Goal: Task Accomplishment & Management: Manage account settings

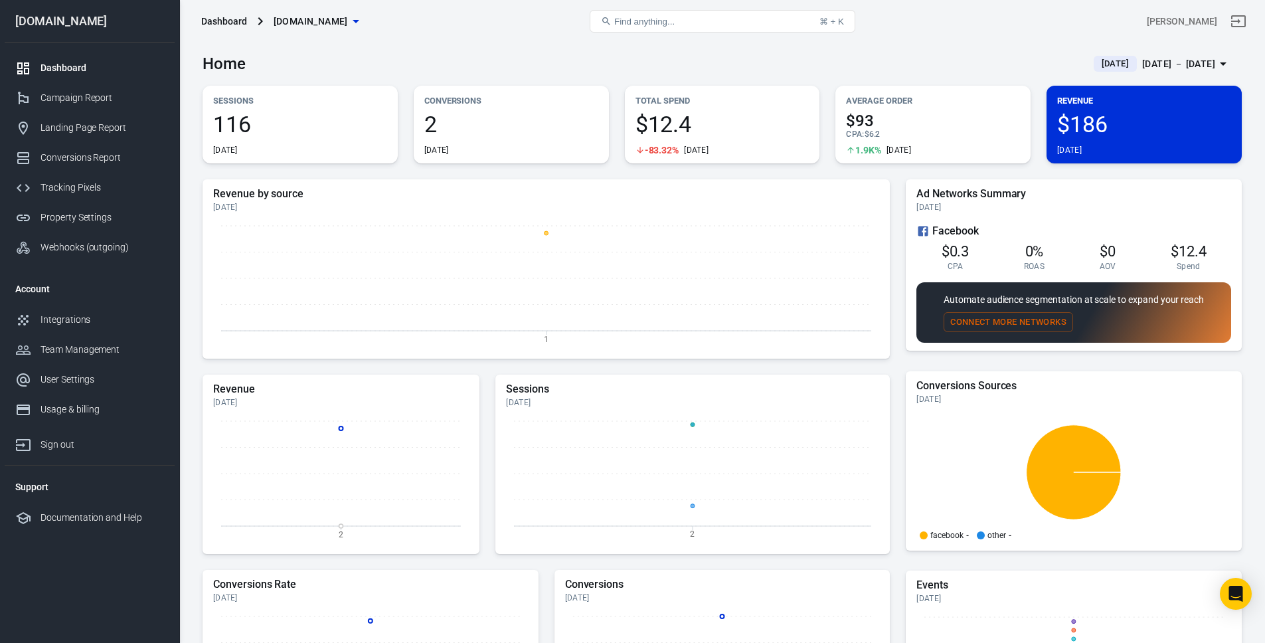
click at [785, 51] on div "Home Today Oct 2 － Oct 2, 2025" at bounding box center [722, 58] width 1039 height 33
click at [785, 58] on div "[DATE] － [DATE]" at bounding box center [1178, 64] width 73 height 17
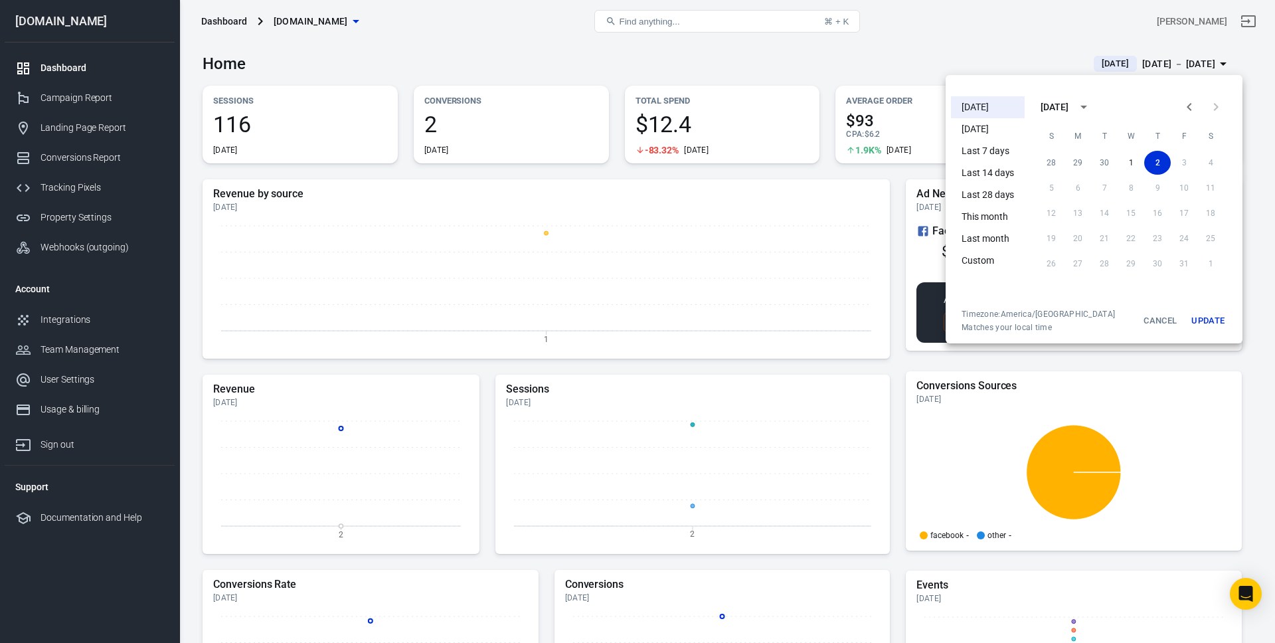
click at [785, 105] on li "[DATE]" at bounding box center [988, 107] width 74 height 22
click at [785, 177] on div at bounding box center [637, 321] width 1275 height 643
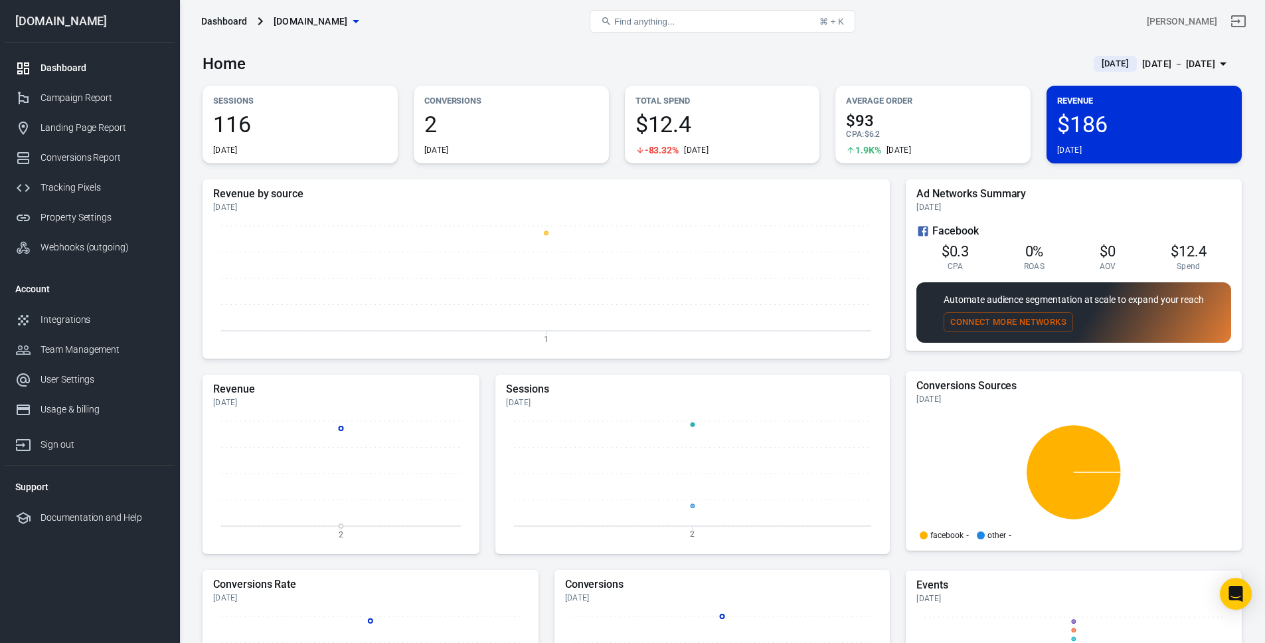
click at [785, 63] on div "Home Today Oct 2 － Oct 2, 2025" at bounding box center [722, 58] width 1039 height 33
click at [785, 124] on span "$93" at bounding box center [933, 121] width 174 height 16
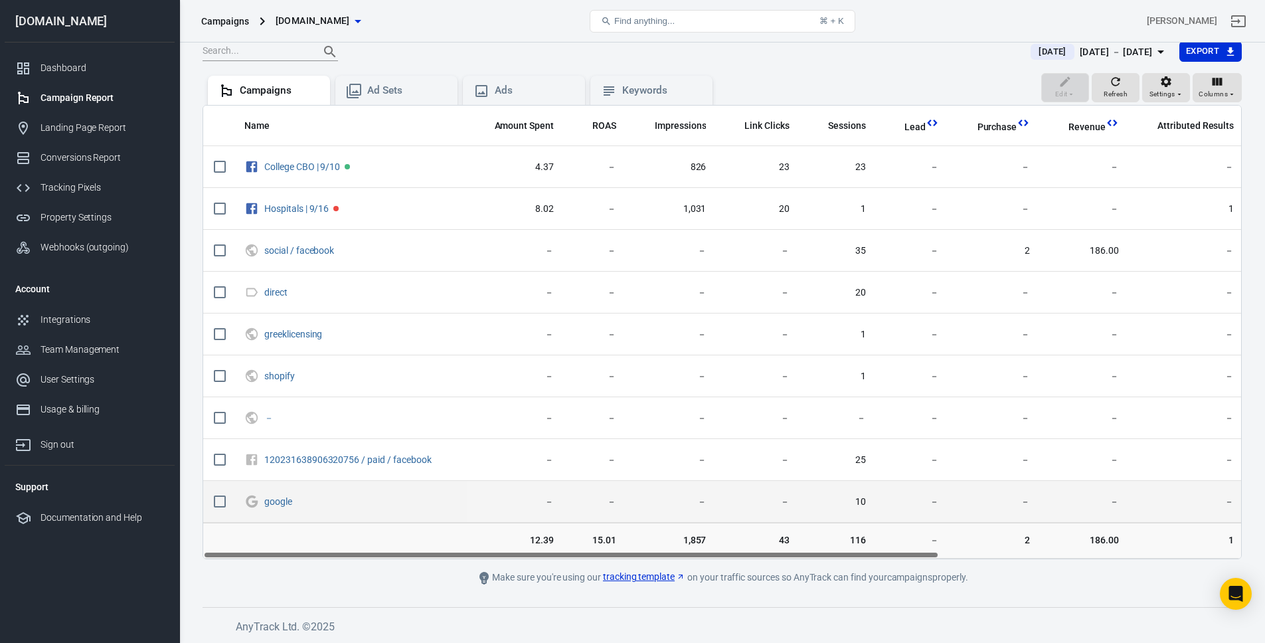
drag, startPoint x: 722, startPoint y: 555, endPoint x: 495, endPoint y: 517, distance: 230.2
click at [495, 517] on div "Name Amount Spent ROAS Impressions Link Clicks Sessions Lead Purchase Revenue A…" at bounding box center [722, 332] width 1039 height 454
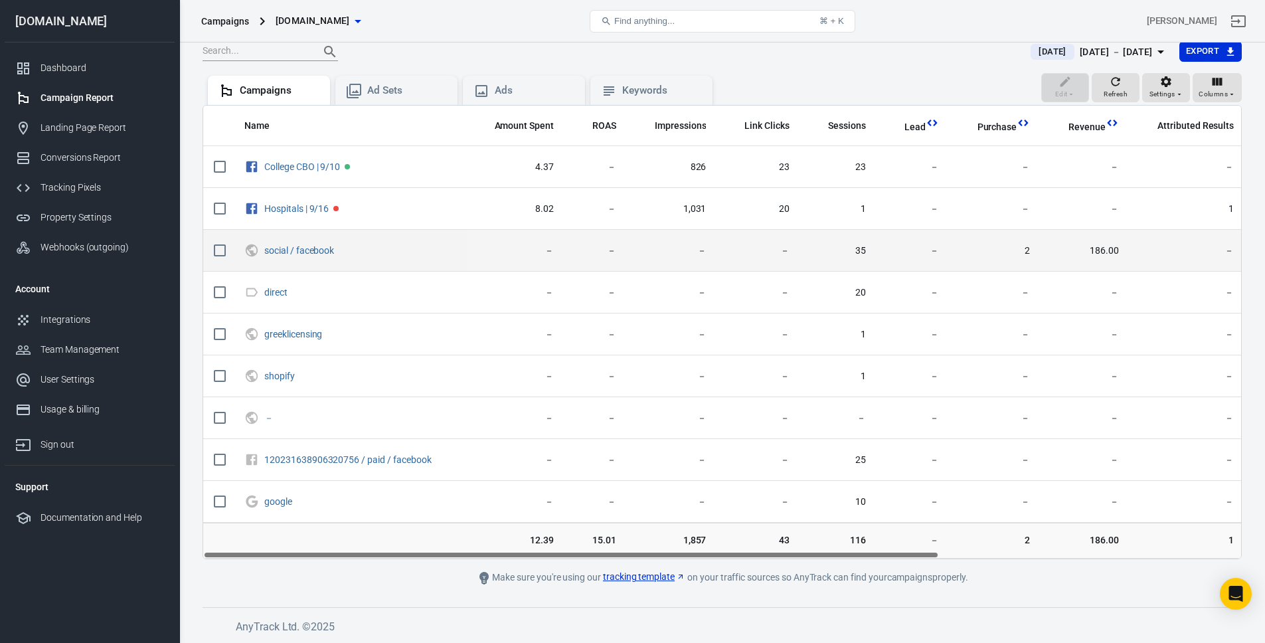
drag, startPoint x: 864, startPoint y: 241, endPoint x: 895, endPoint y: 243, distance: 31.3
click at [785, 242] on tr "social / facebook － － － － 35 － 2 186.00 － － － － 3" at bounding box center [940, 251] width 1475 height 42
click at [785, 244] on span "－" at bounding box center [913, 250] width 52 height 13
click at [328, 240] on span "social / facebook" at bounding box center [360, 250] width 192 height 20
click at [320, 245] on link "social / facebook" at bounding box center [299, 250] width 70 height 11
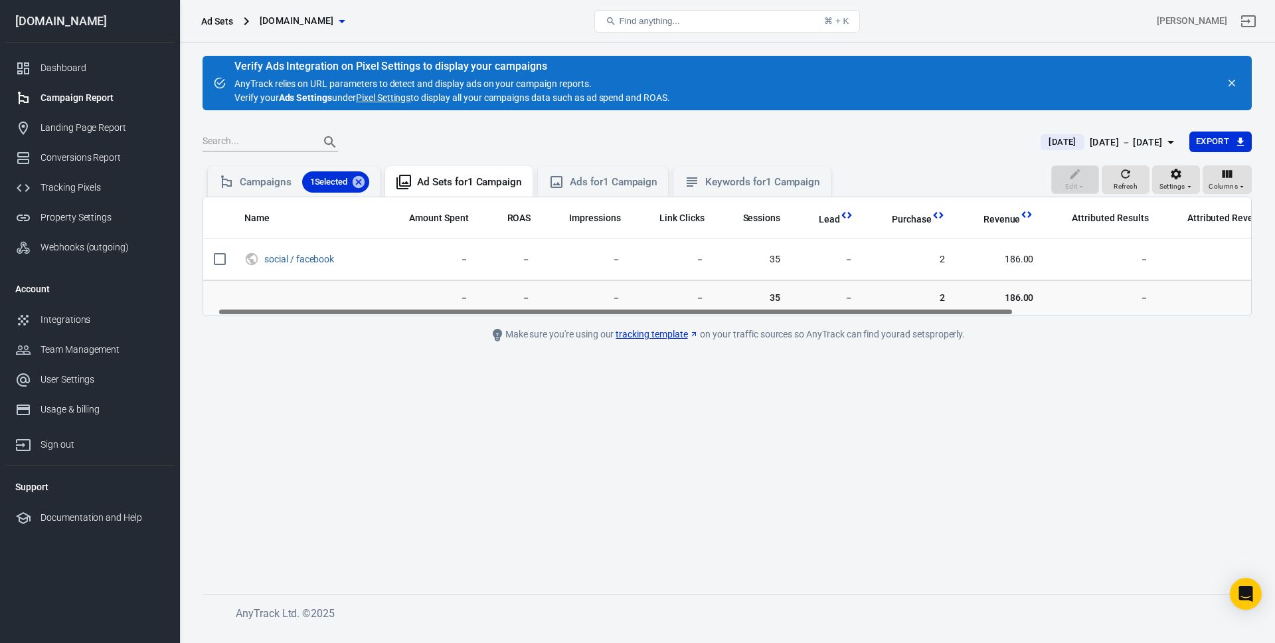
scroll to position [0, 21]
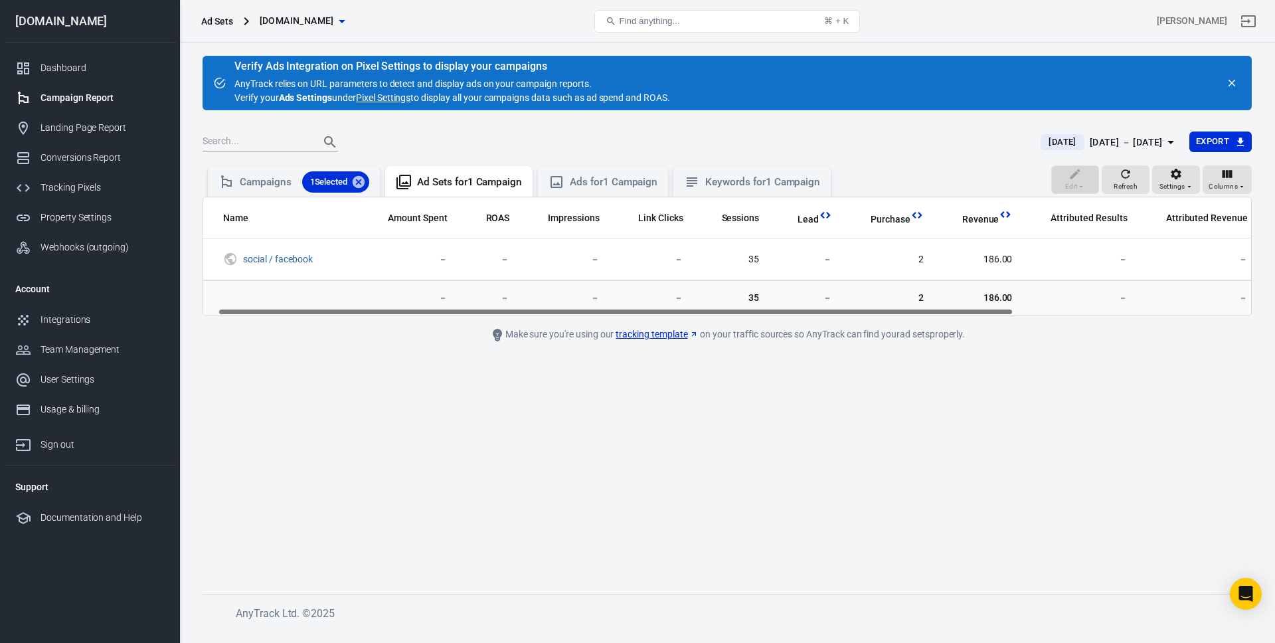
drag, startPoint x: 629, startPoint y: 311, endPoint x: 644, endPoint y: 312, distance: 14.6
click at [644, 312] on div "Name Amount Spent ROAS Impressions Link Clicks Sessions Lead Purchase Revenue A…" at bounding box center [727, 256] width 1048 height 118
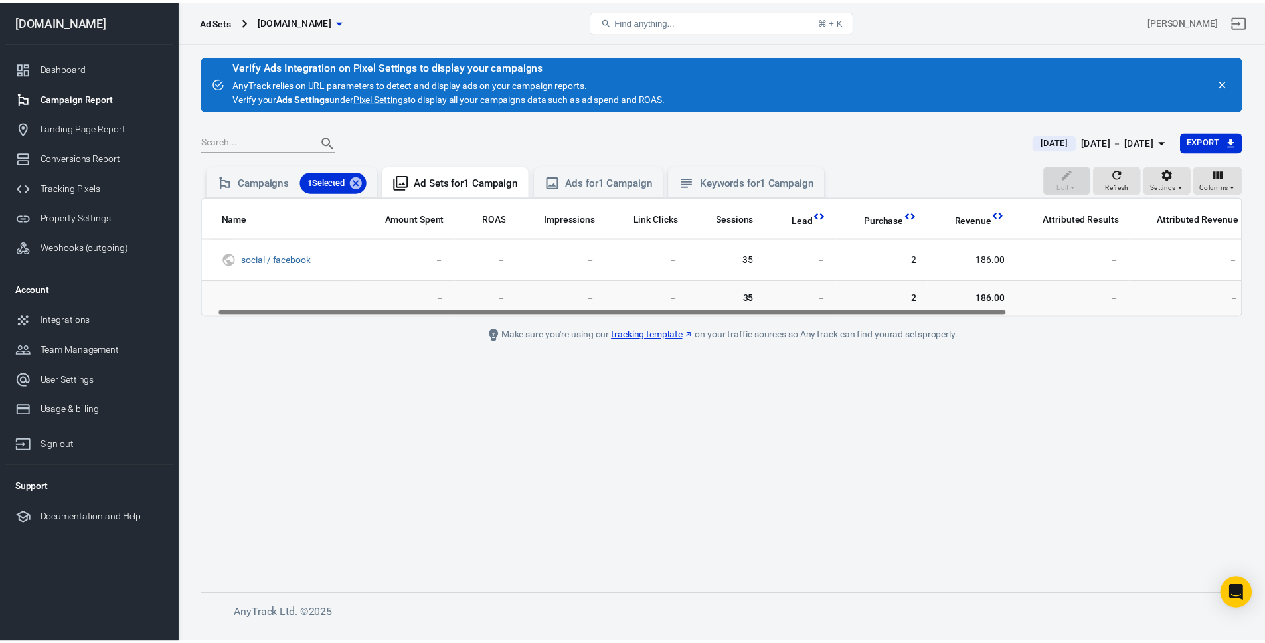
scroll to position [0, 0]
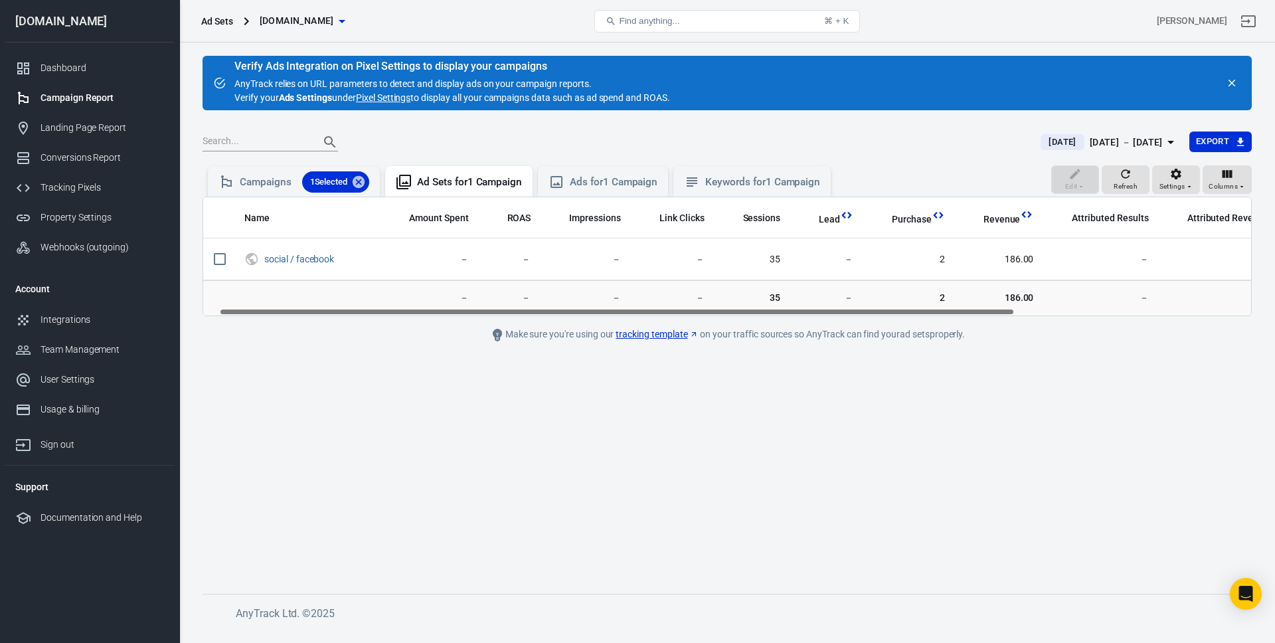
drag, startPoint x: 644, startPoint y: 312, endPoint x: 560, endPoint y: 310, distance: 84.3
click at [560, 310] on div "Name Amount Spent ROAS Impressions Link Clicks Sessions Lead Purchase Revenue A…" at bounding box center [727, 256] width 1048 height 118
click at [356, 183] on icon at bounding box center [359, 182] width 12 height 12
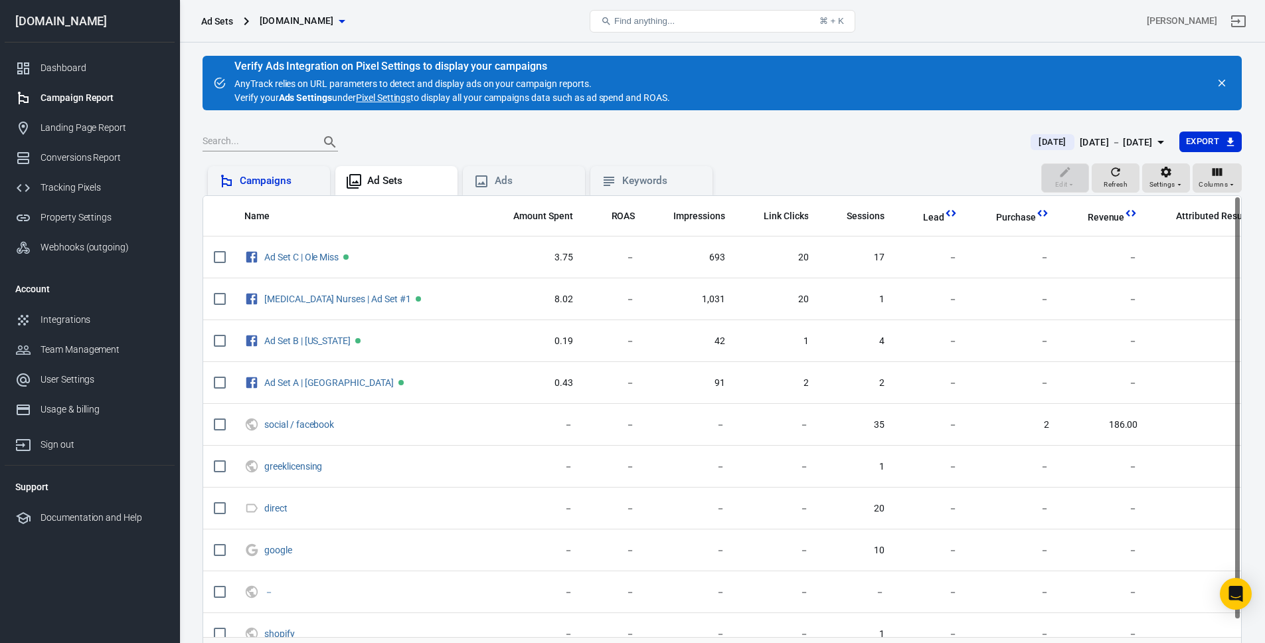
click at [304, 185] on div "Campaigns" at bounding box center [280, 181] width 80 height 14
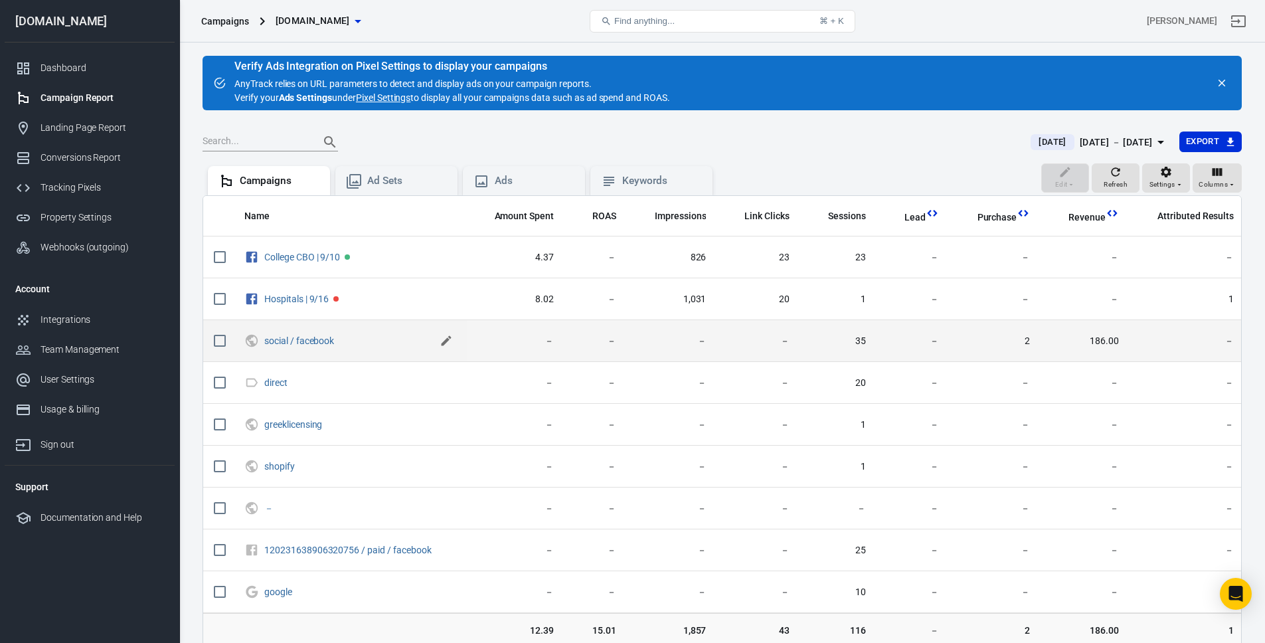
click at [448, 339] on icon "scrollable content" at bounding box center [446, 340] width 13 height 13
click at [599, 346] on span "－" at bounding box center [595, 340] width 41 height 13
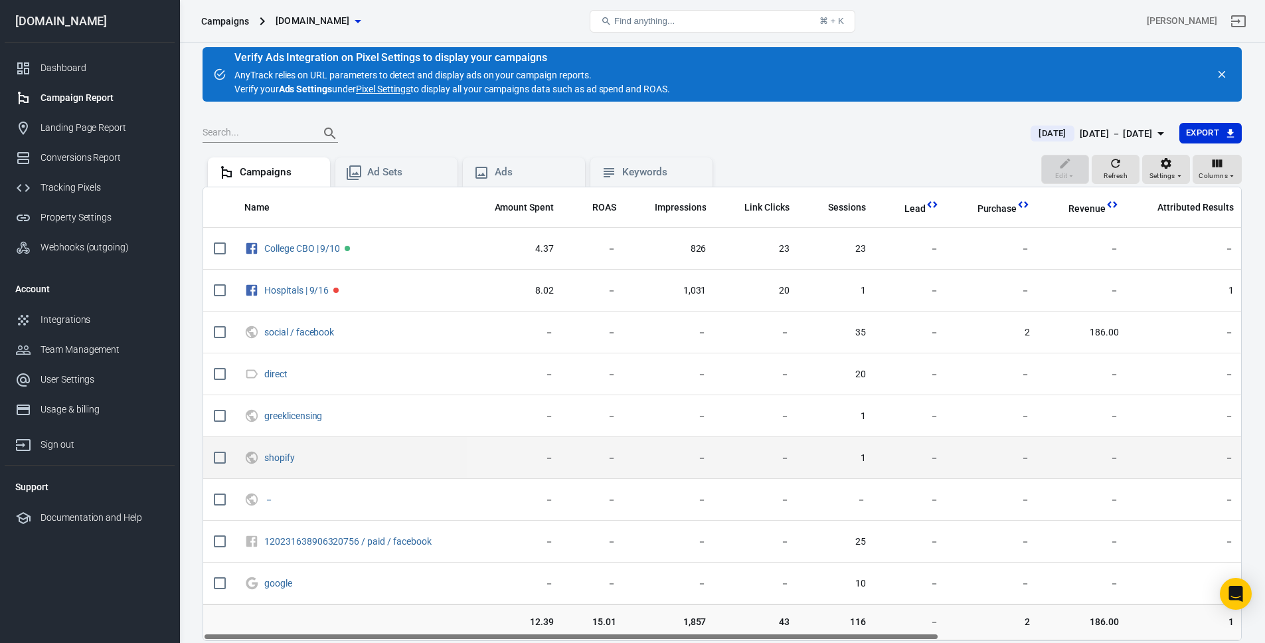
scroll to position [90, 0]
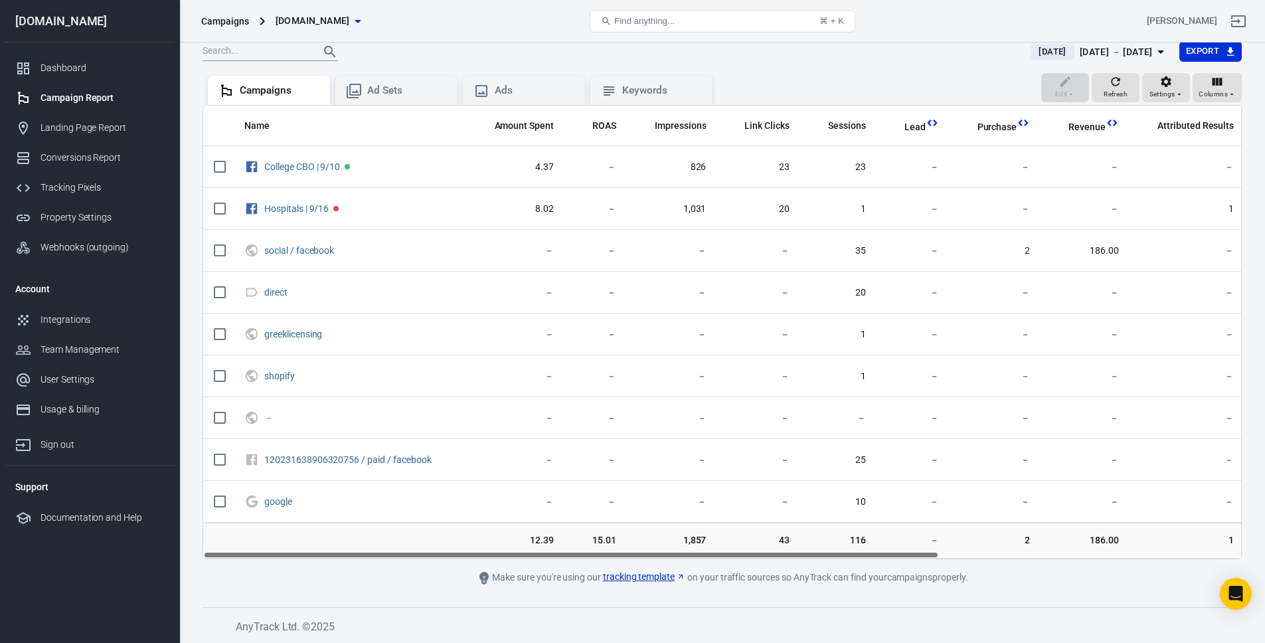
drag, startPoint x: 916, startPoint y: 548, endPoint x: 934, endPoint y: 549, distance: 18.6
click at [785, 549] on td "－" at bounding box center [912, 541] width 73 height 36
drag, startPoint x: 910, startPoint y: 548, endPoint x: 937, endPoint y: 550, distance: 26.6
click at [785, 550] on td "－" at bounding box center [912, 541] width 73 height 36
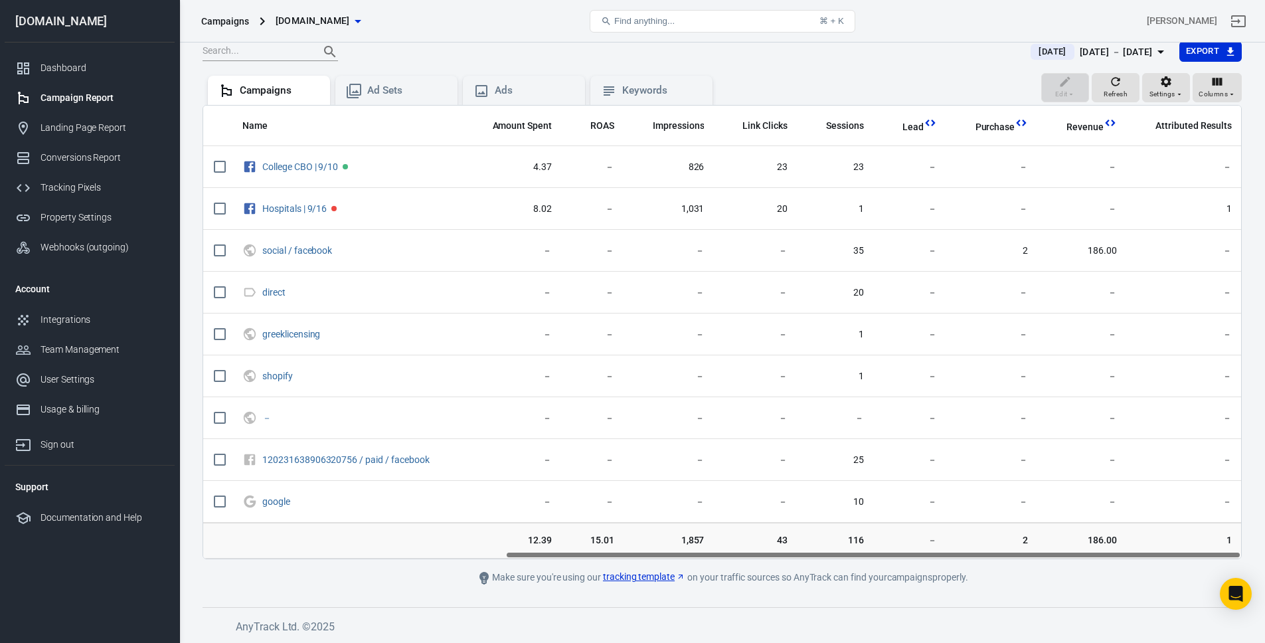
scroll to position [0, 0]
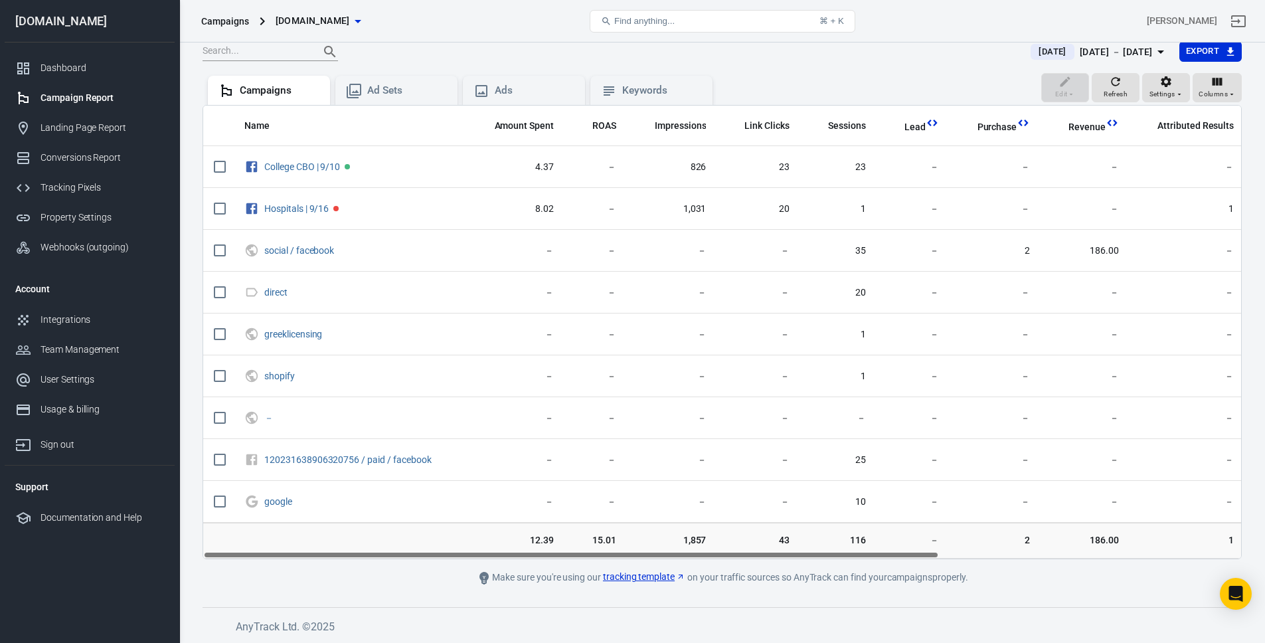
drag, startPoint x: 915, startPoint y: 554, endPoint x: 672, endPoint y: 525, distance: 244.7
click at [672, 525] on div "Name Amount Spent ROAS Impressions Link Clicks Sessions Lead Purchase Revenue A…" at bounding box center [722, 332] width 1039 height 454
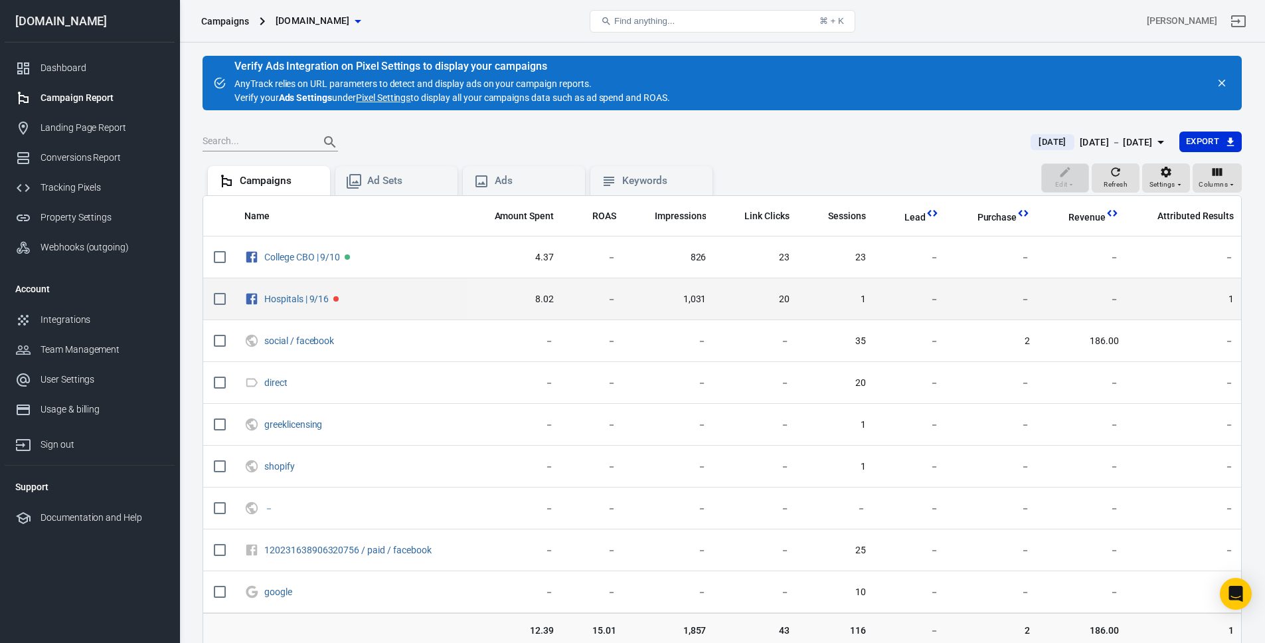
scroll to position [90, 0]
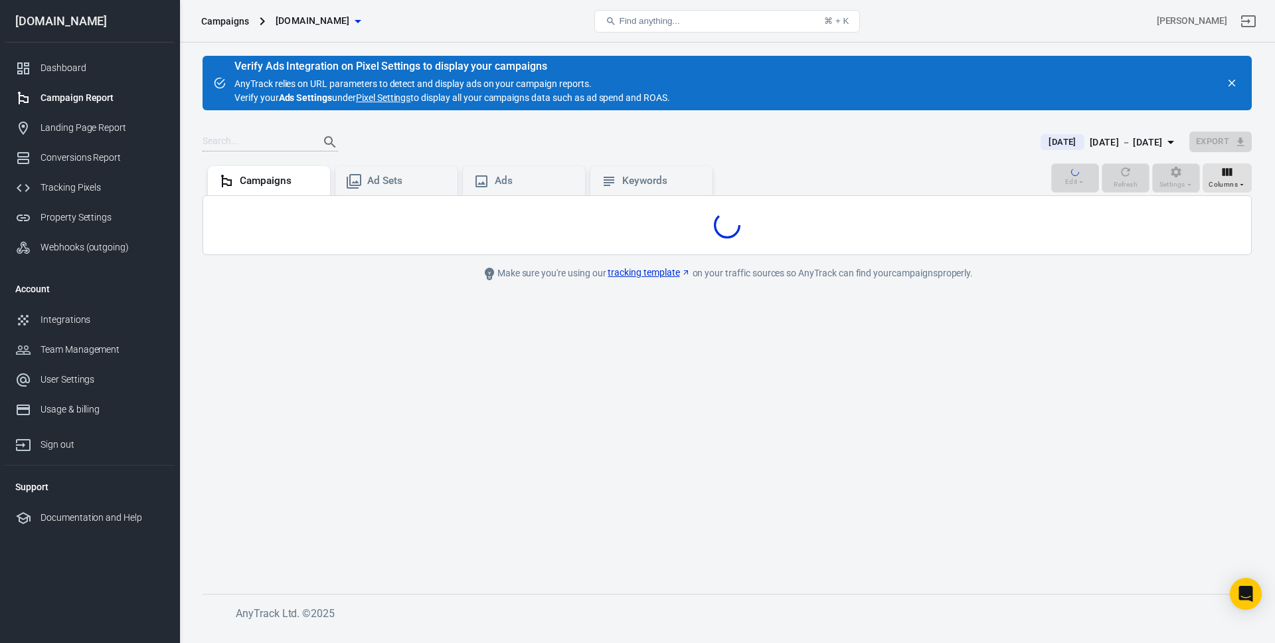
click at [525, 90] on div "Verify Ads Integration on Pixel Settings to display your campaigns AnyTrack rel…" at bounding box center [452, 83] width 436 height 44
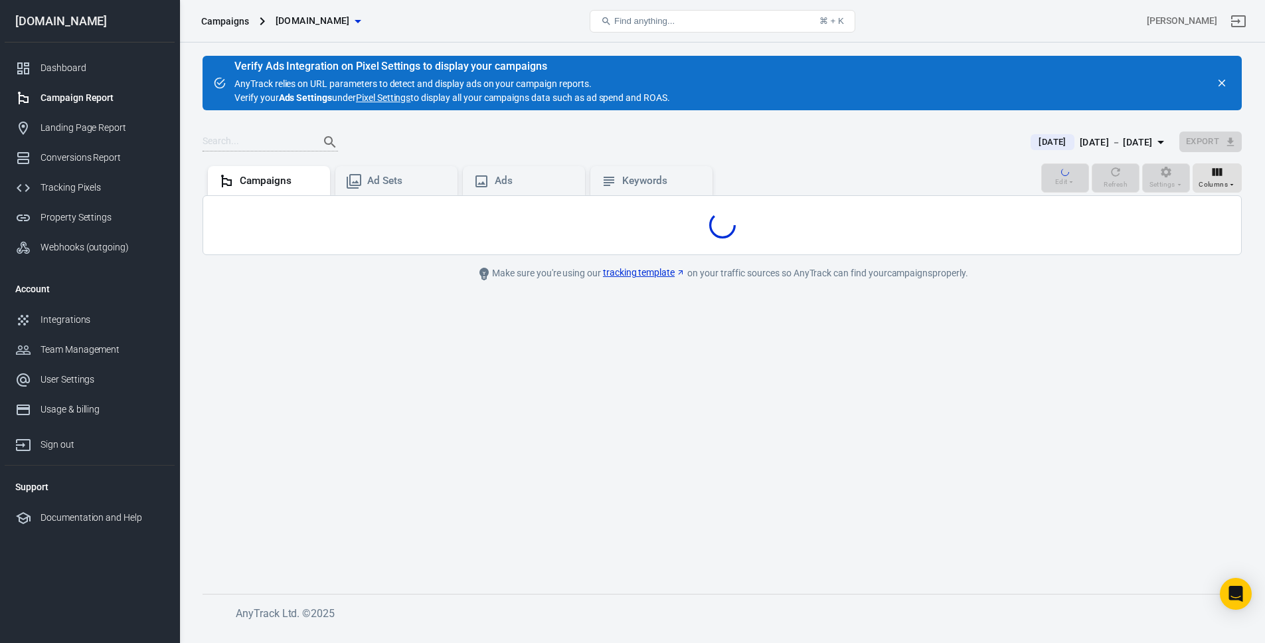
click at [525, 90] on div "Verify Ads Integration on Pixel Settings to display your campaigns AnyTrack rel…" at bounding box center [452, 83] width 436 height 44
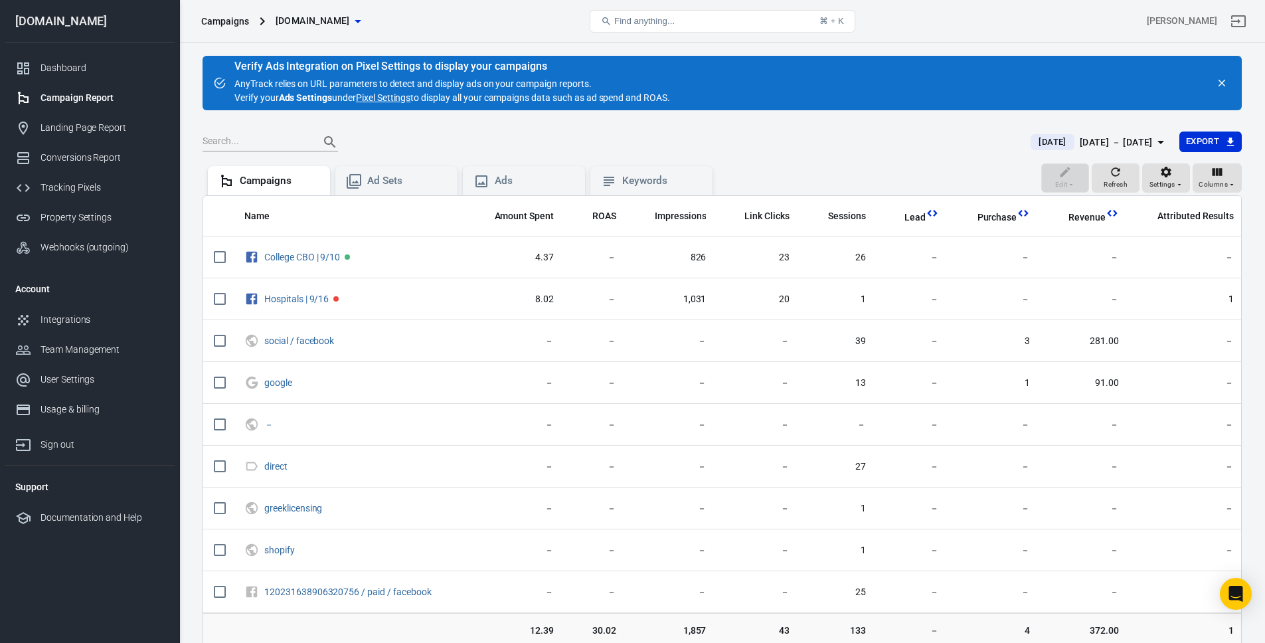
click at [525, 90] on div "Verify Ads Integration on Pixel Settings to display your campaigns AnyTrack rel…" at bounding box center [452, 83] width 436 height 44
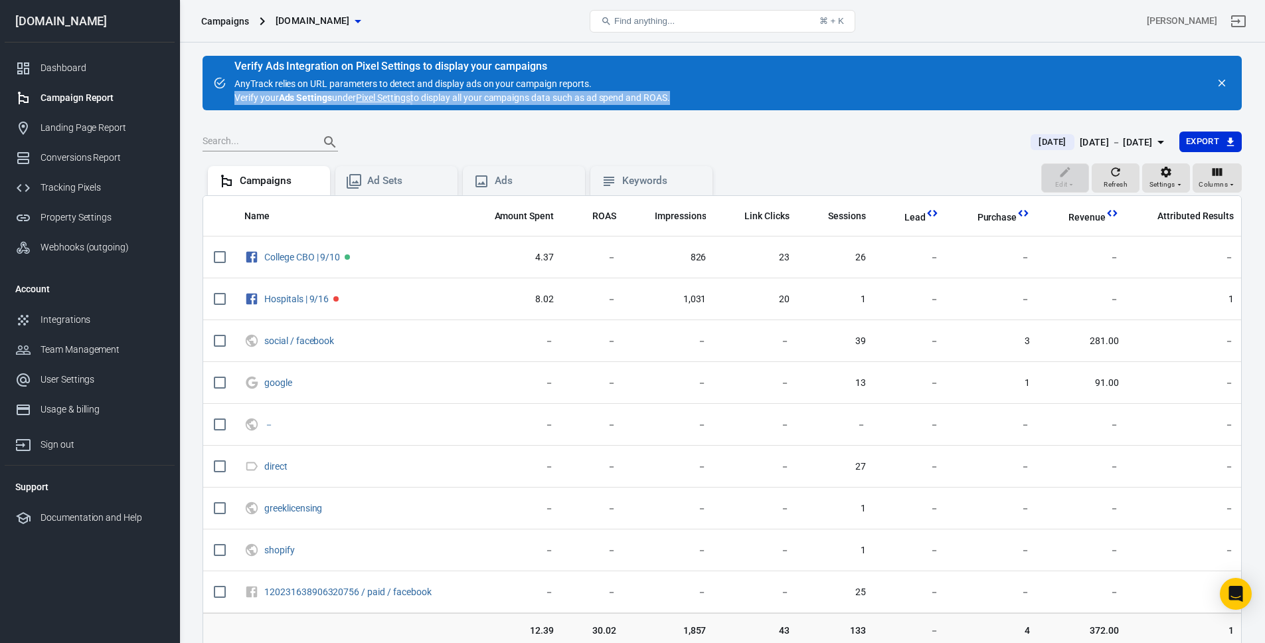
click at [553, 74] on div "Verify Ads Integration on Pixel Settings to display your campaigns AnyTrack rel…" at bounding box center [452, 83] width 436 height 44
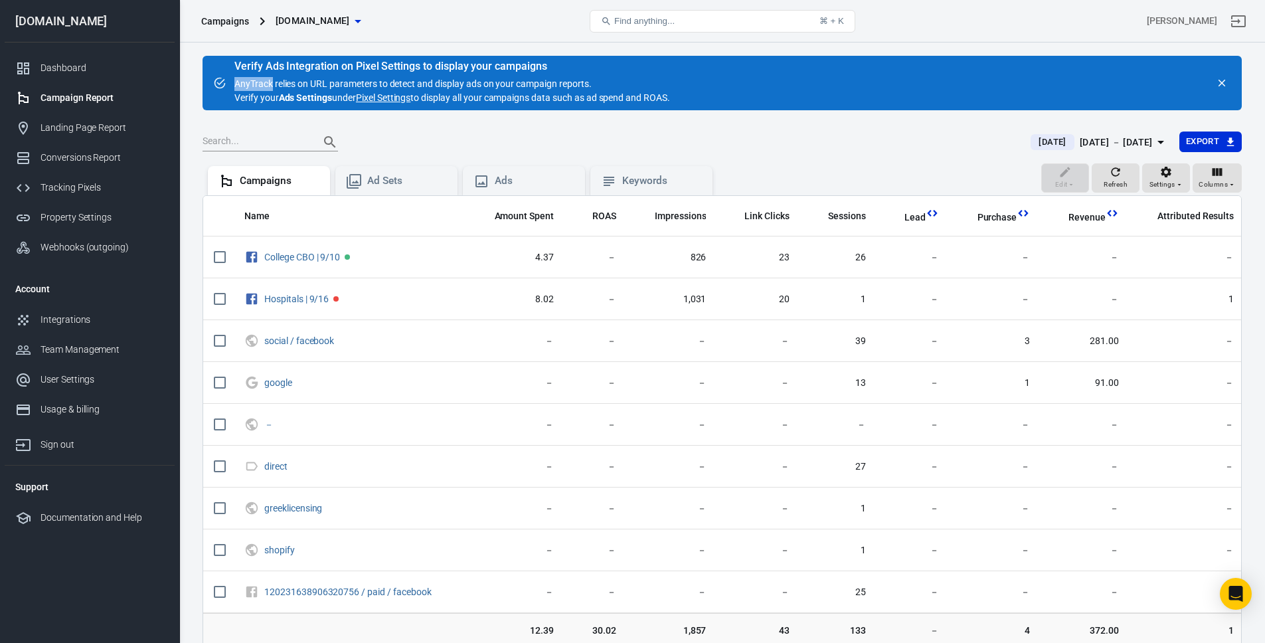
click at [553, 74] on div "Verify Ads Integration on Pixel Settings to display your campaigns AnyTrack rel…" at bounding box center [452, 83] width 436 height 44
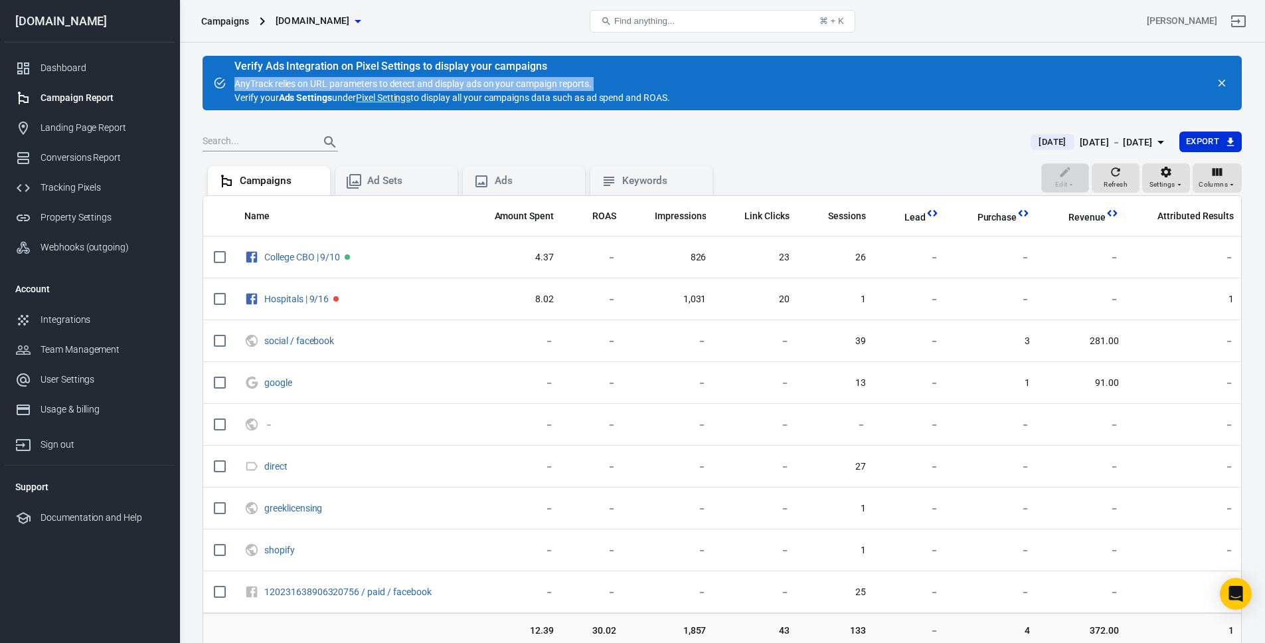
click at [552, 74] on div "Verify Ads Integration on Pixel Settings to display your campaigns AnyTrack rel…" at bounding box center [452, 83] width 436 height 44
click at [549, 86] on div "Verify Ads Integration on Pixel Settings to display your campaigns AnyTrack rel…" at bounding box center [452, 83] width 436 height 44
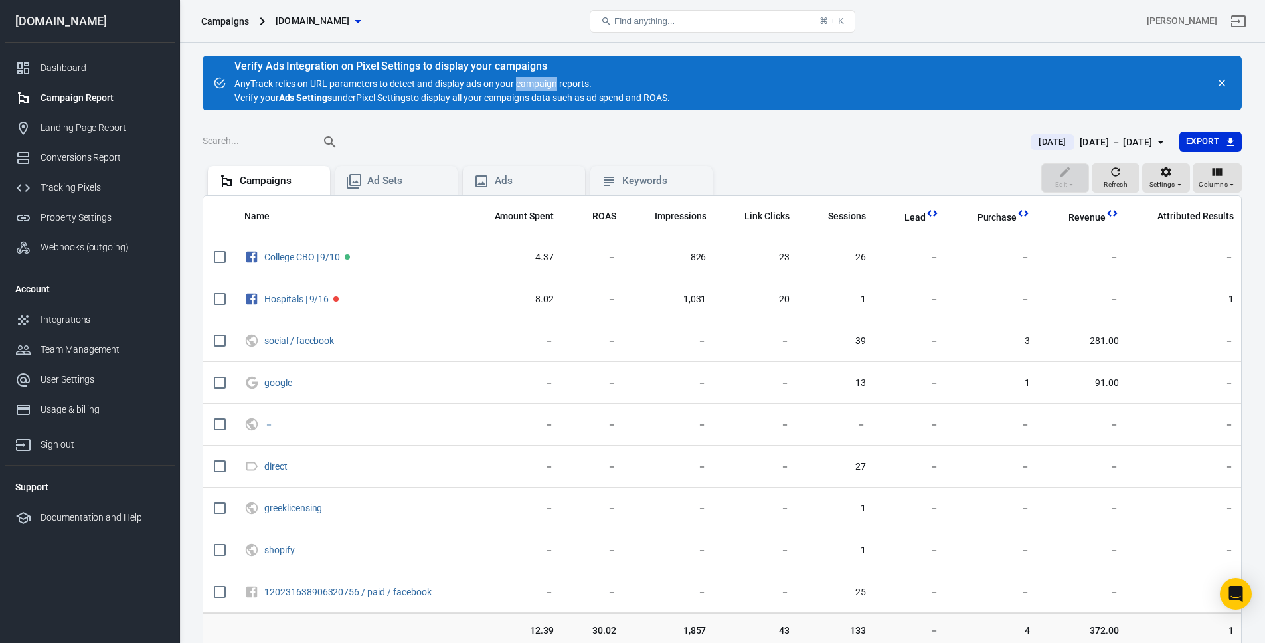
click at [549, 86] on div "Verify Ads Integration on Pixel Settings to display your campaigns AnyTrack rel…" at bounding box center [452, 83] width 436 height 44
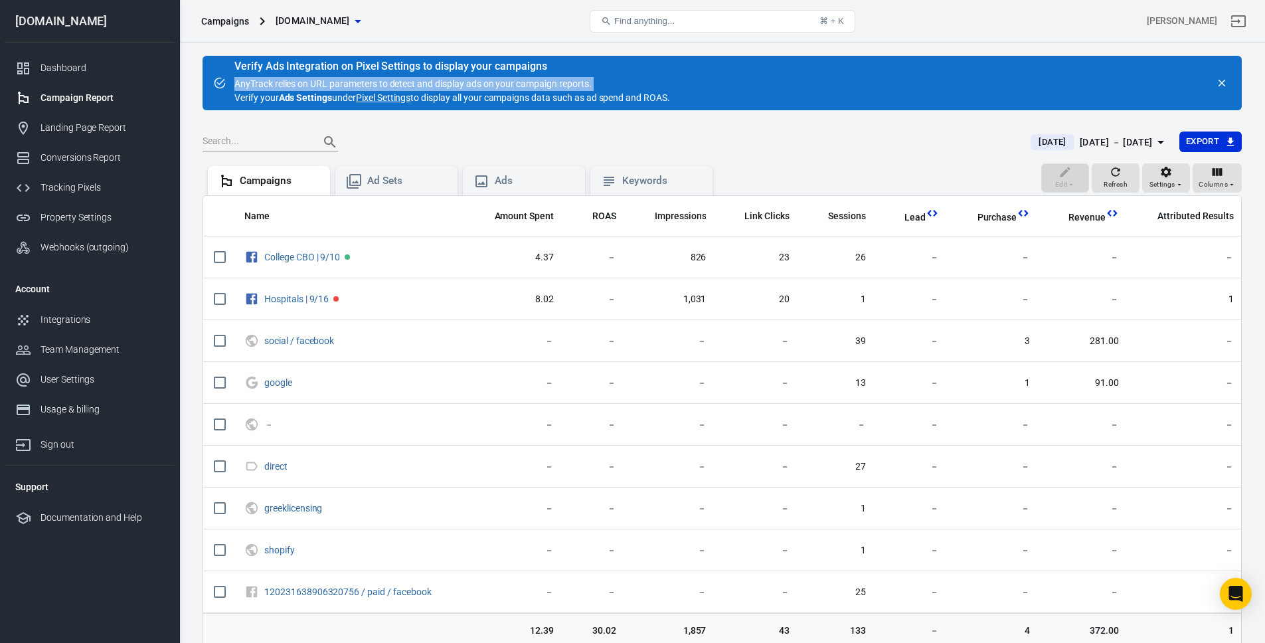
click at [549, 86] on div "Verify Ads Integration on Pixel Settings to display your campaigns AnyTrack rel…" at bounding box center [452, 83] width 436 height 44
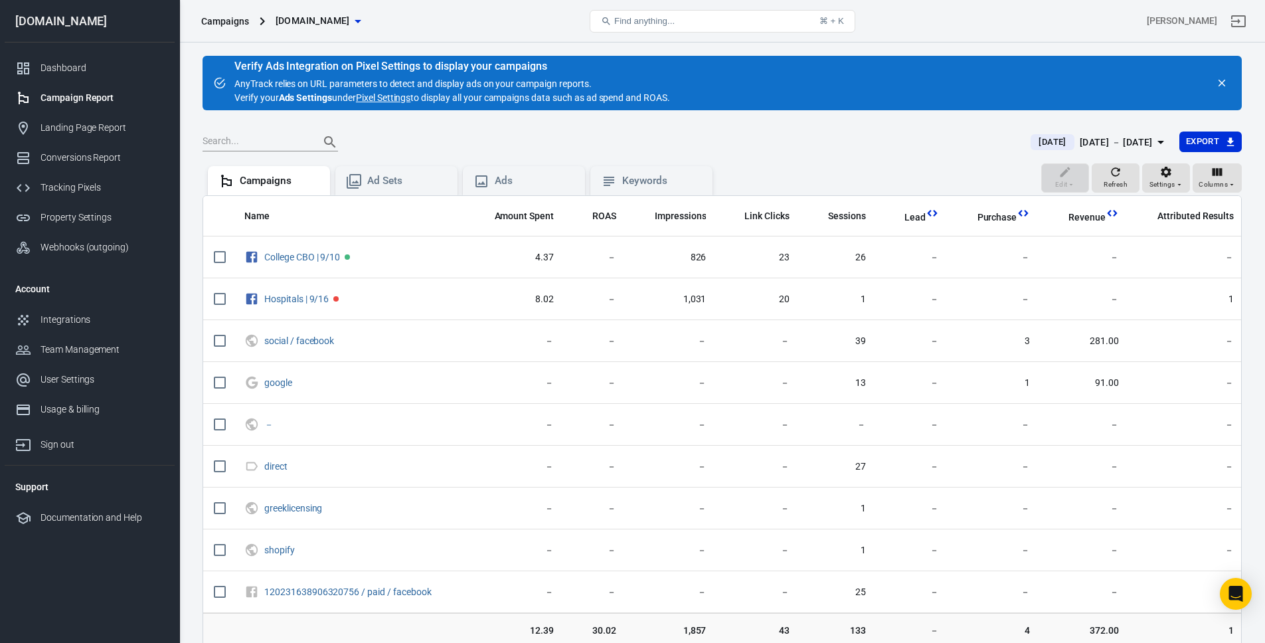
click at [543, 100] on div "Verify Ads Integration on Pixel Settings to display your campaigns AnyTrack rel…" at bounding box center [452, 83] width 436 height 44
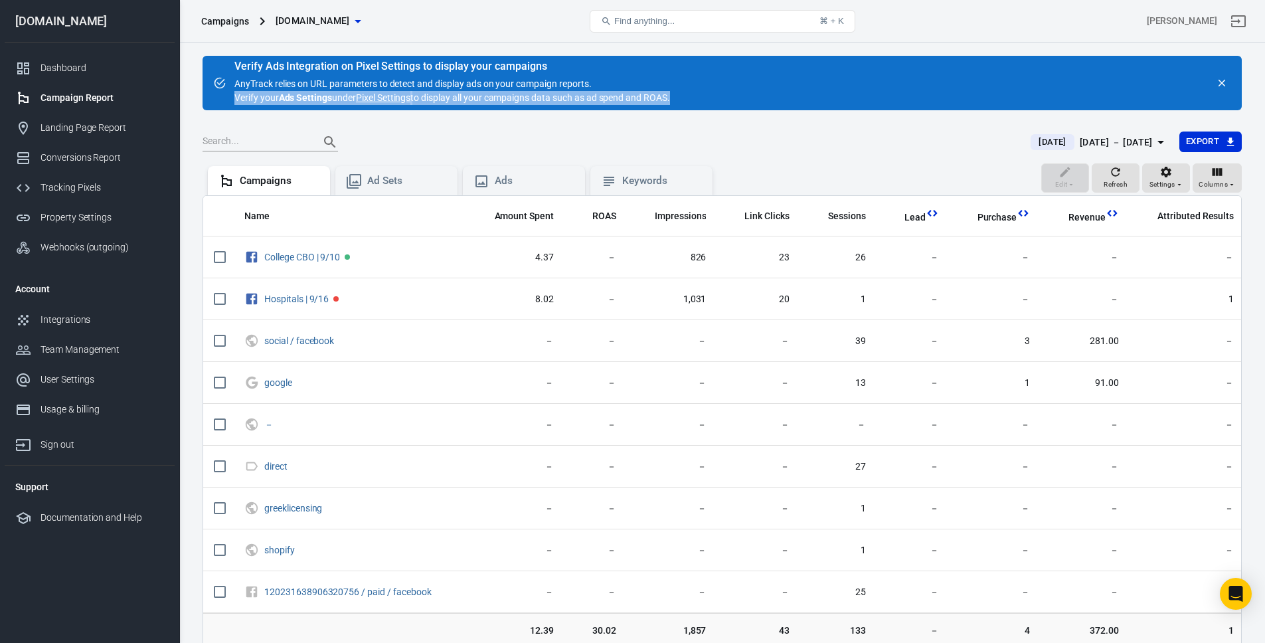
click at [543, 100] on div "Verify Ads Integration on Pixel Settings to display your campaigns AnyTrack rel…" at bounding box center [452, 83] width 436 height 44
click at [590, 98] on div "Verify Ads Integration on Pixel Settings to display your campaigns AnyTrack rel…" at bounding box center [452, 83] width 436 height 44
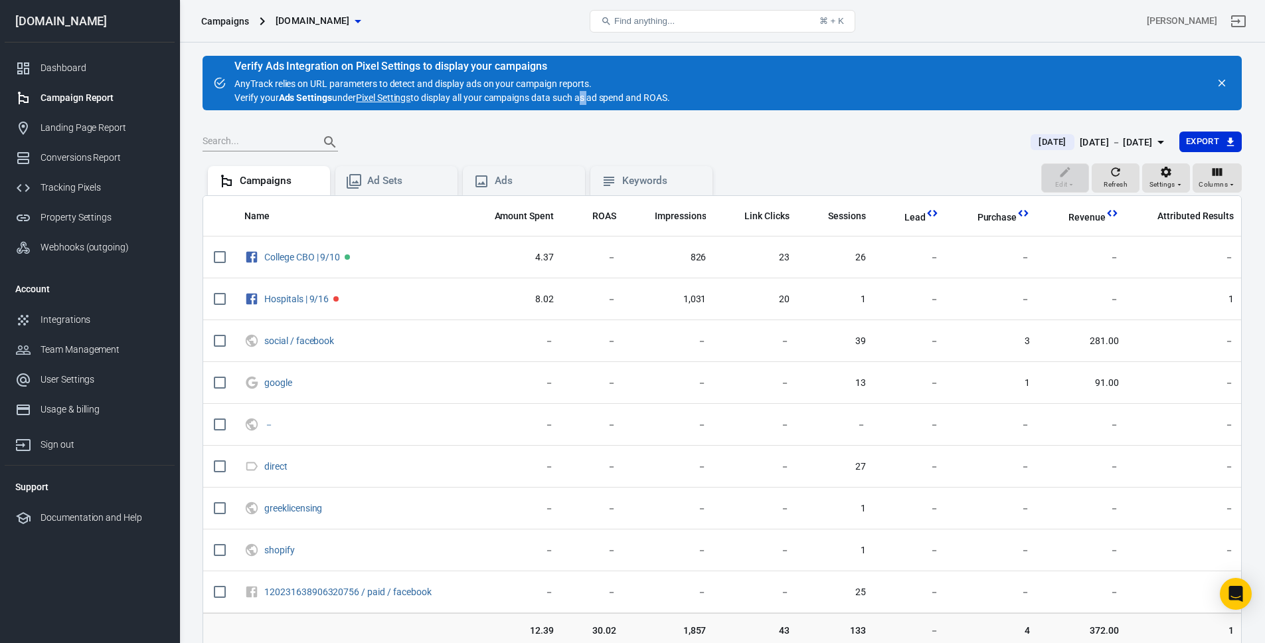
click at [590, 98] on div "Verify Ads Integration on Pixel Settings to display your campaigns AnyTrack rel…" at bounding box center [452, 83] width 436 height 44
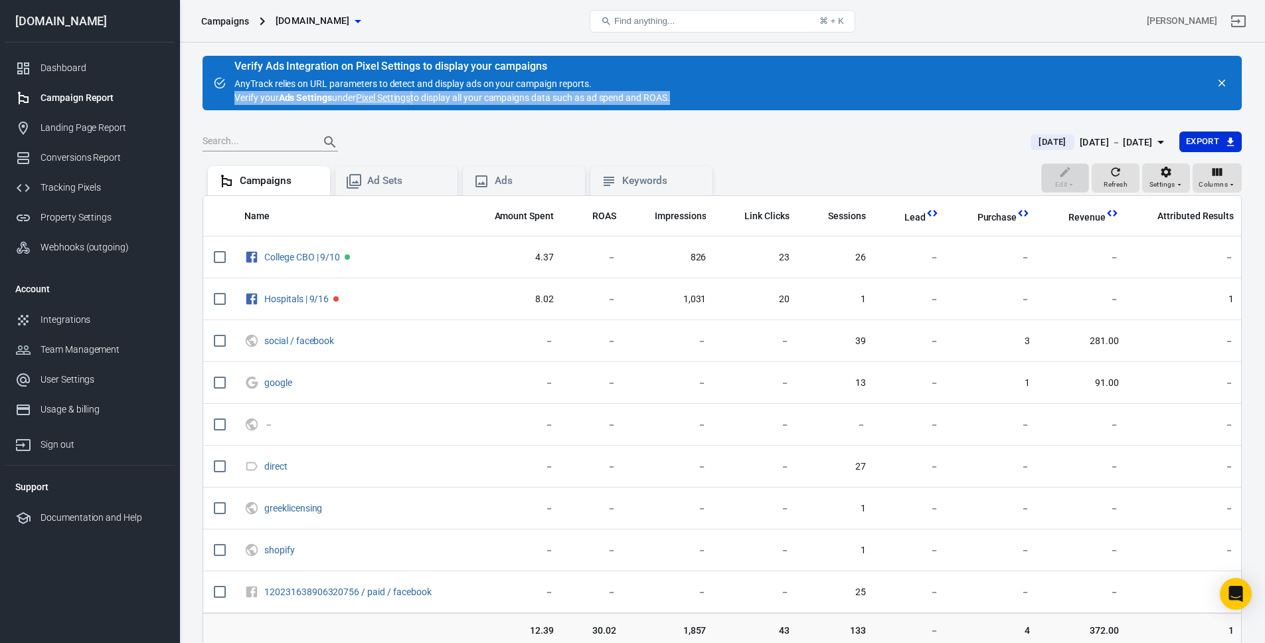
click at [590, 98] on div "Verify Ads Integration on Pixel Settings to display your campaigns AnyTrack rel…" at bounding box center [452, 83] width 436 height 44
drag, startPoint x: 632, startPoint y: 99, endPoint x: 613, endPoint y: 104, distance: 20.0
click at [632, 99] on div "Verify Ads Integration on Pixel Settings to display your campaigns AnyTrack rel…" at bounding box center [452, 83] width 436 height 44
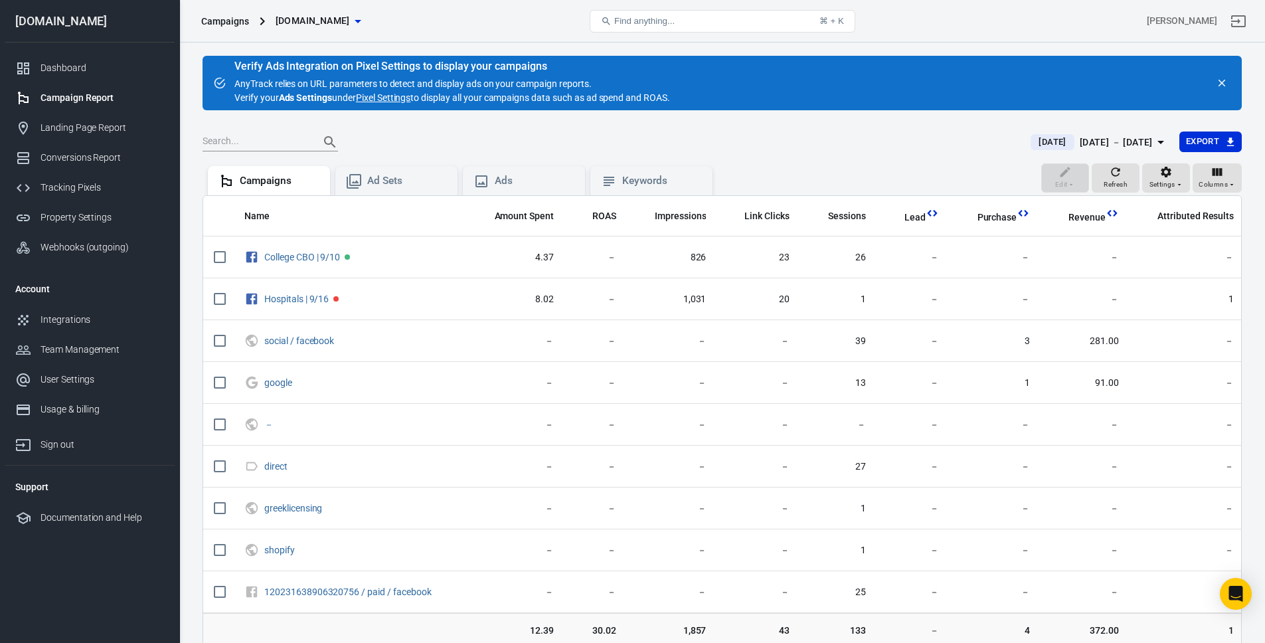
click at [388, 100] on link "Pixel Settings" at bounding box center [383, 98] width 54 height 14
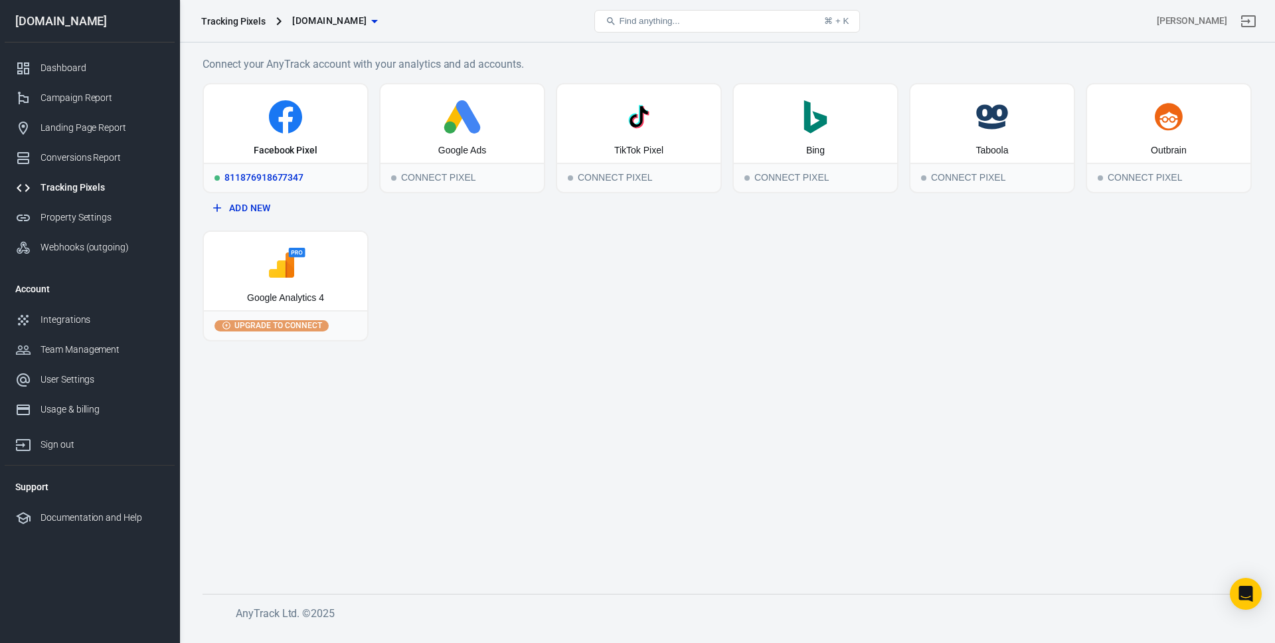
click at [299, 153] on div "Facebook Pixel" at bounding box center [286, 150] width 64 height 13
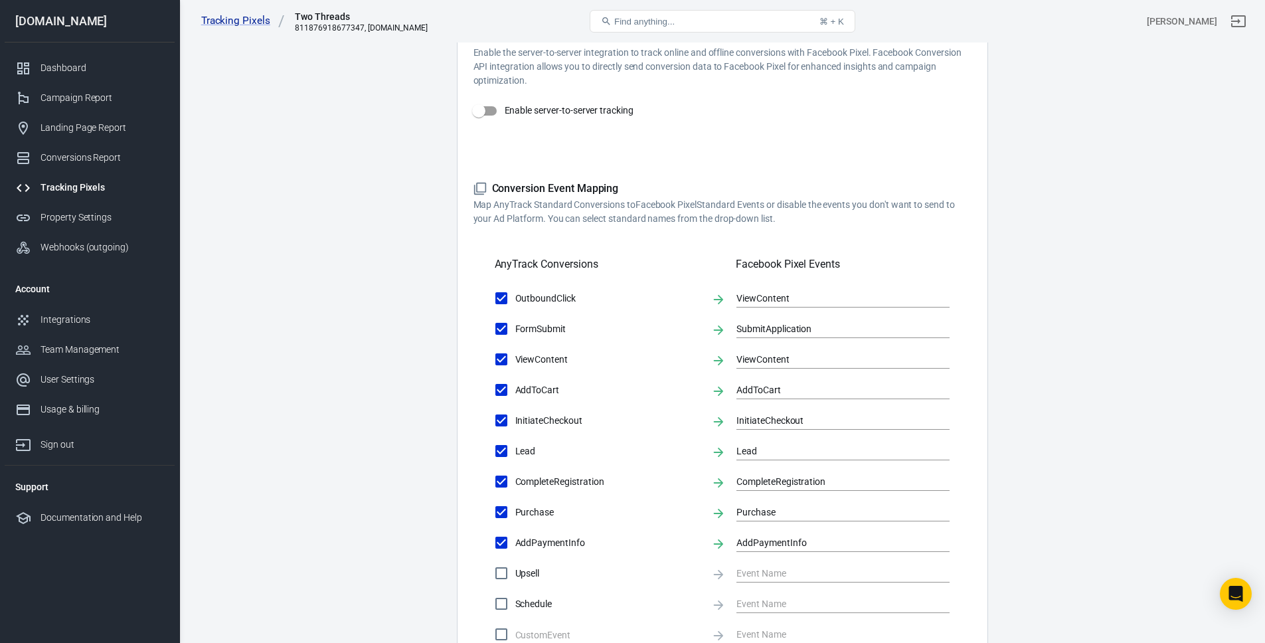
scroll to position [177, 0]
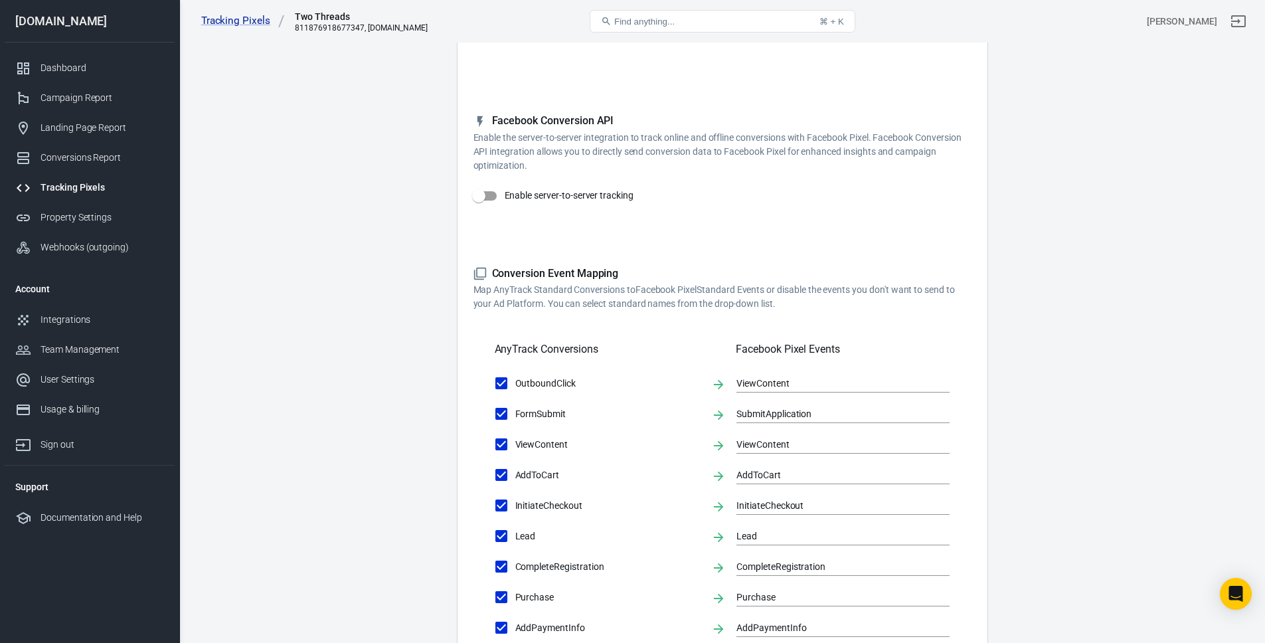
click at [481, 203] on input "Enable server-to-server tracking" at bounding box center [479, 195] width 76 height 25
checkbox input "true"
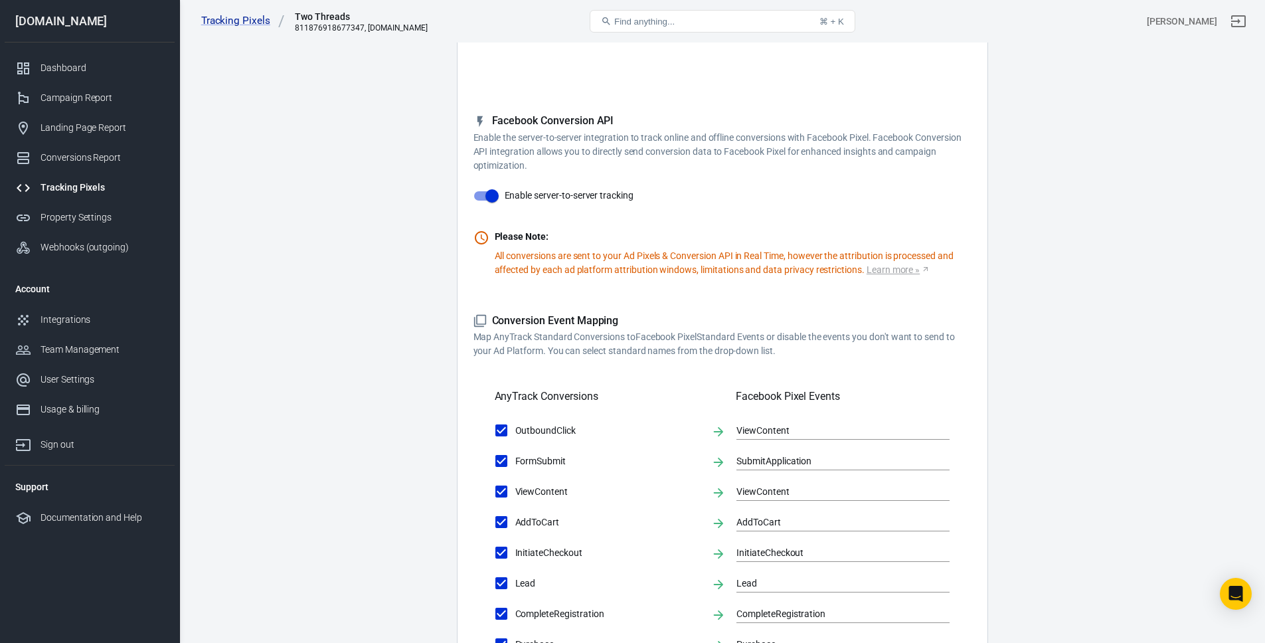
click at [569, 268] on p "All conversions are sent to your Ad Pixels & Conversion API in Real Time, howev…" at bounding box center [733, 263] width 477 height 28
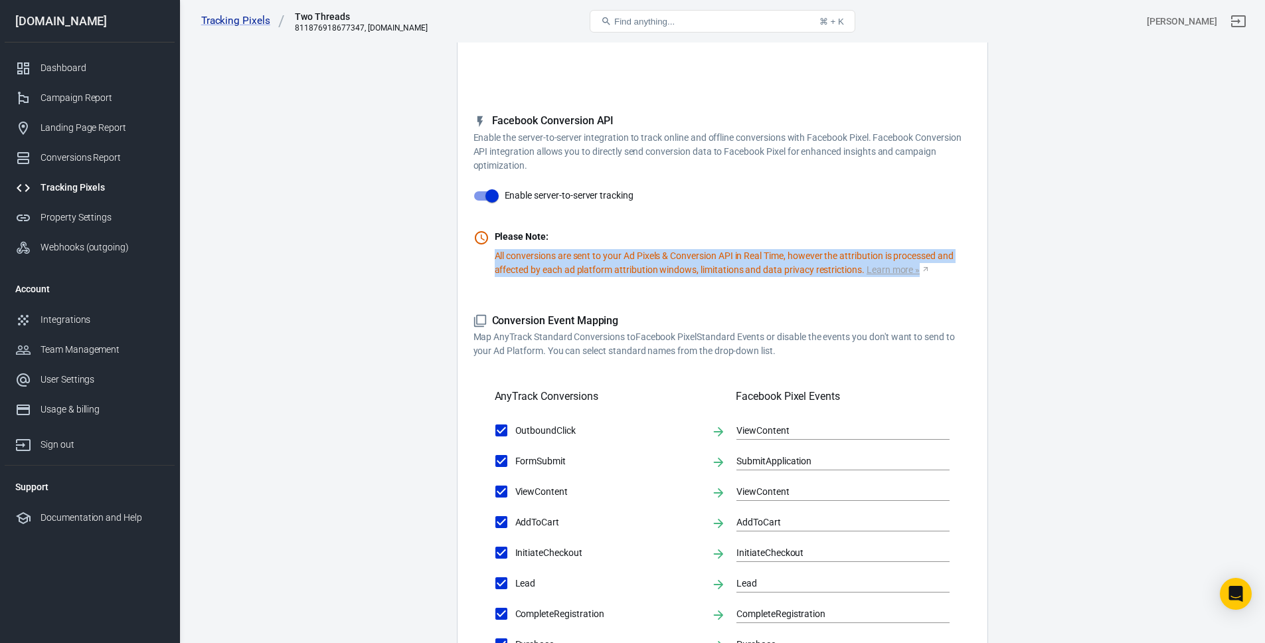
click at [569, 268] on p "All conversions are sent to your Ad Pixels & Conversion API in Real Time, howev…" at bounding box center [733, 263] width 477 height 28
click at [649, 268] on p "All conversions are sent to your Ad Pixels & Conversion API in Real Time, howev…" at bounding box center [733, 263] width 477 height 28
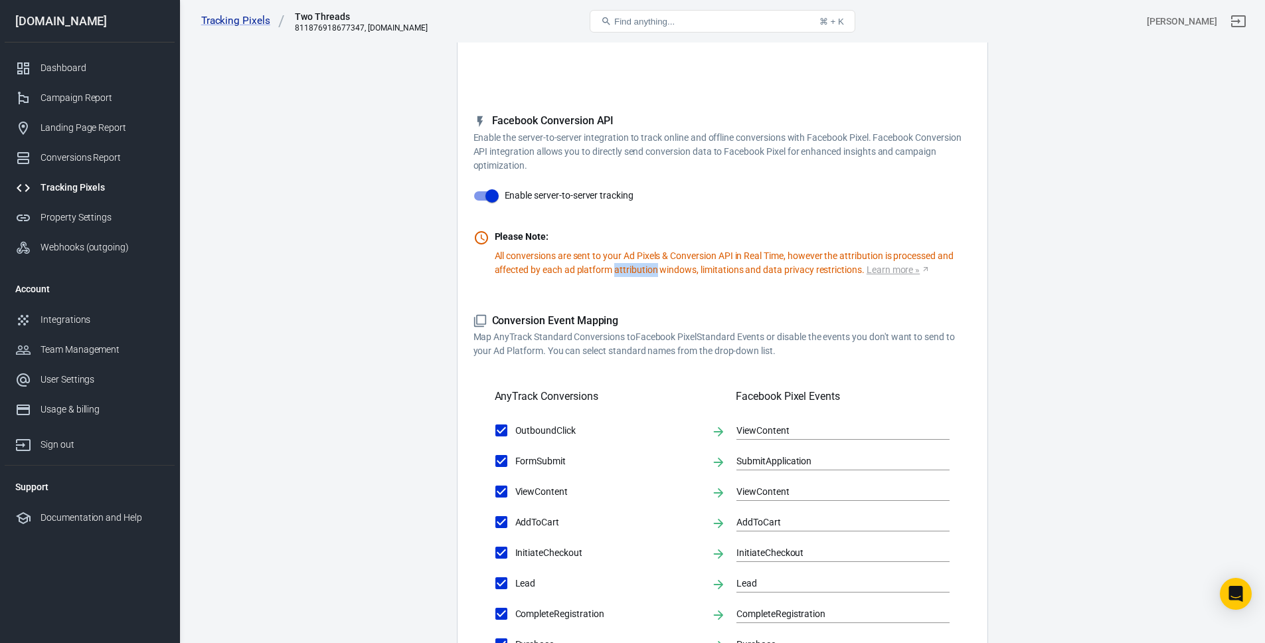
click at [649, 268] on p "All conversions are sent to your Ad Pixels & Conversion API in Real Time, howev…" at bounding box center [733, 263] width 477 height 28
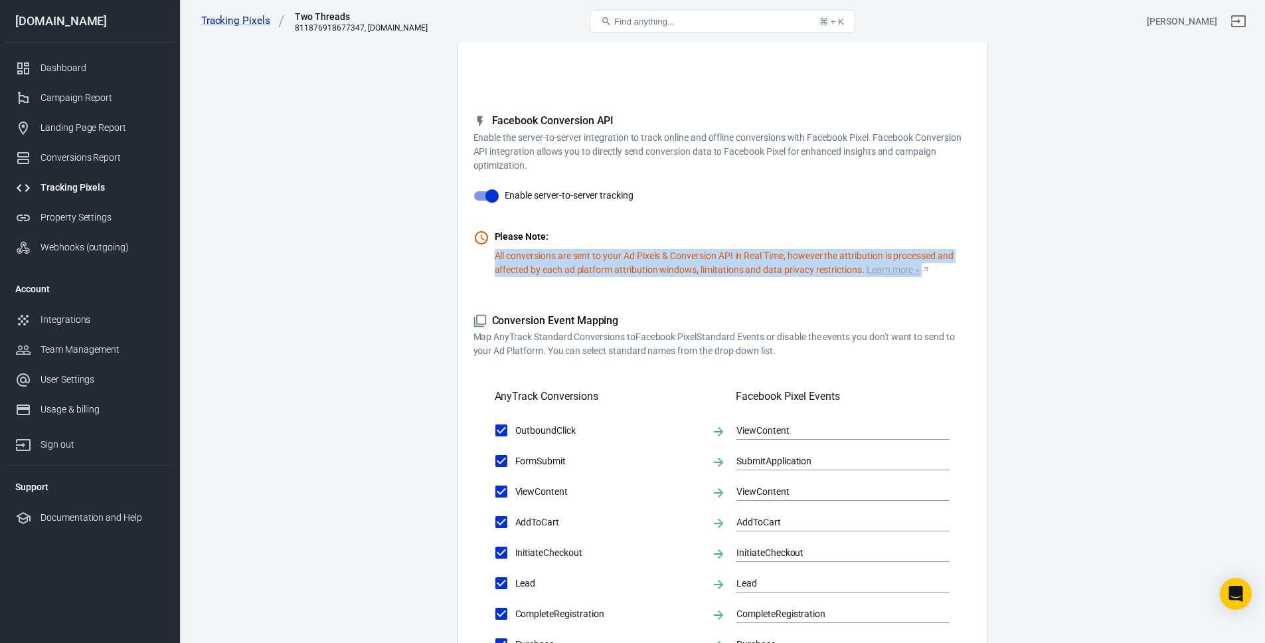
drag, startPoint x: 649, startPoint y: 268, endPoint x: 759, endPoint y: 275, distance: 109.8
click at [659, 268] on p "All conversions are sent to your Ad Pixels & Conversion API in Real Time, howev…" at bounding box center [733, 263] width 477 height 28
click at [895, 279] on form "Account Connection Connect with Facebook Pixel to enable AnyTrack to send conve…" at bounding box center [722, 440] width 498 height 935
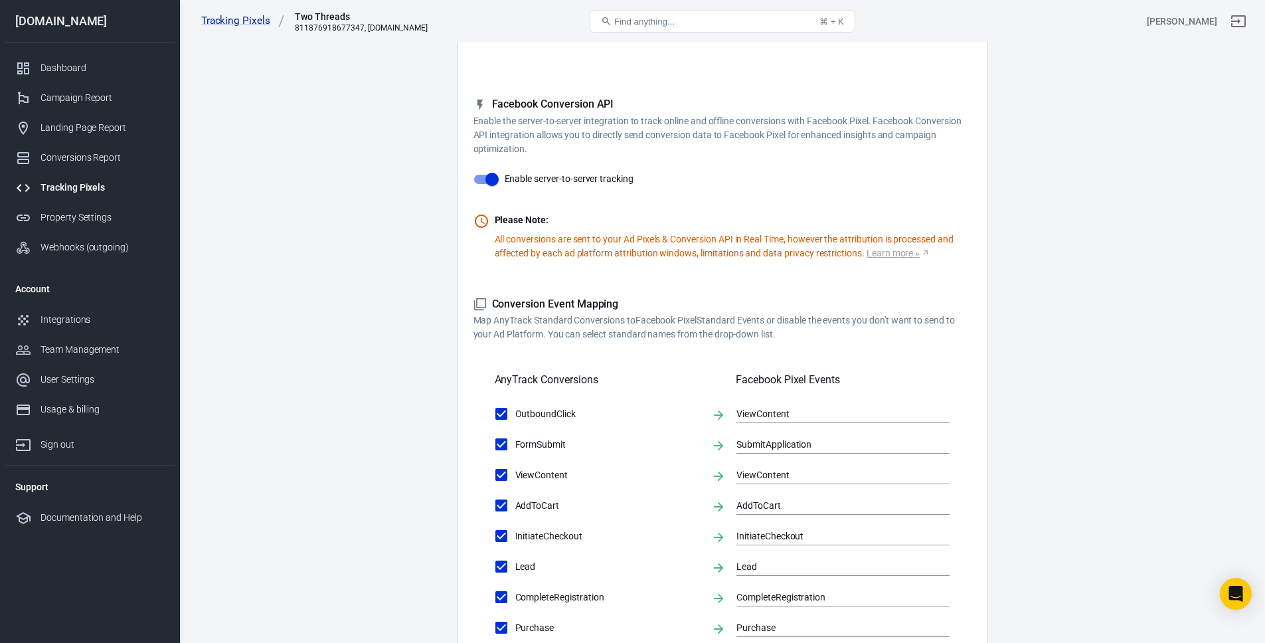
scroll to position [576, 0]
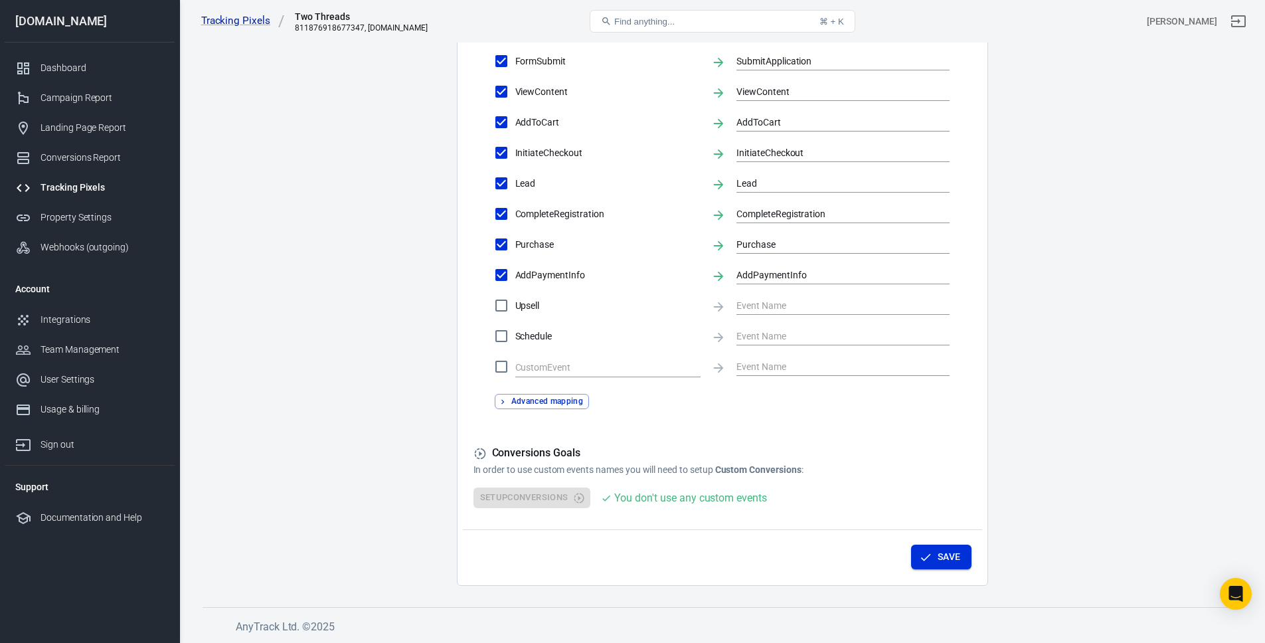
click at [932, 542] on div "Save" at bounding box center [722, 554] width 519 height 50
click at [935, 548] on button "Save" at bounding box center [941, 556] width 60 height 25
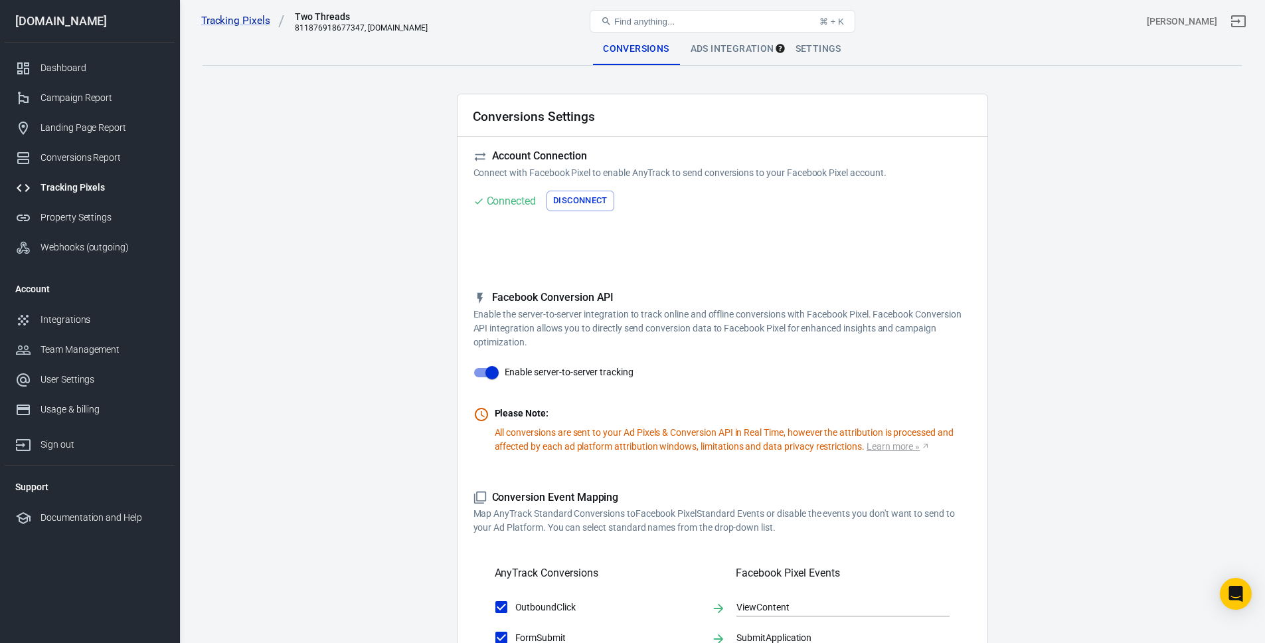
click at [293, 206] on main "Conversions Ads Integration Settings Conversions Settings Account Connection Co…" at bounding box center [722, 597] width 1039 height 1129
click at [681, 46] on div "Ads Integration" at bounding box center [732, 49] width 105 height 32
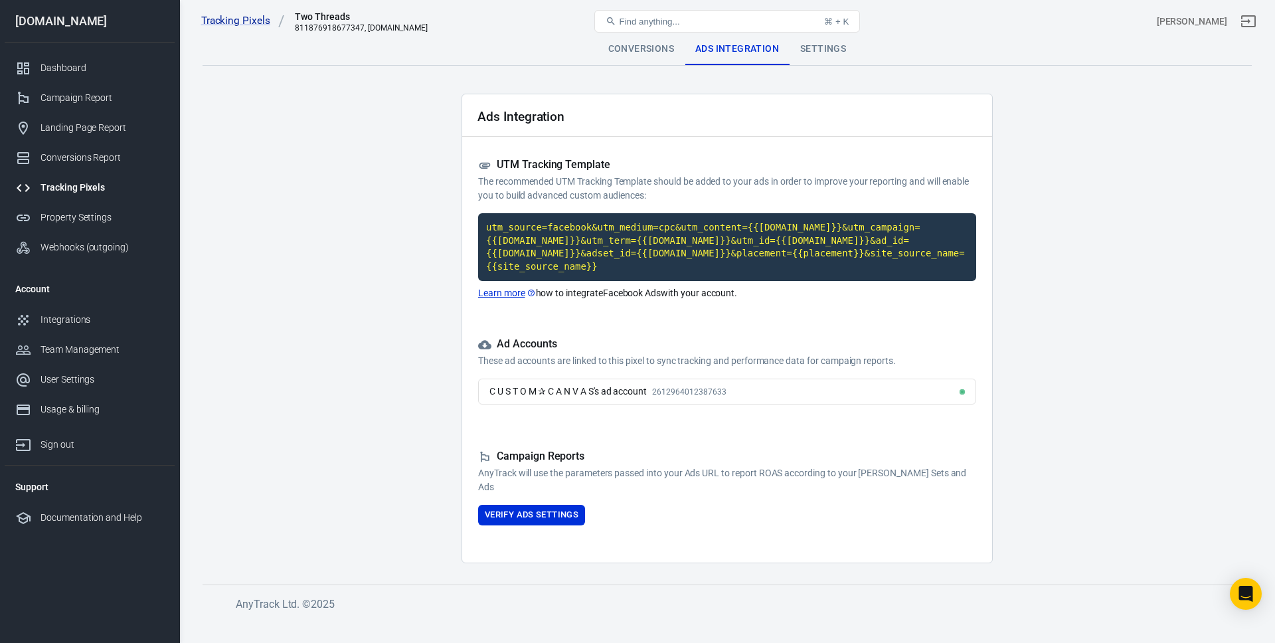
click at [627, 195] on p "The recommended UTM Tracking Template should be added to your ads in order to i…" at bounding box center [727, 189] width 498 height 28
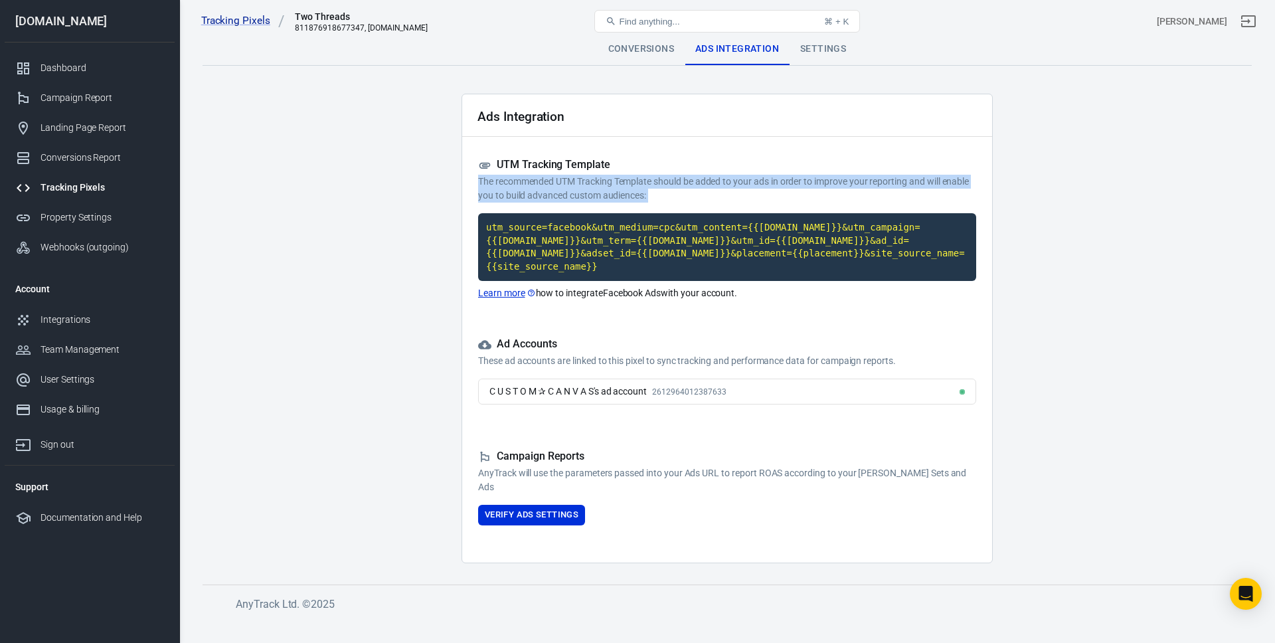
click at [627, 195] on p "The recommended UTM Tracking Template should be added to your ads in order to i…" at bounding box center [727, 189] width 498 height 28
click at [646, 193] on p "The recommended UTM Tracking Template should be added to your ads in order to i…" at bounding box center [727, 189] width 498 height 28
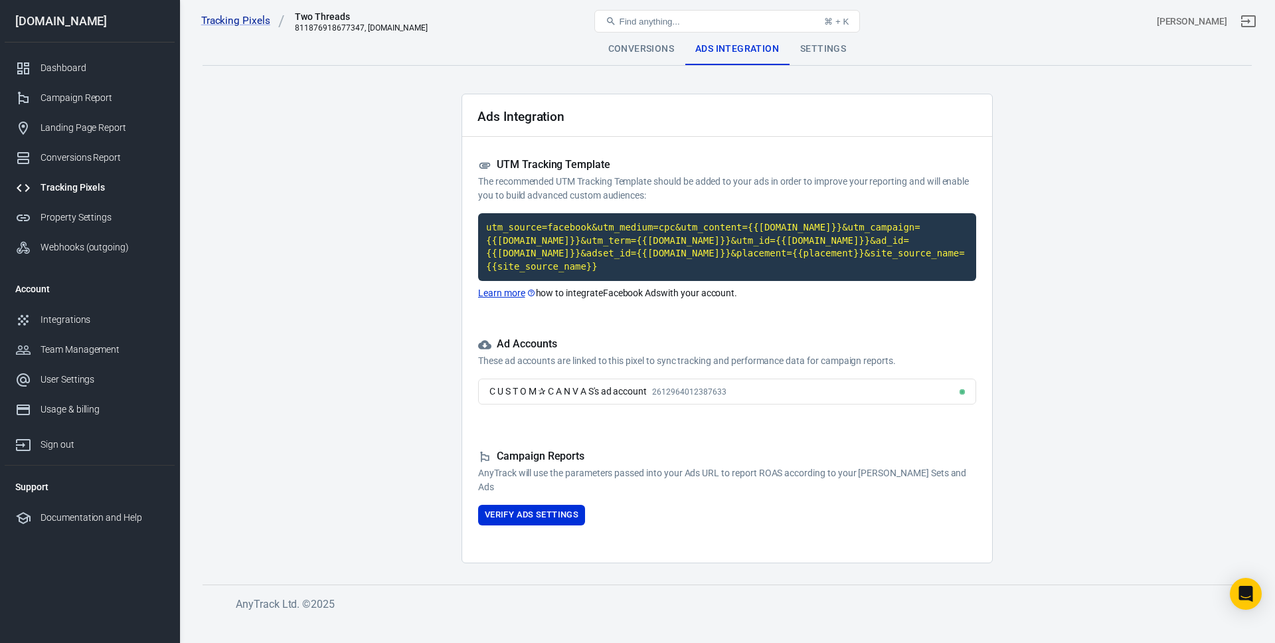
click at [646, 193] on p "The recommended UTM Tracking Template should be added to your ads in order to i…" at bounding box center [727, 189] width 498 height 28
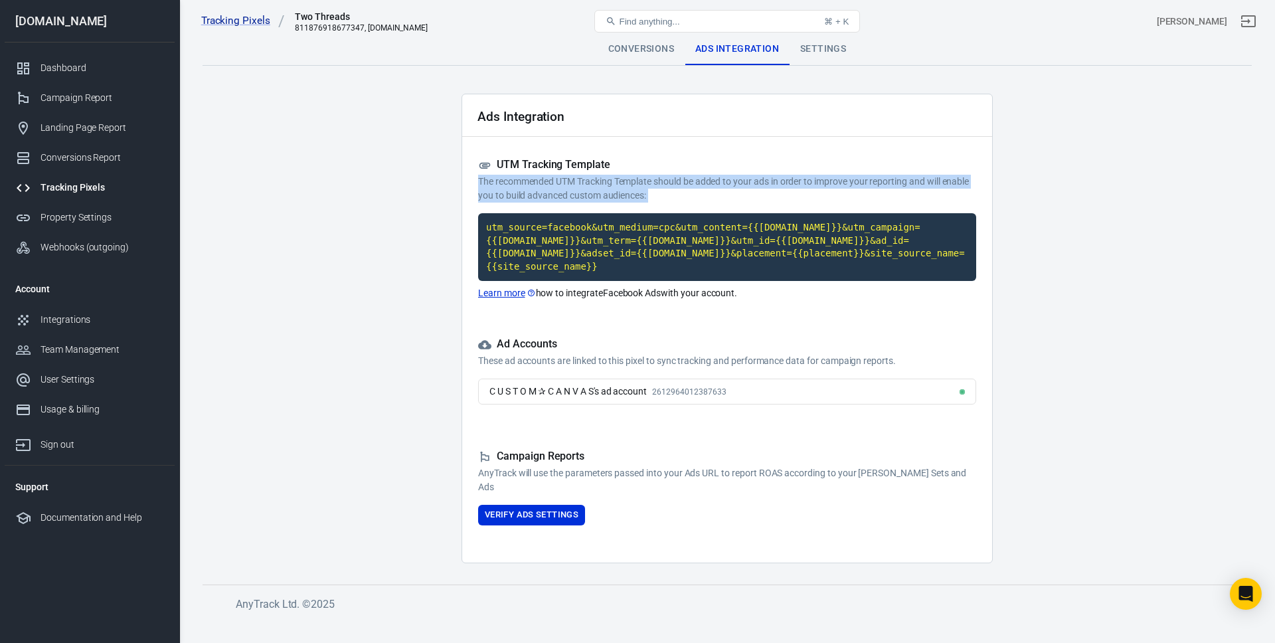
click at [646, 193] on p "The recommended UTM Tracking Template should be added to your ads in order to i…" at bounding box center [727, 189] width 498 height 28
click at [685, 189] on p "The recommended UTM Tracking Template should be added to your ads in order to i…" at bounding box center [727, 189] width 498 height 28
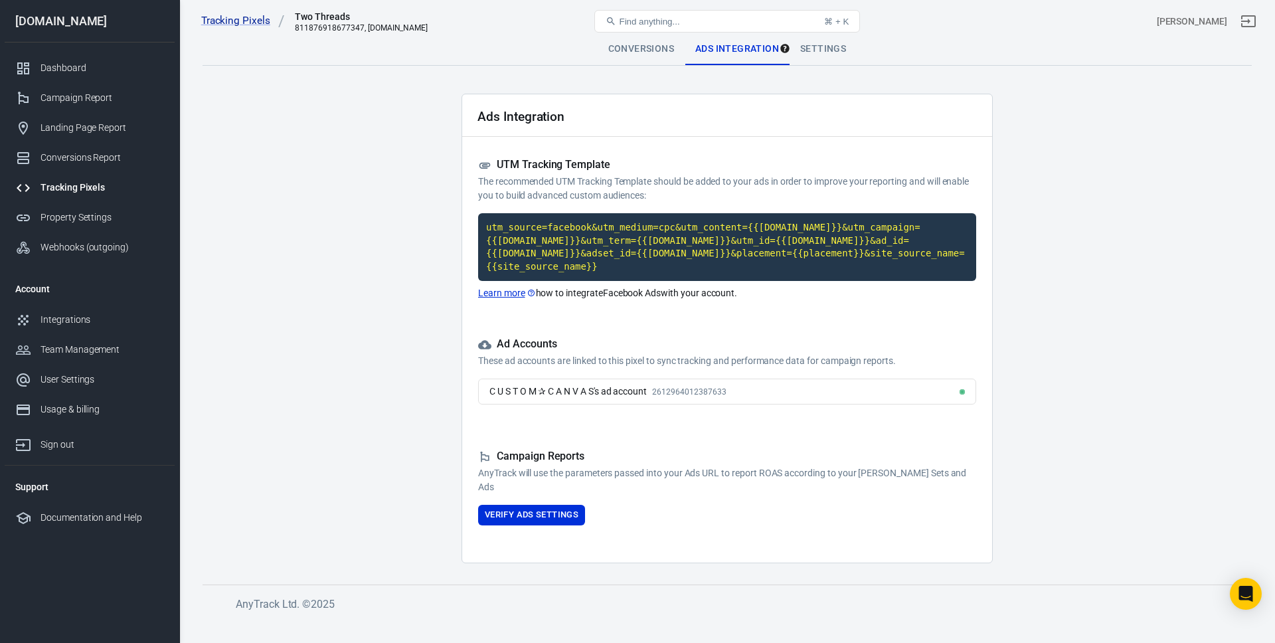
click at [685, 189] on p "The recommended UTM Tracking Template should be added to your ads in order to i…" at bounding box center [727, 189] width 498 height 28
click at [697, 188] on p "The recommended UTM Tracking Template should be added to your ads in order to i…" at bounding box center [727, 189] width 498 height 28
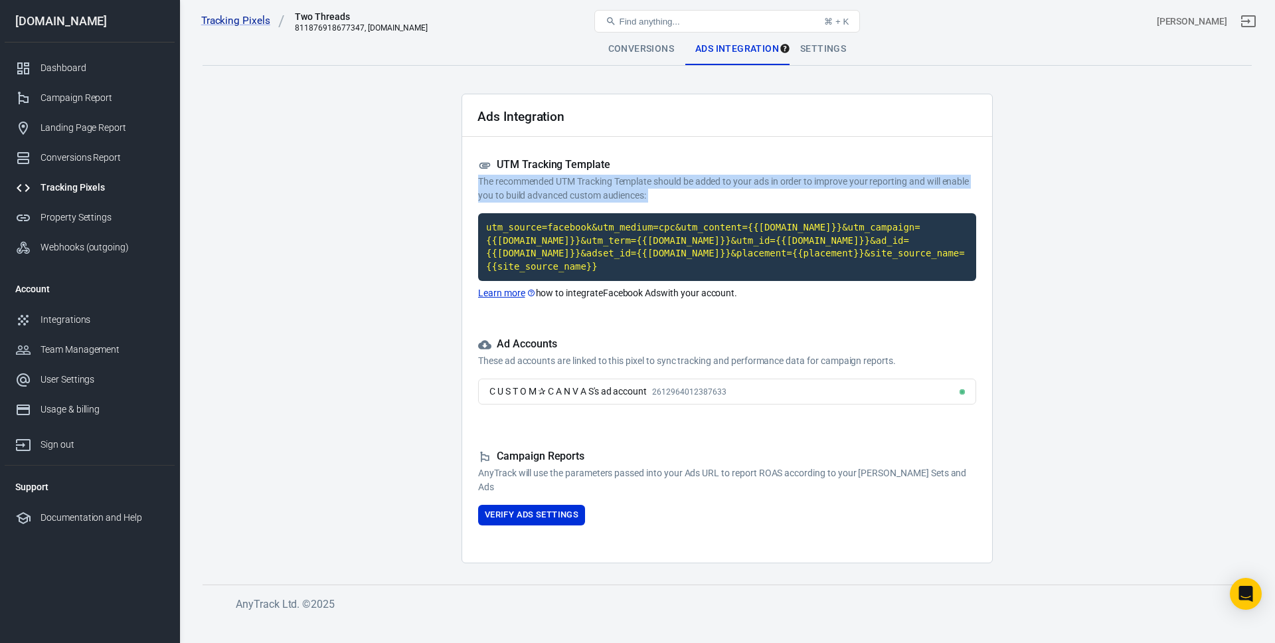
click at [736, 187] on p "The recommended UTM Tracking Template should be added to your ads in order to i…" at bounding box center [727, 189] width 498 height 28
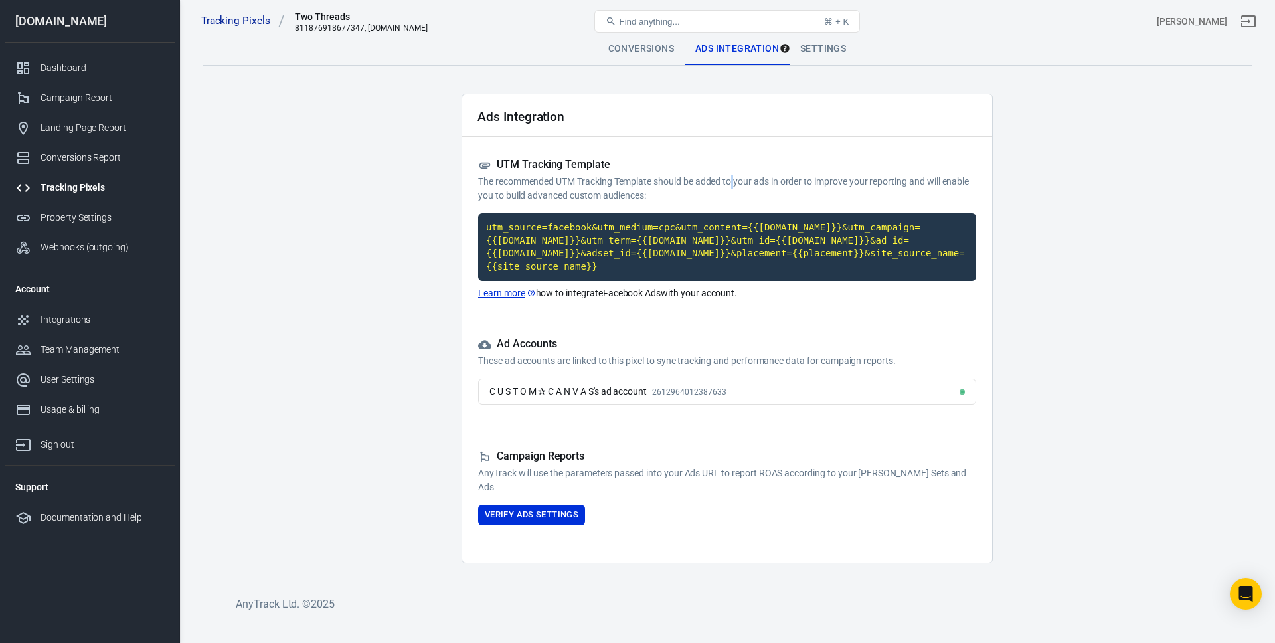
click at [736, 187] on p "The recommended UTM Tracking Template should be added to your ads in order to i…" at bounding box center [727, 189] width 498 height 28
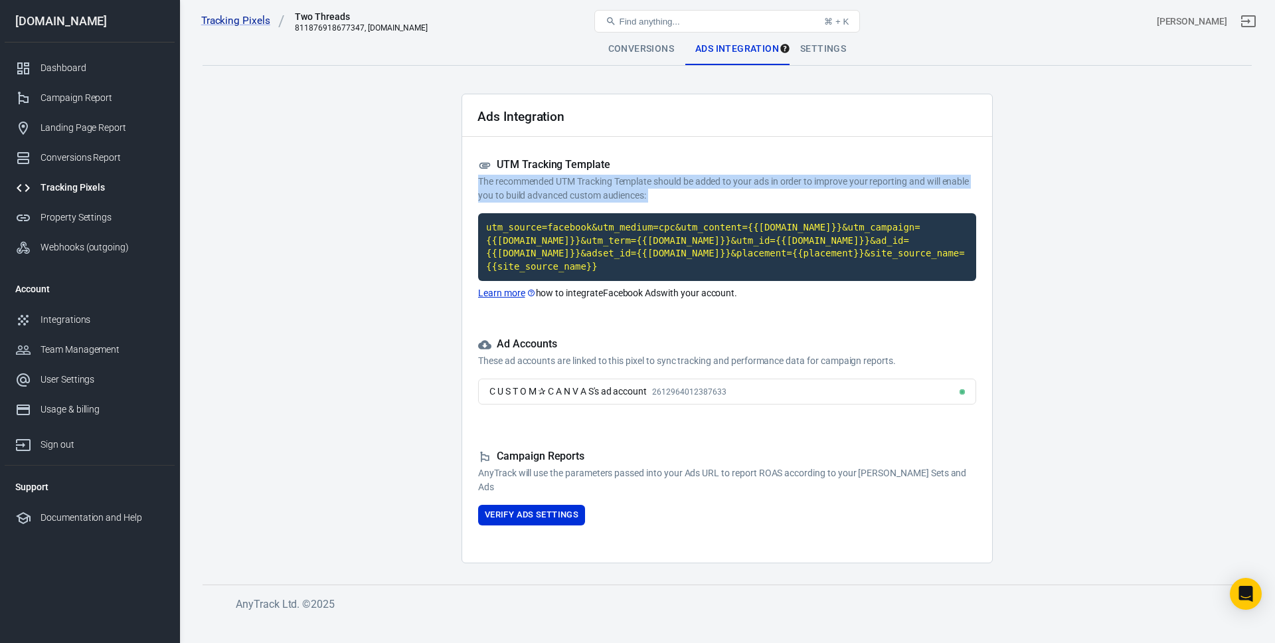
click at [736, 187] on p "The recommended UTM Tracking Template should be added to your ads in order to i…" at bounding box center [727, 189] width 498 height 28
click at [762, 187] on p "The recommended UTM Tracking Template should be added to your ads in order to i…" at bounding box center [727, 189] width 498 height 28
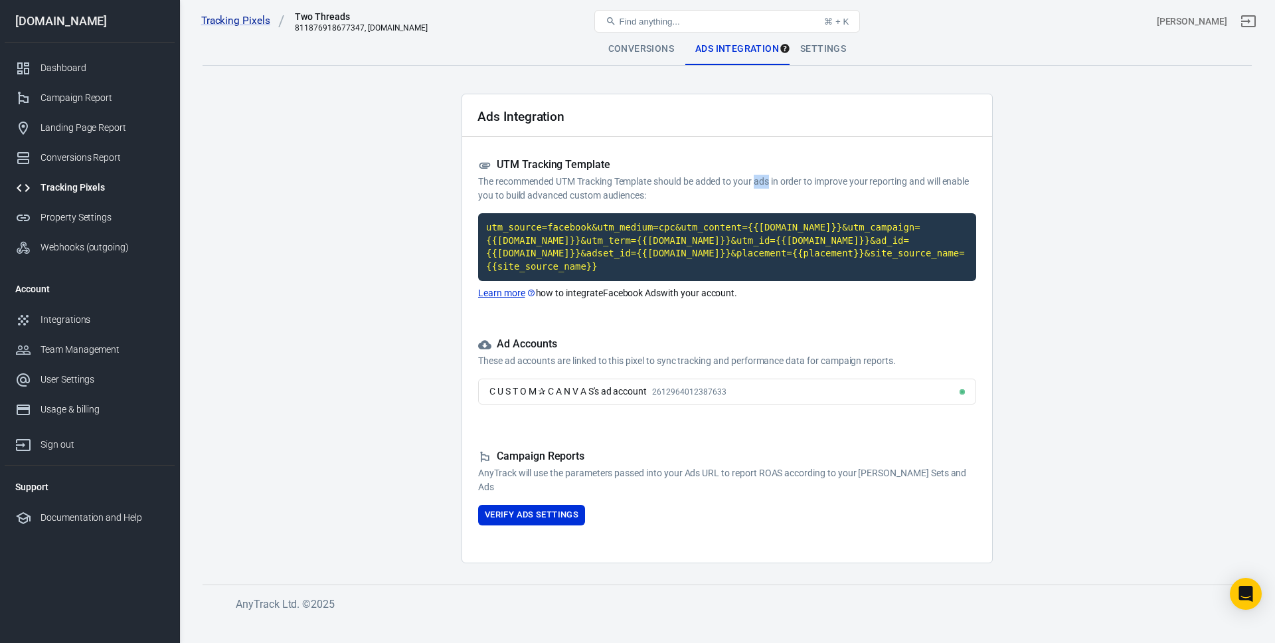
click at [762, 187] on p "The recommended UTM Tracking Template should be added to your ads in order to i…" at bounding box center [727, 189] width 498 height 28
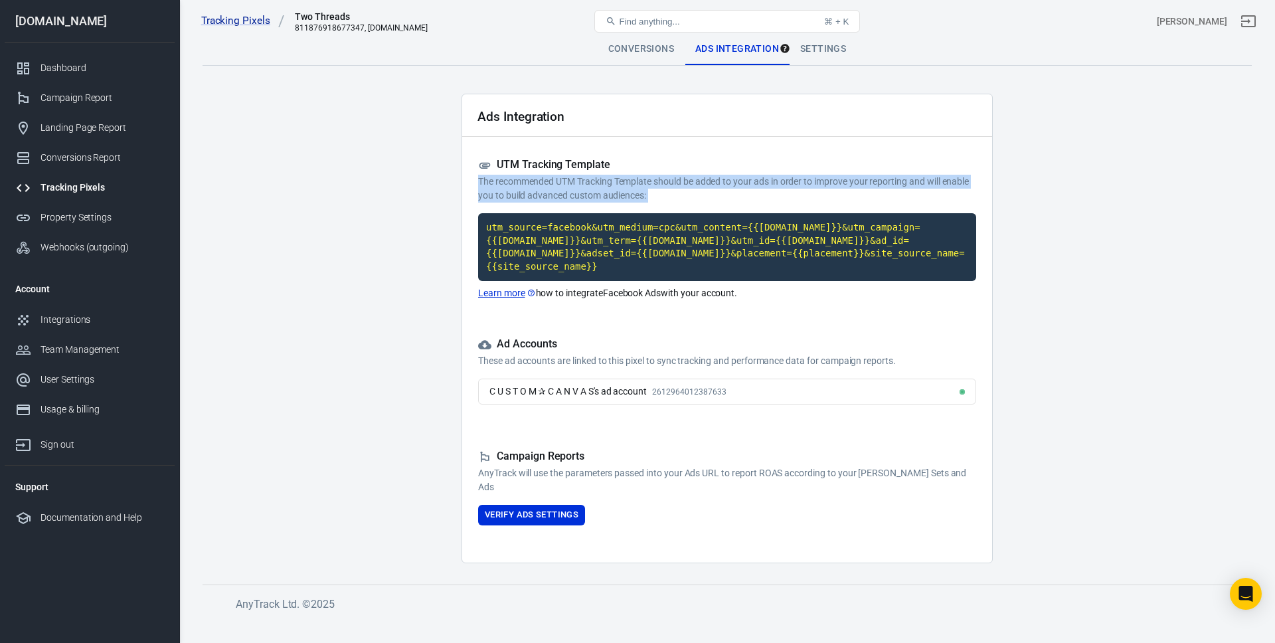
click at [762, 187] on p "The recommended UTM Tracking Template should be added to your ads in order to i…" at bounding box center [727, 189] width 498 height 28
click at [783, 187] on p "The recommended UTM Tracking Template should be added to your ads in order to i…" at bounding box center [727, 189] width 498 height 28
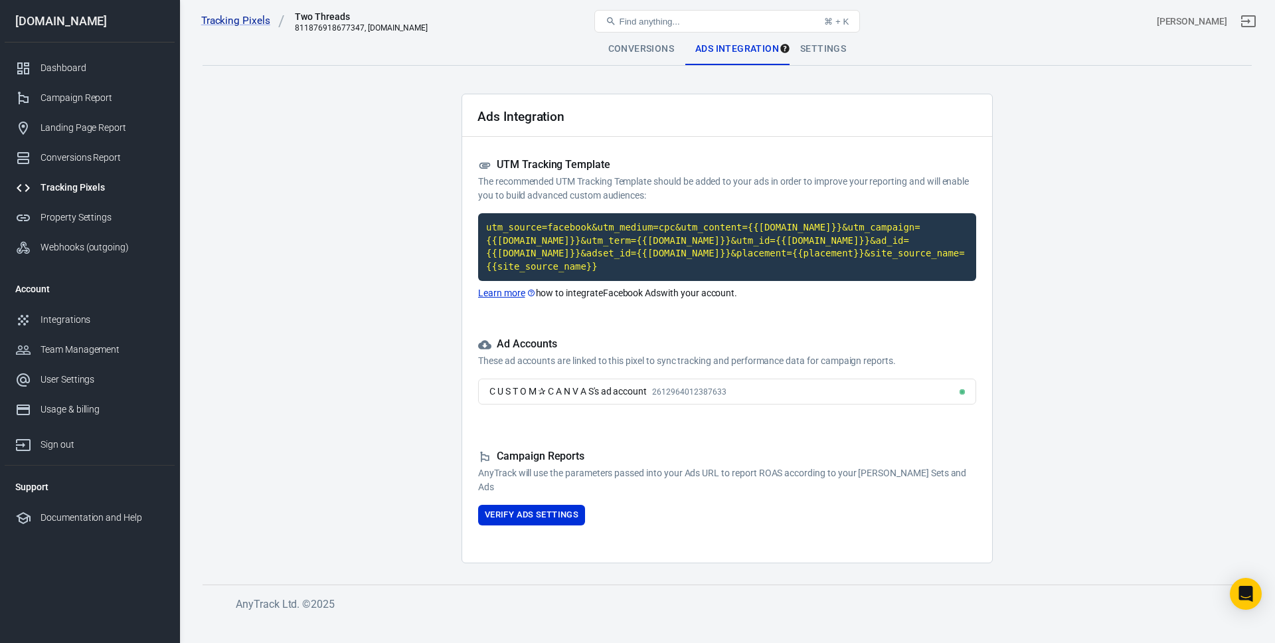
click at [634, 294] on p "Learn more how to integrate Facebook Ads with your account." at bounding box center [727, 293] width 498 height 14
click at [671, 292] on p "Learn more how to integrate Facebook Ads with your account." at bounding box center [727, 293] width 498 height 14
click at [644, 388] on div "C U S T O M ✰ C A N V A S's ad account" at bounding box center [567, 391] width 157 height 14
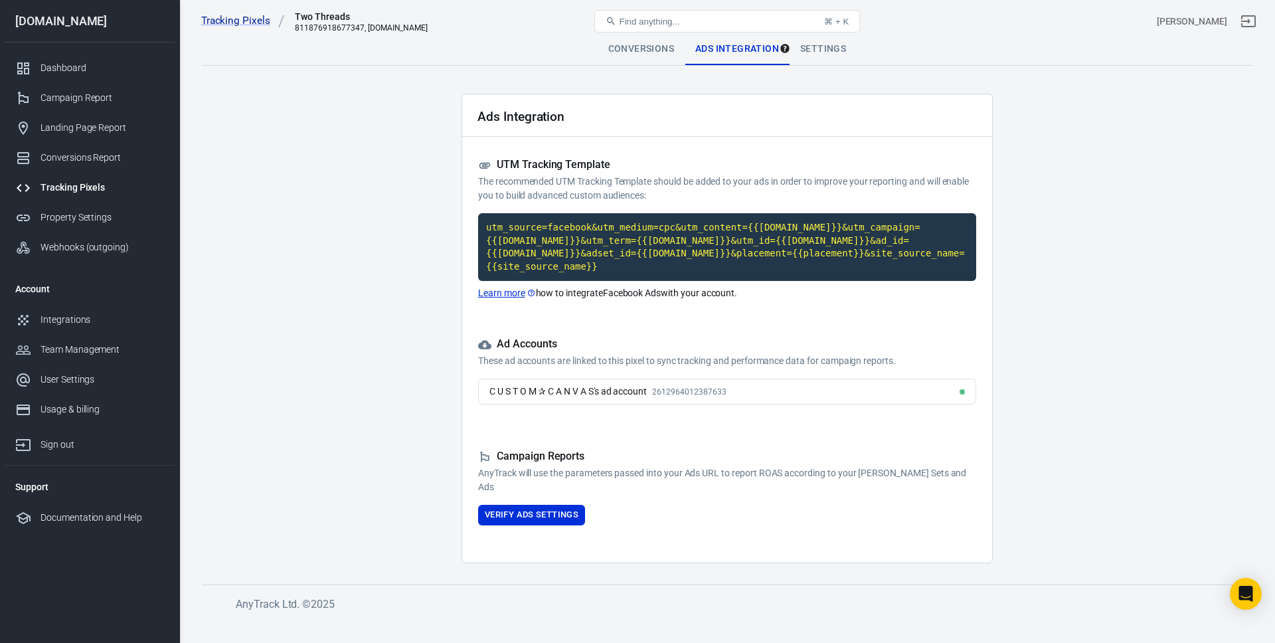
click at [736, 390] on div "C U S T O M ✰ C A N V A S's ad account 2612964012387633" at bounding box center [727, 391] width 498 height 26
click at [618, 483] on p "AnyTrack will use the parameters passed into your Ads URL to report ROAS accord…" at bounding box center [727, 480] width 498 height 28
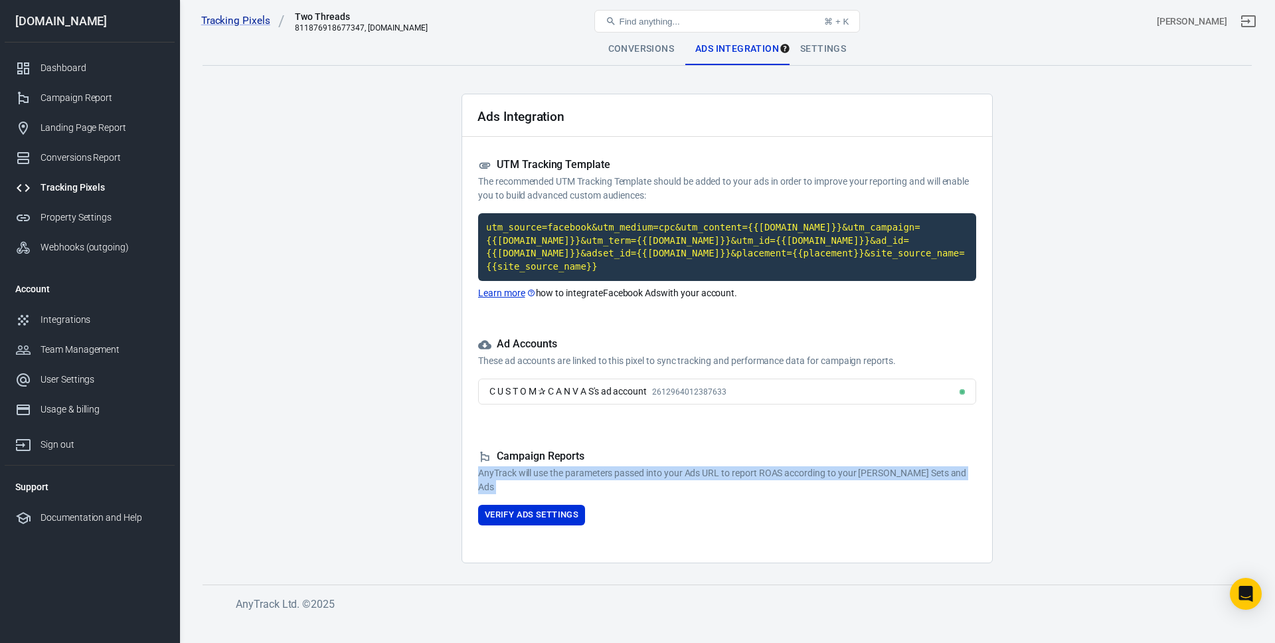
click at [618, 483] on p "AnyTrack will use the parameters passed into your Ads URL to report ROAS accord…" at bounding box center [727, 480] width 498 height 28
click at [560, 511] on button "Verify Ads Settings" at bounding box center [531, 515] width 107 height 21
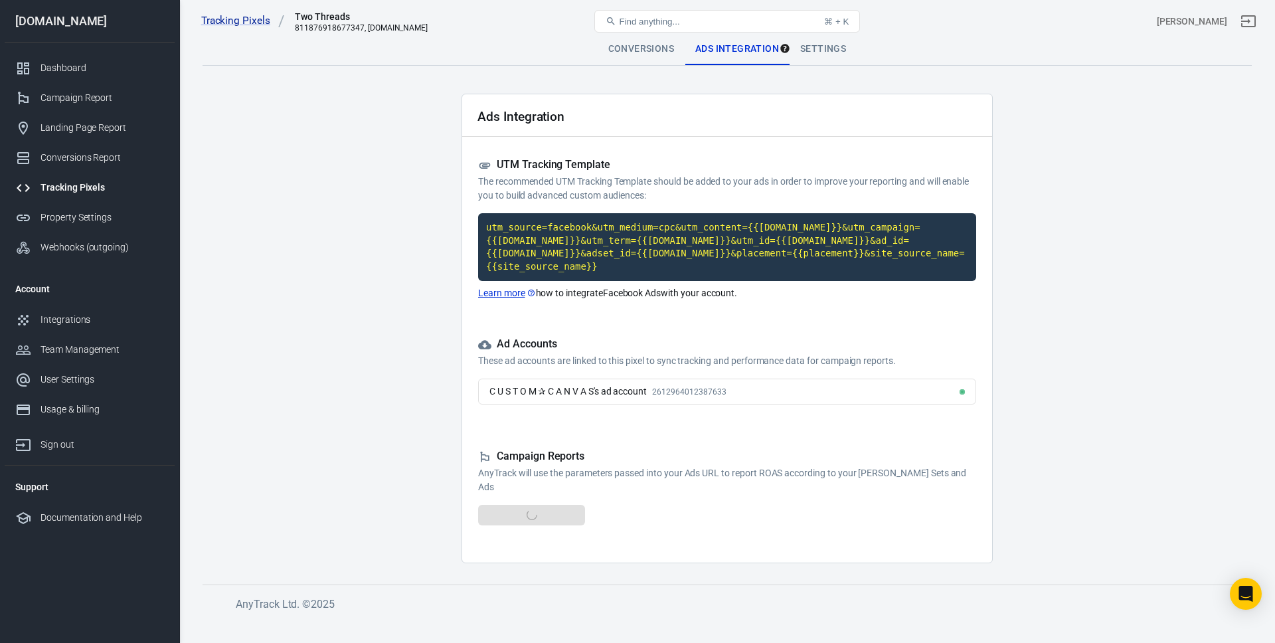
click at [712, 471] on p "AnyTrack will use the parameters passed into your Ads URL to report ROAS accord…" at bounding box center [727, 480] width 498 height 28
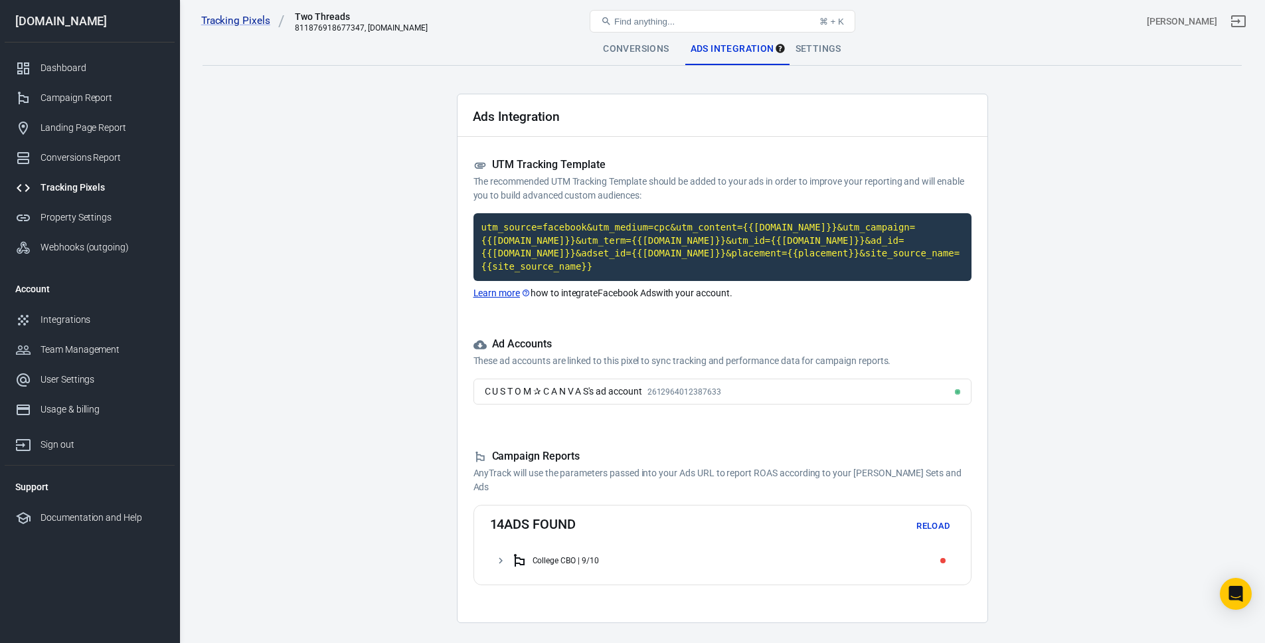
scroll to position [37, 0]
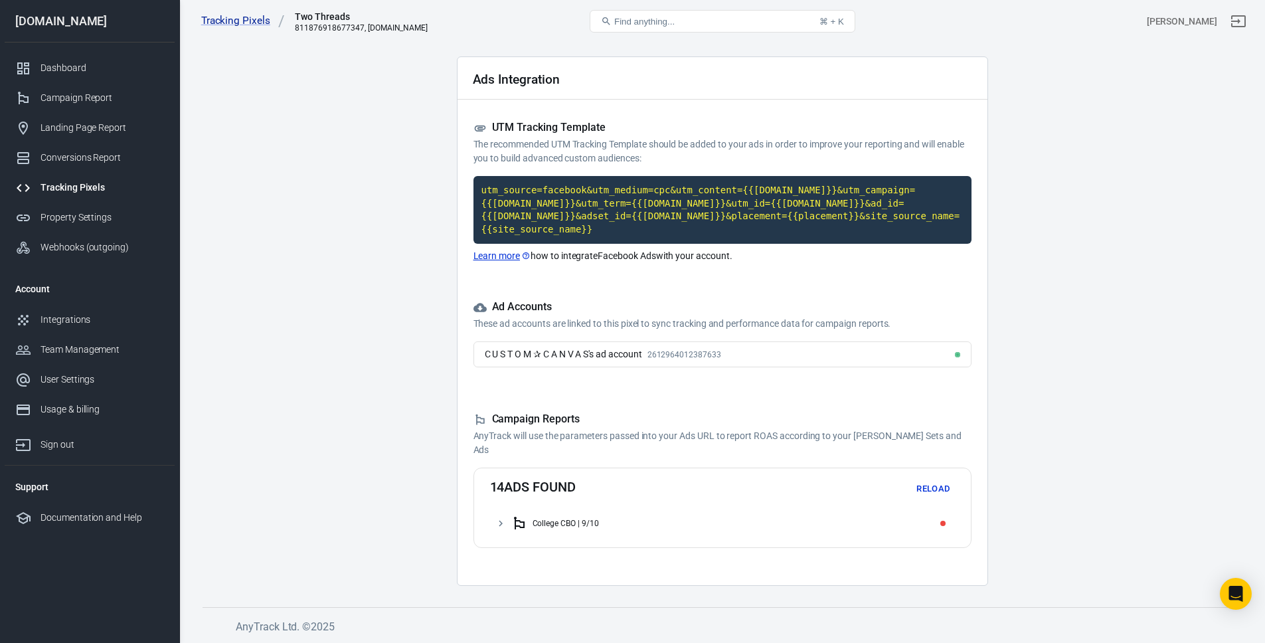
click at [612, 521] on div "College CBO | 9/10" at bounding box center [730, 523] width 438 height 21
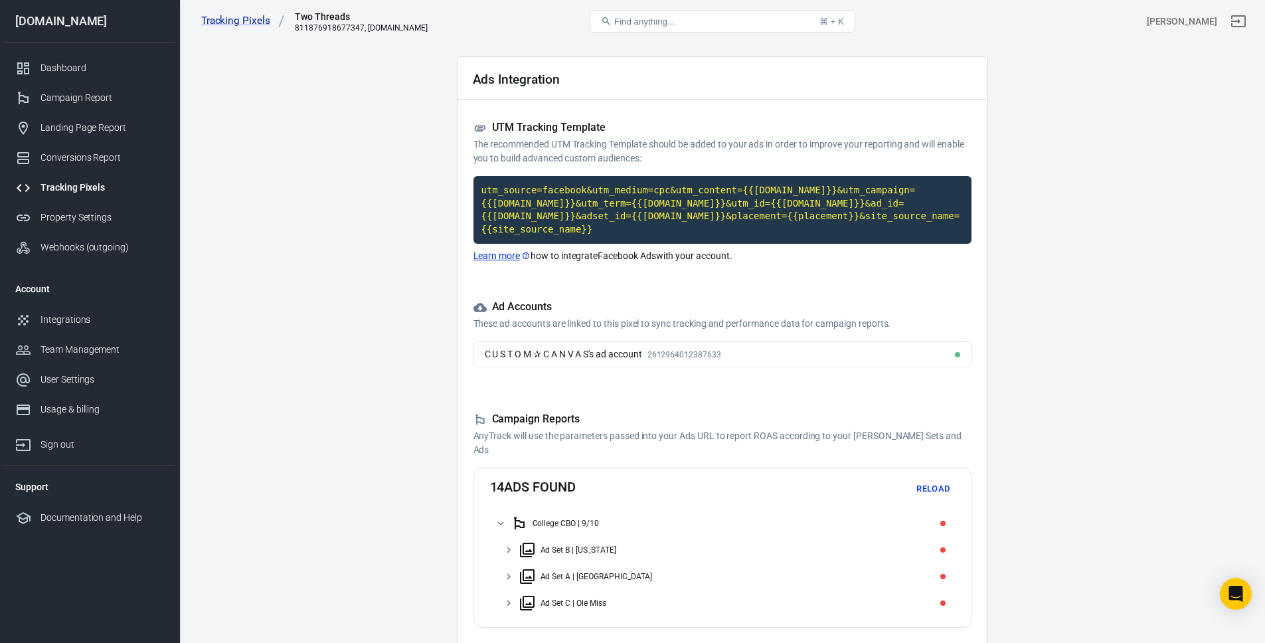
scroll to position [117, 0]
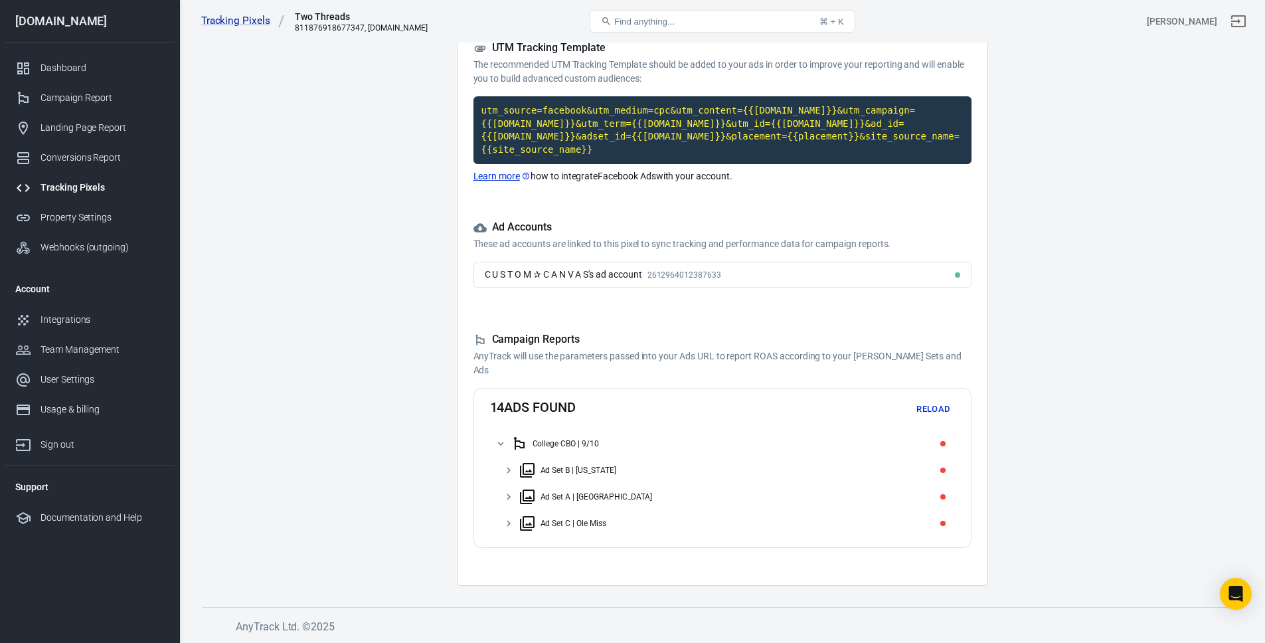
click at [691, 446] on div "College CBO | 9/10" at bounding box center [730, 443] width 438 height 21
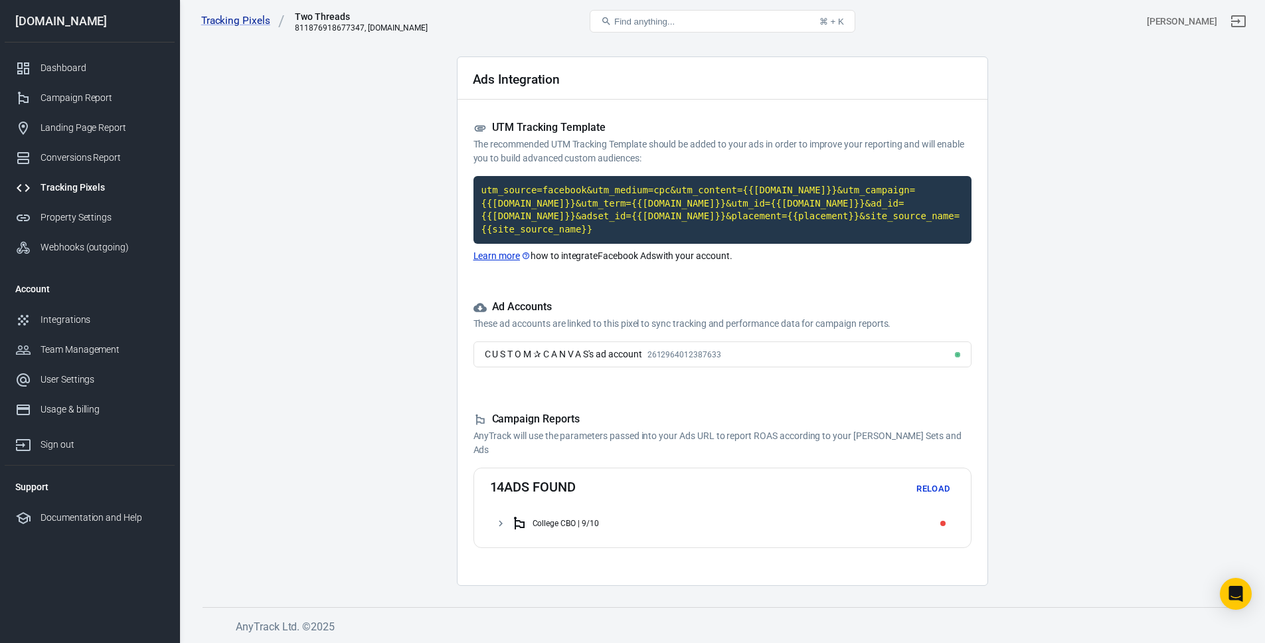
scroll to position [37, 0]
click at [698, 440] on p "AnyTrack will use the parameters passed into your Ads URL to report ROAS accord…" at bounding box center [722, 443] width 498 height 28
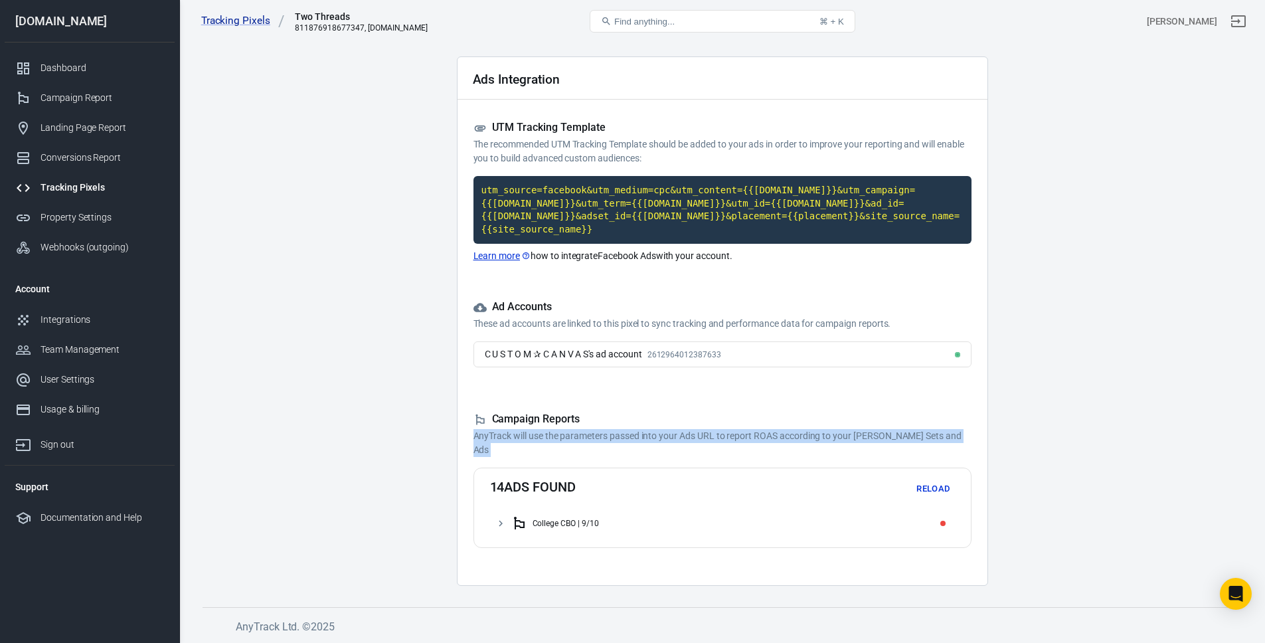
click at [698, 440] on p "AnyTrack will use the parameters passed into your Ads URL to report ROAS accord…" at bounding box center [722, 443] width 498 height 28
click at [765, 436] on p "AnyTrack will use the parameters passed into your Ads URL to report ROAS accord…" at bounding box center [722, 443] width 498 height 28
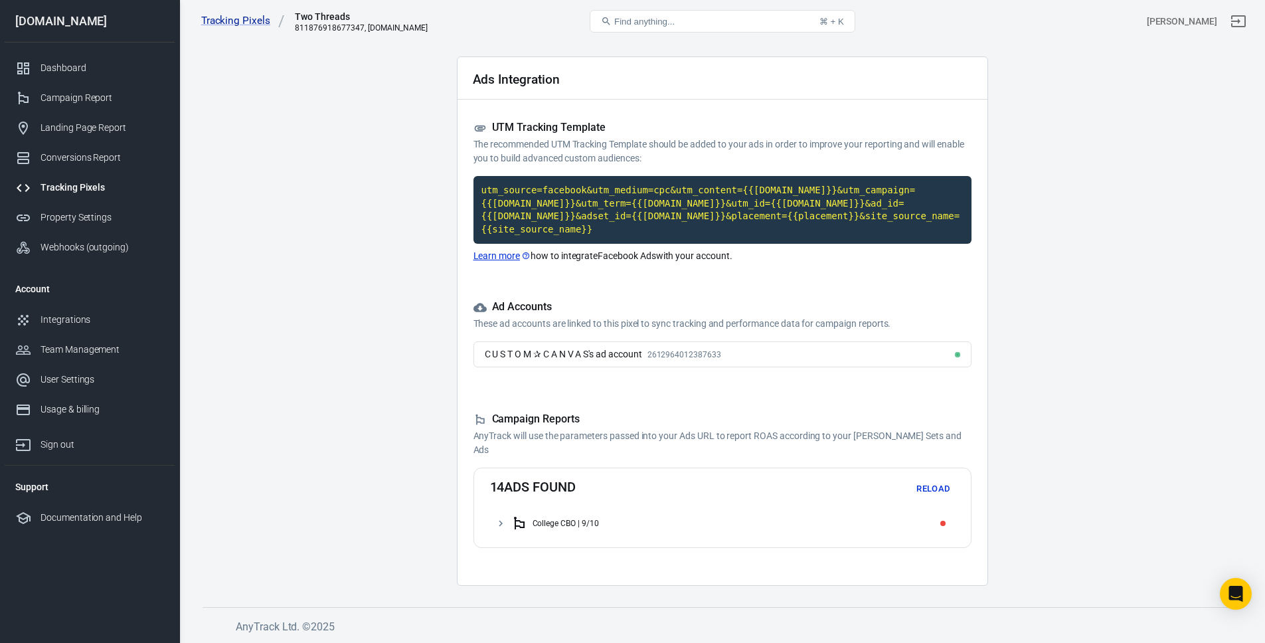
click at [556, 519] on div "College CBO | 9/10" at bounding box center [565, 523] width 66 height 9
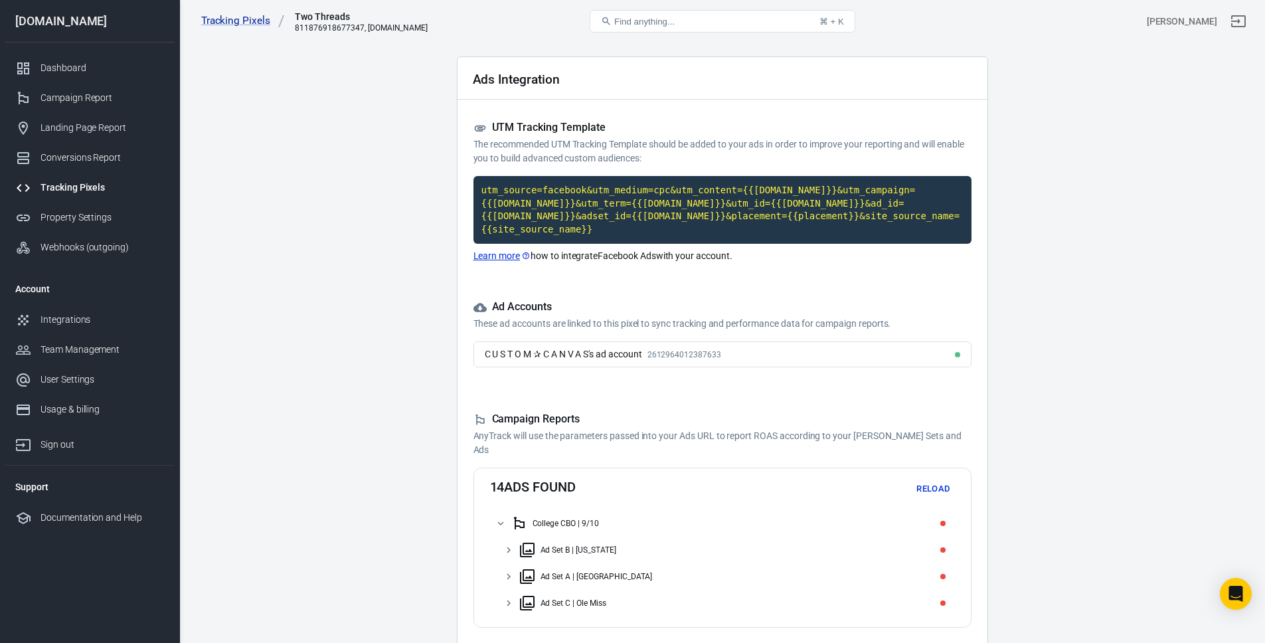
scroll to position [97, 0]
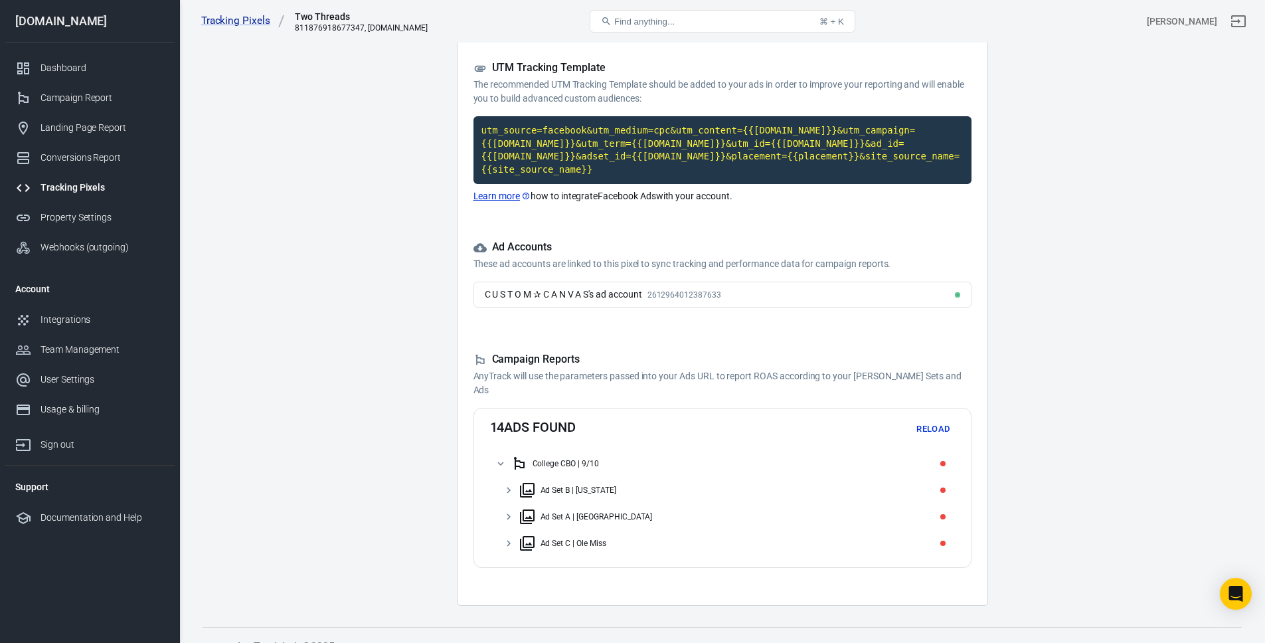
click at [933, 440] on div "14 ads found Reload College CBO | 9/10 Ad Set B | Alabama Ad Set A | Auburn Ad …" at bounding box center [722, 488] width 498 height 160
click at [940, 431] on button "Reload" at bounding box center [933, 429] width 42 height 21
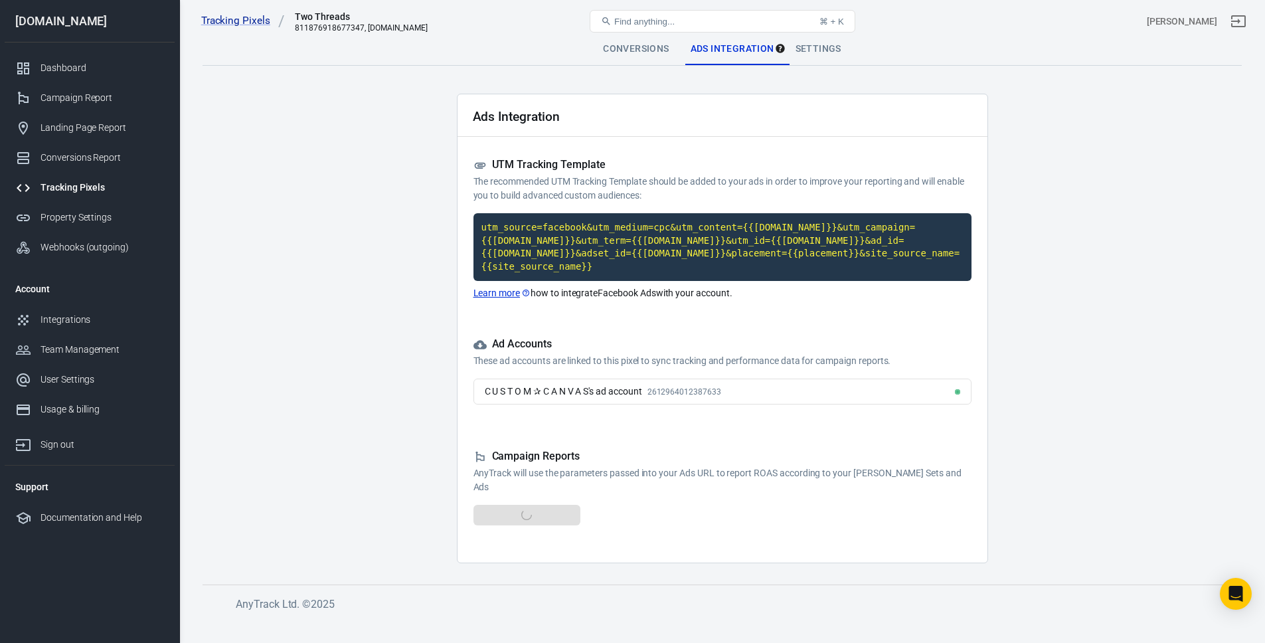
scroll to position [0, 0]
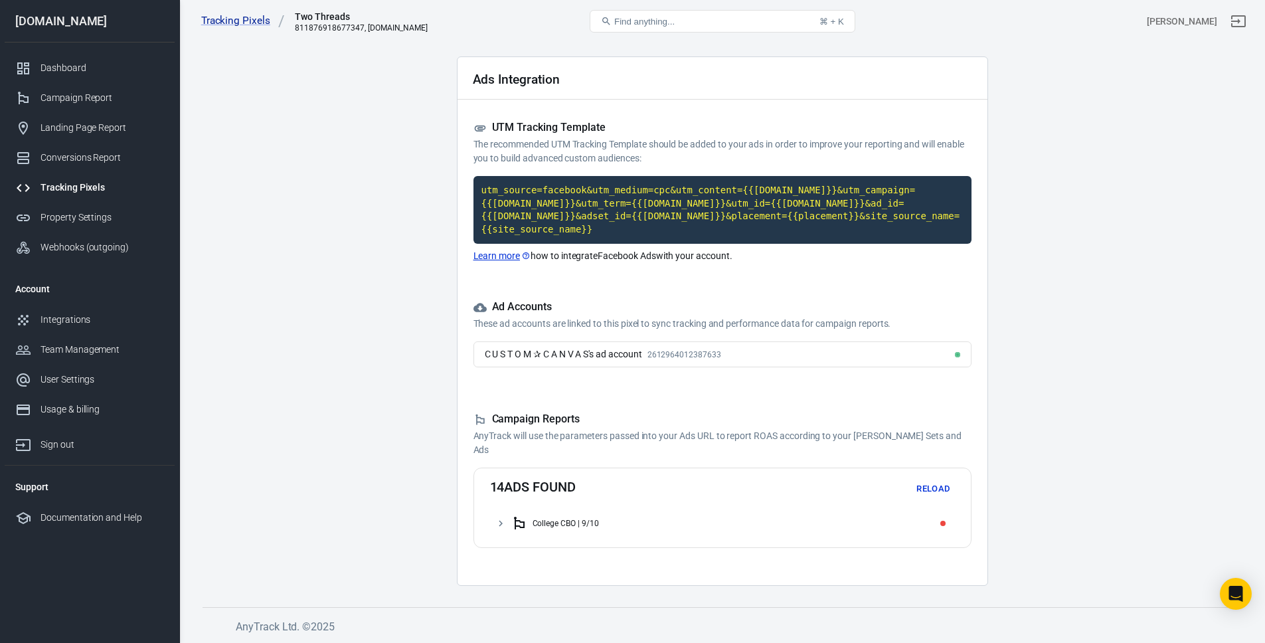
click at [557, 521] on div "College CBO | 9/10" at bounding box center [565, 523] width 66 height 9
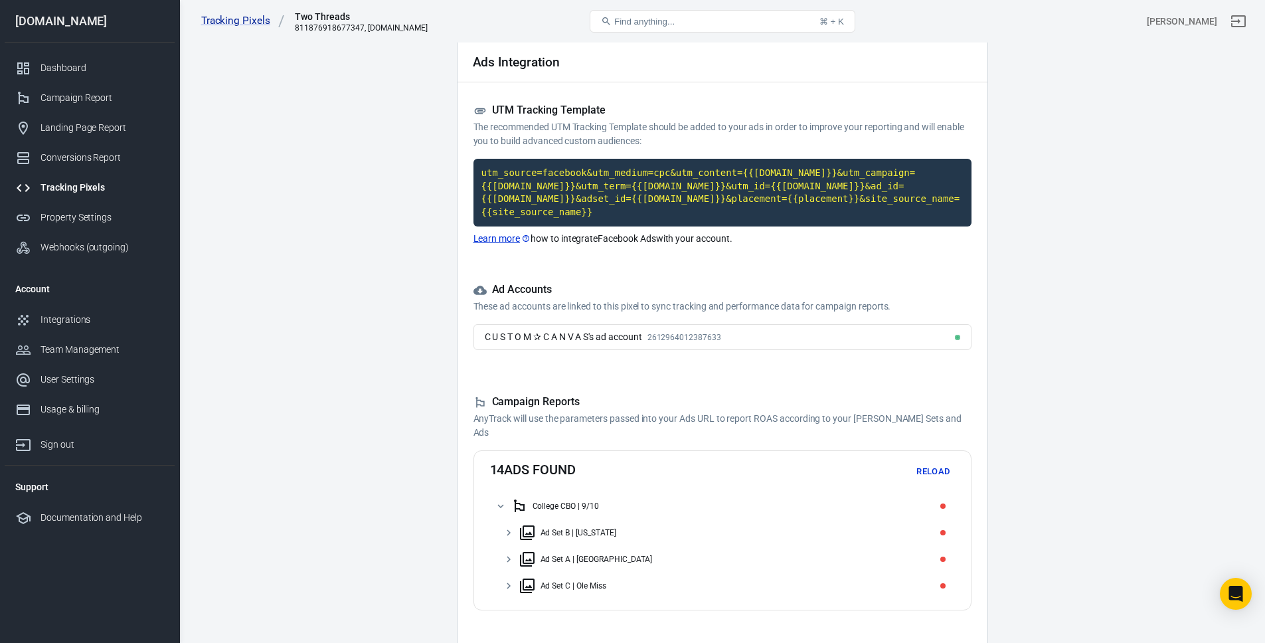
click at [539, 533] on div "Ad Set B | Alabama" at bounding box center [734, 532] width 430 height 21
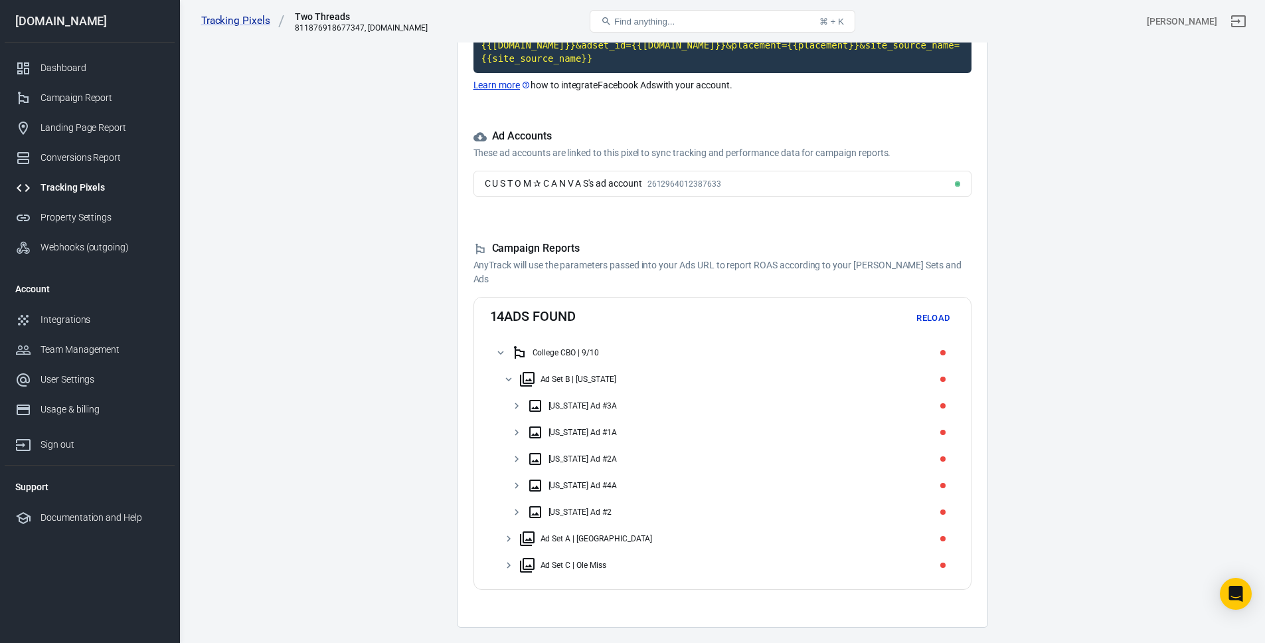
click at [561, 521] on div "Alabama Ad #2" at bounding box center [738, 511] width 422 height 21
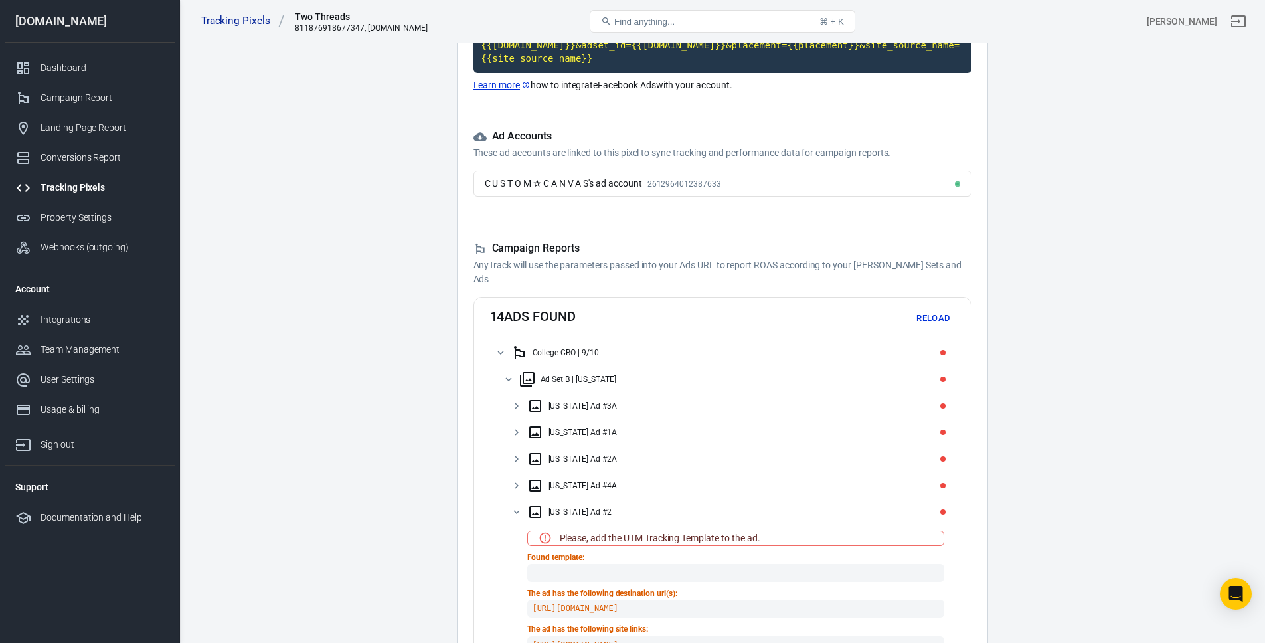
scroll to position [432, 0]
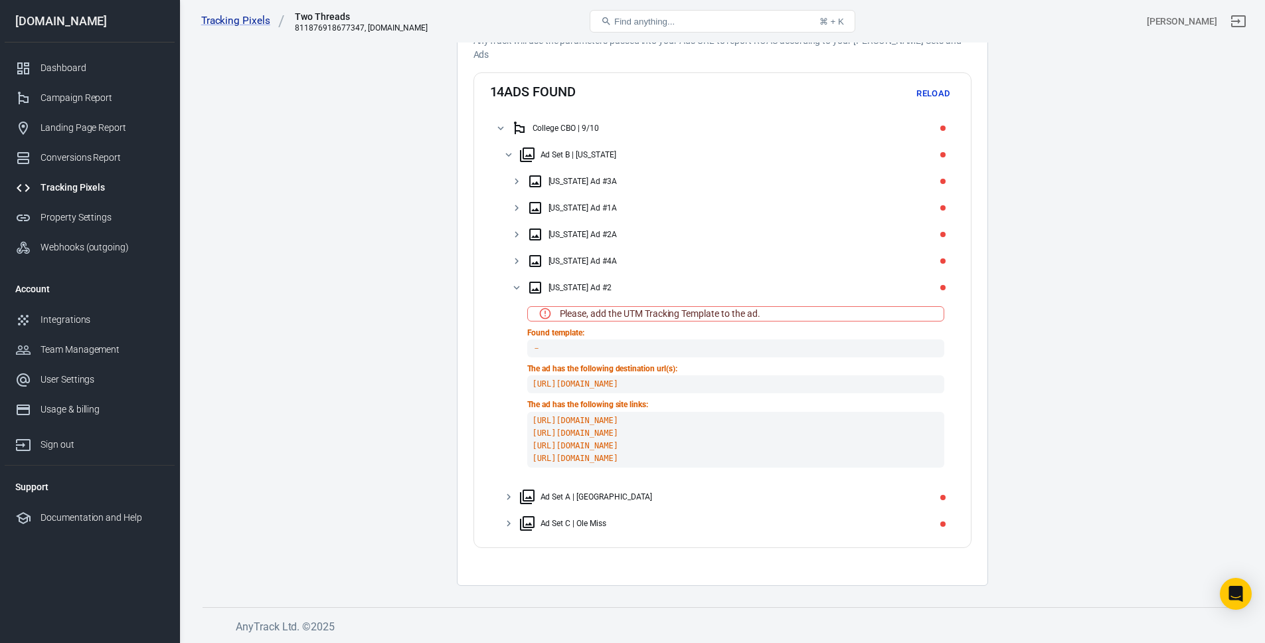
click at [679, 392] on code "https://twothreadsbyedmonds.com/products/sweatshirt" at bounding box center [735, 384] width 417 height 18
click at [715, 386] on code "https://twothreadsbyedmonds.com/products/sweatshirt" at bounding box center [735, 384] width 417 height 18
click at [679, 419] on code "https://twothreadsbyedmonds.com/ https://twothreadsbyedmonds.com/products/sweat…" at bounding box center [735, 440] width 417 height 56
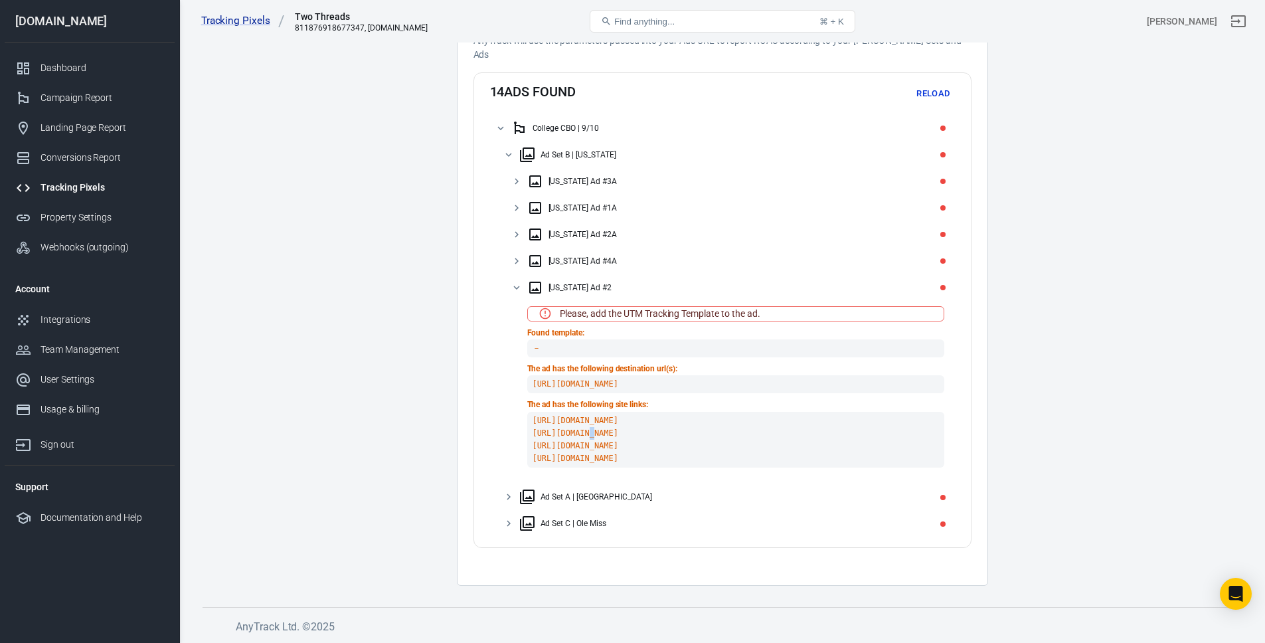
click at [679, 419] on code "https://twothreadsbyedmonds.com/ https://twothreadsbyedmonds.com/products/sweat…" at bounding box center [735, 440] width 417 height 56
click at [675, 432] on code "https://twothreadsbyedmonds.com/ https://twothreadsbyedmonds.com/products/sweat…" at bounding box center [735, 440] width 417 height 56
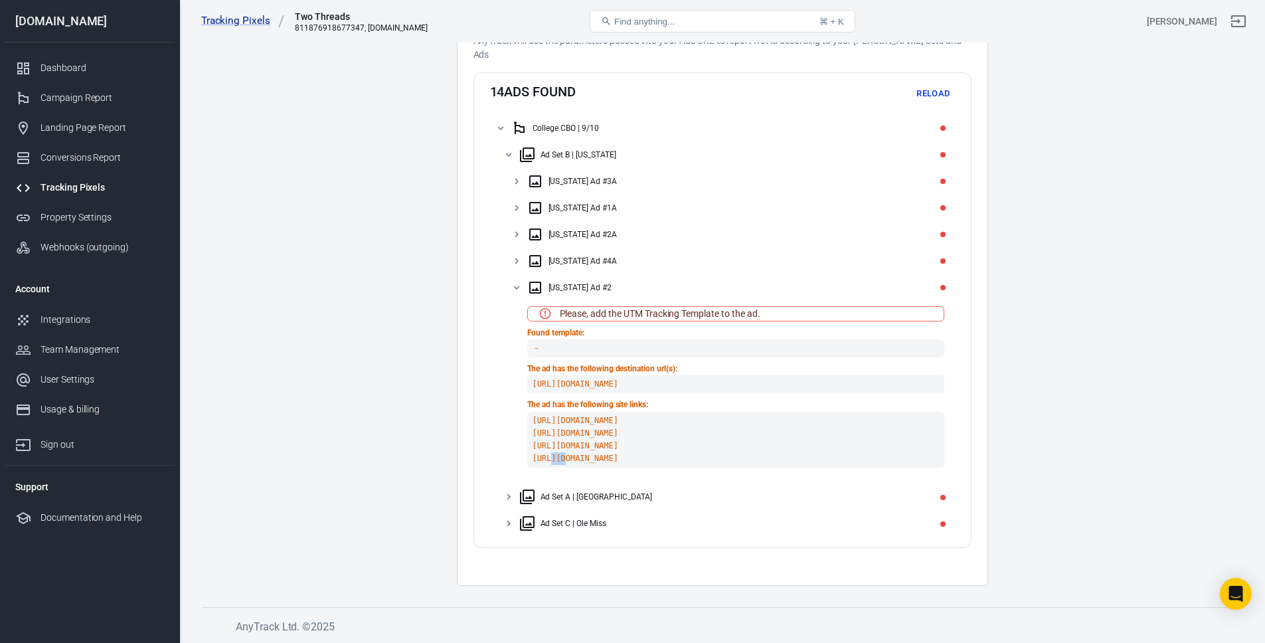
click at [696, 424] on code "https://twothreadsbyedmonds.com/ https://twothreadsbyedmonds.com/products/sweat…" at bounding box center [735, 440] width 417 height 56
click at [748, 382] on code "https://twothreadsbyedmonds.com/products/sweatshirt" at bounding box center [735, 384] width 417 height 18
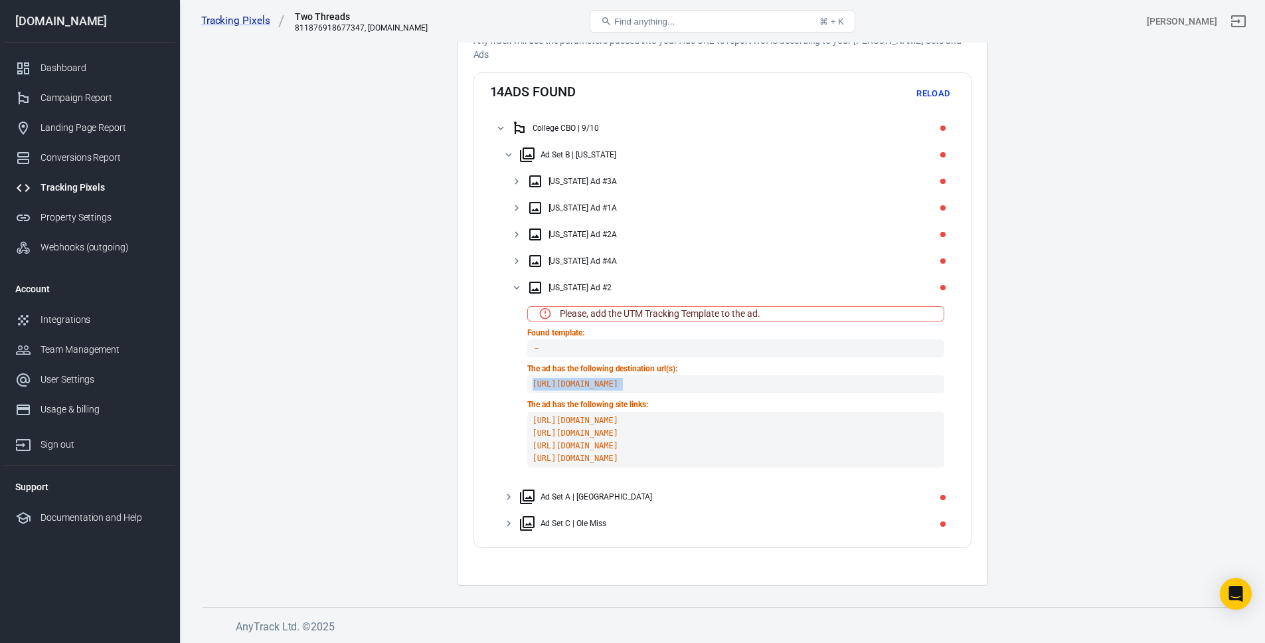
click at [748, 382] on code "https://twothreadsbyedmonds.com/products/sweatshirt" at bounding box center [735, 384] width 417 height 18
click at [801, 379] on code "https://twothreadsbyedmonds.com/products/sweatshirt" at bounding box center [735, 384] width 417 height 18
click at [657, 353] on code "－" at bounding box center [735, 348] width 417 height 18
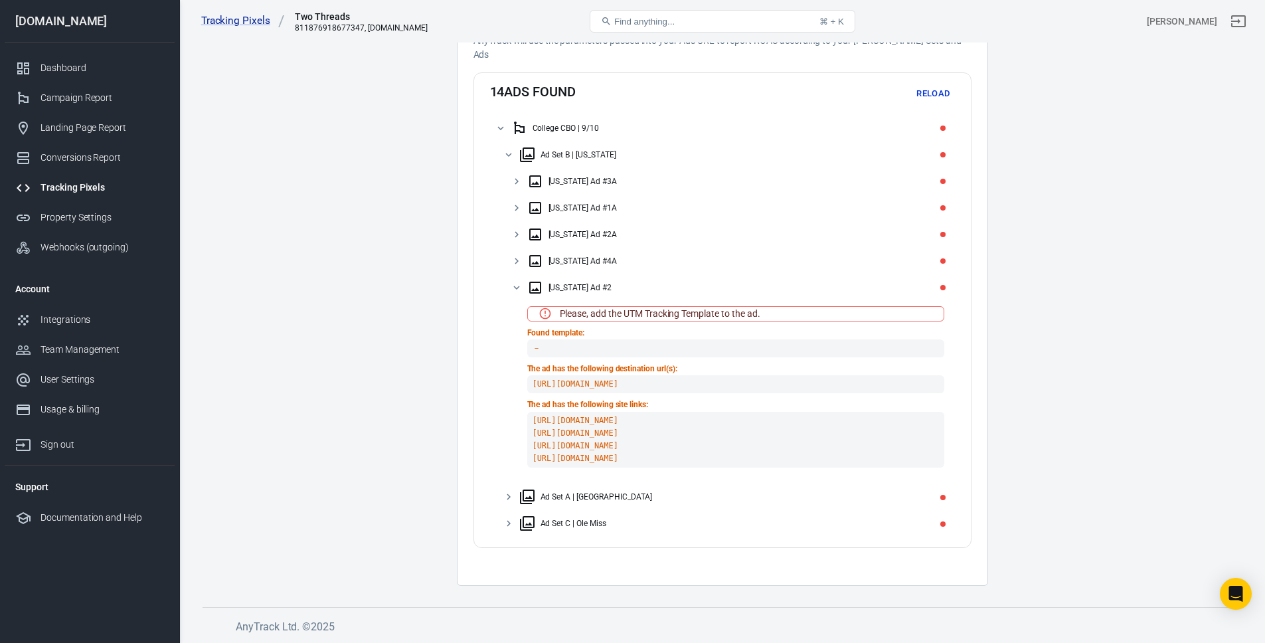
click at [752, 345] on code "－" at bounding box center [735, 348] width 417 height 18
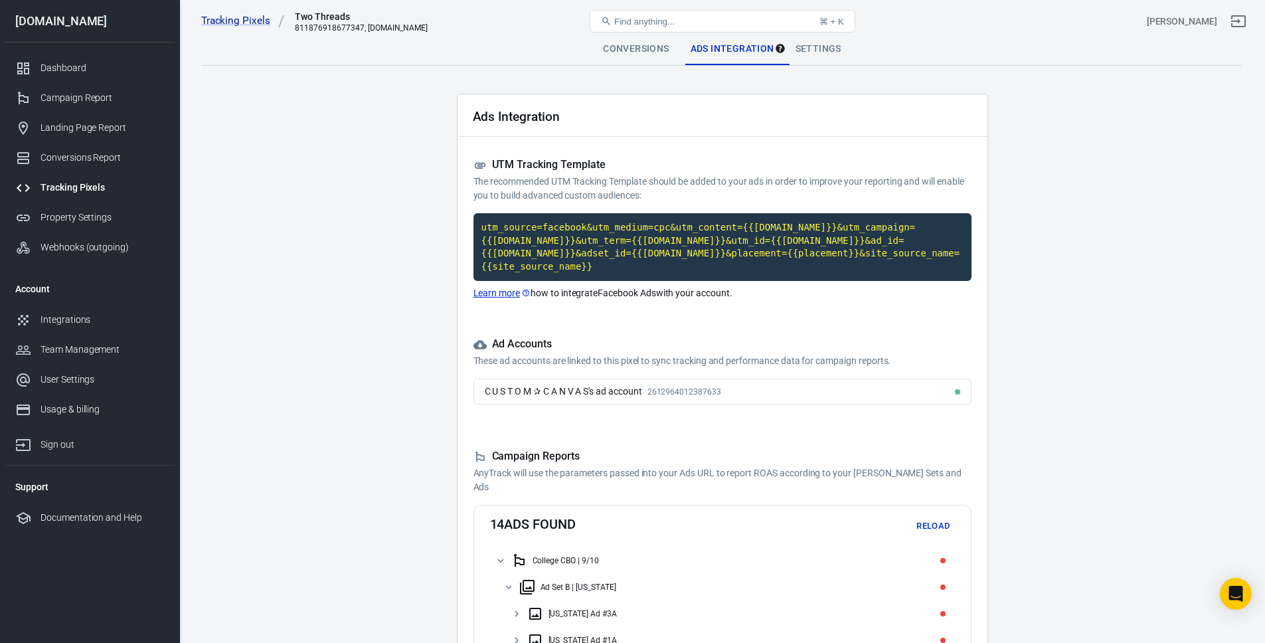
click at [575, 182] on p "The recommended UTM Tracking Template should be added to your ads in order to i…" at bounding box center [722, 189] width 498 height 28
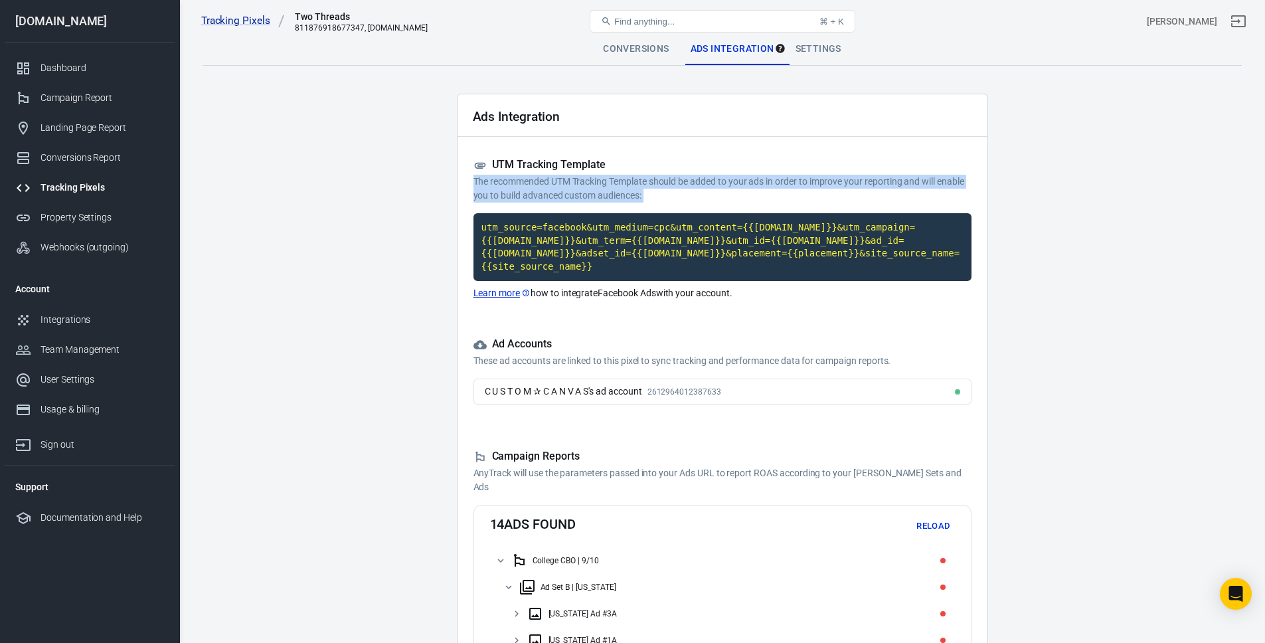
click at [575, 182] on p "The recommended UTM Tracking Template should be added to your ads in order to i…" at bounding box center [722, 189] width 498 height 28
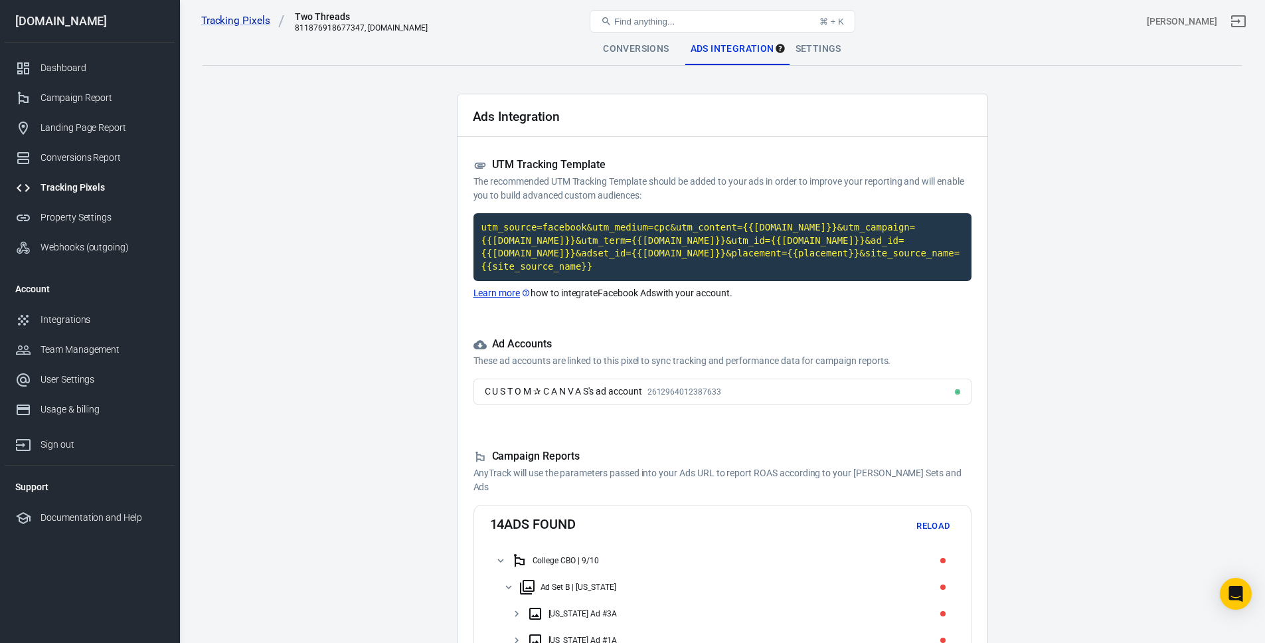
click at [627, 181] on p "The recommended UTM Tracking Template should be added to your ads in order to i…" at bounding box center [722, 189] width 498 height 28
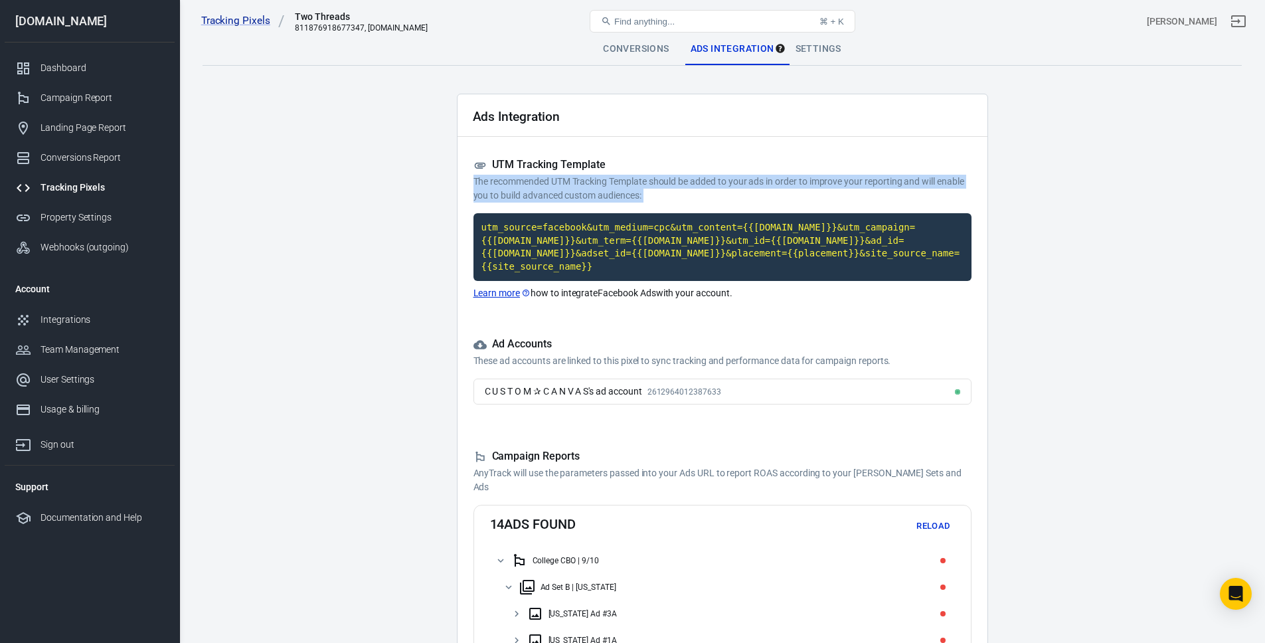
click at [627, 181] on p "The recommended UTM Tracking Template should be added to your ads in order to i…" at bounding box center [722, 189] width 498 height 28
click at [661, 185] on p "The recommended UTM Tracking Template should be added to your ads in order to i…" at bounding box center [722, 189] width 498 height 28
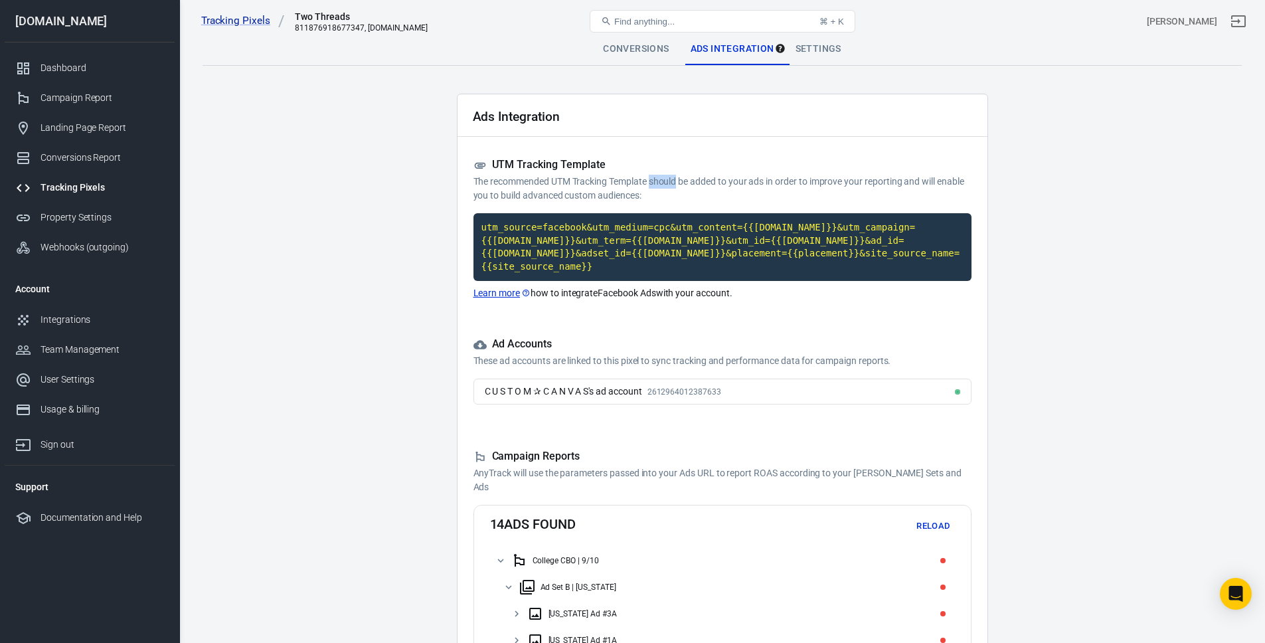
click at [661, 185] on p "The recommended UTM Tracking Template should be added to your ads in order to i…" at bounding box center [722, 189] width 498 height 28
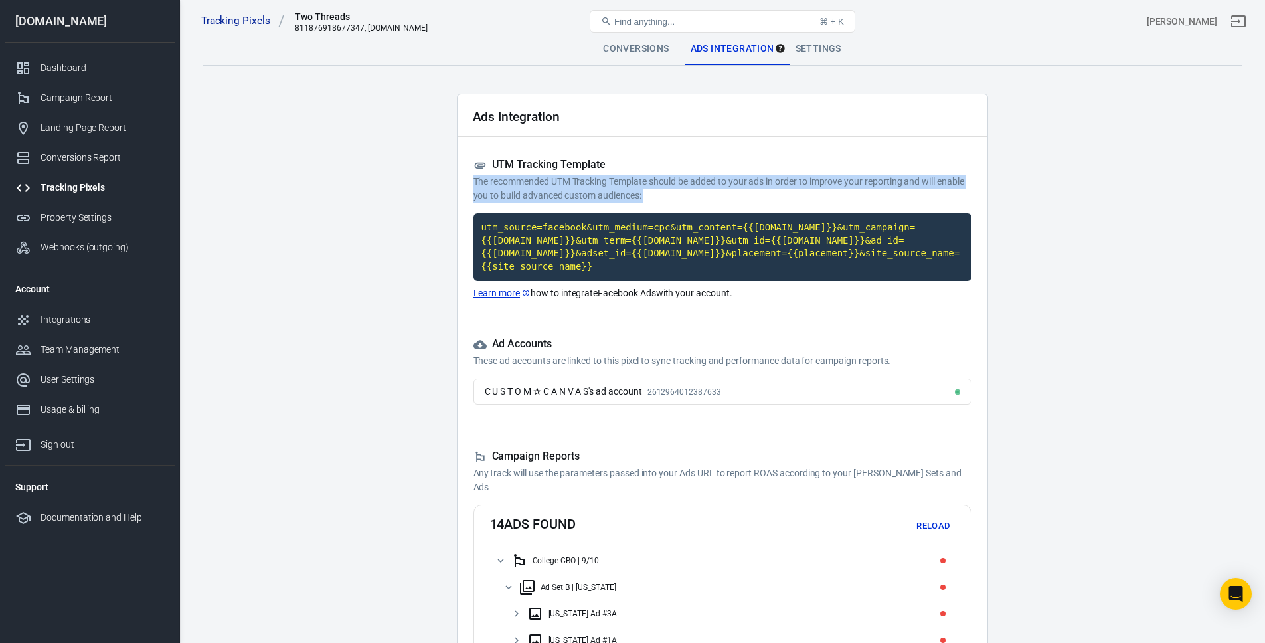
click at [661, 185] on p "The recommended UTM Tracking Template should be added to your ads in order to i…" at bounding box center [722, 189] width 498 height 28
click at [715, 186] on p "The recommended UTM Tracking Template should be added to your ads in order to i…" at bounding box center [722, 189] width 498 height 28
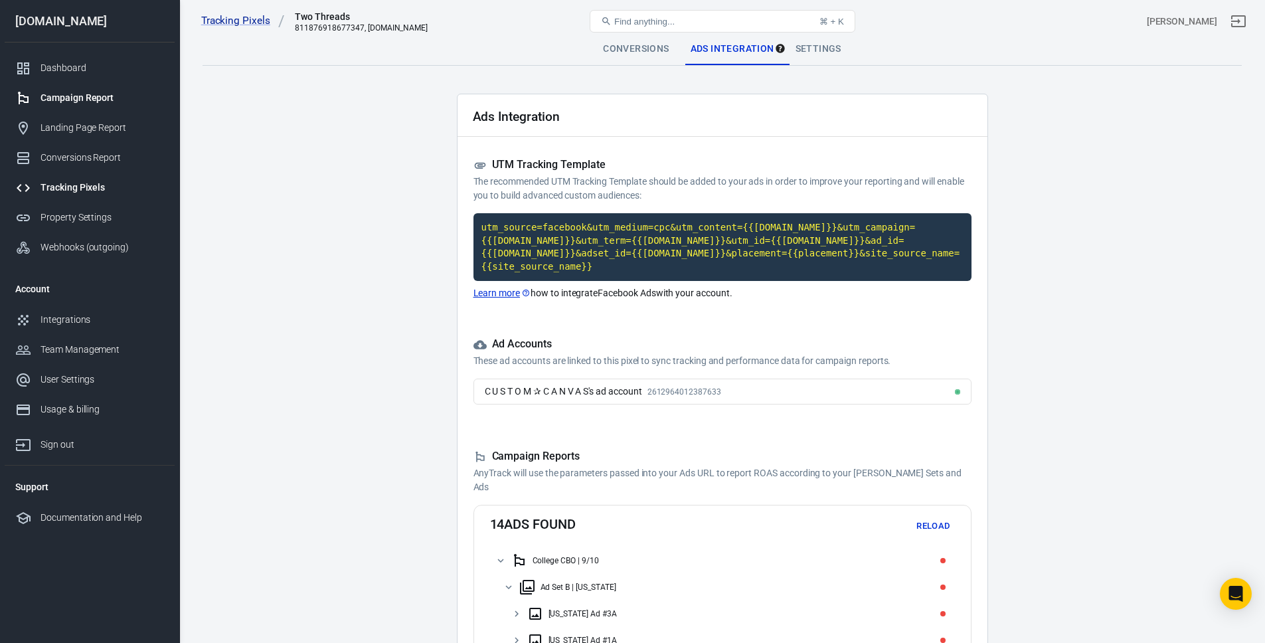
click at [89, 92] on div "Campaign Report" at bounding box center [102, 98] width 123 height 14
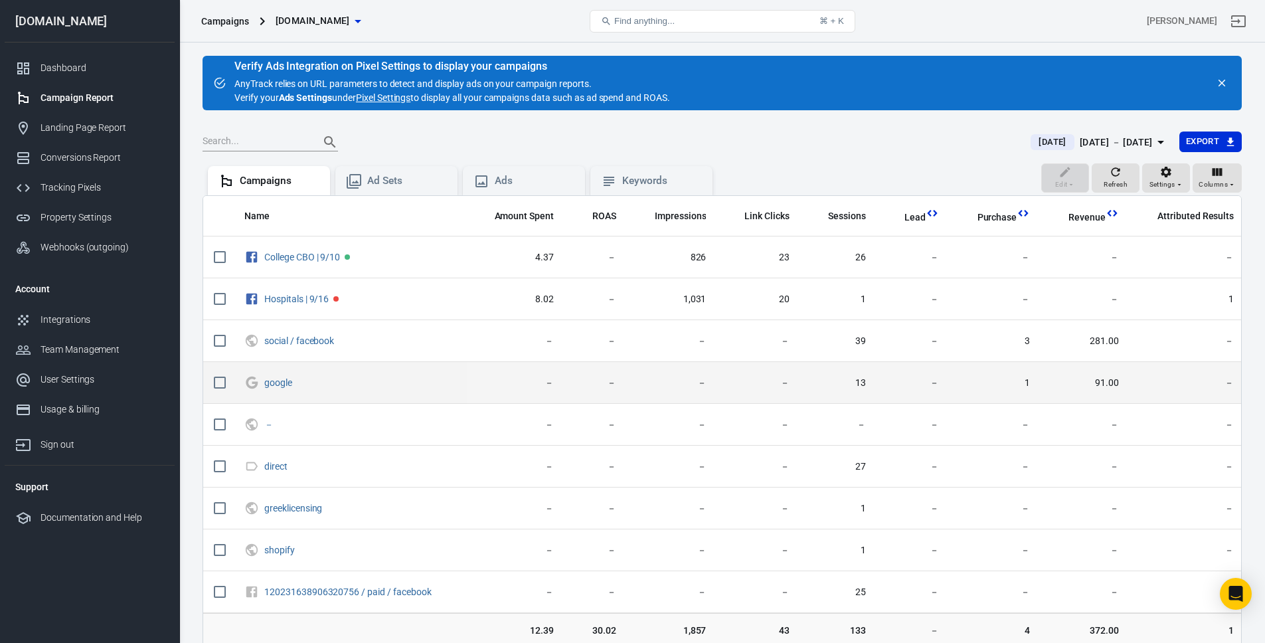
click at [1105, 374] on td "91.00" at bounding box center [1084, 383] width 89 height 42
click at [1113, 375] on td "91.00" at bounding box center [1084, 383] width 89 height 42
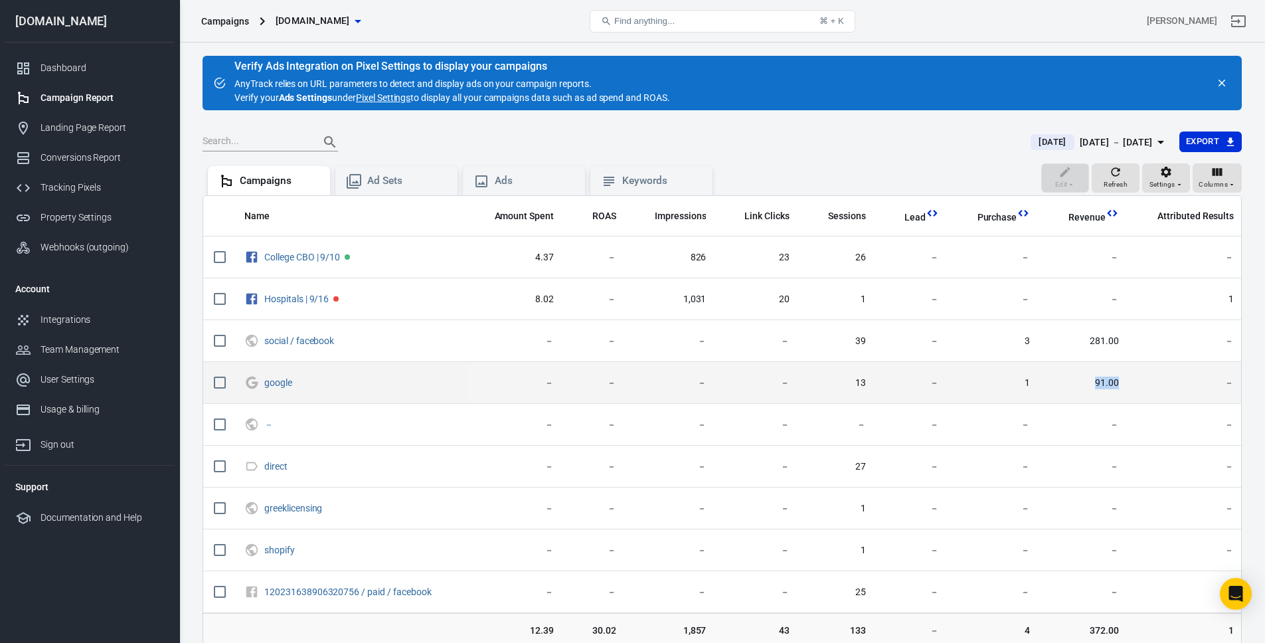
click at [1113, 375] on td "91.00" at bounding box center [1084, 383] width 89 height 42
click at [1141, 380] on span "－" at bounding box center [1187, 382] width 94 height 13
click at [1111, 380] on span "91.00" at bounding box center [1085, 382] width 68 height 13
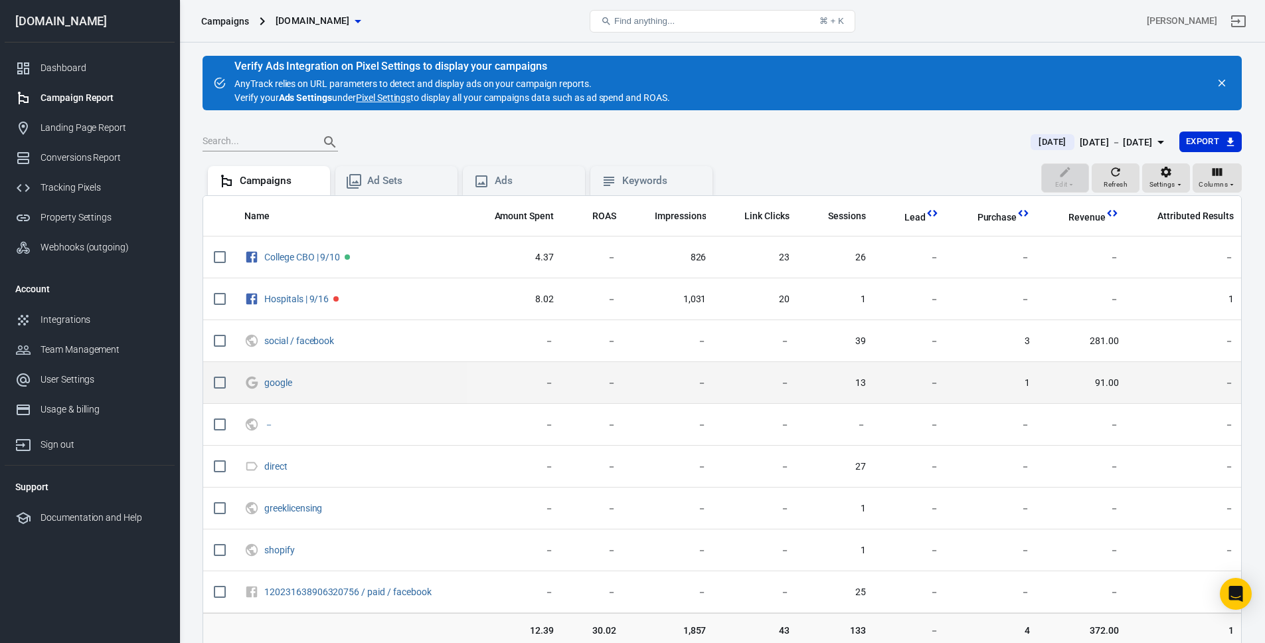
click at [1111, 380] on span "91.00" at bounding box center [1085, 382] width 68 height 13
drag, startPoint x: 1111, startPoint y: 380, endPoint x: 1151, endPoint y: 380, distance: 39.2
click at [1112, 380] on span "91.00" at bounding box center [1085, 382] width 68 height 13
click at [1170, 379] on span "－" at bounding box center [1187, 382] width 94 height 13
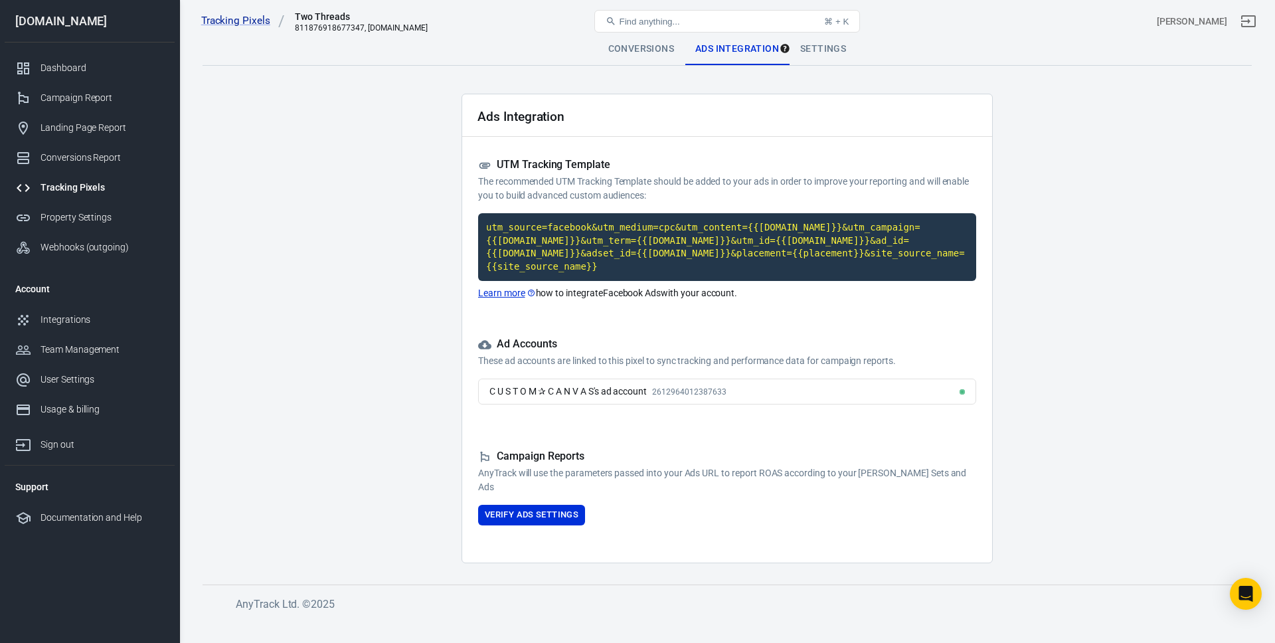
click at [681, 416] on div "Ads Integration UTM Tracking Template The recommended UTM Tracking Template sho…" at bounding box center [726, 328] width 531 height 469
click at [533, 517] on button "Verify Ads Settings" at bounding box center [531, 515] width 107 height 21
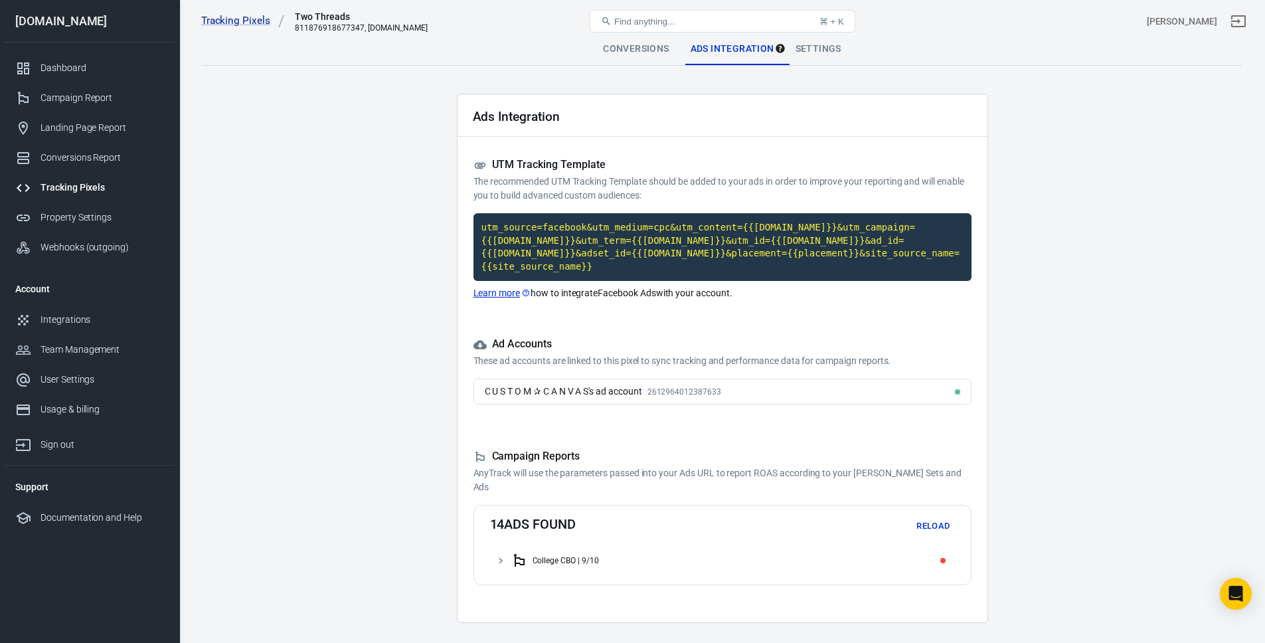
click at [704, 258] on code "utm_source=facebook&utm_medium=cpc&utm_content={{adset.name}}&utm_campaign={{ca…" at bounding box center [722, 247] width 498 height 68
click at [72, 91] on div "Campaign Report" at bounding box center [102, 98] width 123 height 14
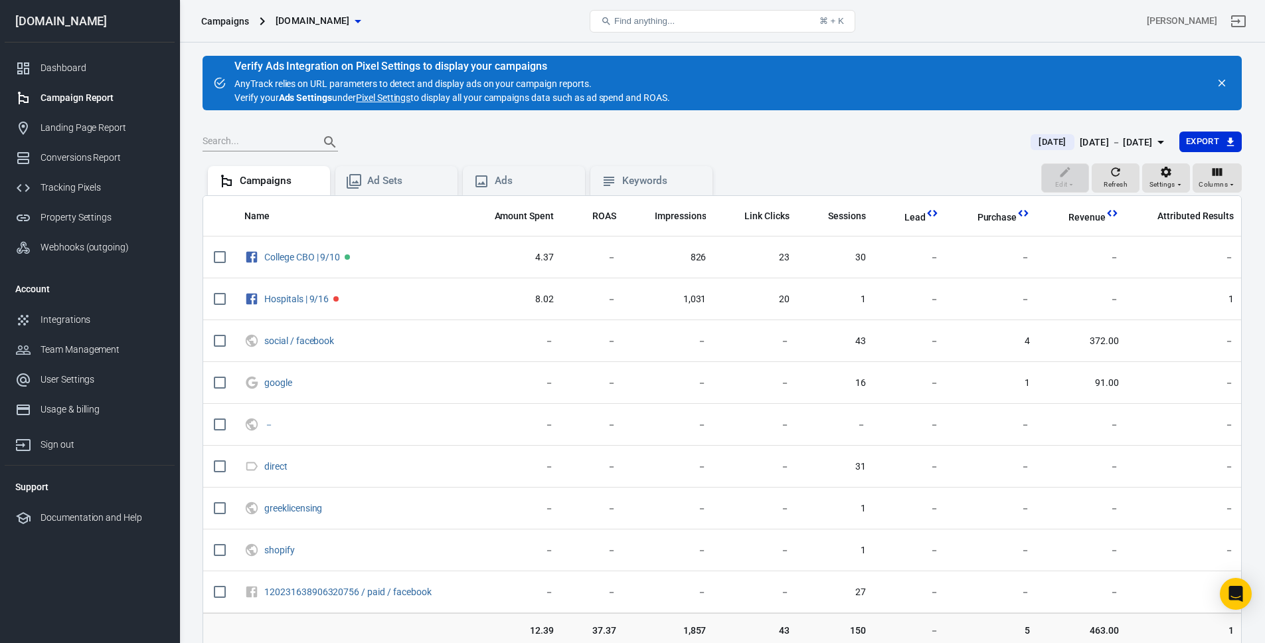
click at [495, 88] on div "Verify Ads Integration on Pixel Settings to display your campaigns AnyTrack rel…" at bounding box center [452, 83] width 436 height 44
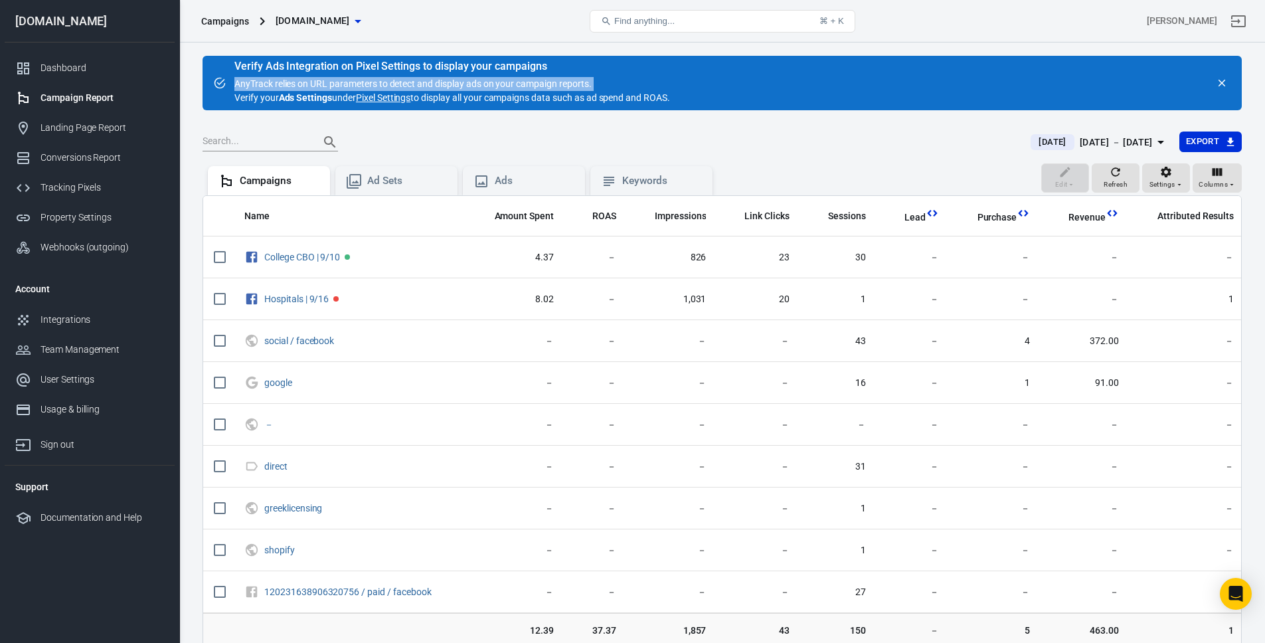
click at [495, 88] on div "Verify Ads Integration on Pixel Settings to display your campaigns AnyTrack rel…" at bounding box center [452, 83] width 436 height 44
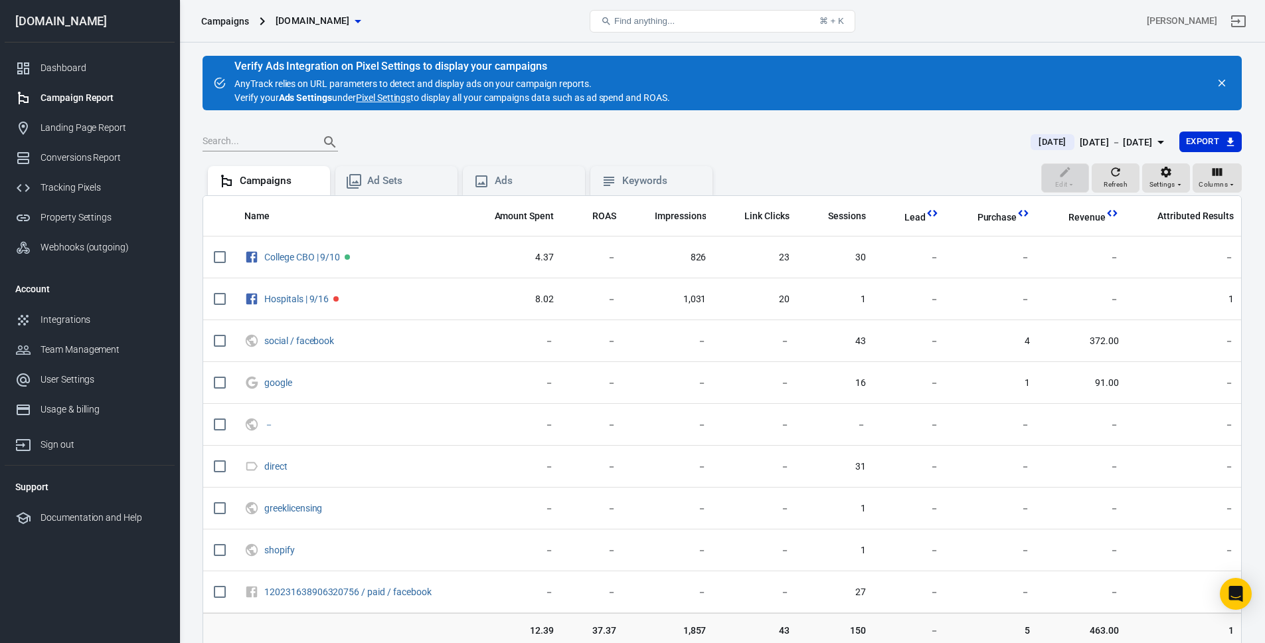
click at [548, 93] on div "Verify Ads Integration on Pixel Settings to display your campaigns AnyTrack rel…" at bounding box center [452, 83] width 436 height 44
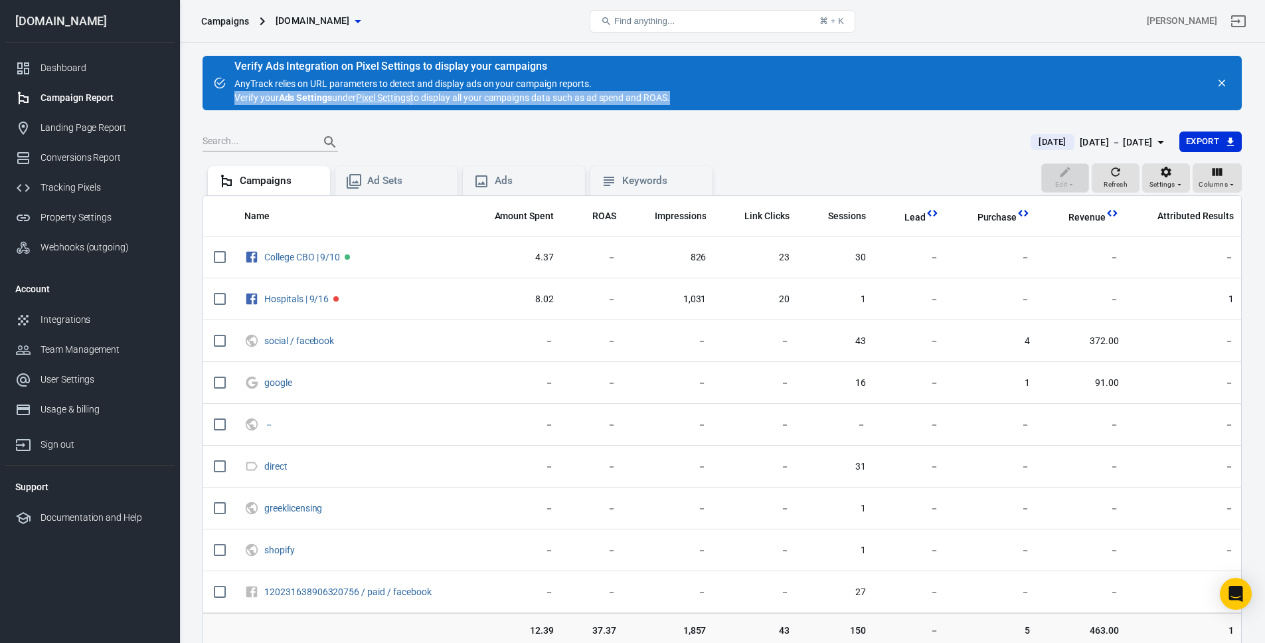
click at [548, 93] on div "Verify Ads Integration on Pixel Settings to display your campaigns AnyTrack rel…" at bounding box center [452, 83] width 436 height 44
click at [601, 100] on div "Verify Ads Integration on Pixel Settings to display your campaigns AnyTrack rel…" at bounding box center [452, 83] width 436 height 44
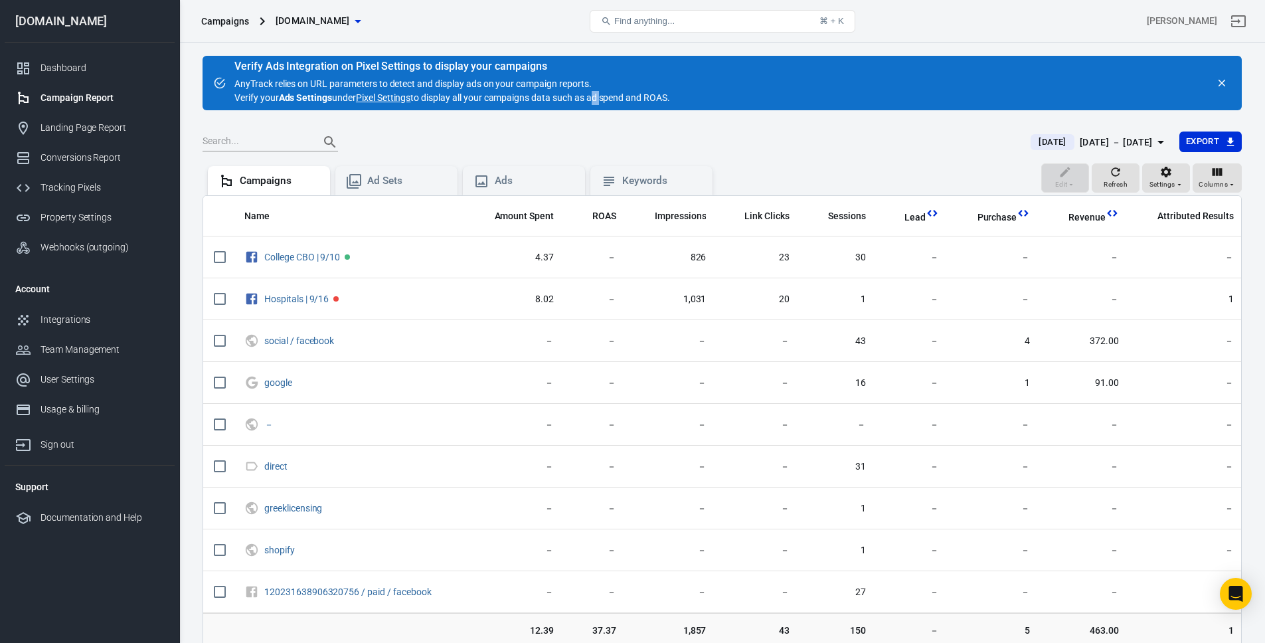
click at [601, 100] on div "Verify Ads Integration on Pixel Settings to display your campaigns AnyTrack rel…" at bounding box center [452, 83] width 436 height 44
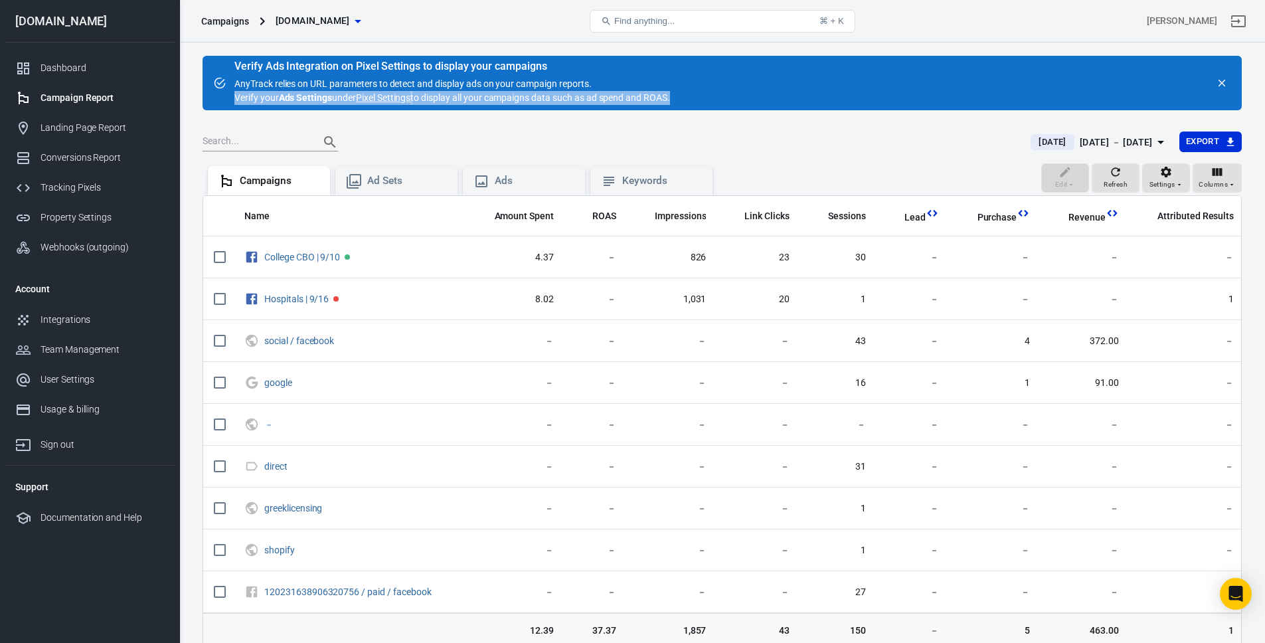
click at [601, 100] on div "Verify Ads Integration on Pixel Settings to display your campaigns AnyTrack rel…" at bounding box center [452, 83] width 436 height 44
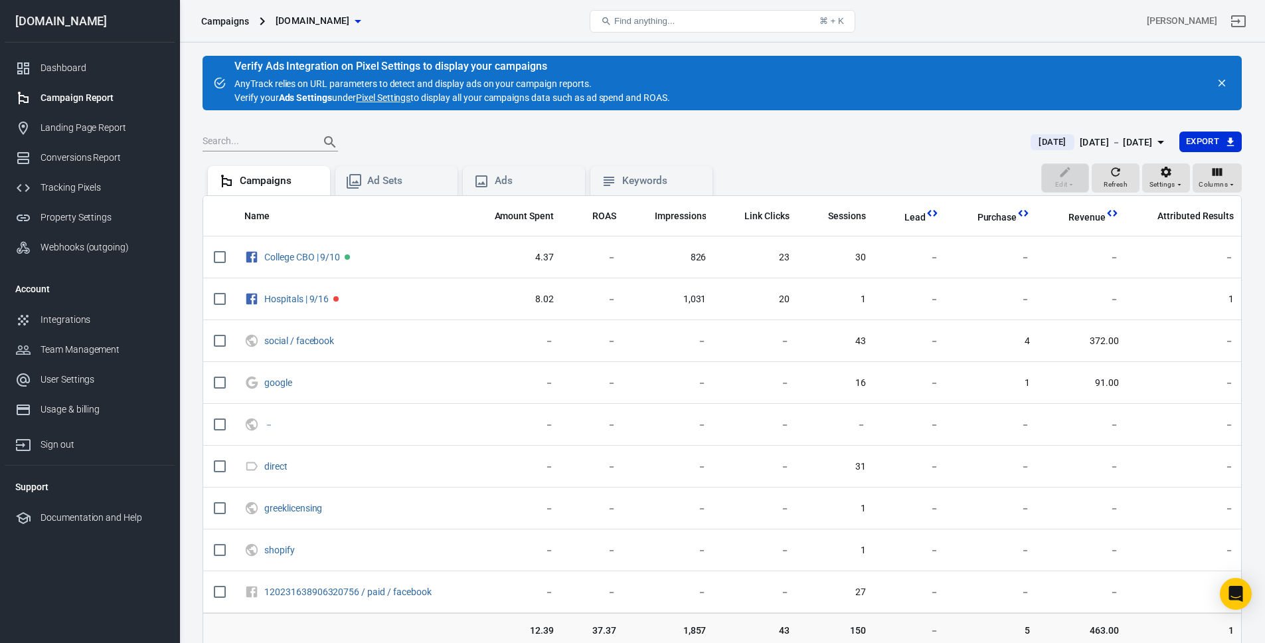
click at [663, 100] on div "Verify Ads Integration on Pixel Settings to display your campaigns AnyTrack rel…" at bounding box center [452, 83] width 436 height 44
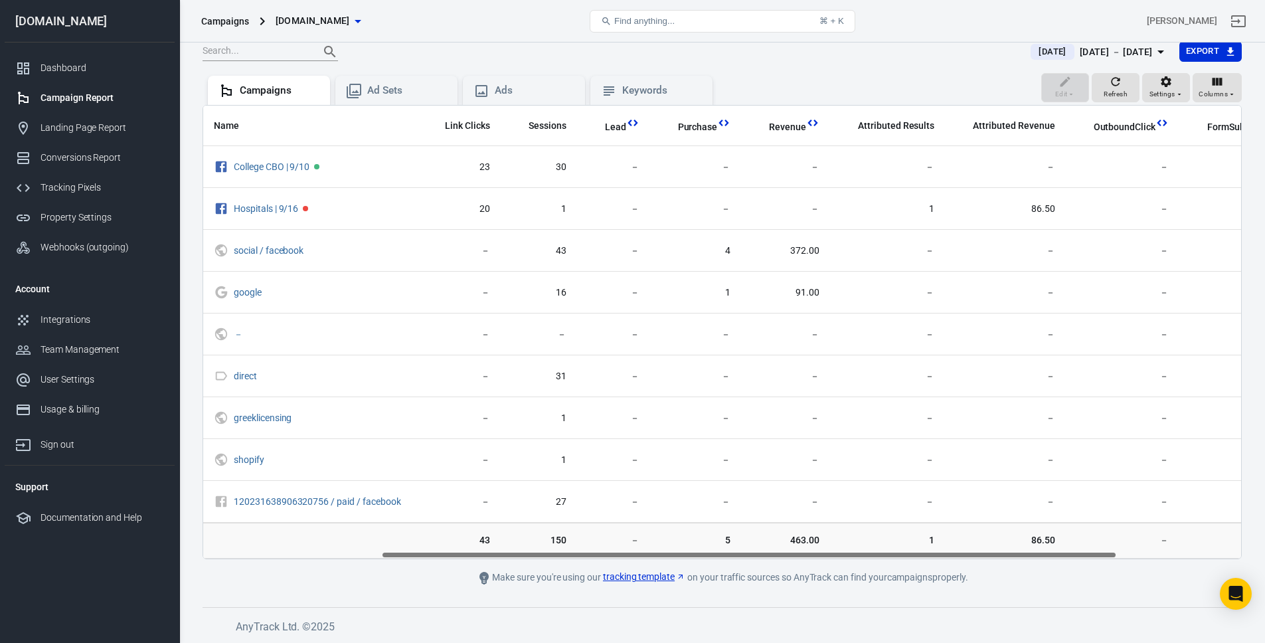
scroll to position [0, 426]
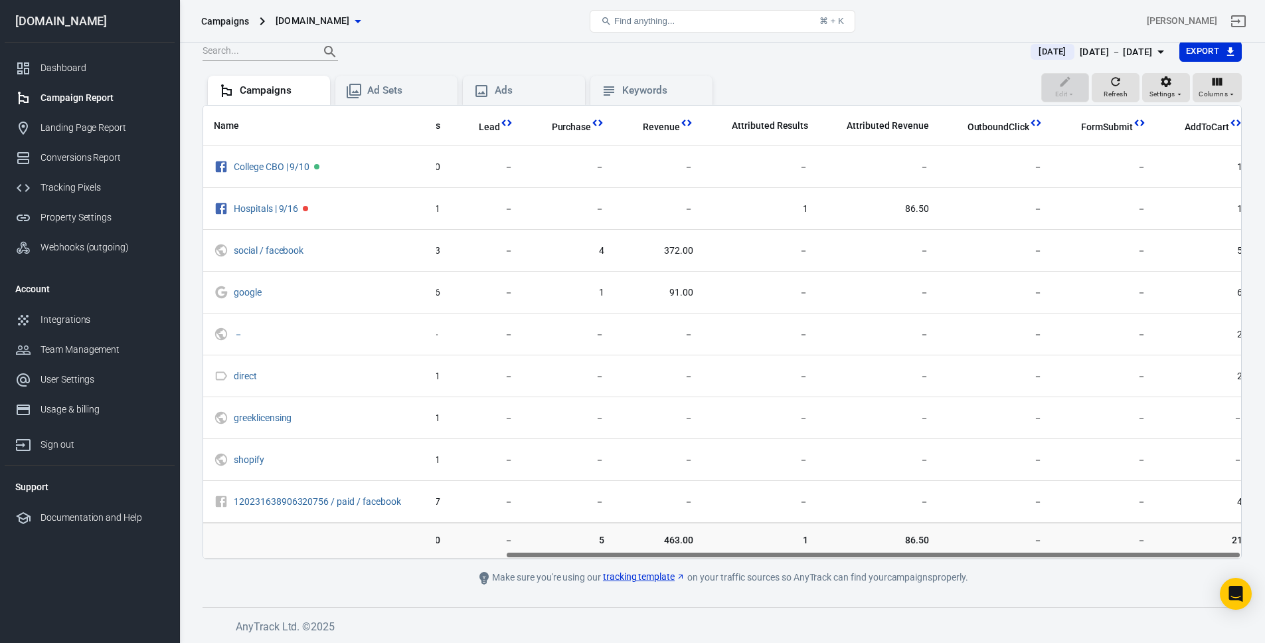
drag, startPoint x: 822, startPoint y: 557, endPoint x: 1178, endPoint y: 553, distance: 355.9
click at [1178, 553] on div "Name Amount Spent ROAS Impressions Link Clicks Sessions Lead Purchase Revenue A…" at bounding box center [722, 332] width 1038 height 453
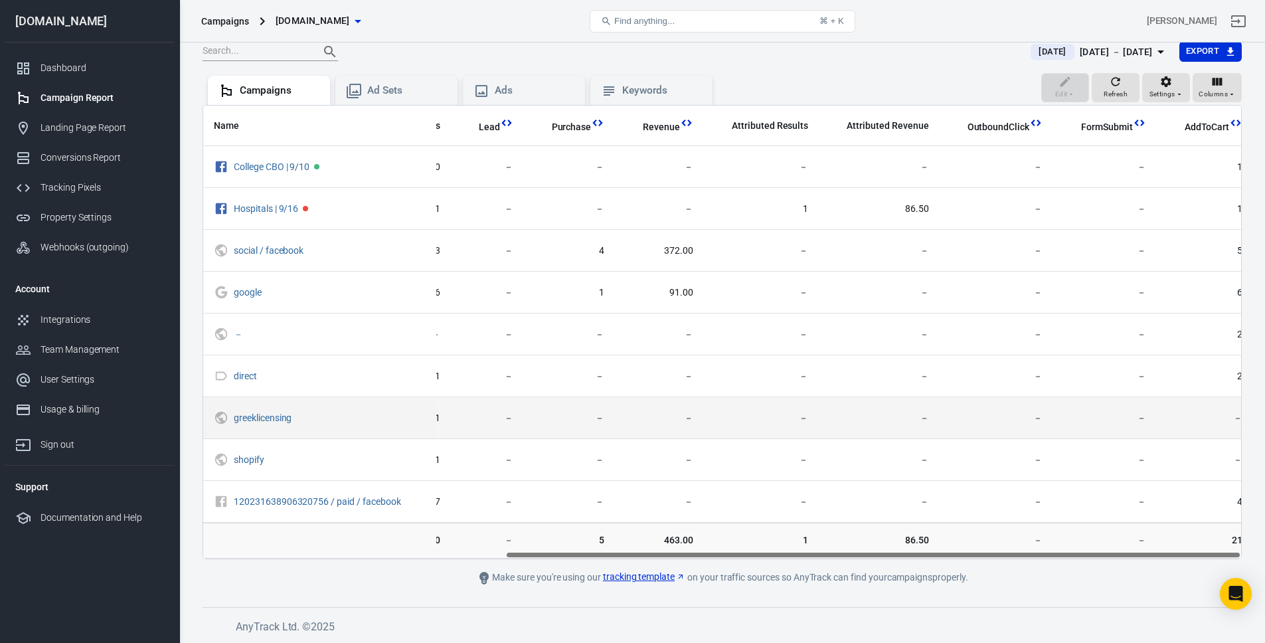
click at [974, 409] on td "－" at bounding box center [996, 418] width 114 height 42
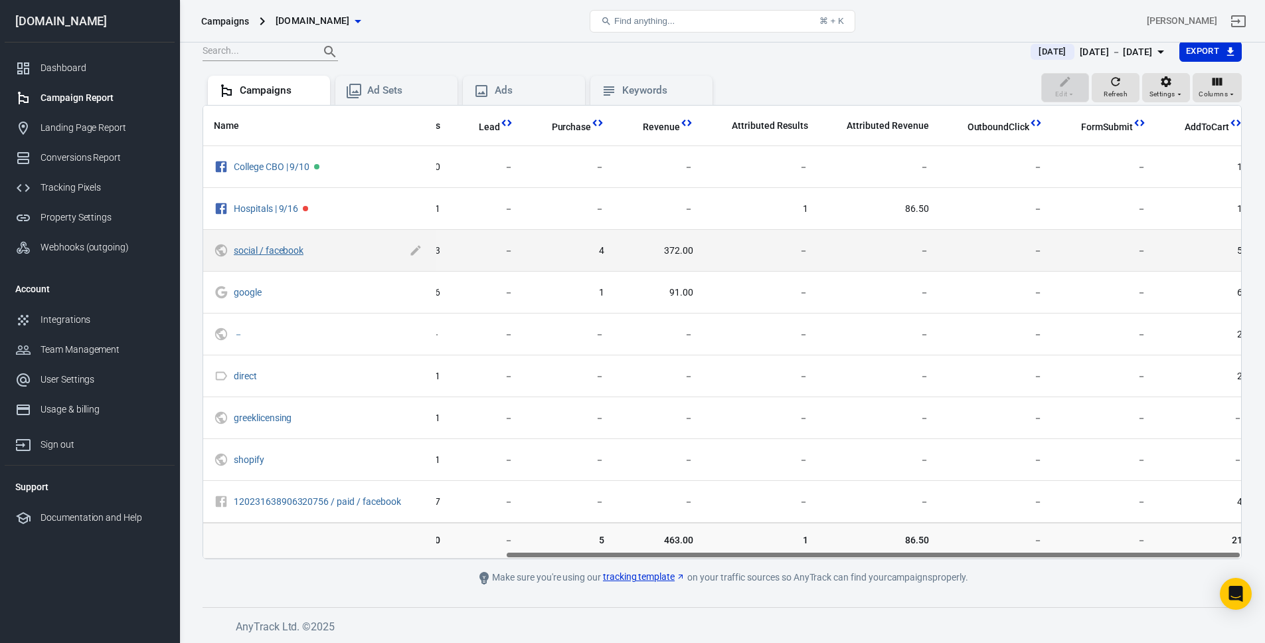
click at [287, 254] on link "social / facebook" at bounding box center [269, 250] width 70 height 11
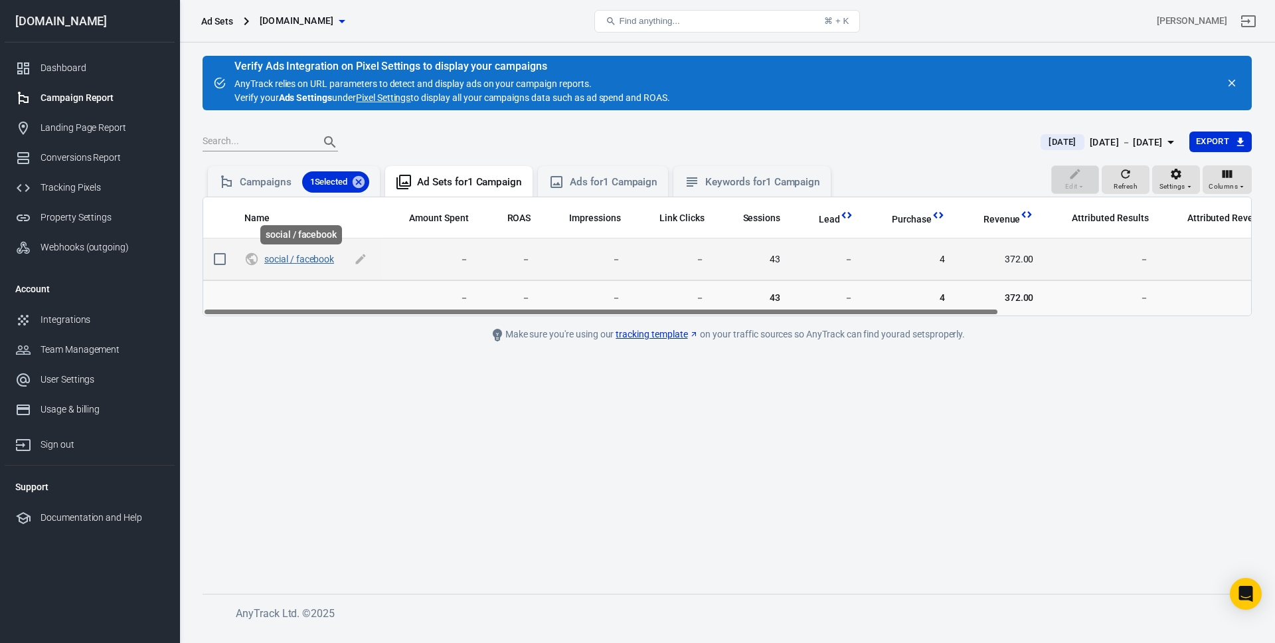
click at [323, 259] on link "social / facebook" at bounding box center [299, 259] width 70 height 11
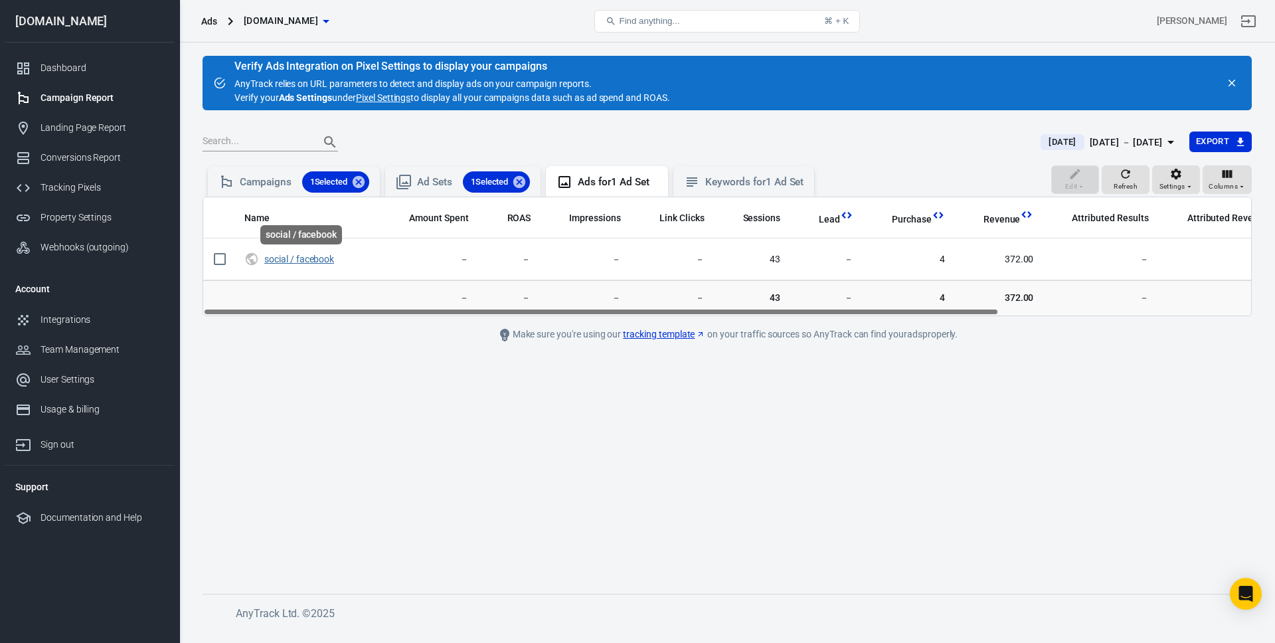
click at [330, 257] on link "social / facebook" at bounding box center [299, 259] width 70 height 11
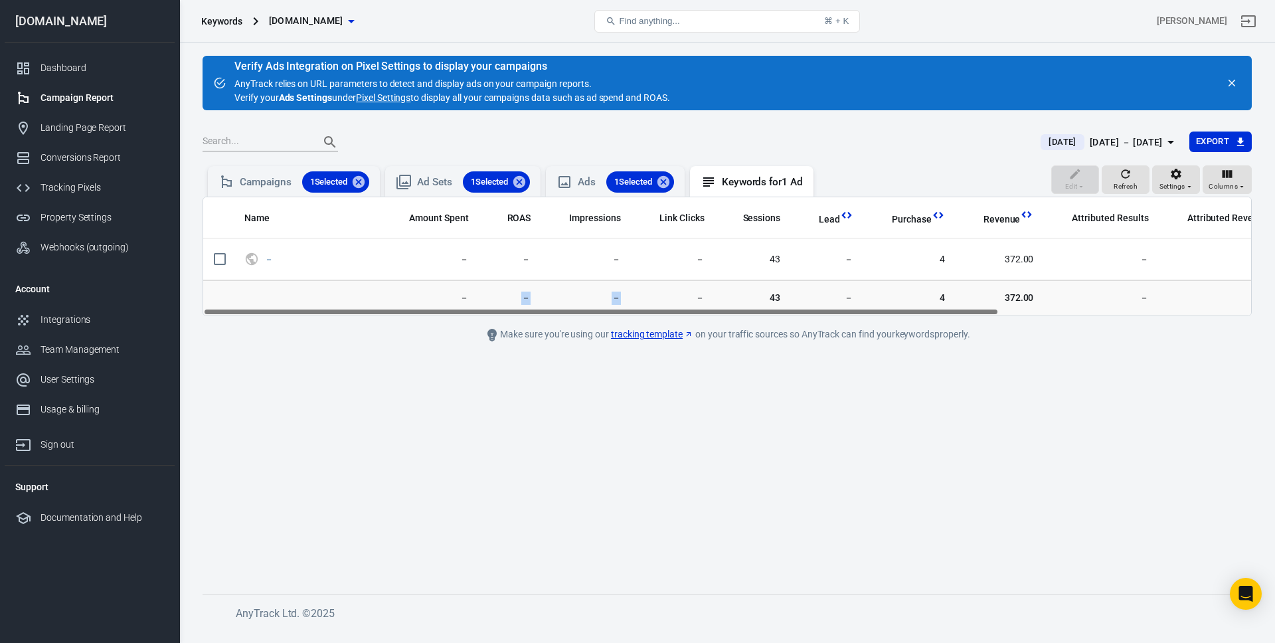
drag, startPoint x: 417, startPoint y: 305, endPoint x: 550, endPoint y: 309, distance: 133.5
click at [550, 309] on tr "－ － － － 43 － 4 372.00 － － － － 5" at bounding box center [898, 298] width 1390 height 36
click at [268, 169] on div "Campaigns 1 Selected" at bounding box center [294, 181] width 172 height 31
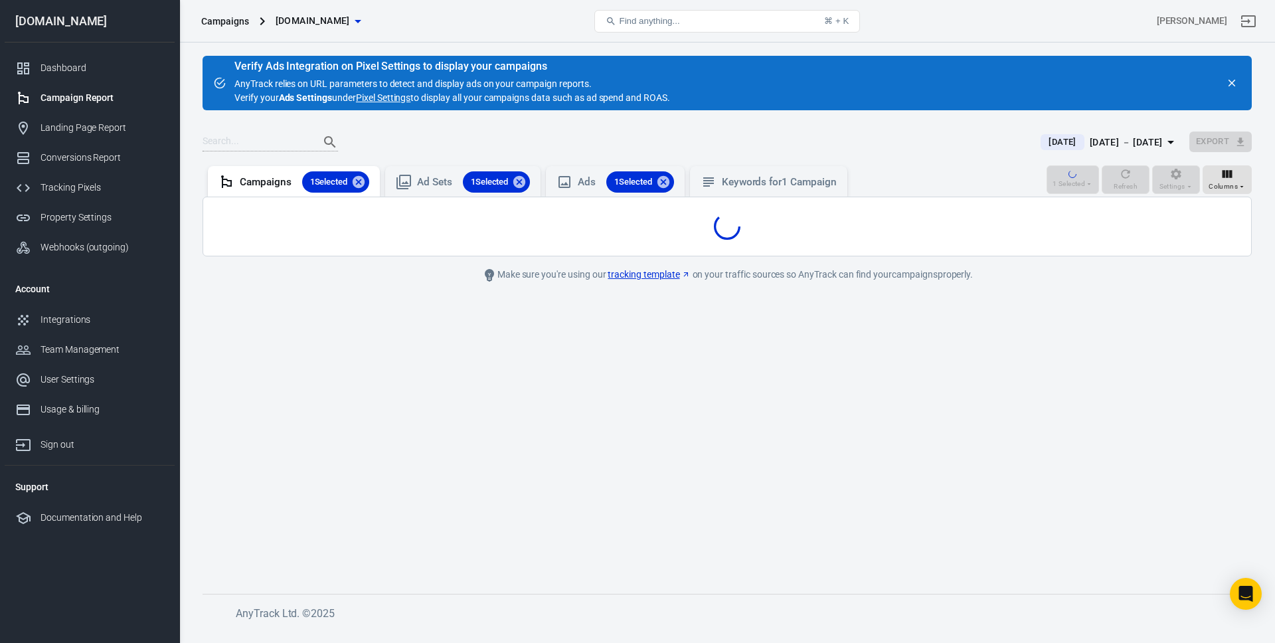
click at [106, 108] on link "Campaign Report" at bounding box center [90, 98] width 170 height 30
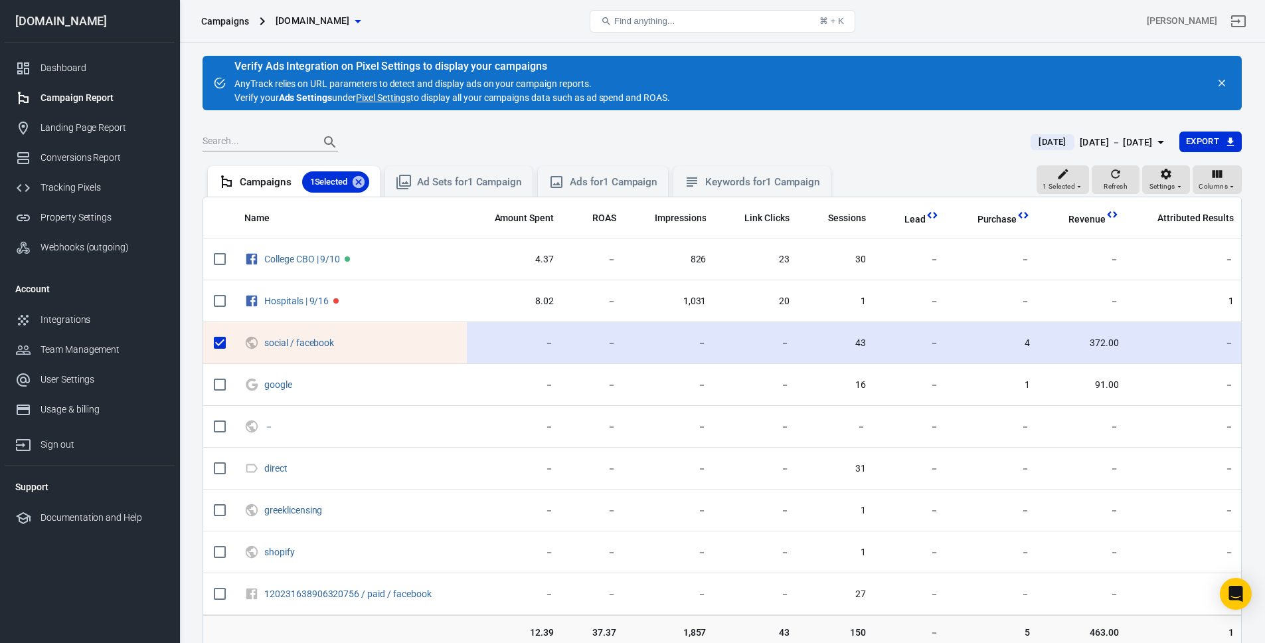
click at [217, 338] on input "scrollable content" at bounding box center [220, 343] width 28 height 28
checkbox input "false"
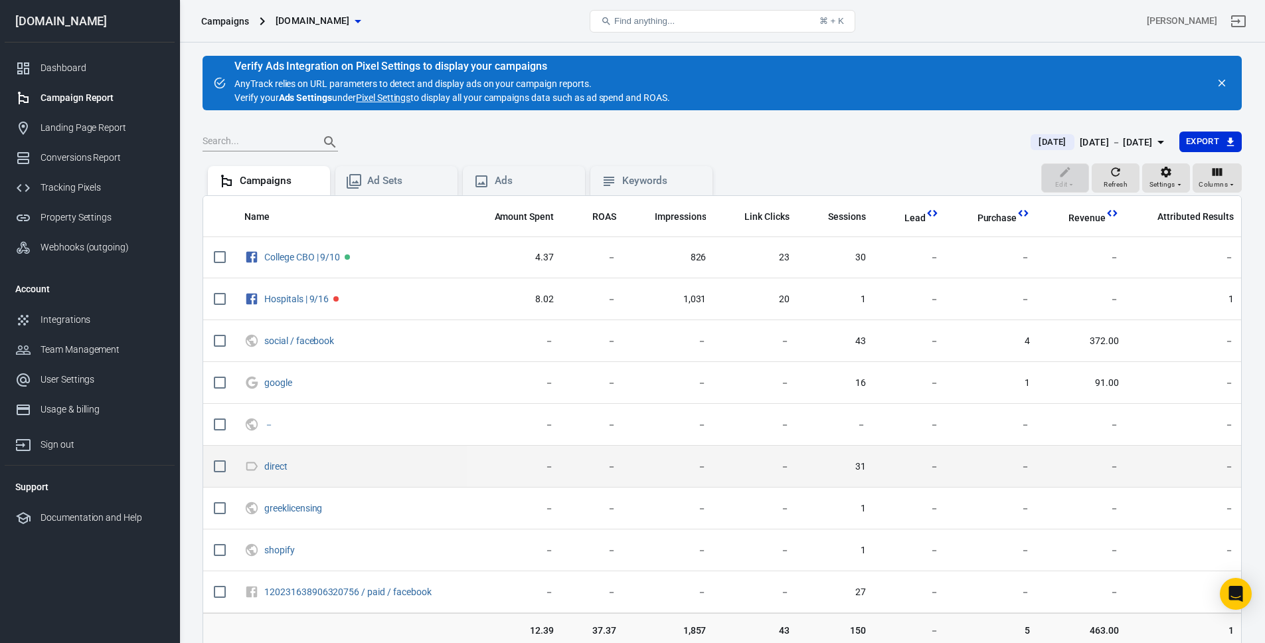
scroll to position [90, 0]
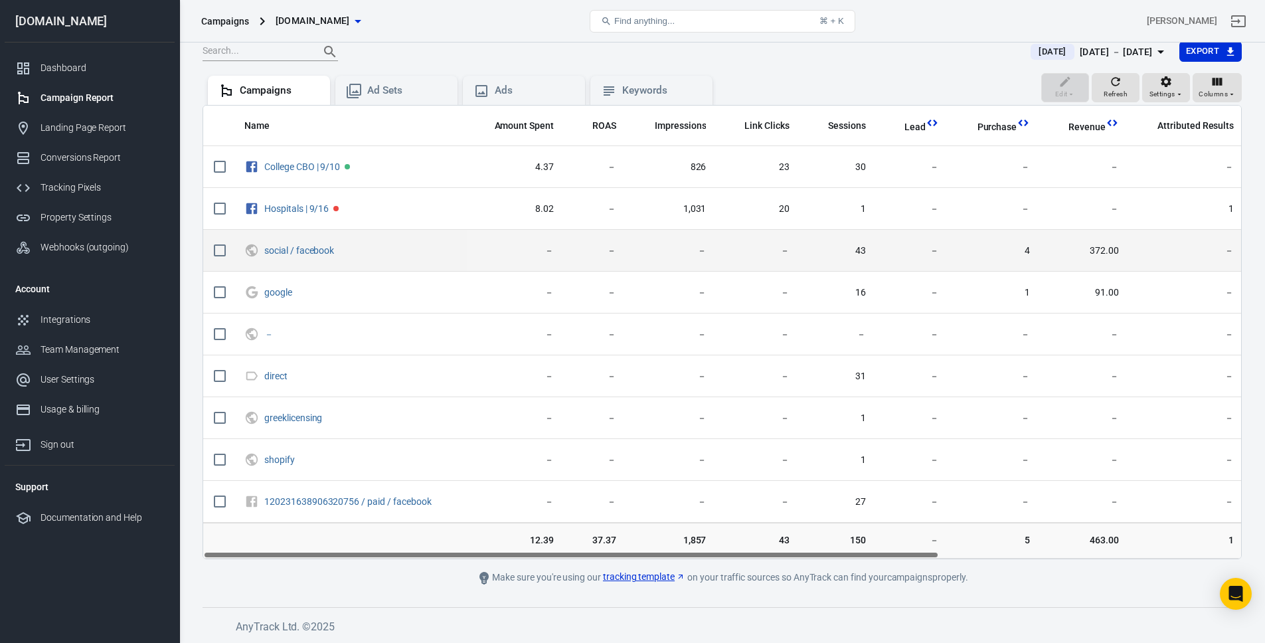
click at [1118, 242] on td "372.00" at bounding box center [1084, 251] width 89 height 42
click at [1104, 244] on span "372.00" at bounding box center [1085, 250] width 68 height 13
click at [1107, 247] on span "372.00" at bounding box center [1085, 250] width 68 height 13
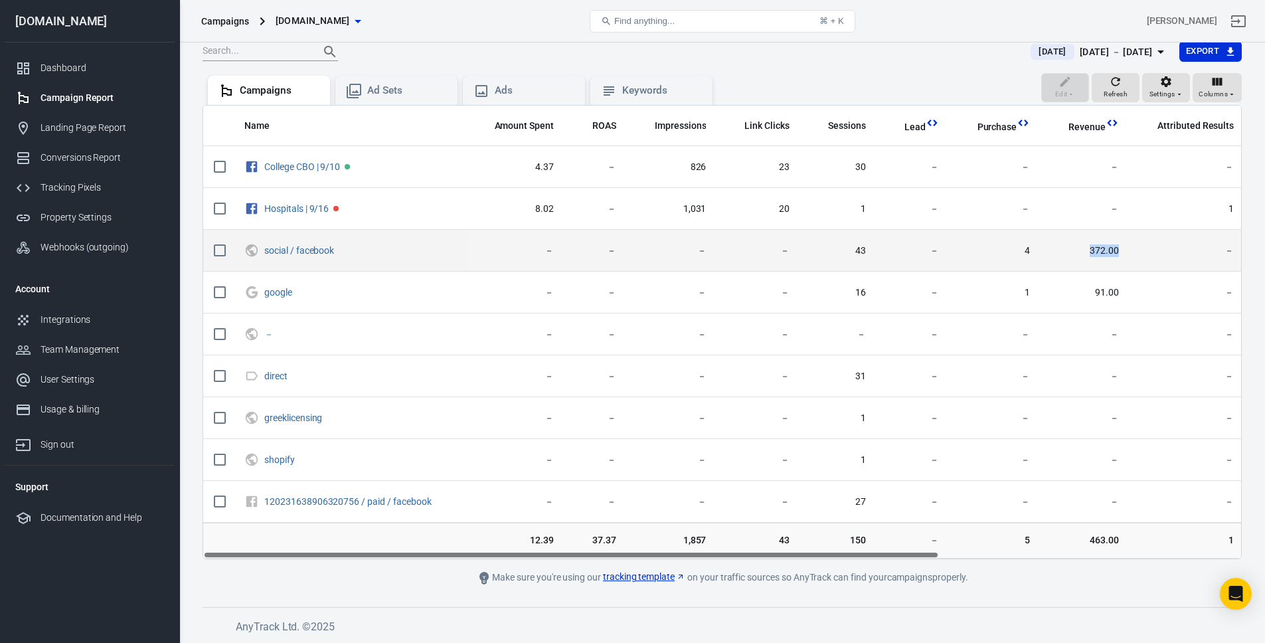
click at [1107, 247] on span "372.00" at bounding box center [1085, 250] width 68 height 13
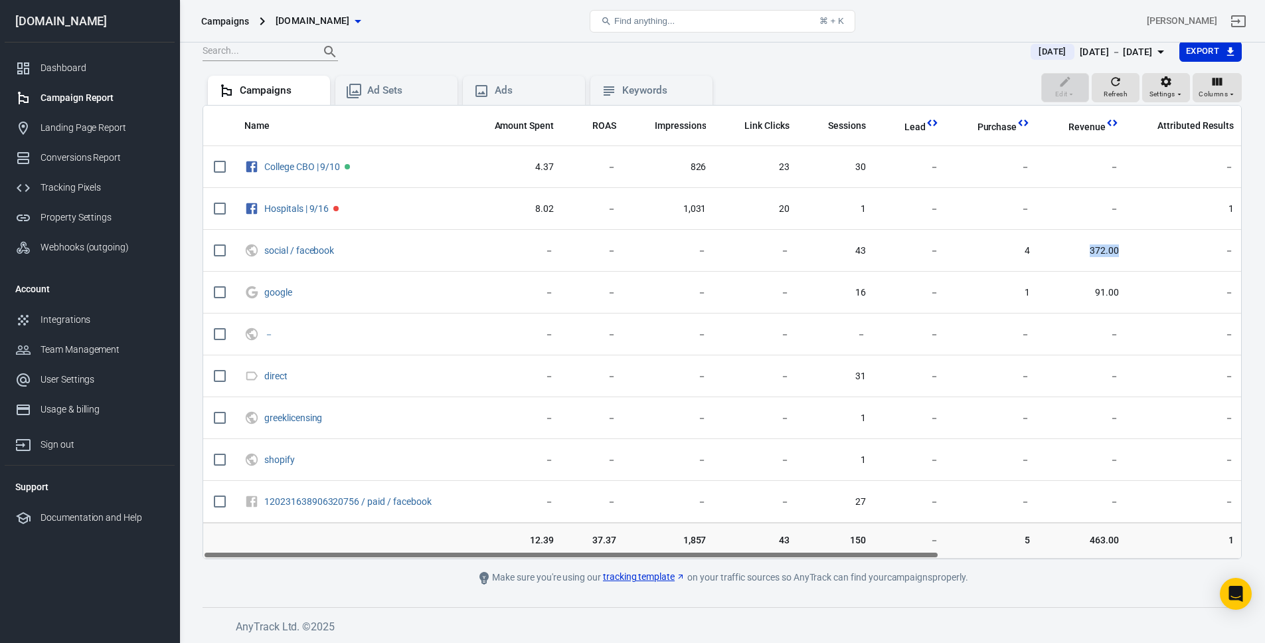
scroll to position [0, 0]
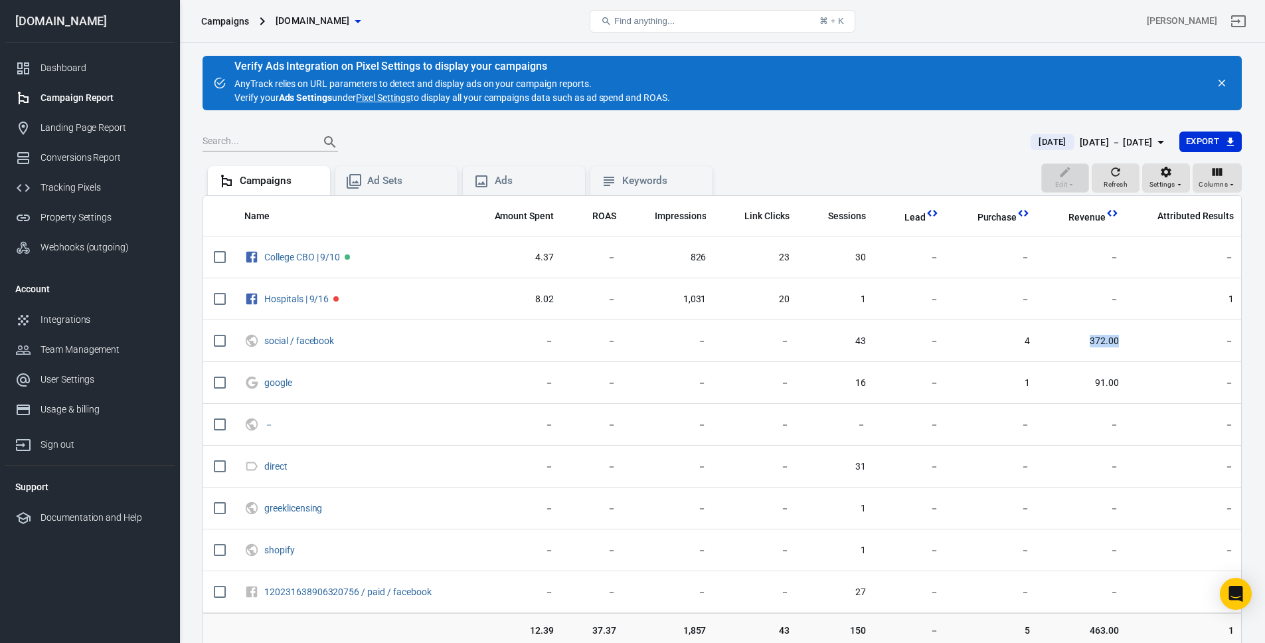
click at [375, 98] on link "Pixel Settings" at bounding box center [383, 98] width 54 height 14
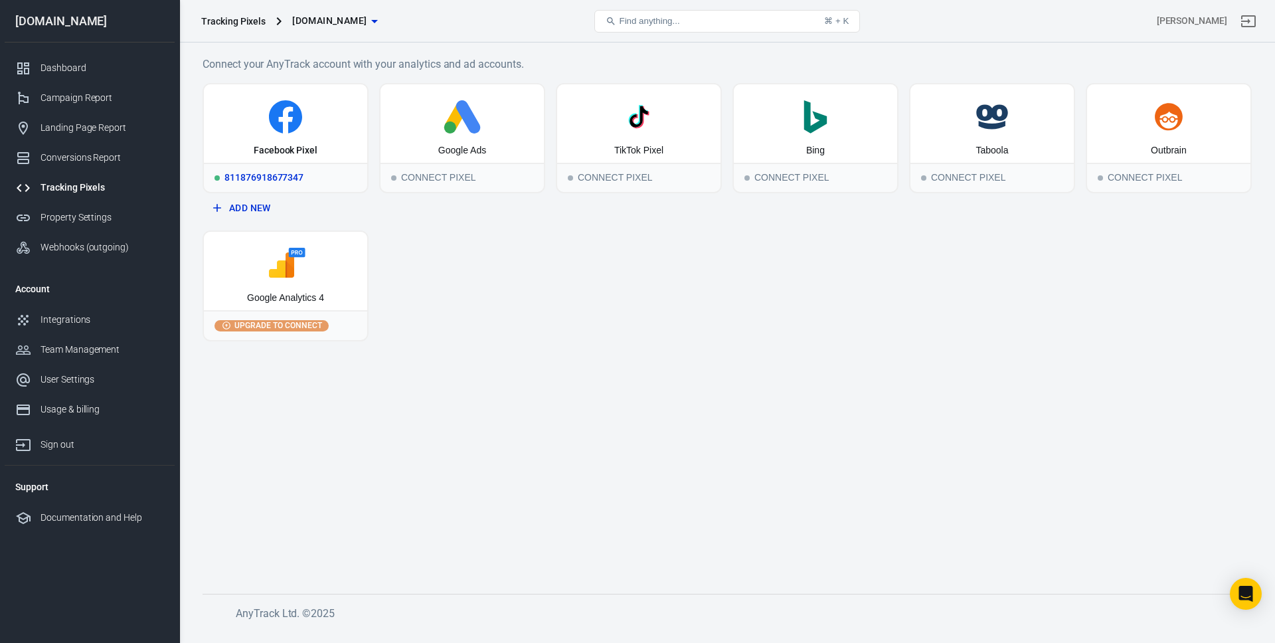
click at [331, 128] on icon at bounding box center [285, 116] width 153 height 33
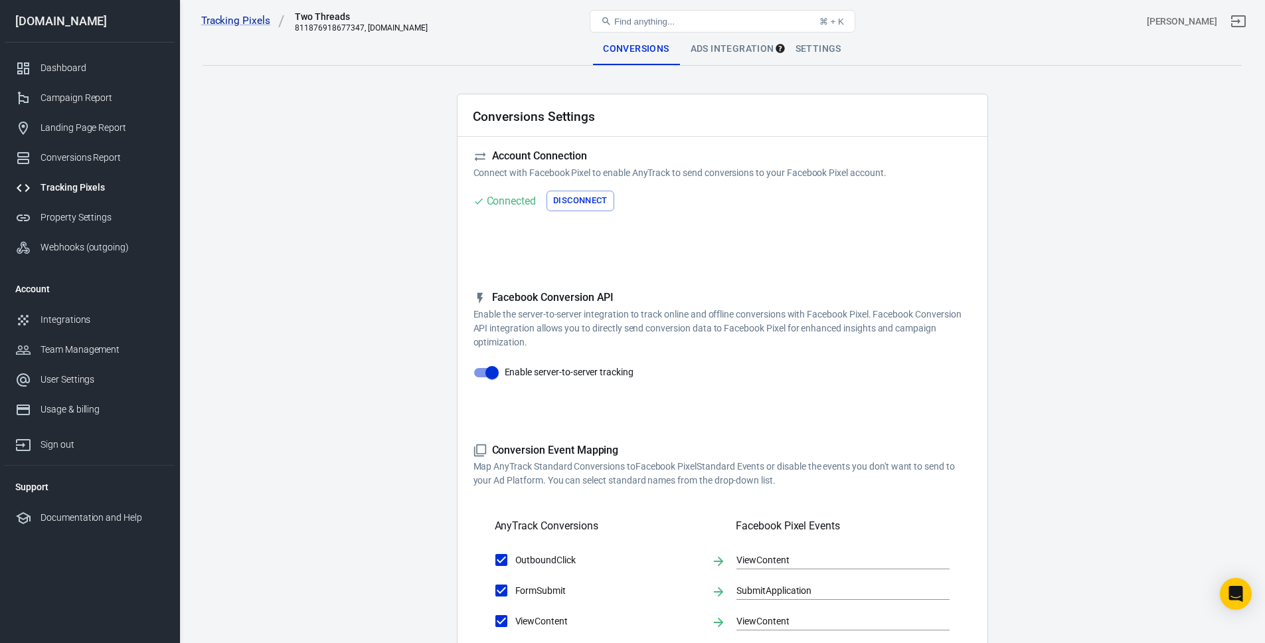
click at [708, 54] on div "Ads Integration" at bounding box center [732, 49] width 105 height 32
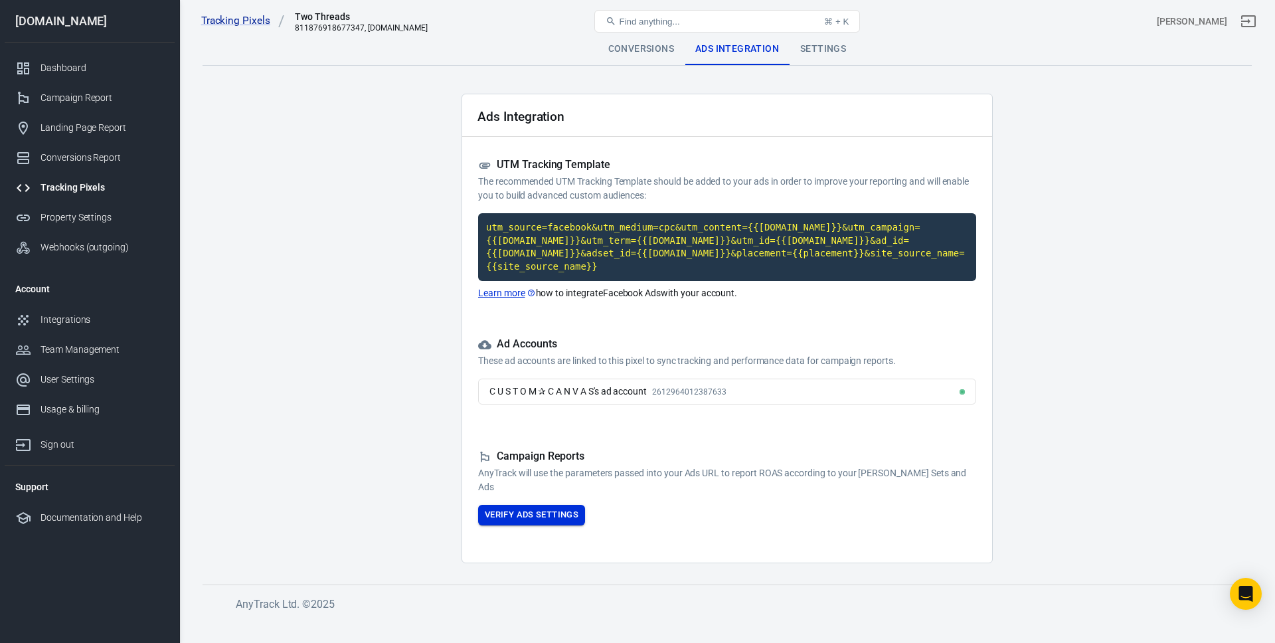
click at [517, 513] on button "Verify Ads Settings" at bounding box center [531, 515] width 107 height 21
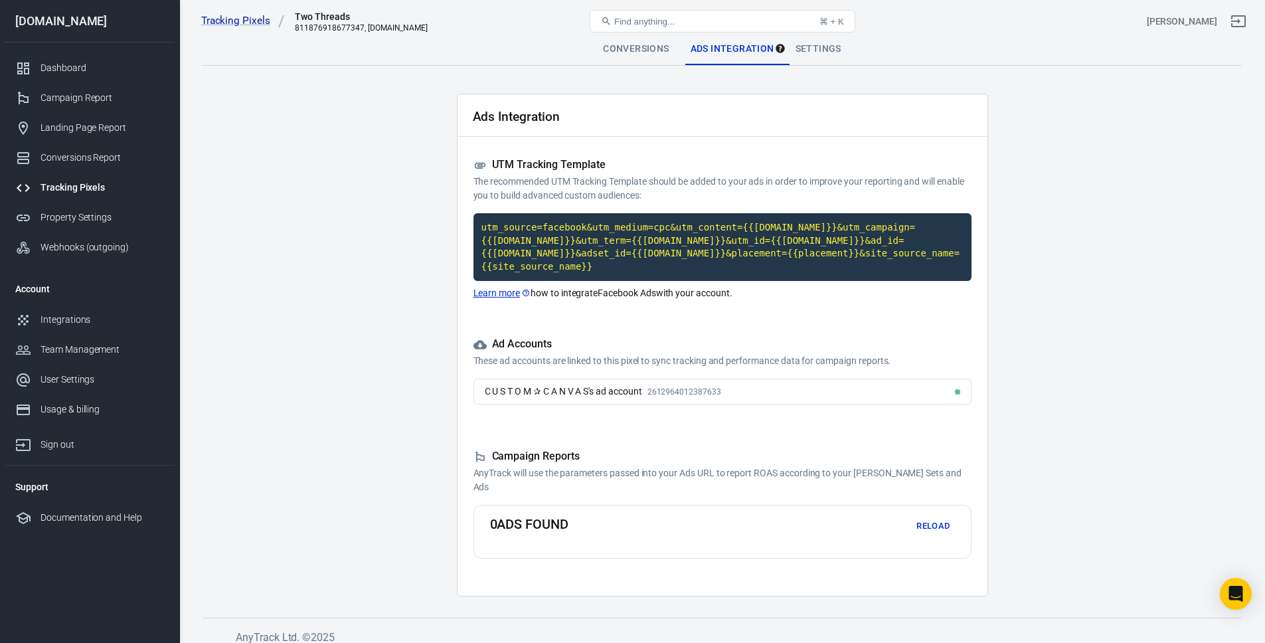
scroll to position [11, 0]
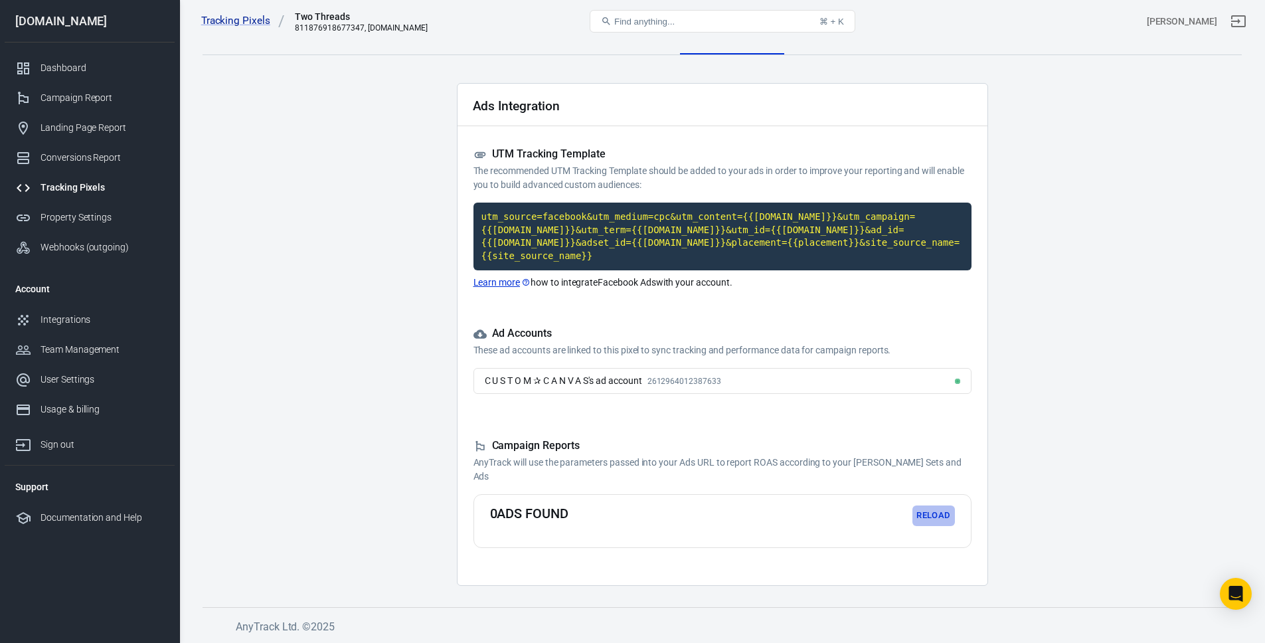
click at [912, 509] on button "Reload" at bounding box center [933, 515] width 42 height 21
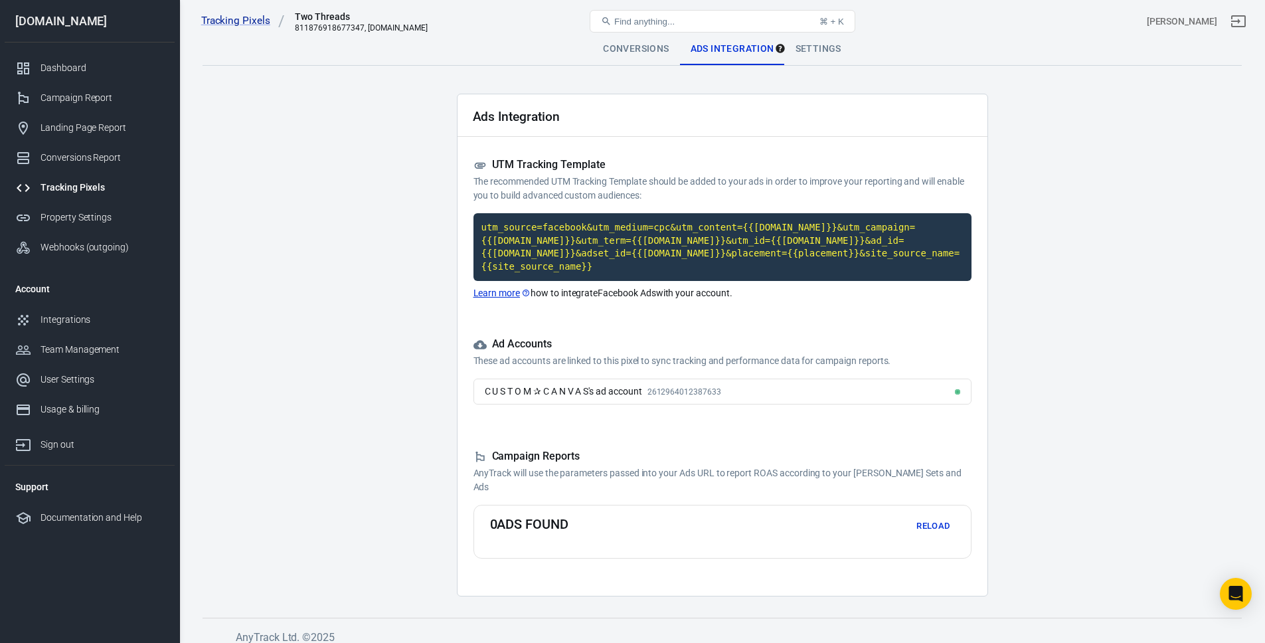
click at [904, 482] on p "AnyTrack will use the parameters passed into your Ads URL to report ROAS accord…" at bounding box center [722, 480] width 498 height 28
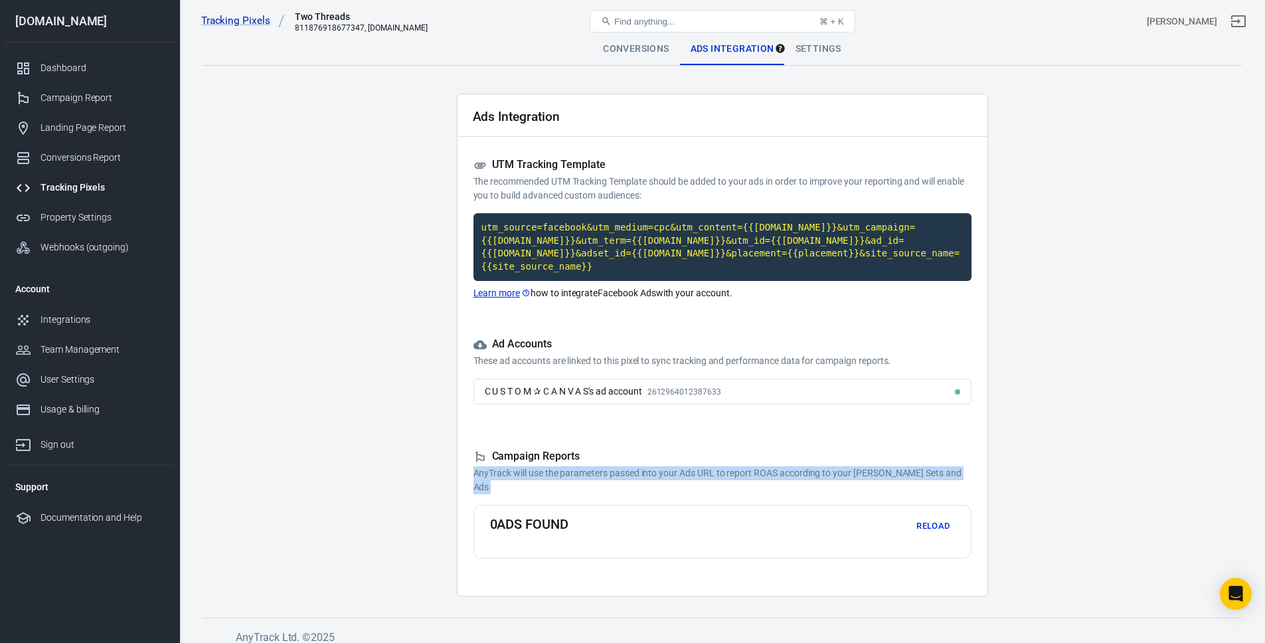
click at [904, 482] on p "AnyTrack will use the parameters passed into your Ads URL to report ROAS accord…" at bounding box center [722, 480] width 498 height 28
click at [949, 473] on p "AnyTrack will use the parameters passed into your Ads URL to report ROAS accord…" at bounding box center [722, 480] width 498 height 28
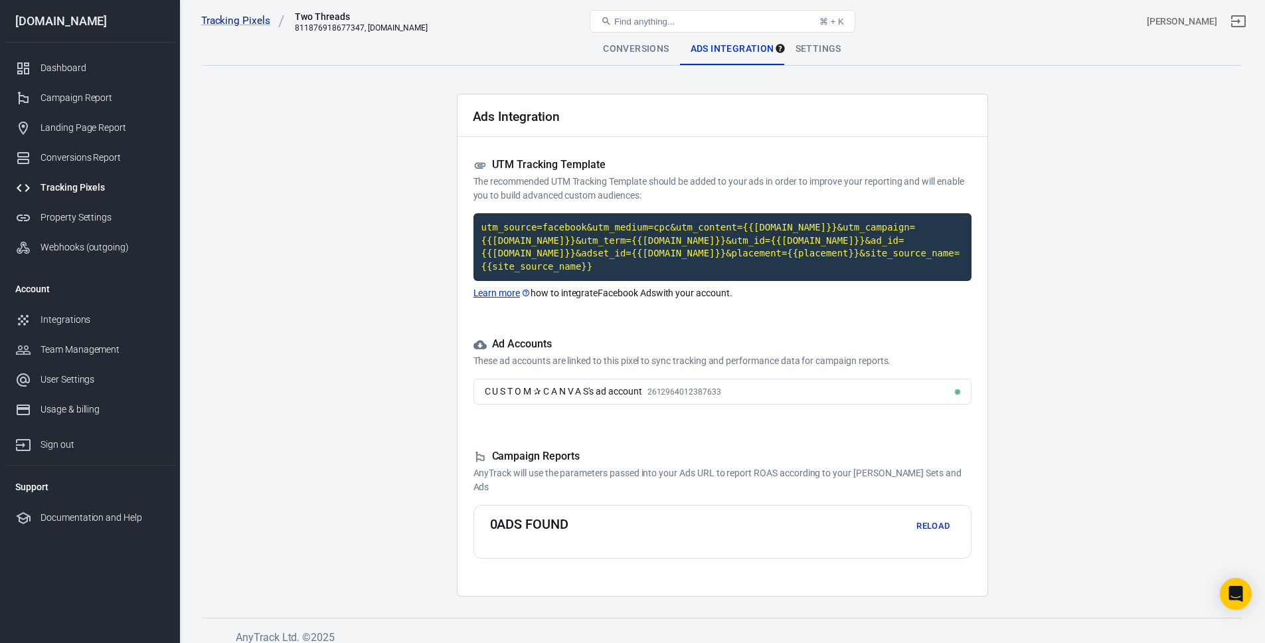
click at [845, 501] on div "Campaign Reports AnyTrack will use the parameters passed into your Ads URL to r…" at bounding box center [722, 503] width 498 height 109
click at [894, 487] on p "AnyTrack will use the parameters passed into your Ads URL to report ROAS accord…" at bounding box center [722, 480] width 498 height 28
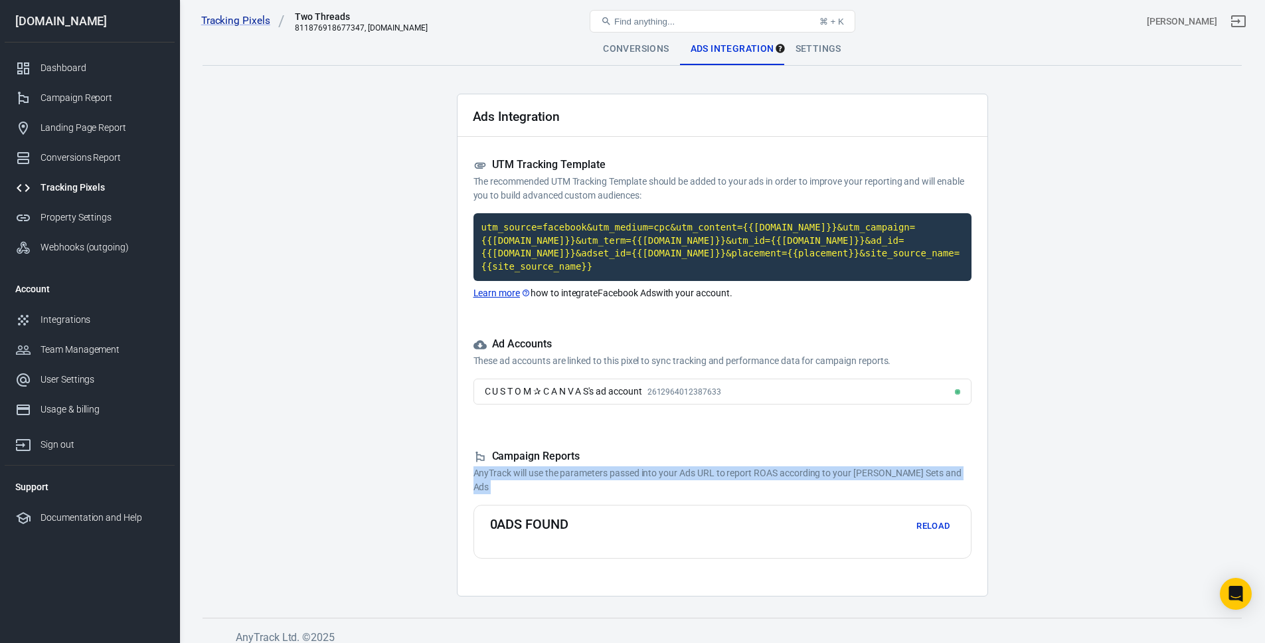
click at [894, 487] on p "AnyTrack will use the parameters passed into your Ads URL to report ROAS accord…" at bounding box center [722, 480] width 498 height 28
click at [927, 478] on p "AnyTrack will use the parameters passed into your Ads URL to report ROAS accord…" at bounding box center [722, 480] width 498 height 28
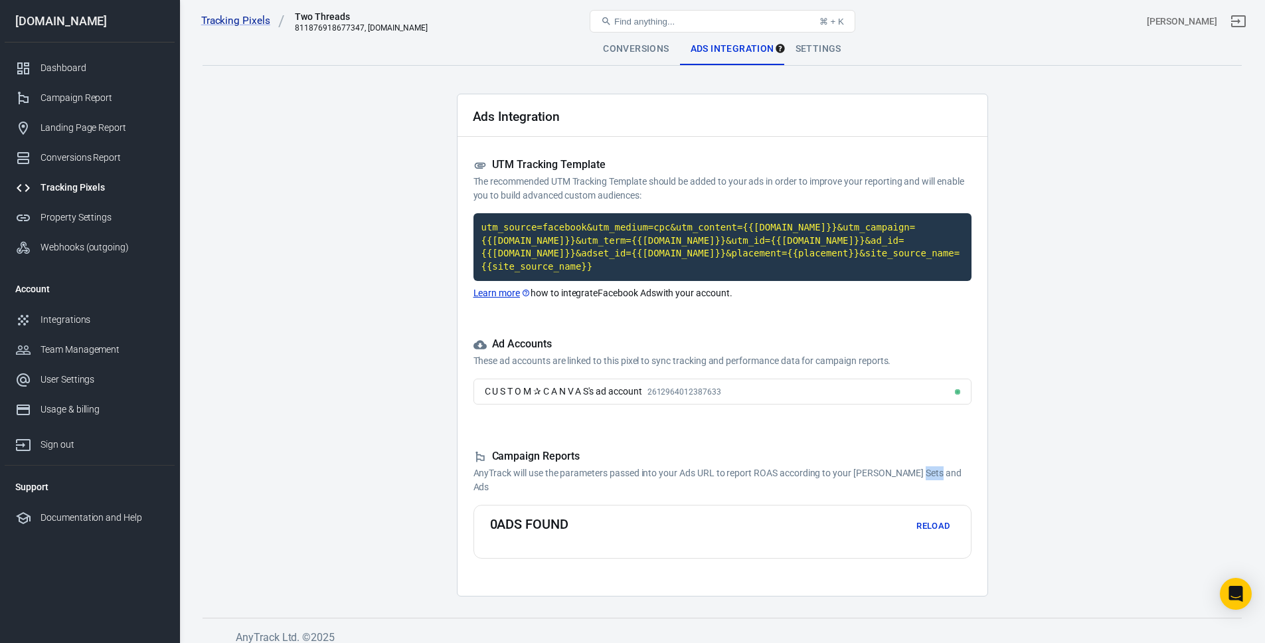
click at [927, 478] on p "AnyTrack will use the parameters passed into your Ads URL to report ROAS accord…" at bounding box center [722, 480] width 498 height 28
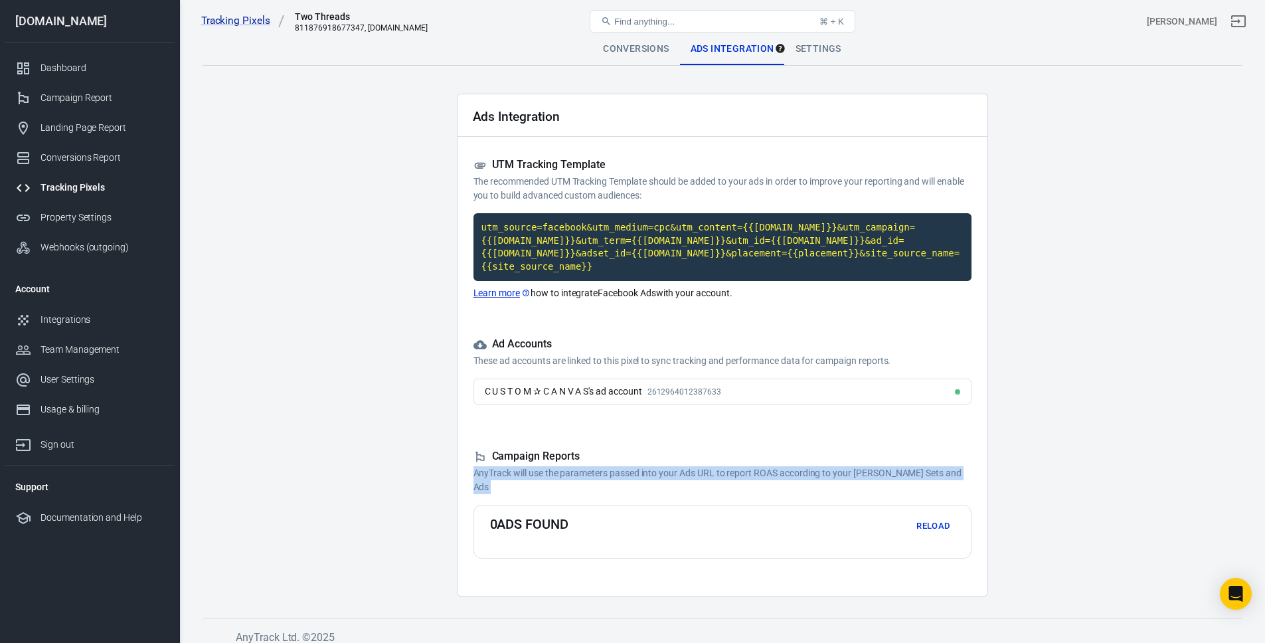
click at [927, 478] on p "AnyTrack will use the parameters passed into your Ads URL to report ROAS accord…" at bounding box center [722, 480] width 498 height 28
click at [926, 521] on button "Reload" at bounding box center [933, 526] width 42 height 21
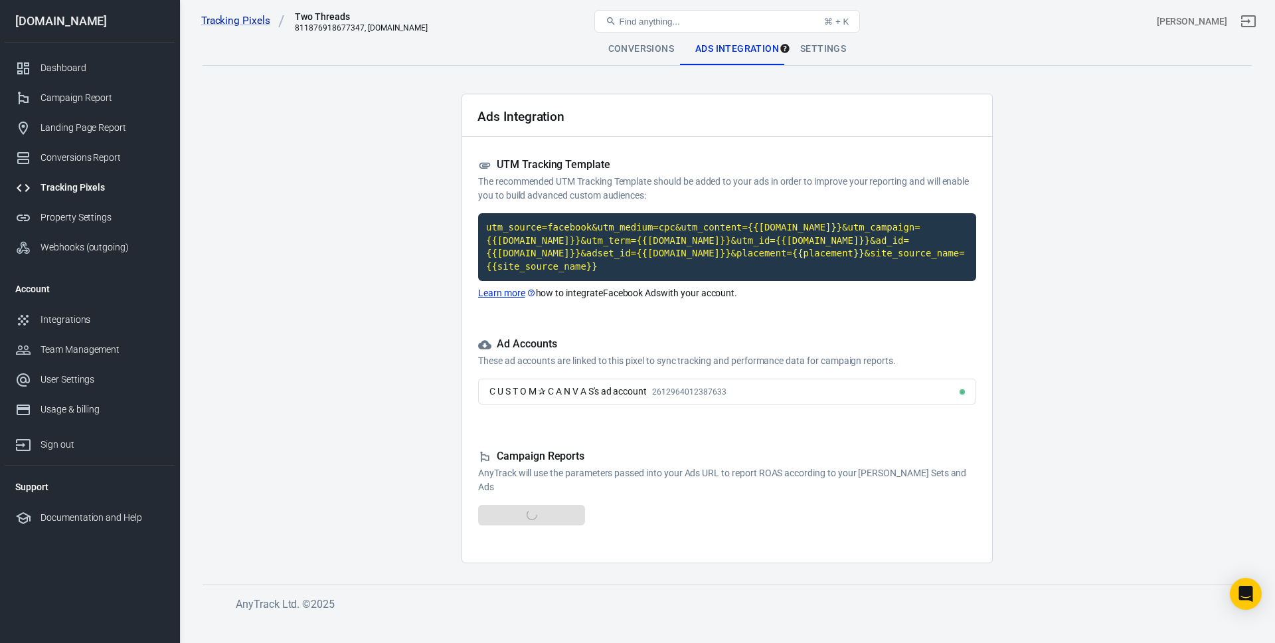
click at [936, 517] on div "Campaign Reports AnyTrack will use the parameters passed into your Ads URL to r…" at bounding box center [727, 487] width 498 height 76
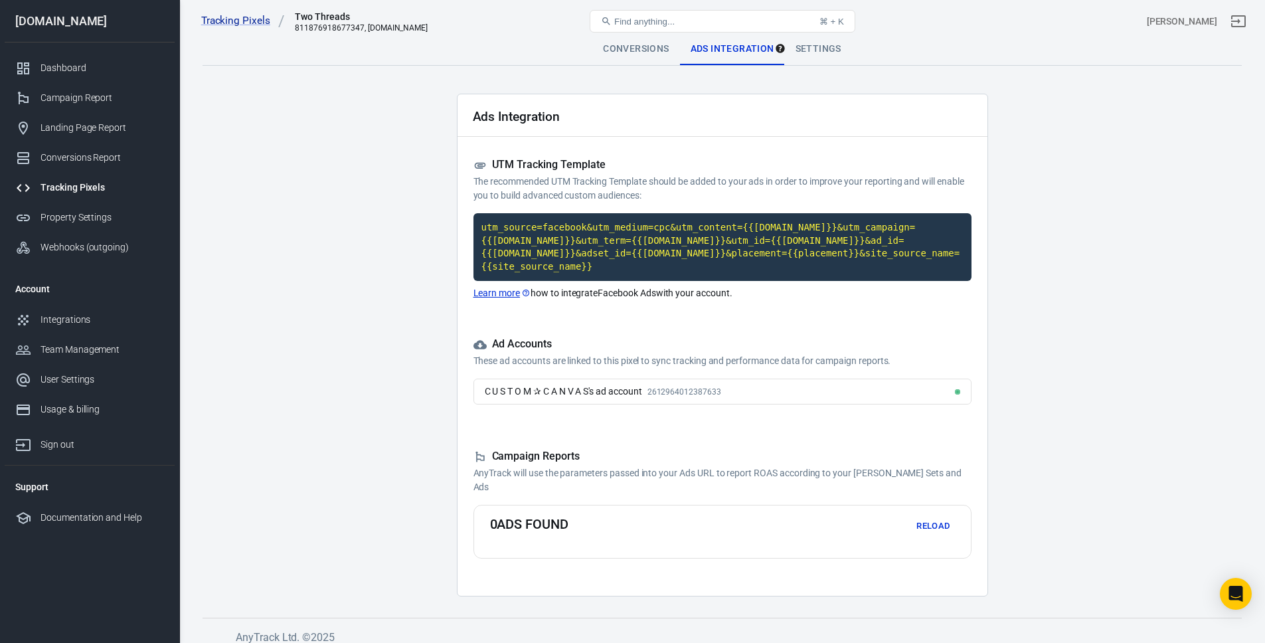
click at [936, 517] on button "Reload" at bounding box center [933, 526] width 42 height 21
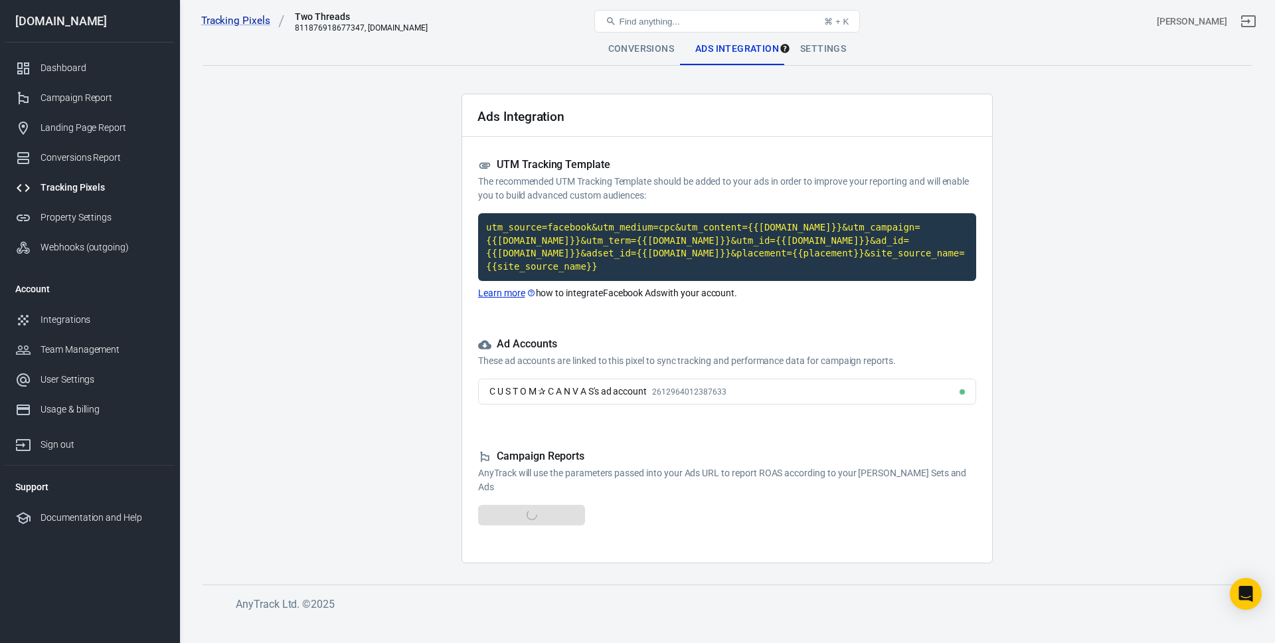
click at [751, 489] on p "AnyTrack will use the parameters passed into your Ads URL to report ROAS accord…" at bounding box center [727, 480] width 498 height 28
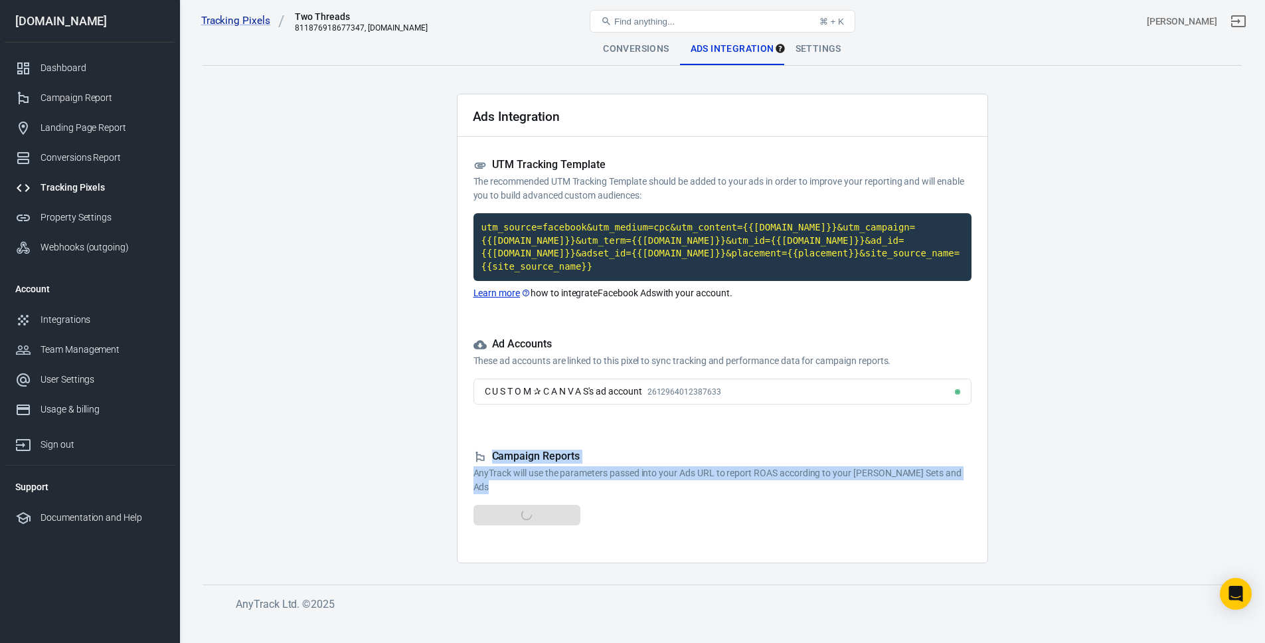
click at [751, 489] on p "AnyTrack will use the parameters passed into your Ads URL to report ROAS accord…" at bounding box center [722, 480] width 498 height 28
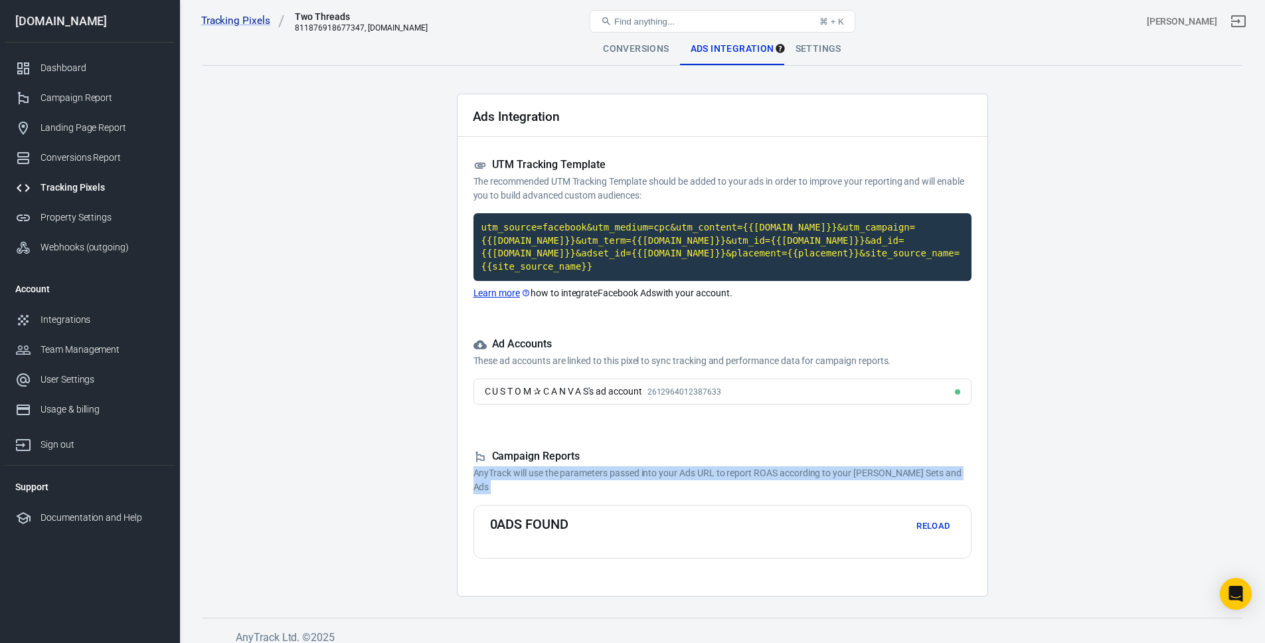
click at [751, 489] on p "AnyTrack will use the parameters passed into your Ads URL to report ROAS accord…" at bounding box center [722, 480] width 498 height 28
click at [803, 479] on p "AnyTrack will use the parameters passed into your Ads URL to report ROAS accord…" at bounding box center [722, 480] width 498 height 28
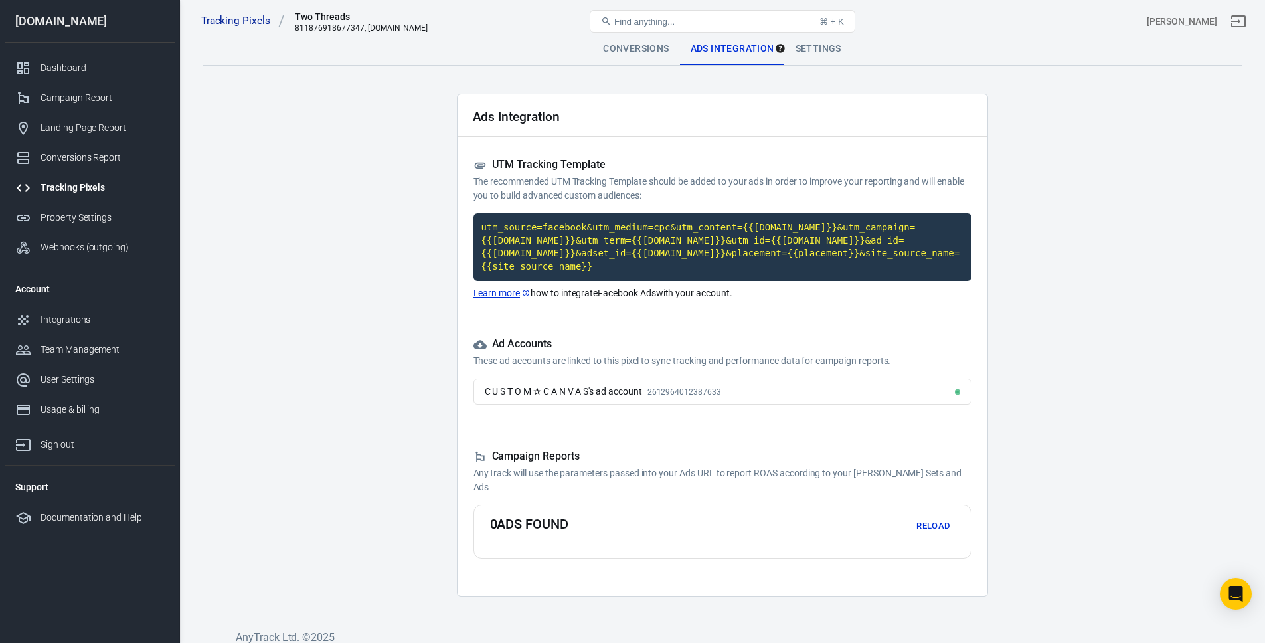
click at [1014, 466] on main "Conversions Ads Integration Settings Ads Integration UTM Tracking Template The …" at bounding box center [722, 314] width 1039 height 563
click at [899, 528] on div "0 ads found Reload" at bounding box center [722, 526] width 465 height 21
click at [918, 527] on button "Reload" at bounding box center [933, 526] width 42 height 21
click at [1012, 491] on main "Conversions Ads Integration Settings Ads Integration UTM Tracking Template The …" at bounding box center [722, 314] width 1039 height 563
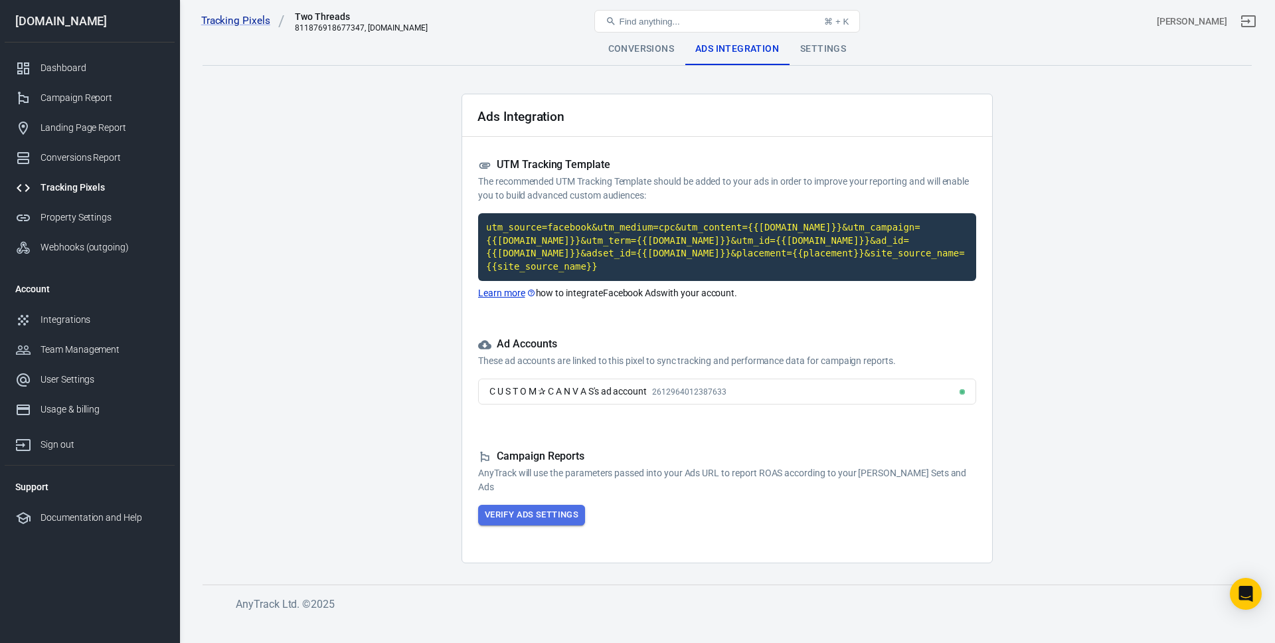
click at [531, 517] on button "Verify Ads Settings" at bounding box center [531, 515] width 107 height 21
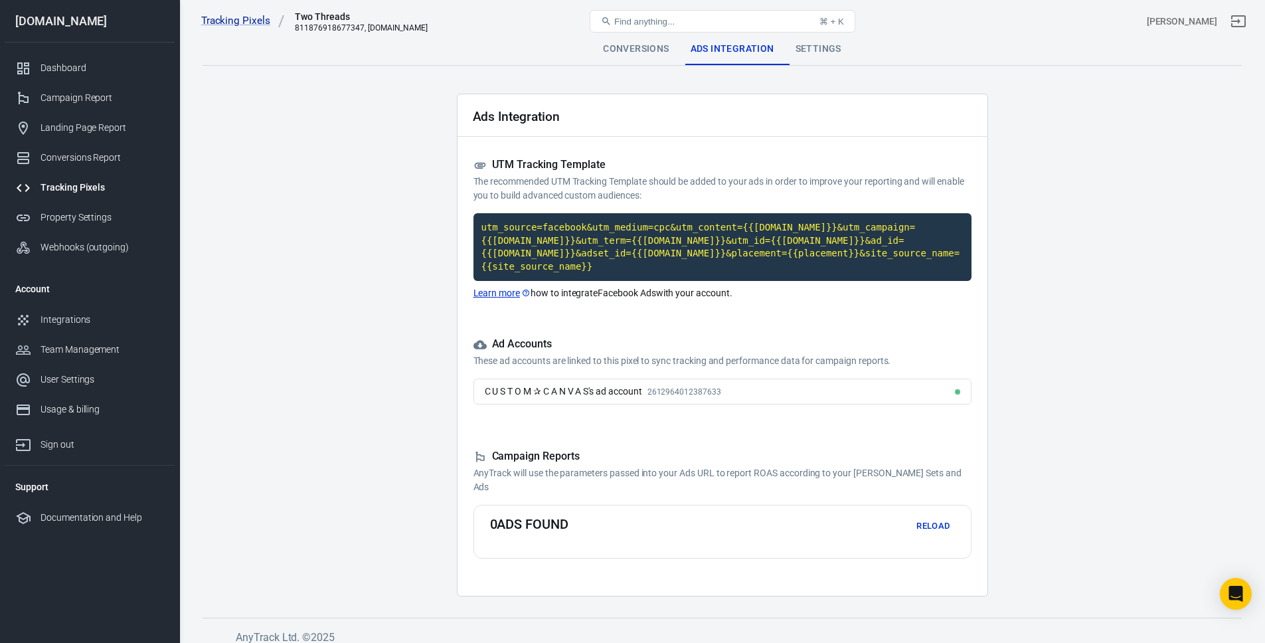
click at [935, 521] on button "Reload" at bounding box center [933, 526] width 42 height 21
click at [624, 62] on div "Conversions" at bounding box center [635, 49] width 87 height 32
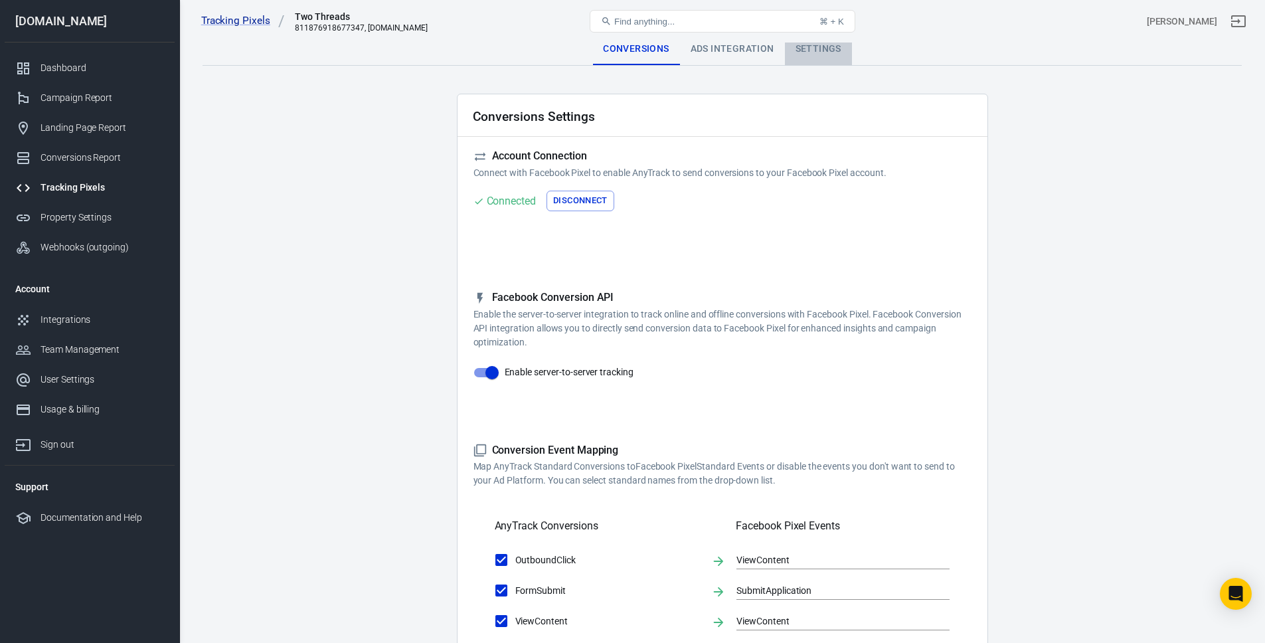
click at [837, 47] on div "Settings" at bounding box center [818, 49] width 67 height 32
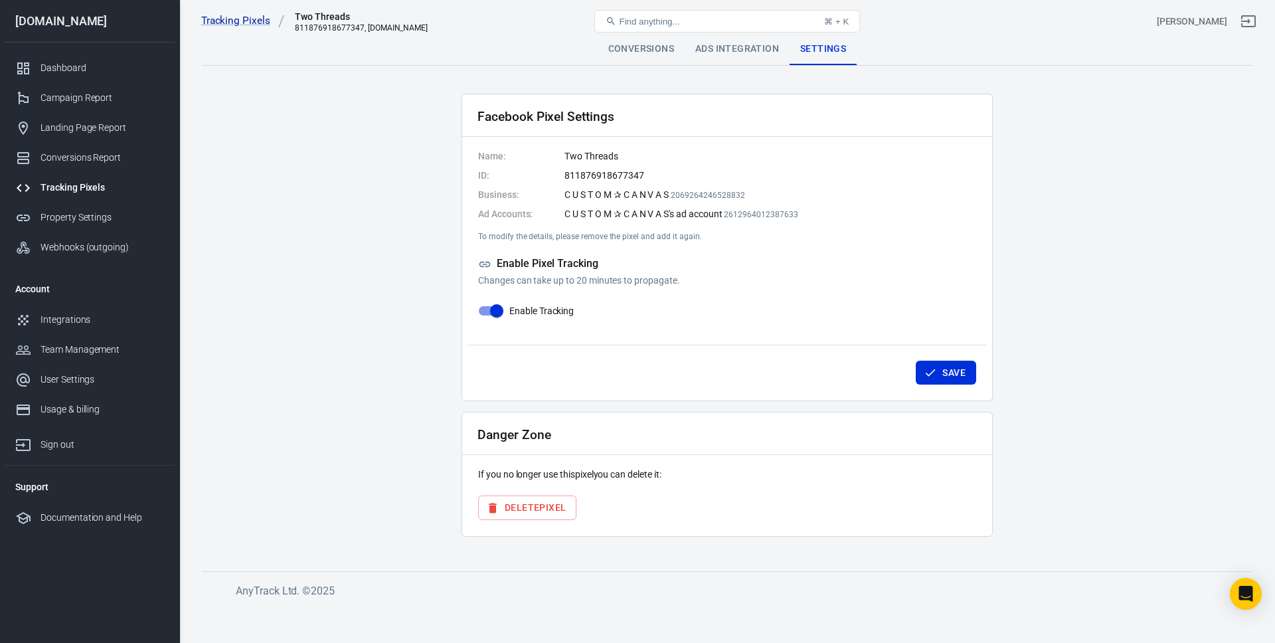
click at [313, 302] on main "Conversions Ads Integration Settings Facebook Pixel Settings Name: Two Threads …" at bounding box center [727, 291] width 1049 height 517
click at [89, 80] on link "Dashboard" at bounding box center [90, 68] width 170 height 30
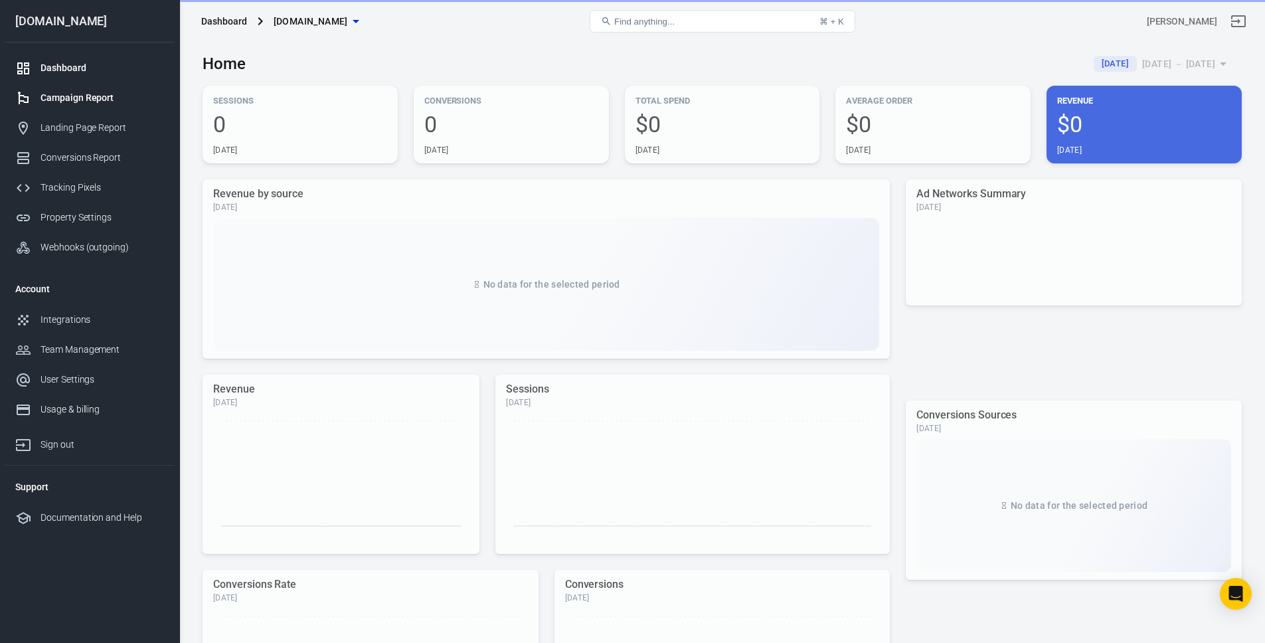
click at [78, 97] on div "Campaign Report" at bounding box center [102, 98] width 123 height 14
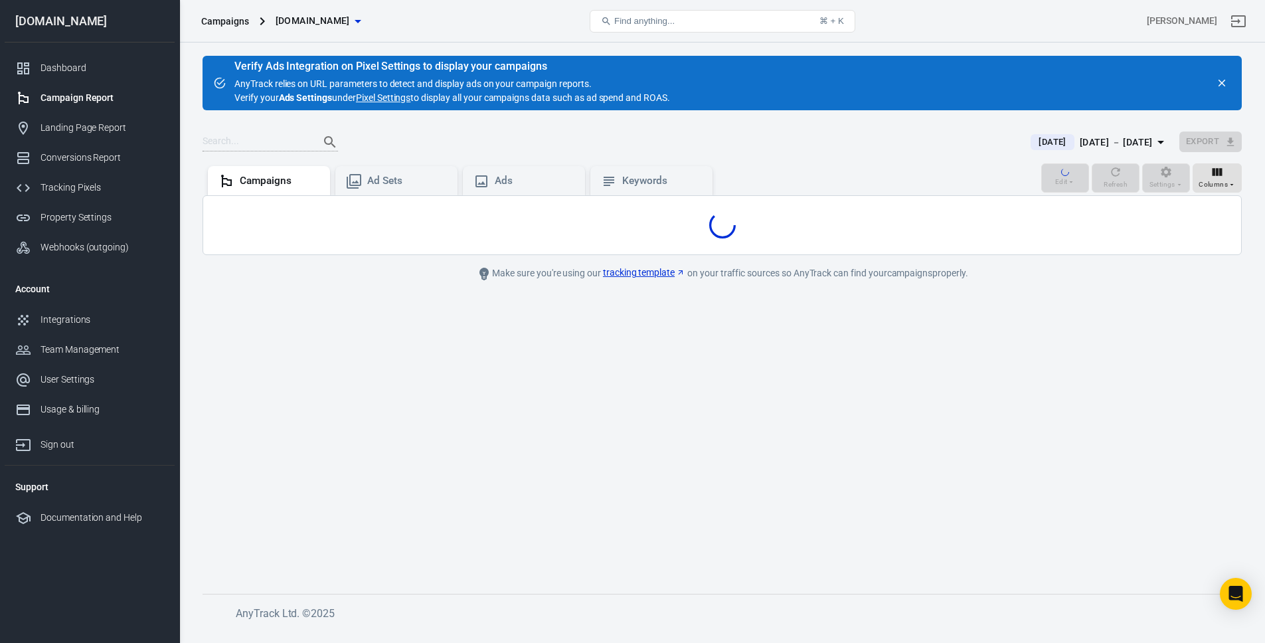
scroll to position [90, 0]
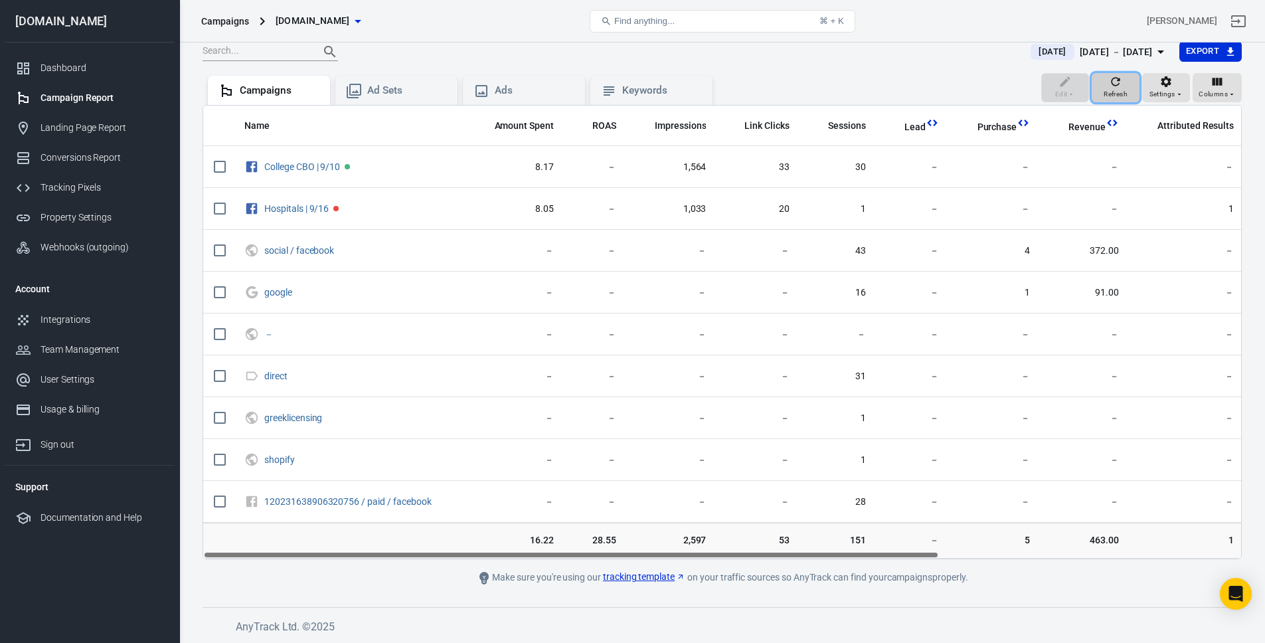
click at [1127, 84] on div "Refresh" at bounding box center [1115, 87] width 24 height 25
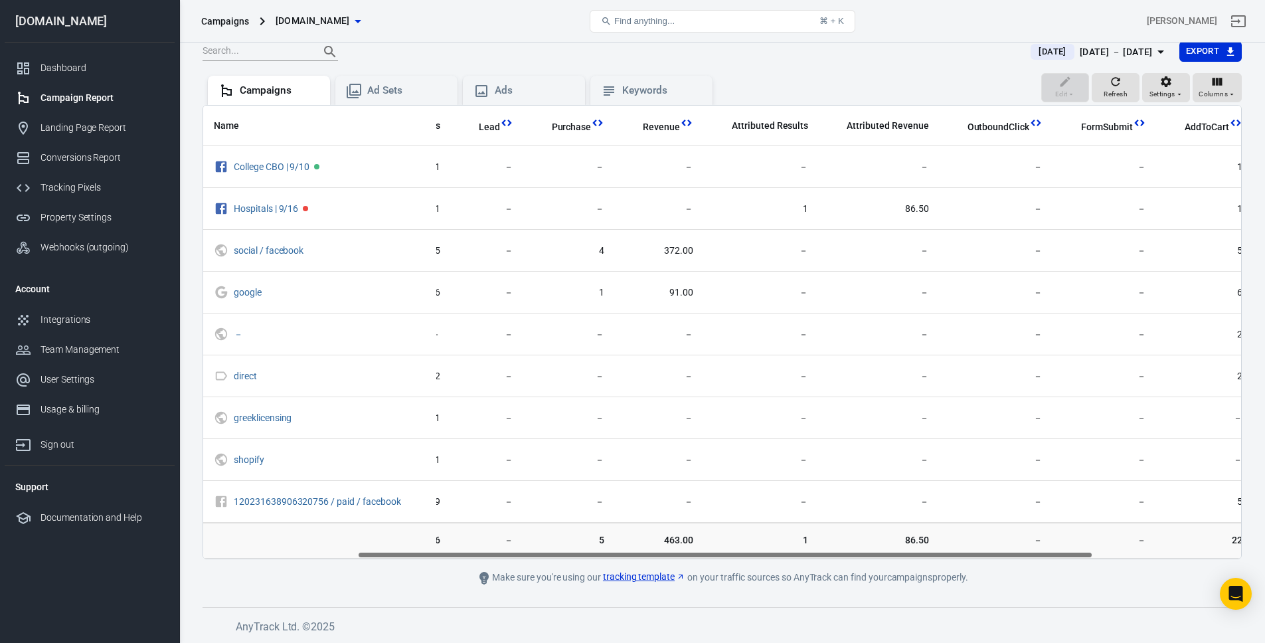
scroll to position [0, 0]
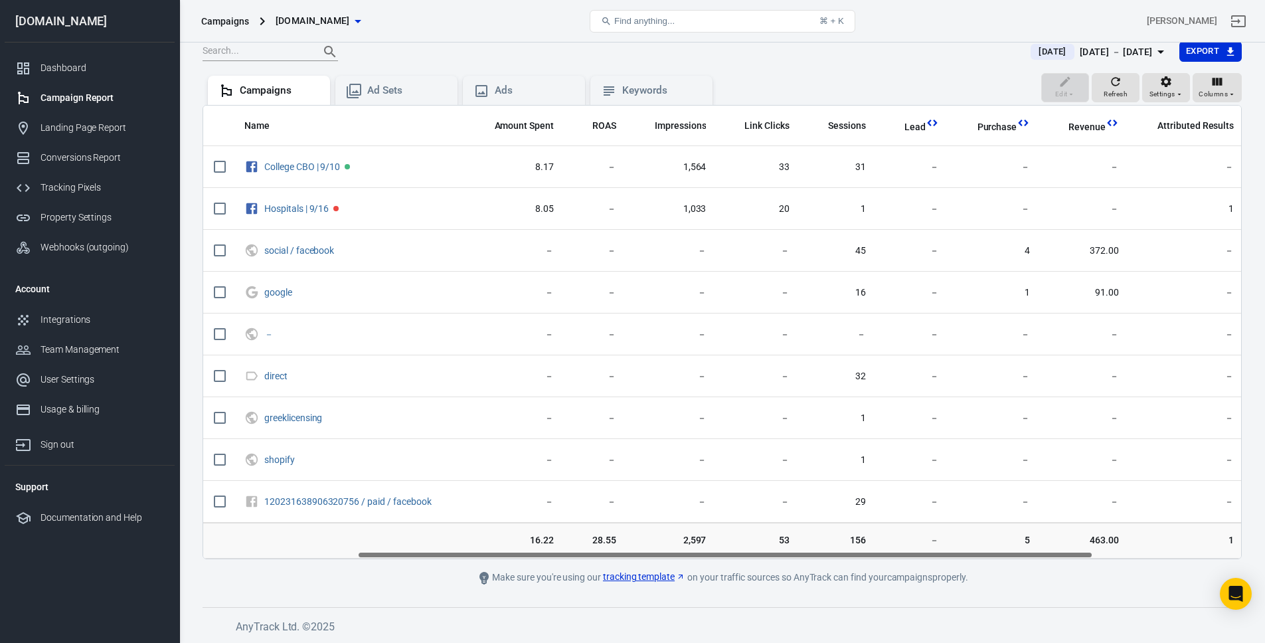
drag, startPoint x: 790, startPoint y: 551, endPoint x: 546, endPoint y: 468, distance: 257.4
click at [546, 468] on div "Name Amount Spent ROAS Impressions Link Clicks Sessions Lead Purchase Revenue A…" at bounding box center [722, 332] width 1039 height 454
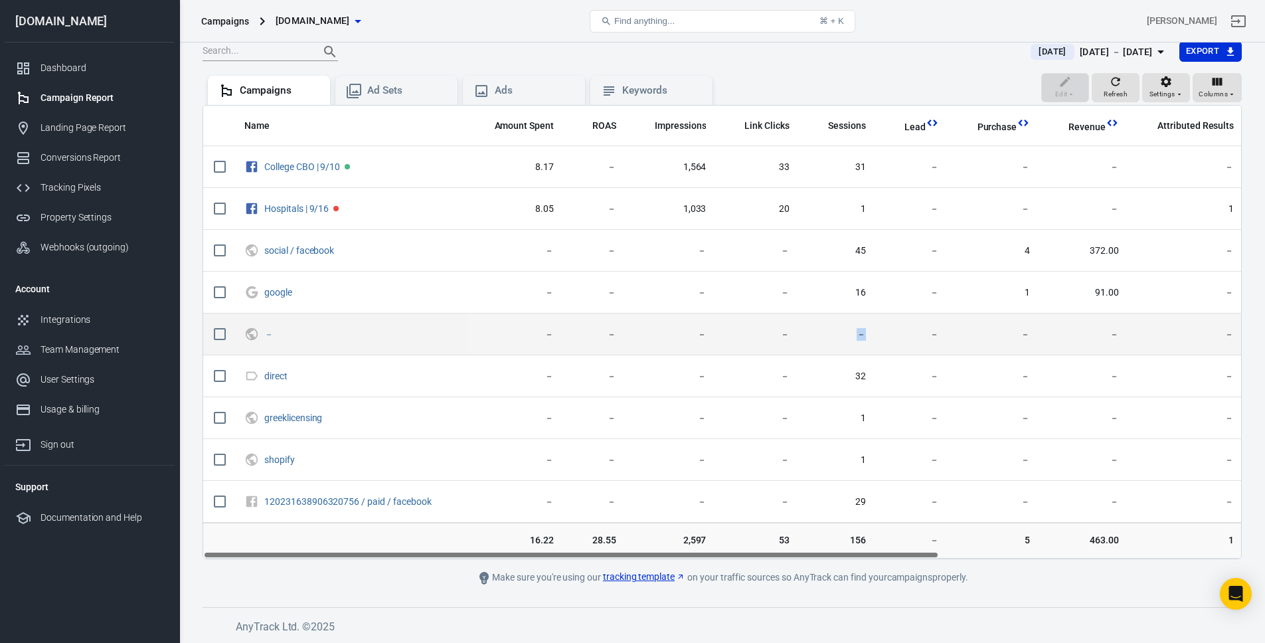
click at [881, 317] on tr "－ － － － － － － － － － － － － 2" at bounding box center [940, 334] width 1475 height 42
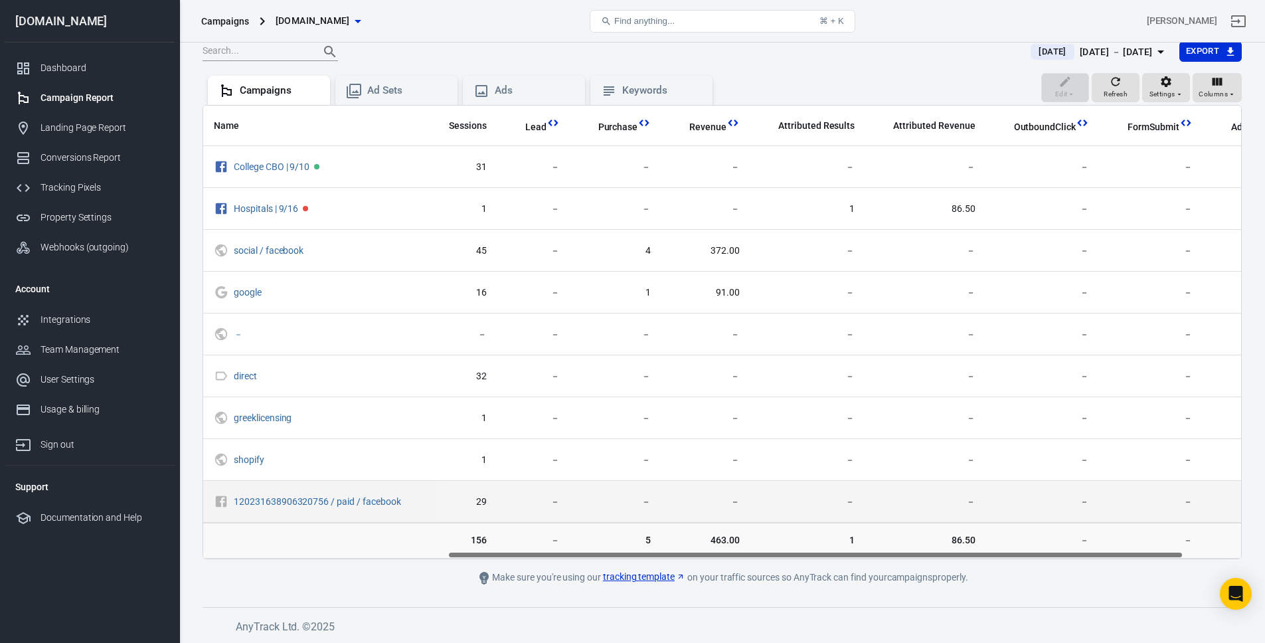
scroll to position [0, 426]
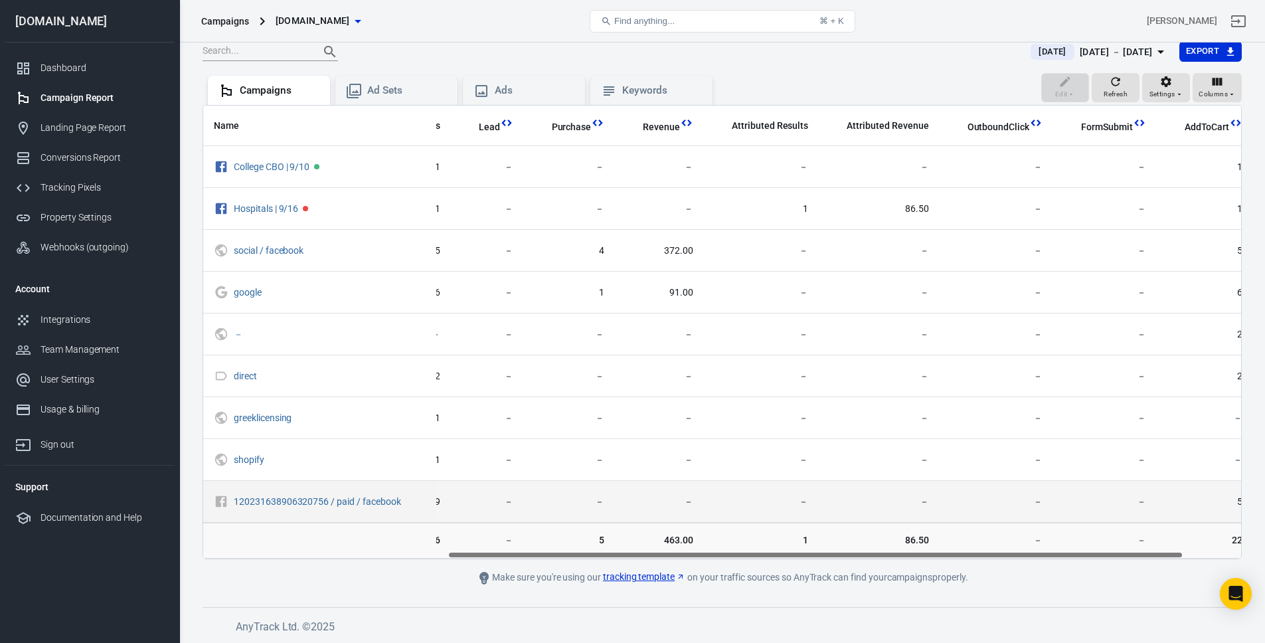
drag, startPoint x: 687, startPoint y: 554, endPoint x: 1048, endPoint y: 497, distance: 366.3
click at [1048, 503] on div "Name Amount Spent ROAS Impressions Link Clicks Sessions Lead Purchase Revenue A…" at bounding box center [722, 332] width 1039 height 454
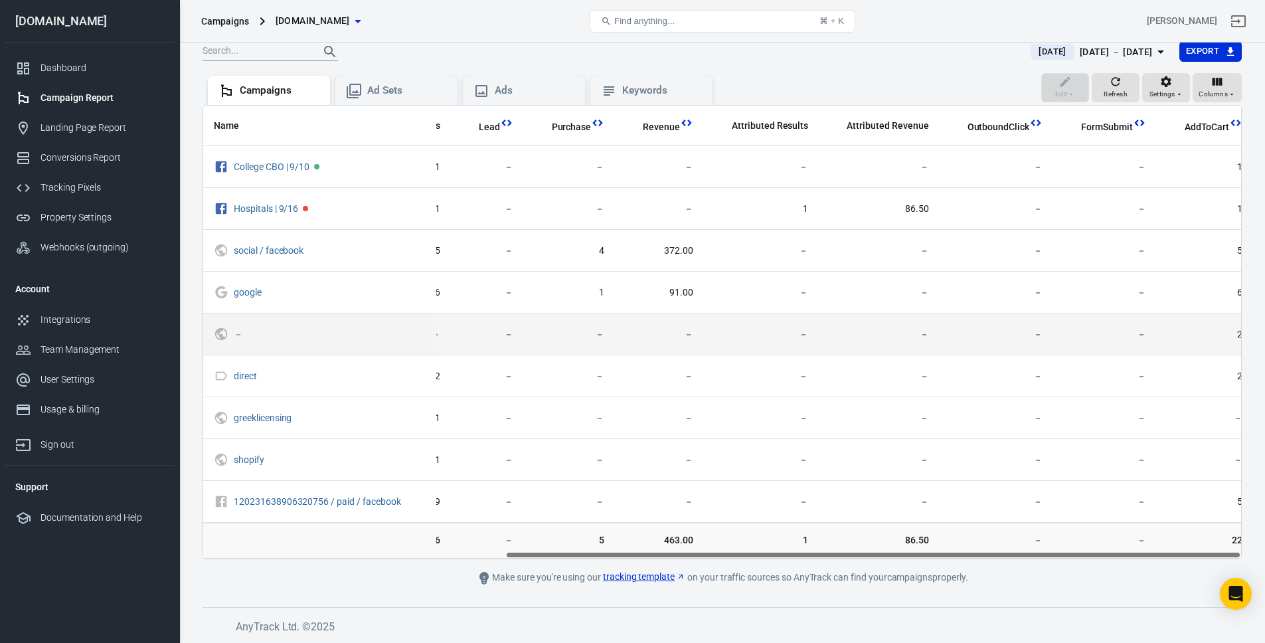
click at [926, 339] on td "－" at bounding box center [879, 334] width 120 height 42
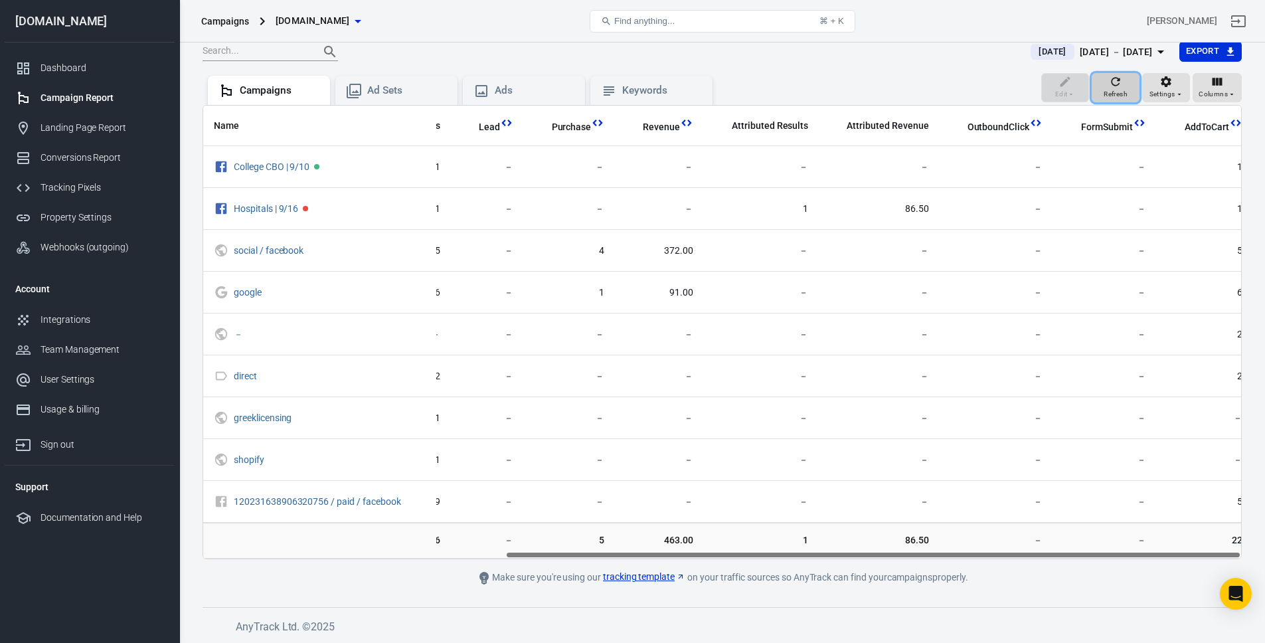
click at [1116, 93] on span "Refresh" at bounding box center [1115, 94] width 24 height 12
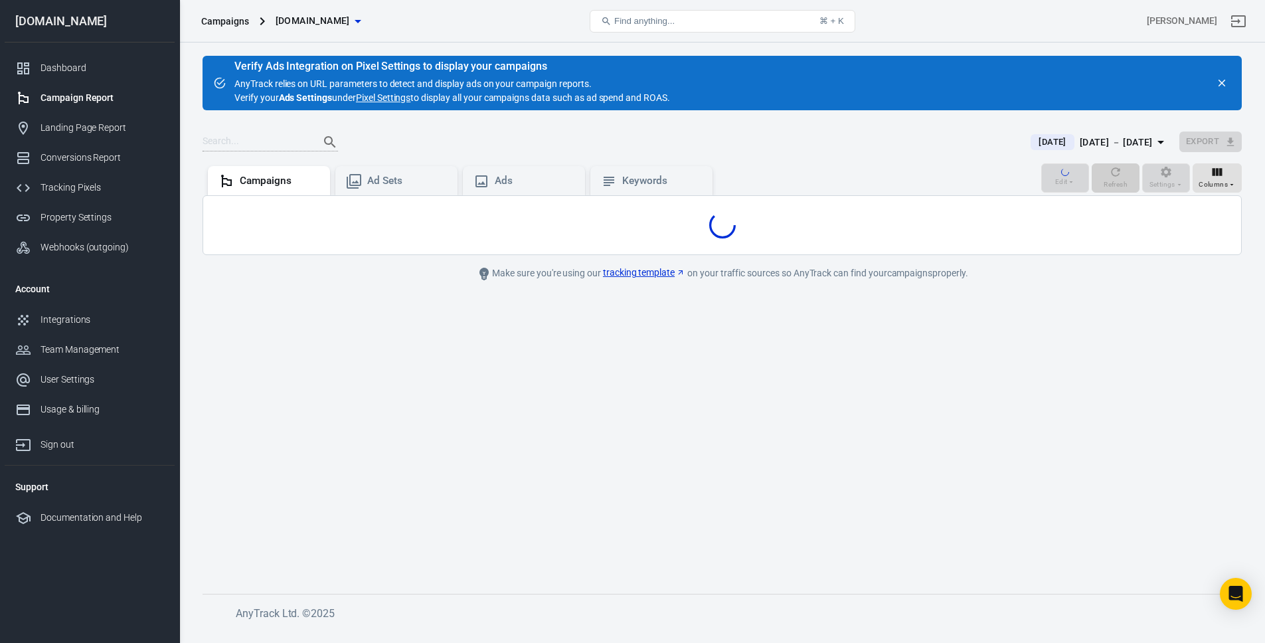
scroll to position [0, 0]
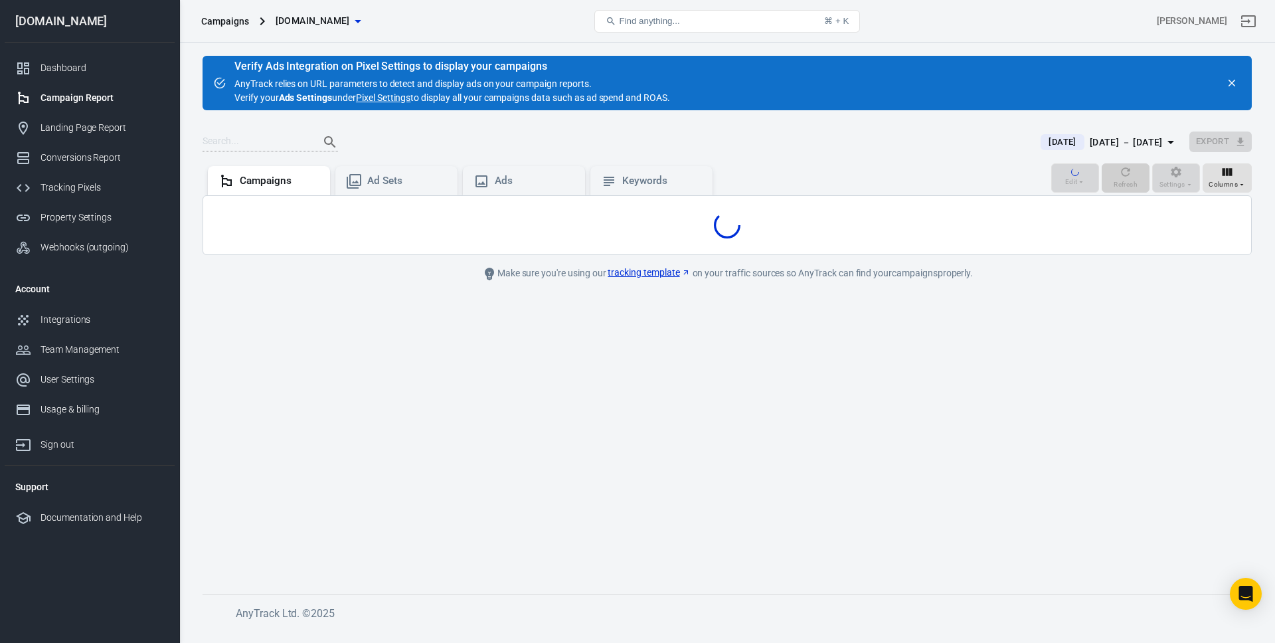
click at [1116, 93] on div "Verify Ads Integration on Pixel Settings to display your campaigns AnyTrack rel…" at bounding box center [727, 83] width 1049 height 54
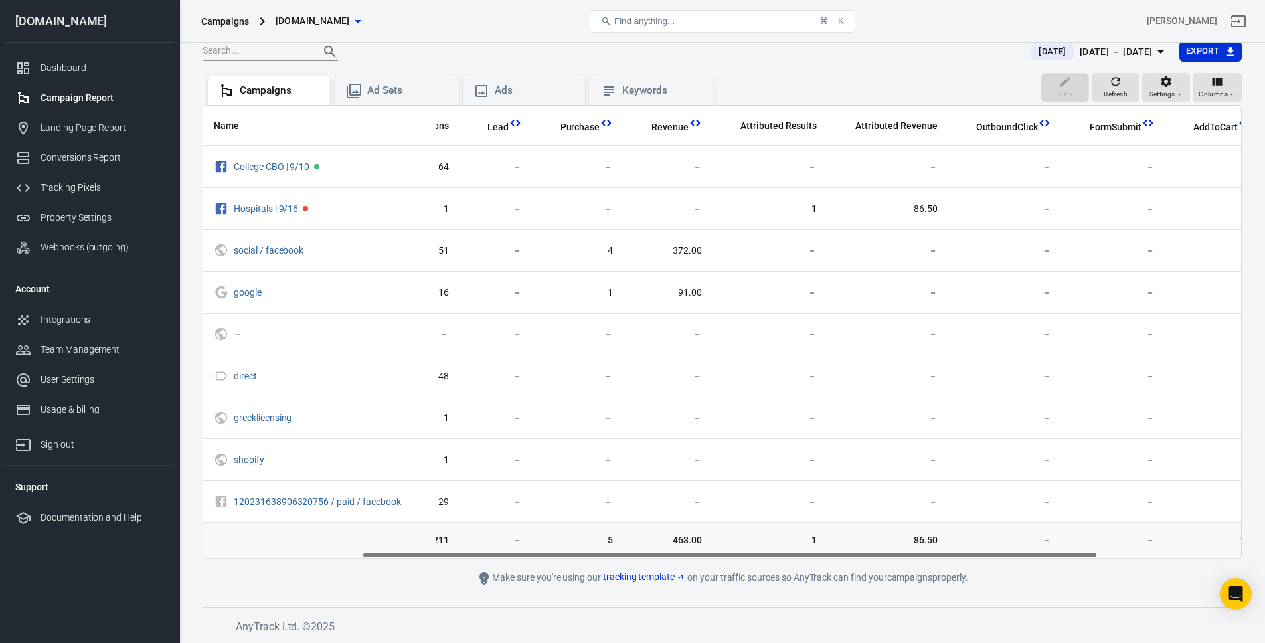
scroll to position [0, 426]
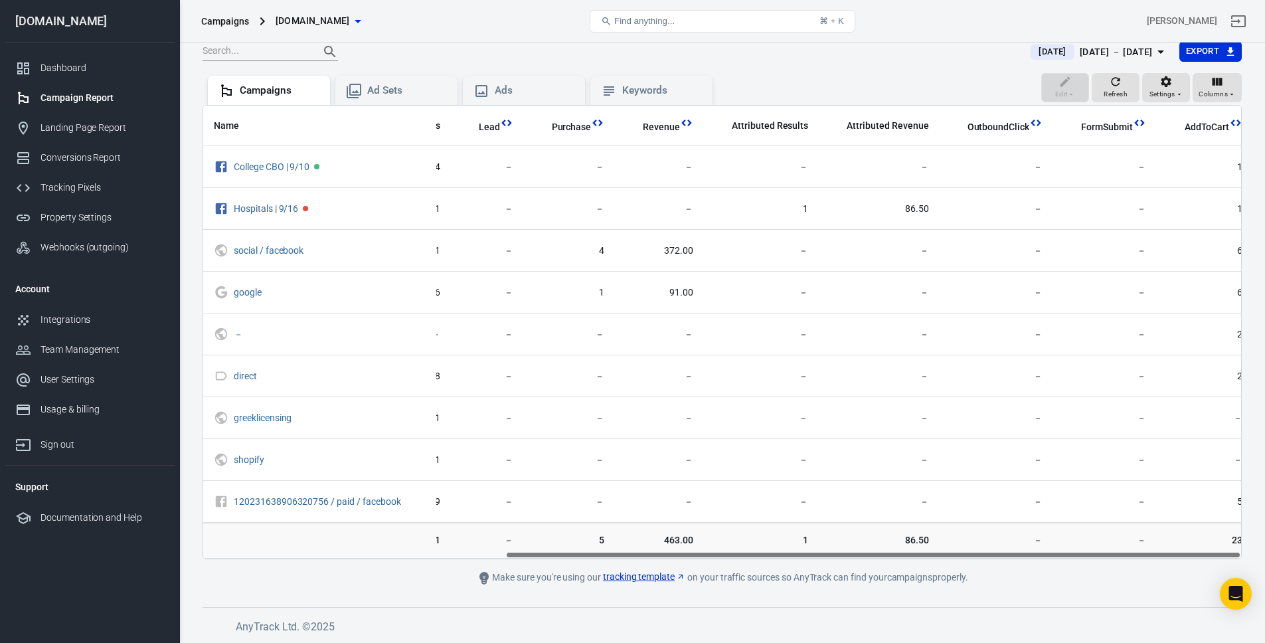
drag, startPoint x: 900, startPoint y: 550, endPoint x: 1227, endPoint y: 541, distance: 326.8
click at [1227, 541] on div "Name Amount Spent ROAS Impressions Link Clicks Sessions Lead Purchase Revenue A…" at bounding box center [722, 332] width 1039 height 454
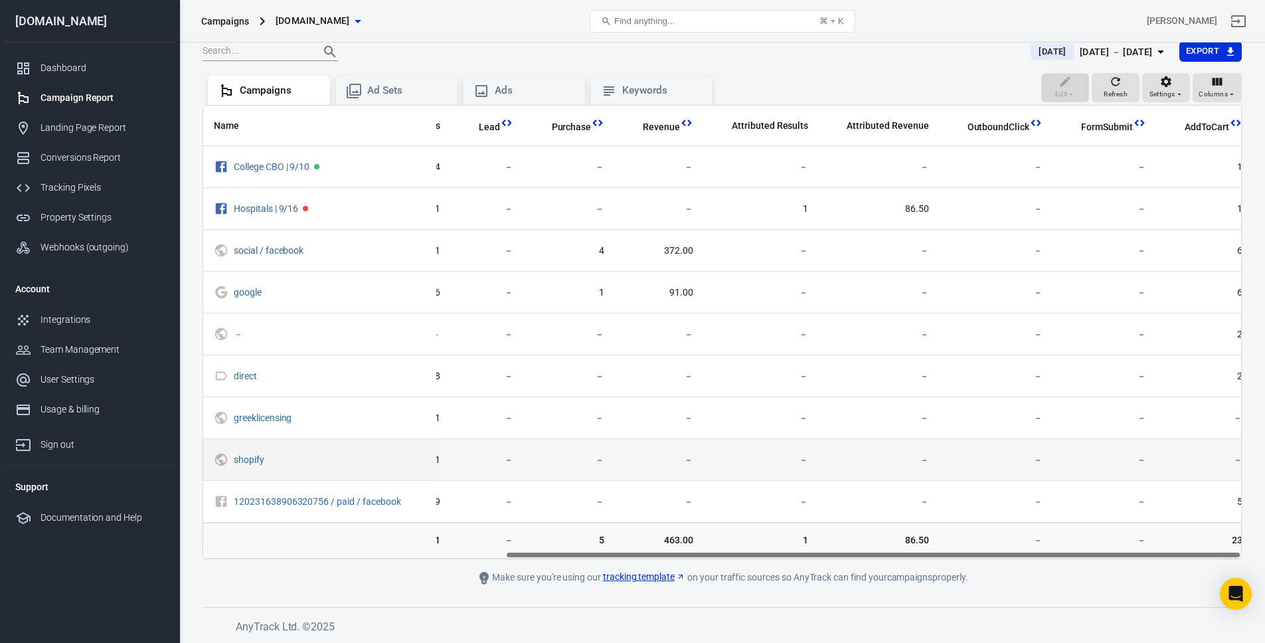
click at [1064, 453] on span "－" at bounding box center [1105, 459] width 82 height 13
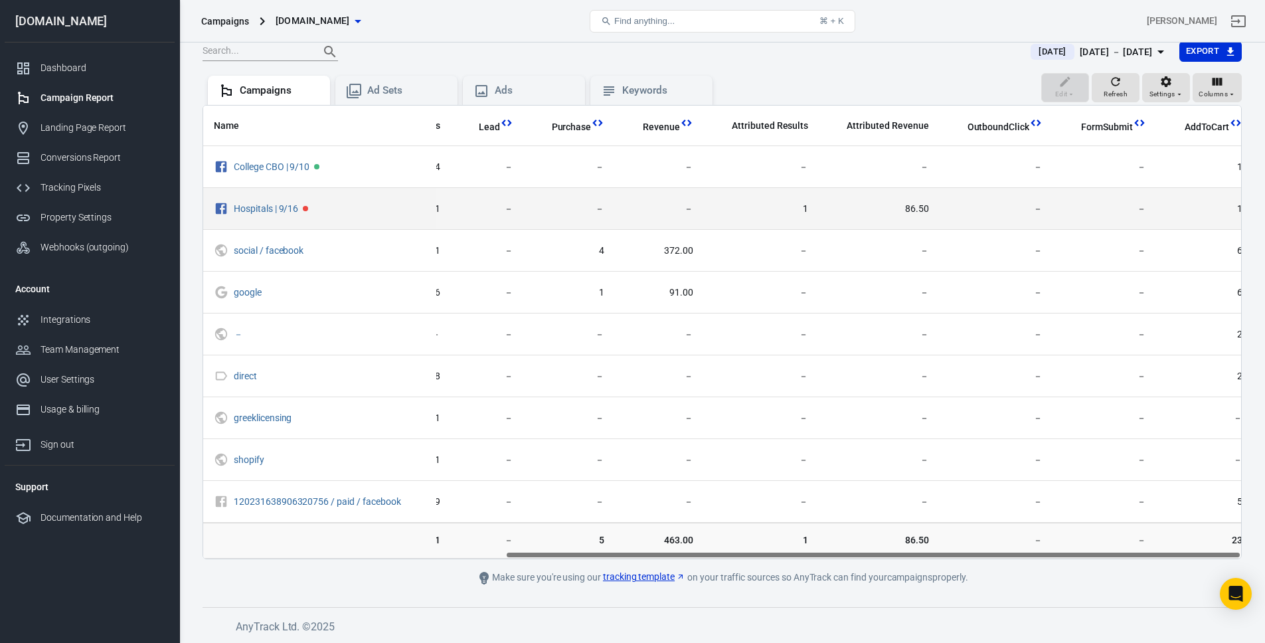
click at [911, 210] on span "86.50" at bounding box center [878, 209] width 99 height 13
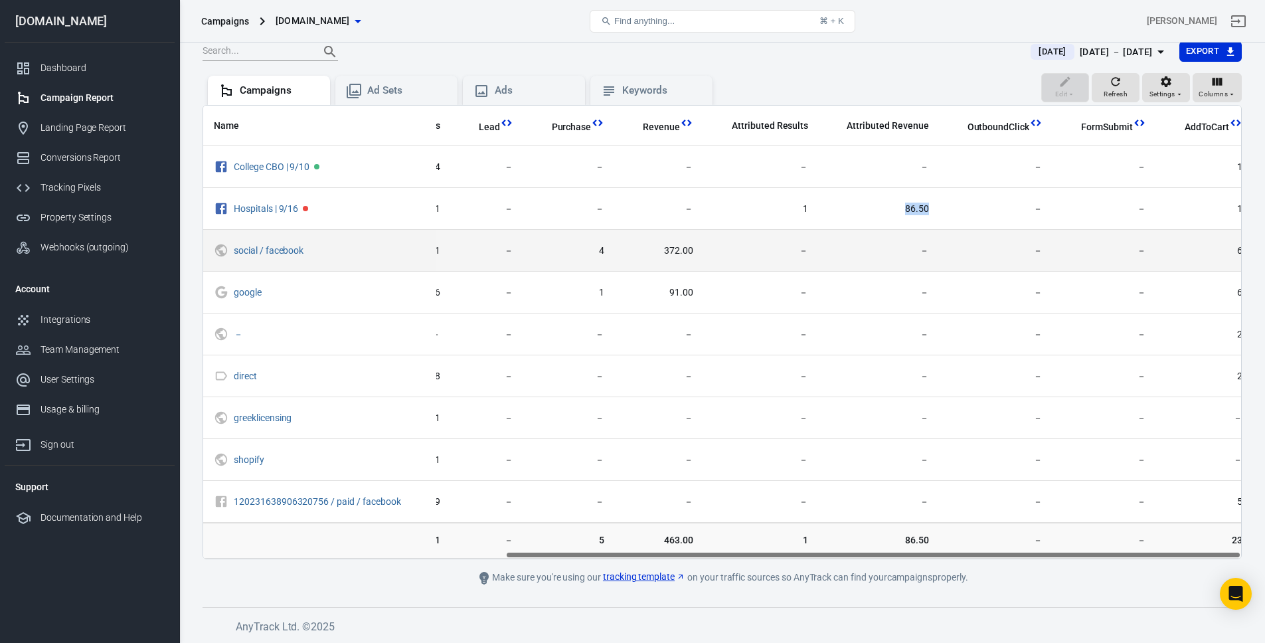
click at [939, 241] on td "－" at bounding box center [996, 251] width 114 height 42
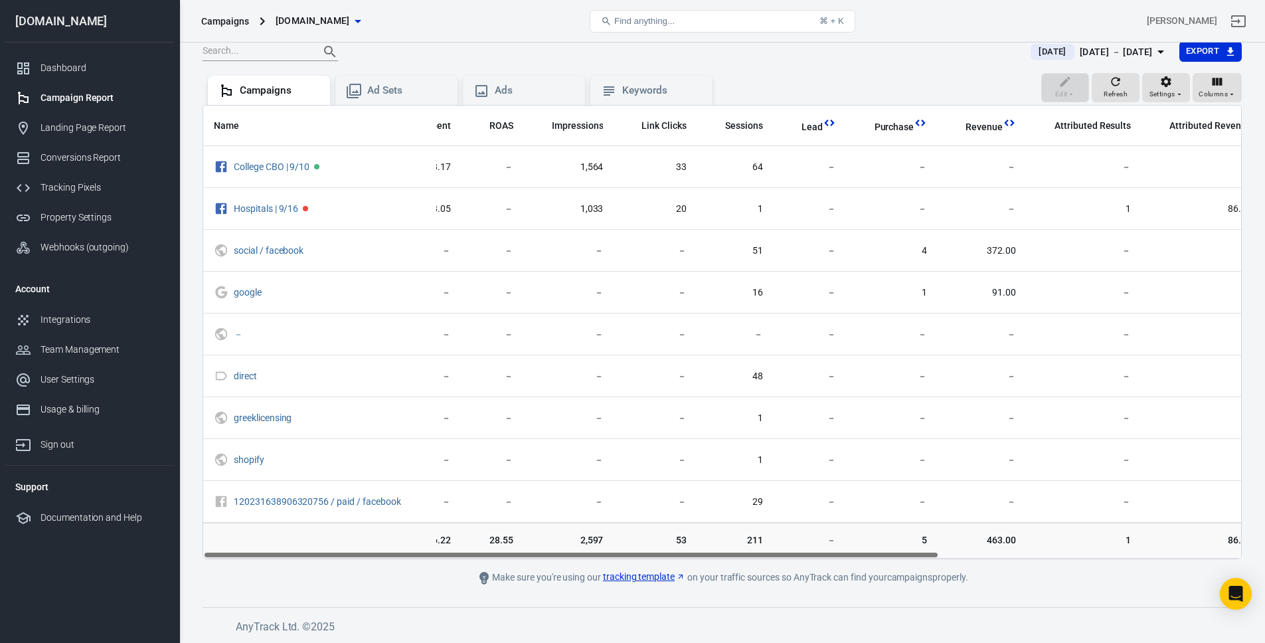
scroll to position [0, 0]
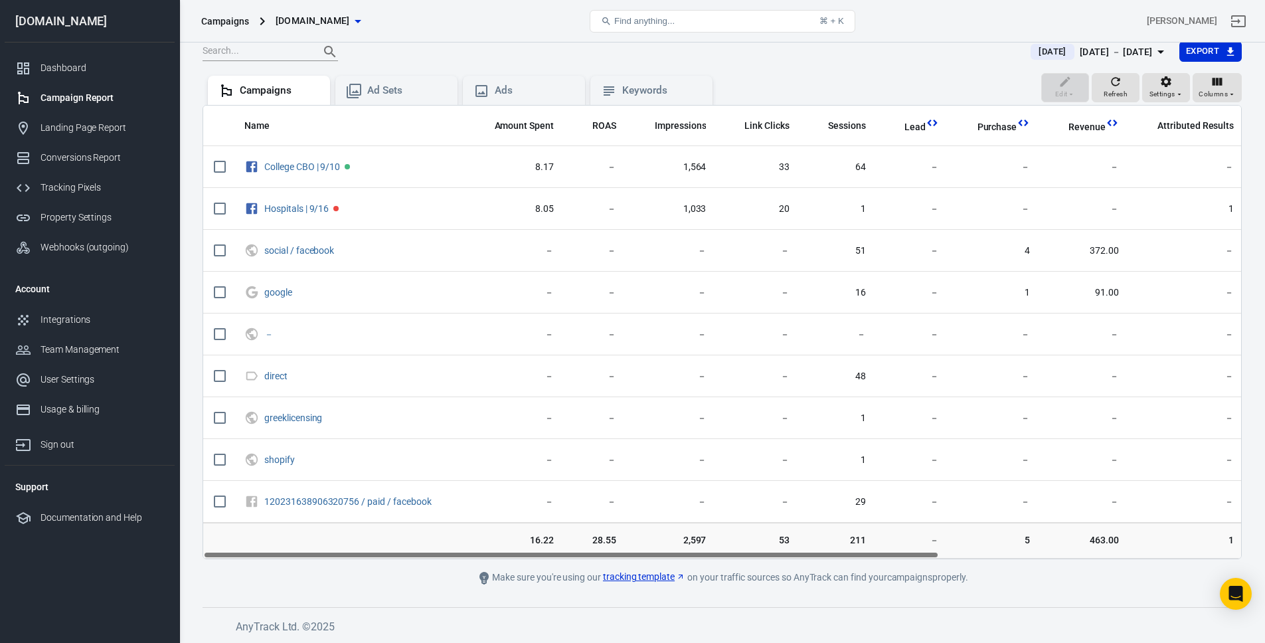
drag, startPoint x: 955, startPoint y: 554, endPoint x: 514, endPoint y: 580, distance: 442.3
click at [514, 580] on main "Verify Ads Integration on Pixel Settings to display your campaigns AnyTrack rel…" at bounding box center [722, 275] width 1039 height 620
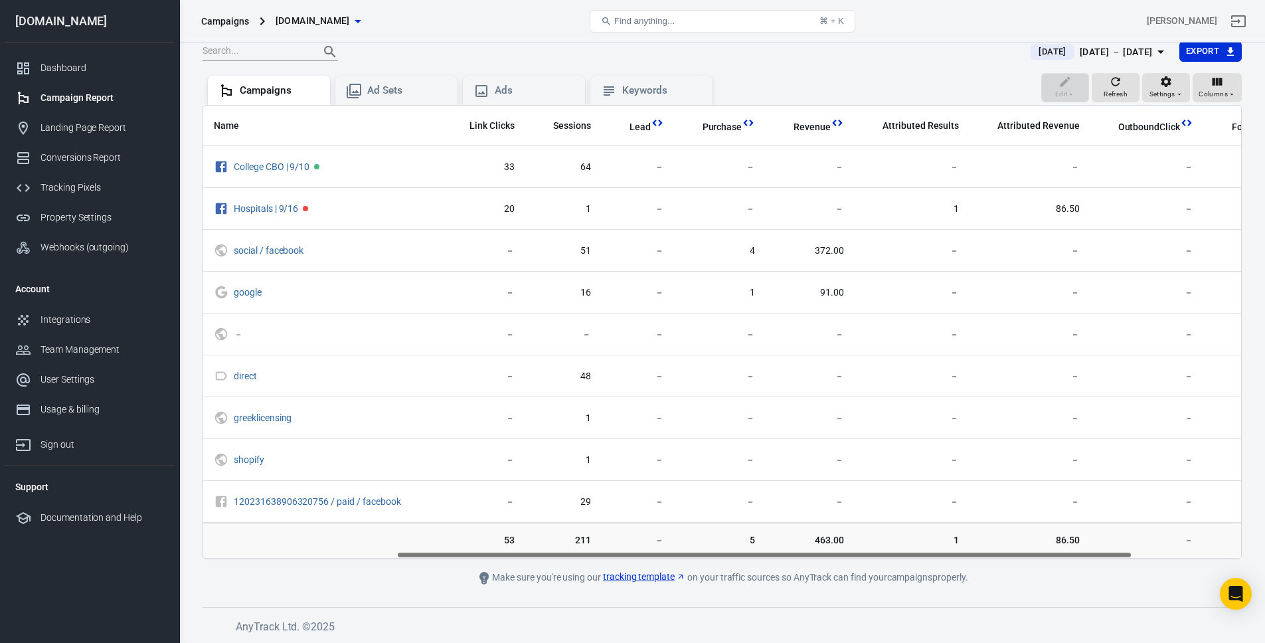
scroll to position [0, 276]
drag, startPoint x: 874, startPoint y: 555, endPoint x: 1070, endPoint y: 546, distance: 196.1
click at [1070, 546] on div "Name Amount Spent ROAS Impressions Link Clicks Sessions Lead Purchase Revenue A…" at bounding box center [722, 332] width 1039 height 454
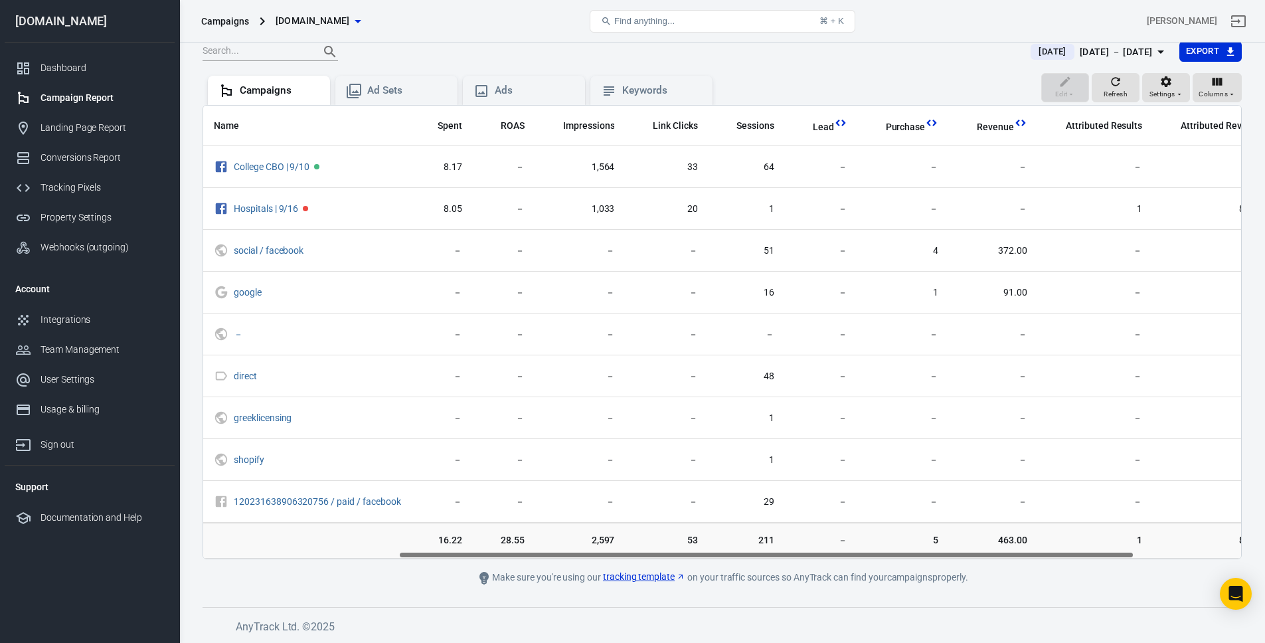
drag, startPoint x: 754, startPoint y: 554, endPoint x: 611, endPoint y: 553, distance: 143.4
click at [611, 553] on div "Name Amount Spent ROAS Impressions Link Clicks Sessions Lead Purchase Revenue A…" at bounding box center [722, 332] width 1038 height 453
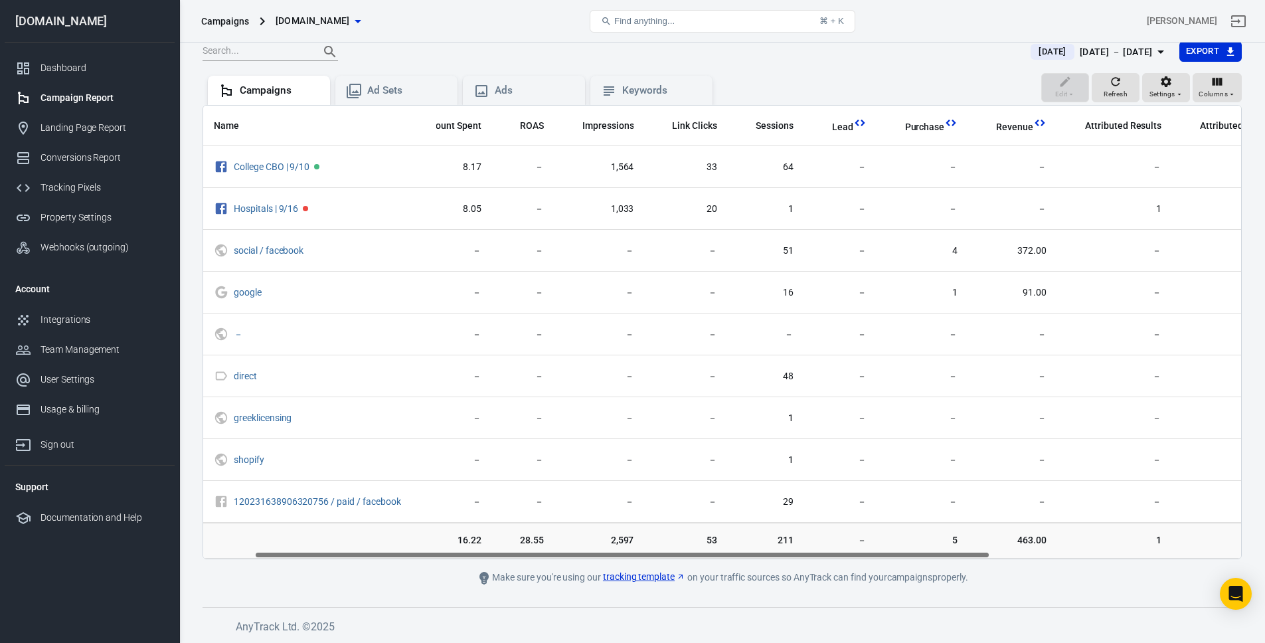
drag, startPoint x: 367, startPoint y: 547, endPoint x: 336, endPoint y: 548, distance: 30.5
click at [336, 548] on td "scrollable content" at bounding box center [319, 541] width 233 height 36
drag, startPoint x: 336, startPoint y: 548, endPoint x: 368, endPoint y: 552, distance: 32.9
click at [368, 552] on td "scrollable content" at bounding box center [319, 541] width 233 height 36
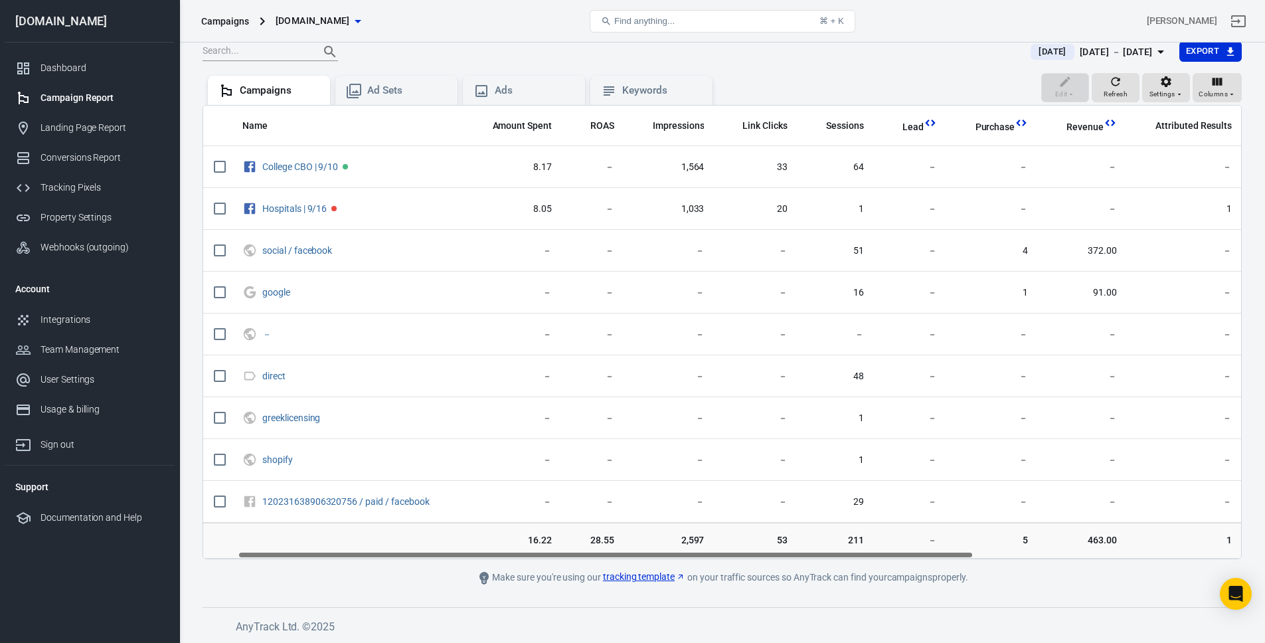
scroll to position [0, 0]
drag, startPoint x: 406, startPoint y: 554, endPoint x: 278, endPoint y: 559, distance: 128.3
click at [278, 559] on main "Verify Ads Integration on Pixel Settings to display your campaigns AnyTrack rel…" at bounding box center [722, 275] width 1039 height 620
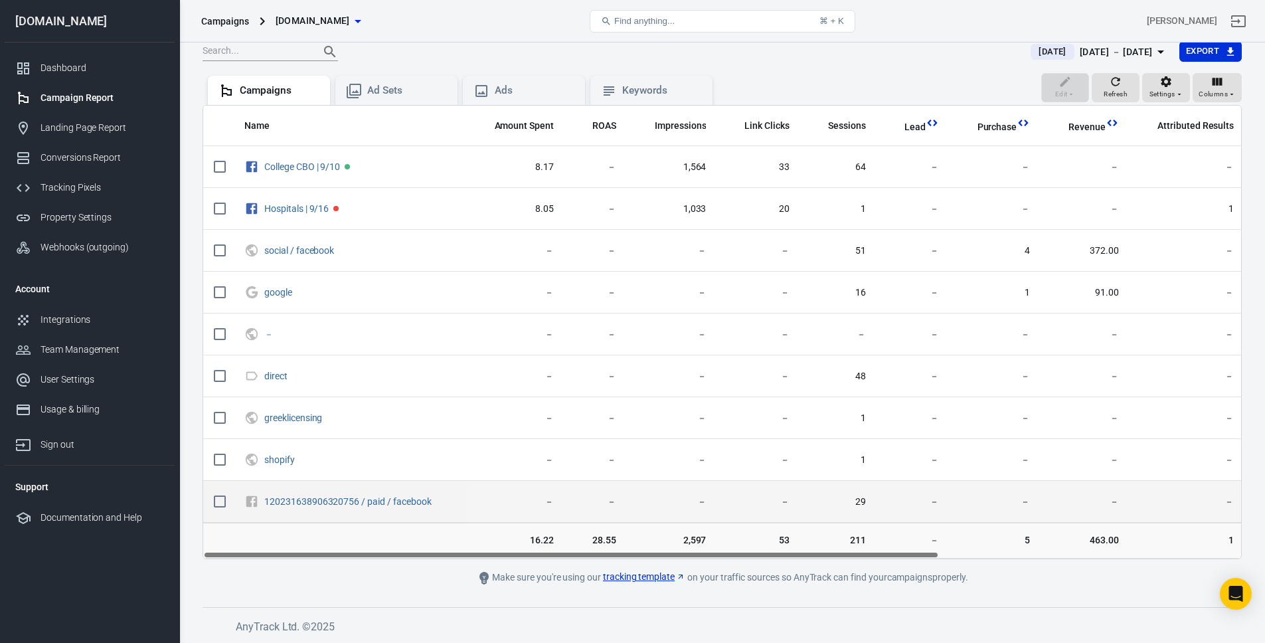
click at [840, 511] on td "29" at bounding box center [838, 502] width 76 height 42
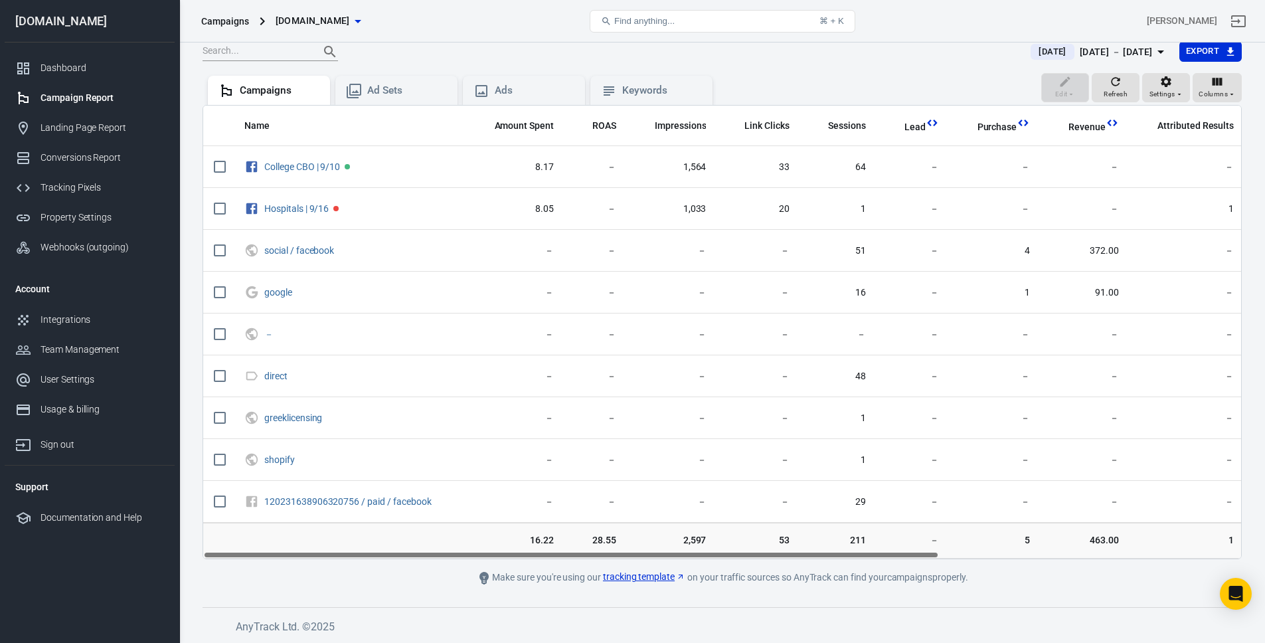
click at [800, 529] on td "211" at bounding box center [838, 541] width 76 height 36
drag, startPoint x: 370, startPoint y: 558, endPoint x: 394, endPoint y: 555, distance: 24.0
click at [394, 555] on div "Name Amount Spent ROAS Impressions Link Clicks Sessions Lead Purchase Revenue A…" at bounding box center [722, 332] width 1039 height 454
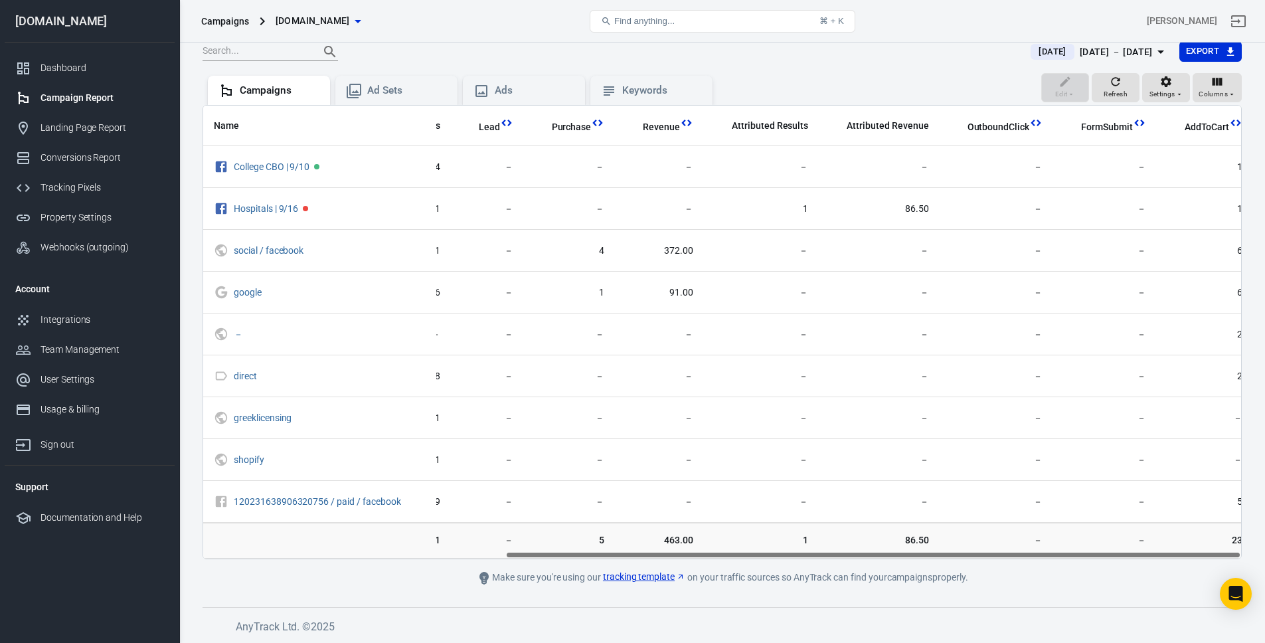
scroll to position [0, 106]
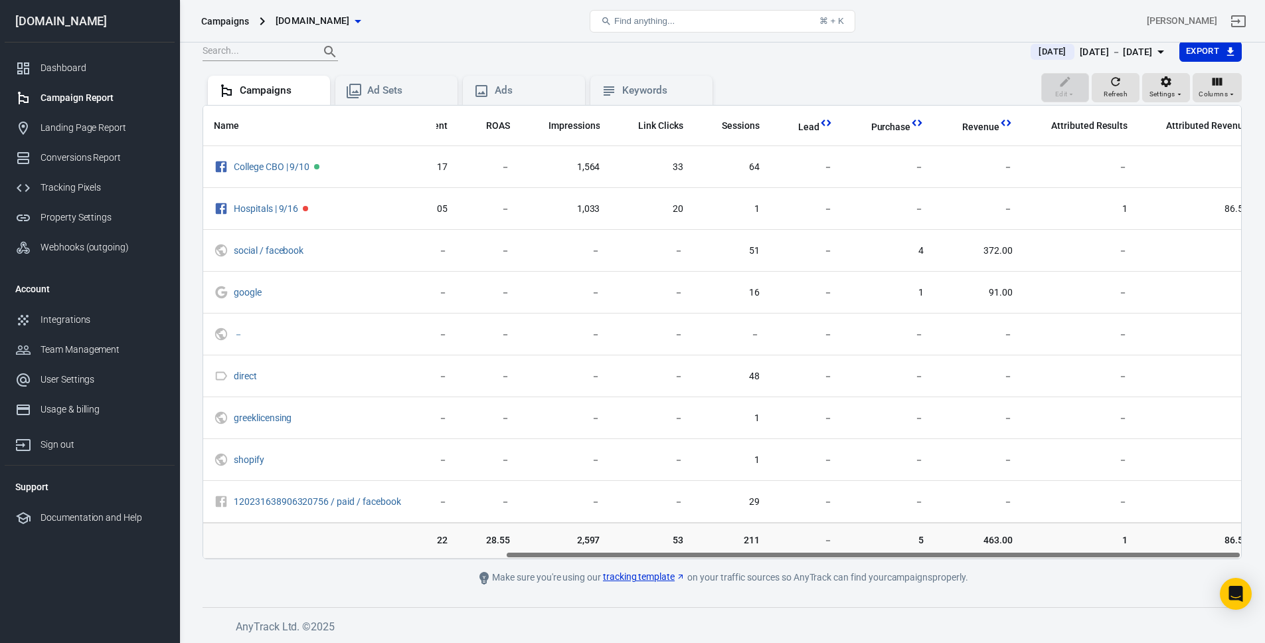
drag, startPoint x: 395, startPoint y: 550, endPoint x: 470, endPoint y: 548, distance: 75.0
click at [470, 548] on div "Name Amount Spent ROAS Impressions Link Clicks Sessions Lead Purchase Revenue A…" at bounding box center [722, 332] width 1039 height 454
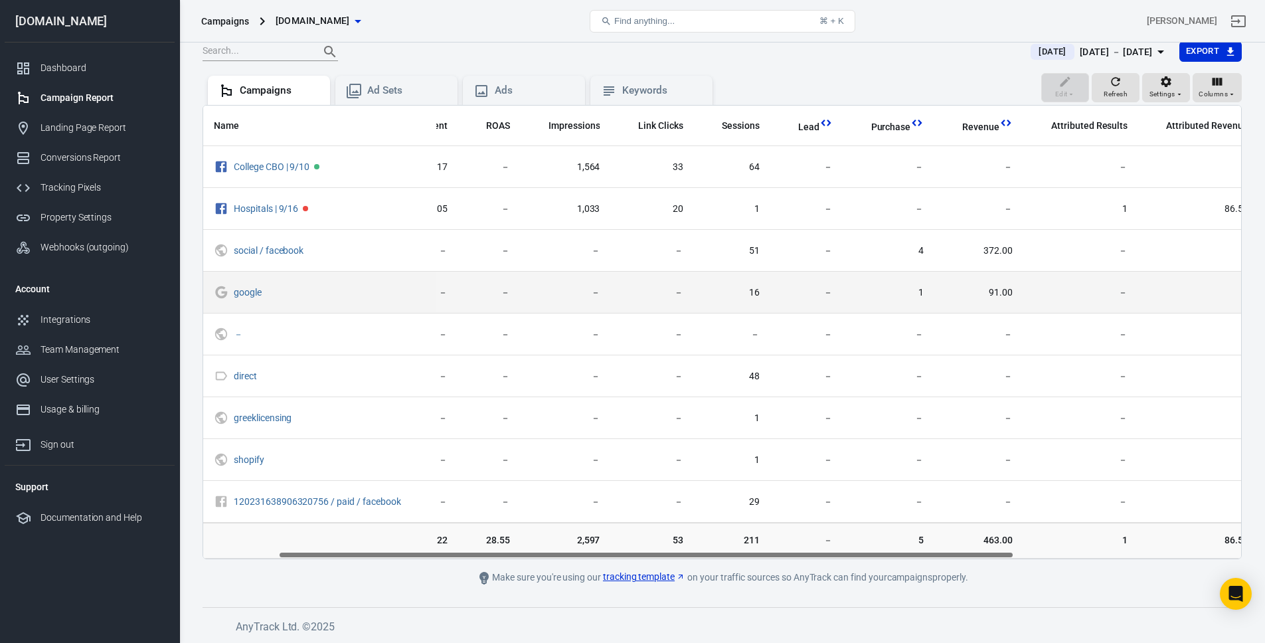
click at [962, 357] on td "－" at bounding box center [978, 376] width 89 height 42
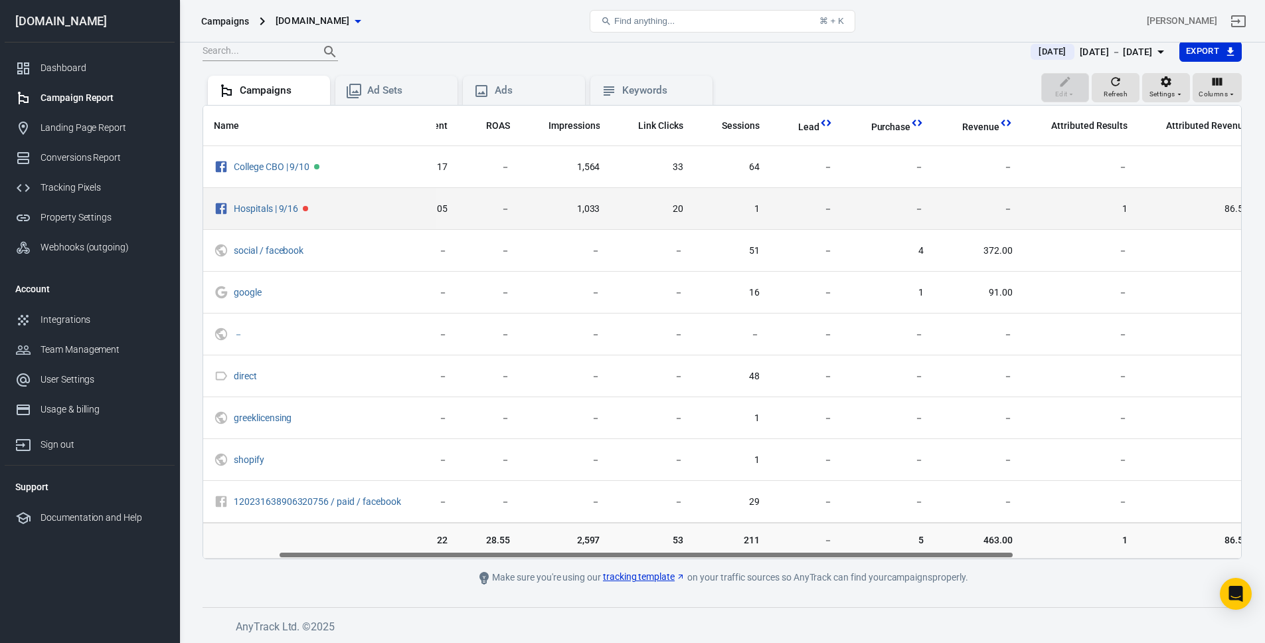
scroll to position [0, 0]
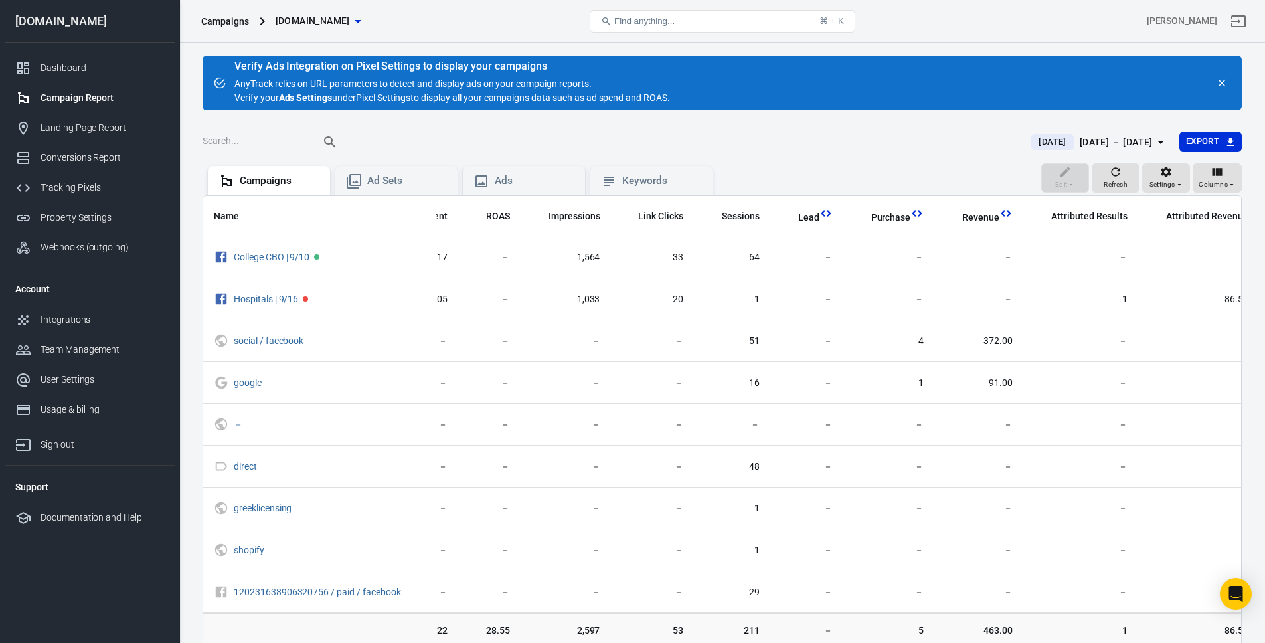
click at [399, 106] on div "Verify Ads Integration on Pixel Settings to display your campaigns AnyTrack rel…" at bounding box center [722, 83] width 1039 height 54
click at [408, 100] on link "Pixel Settings" at bounding box center [383, 98] width 54 height 14
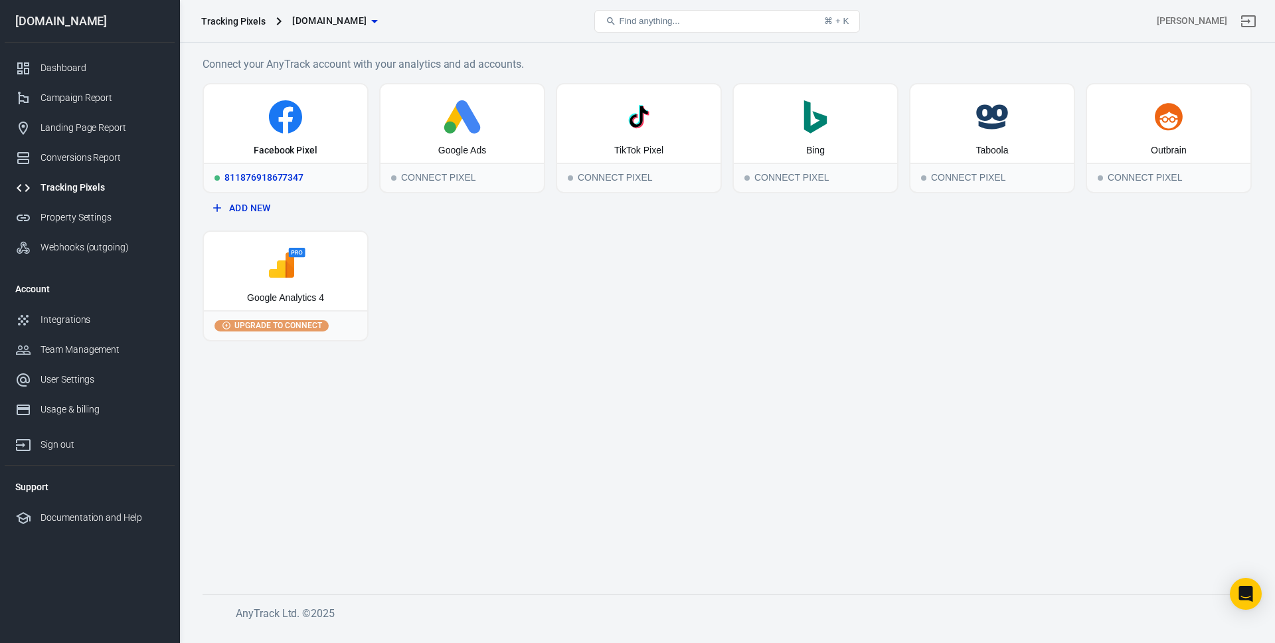
click at [326, 143] on div "Facebook Pixel" at bounding box center [285, 123] width 163 height 78
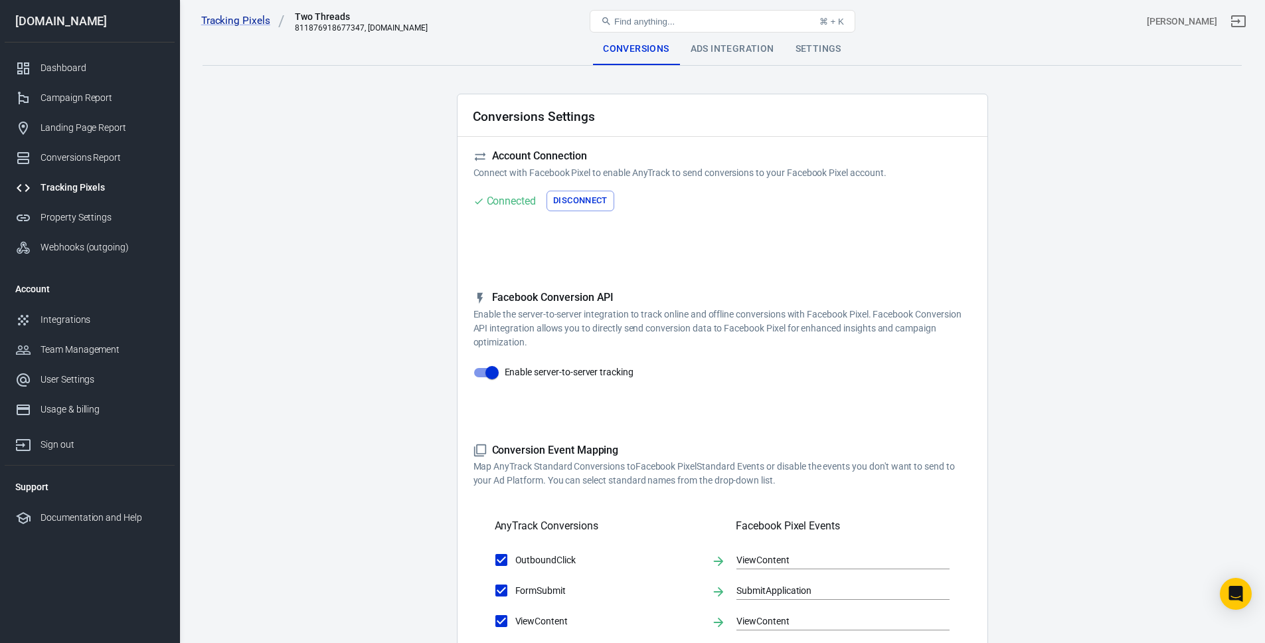
click at [699, 54] on div "Ads Integration" at bounding box center [732, 49] width 105 height 32
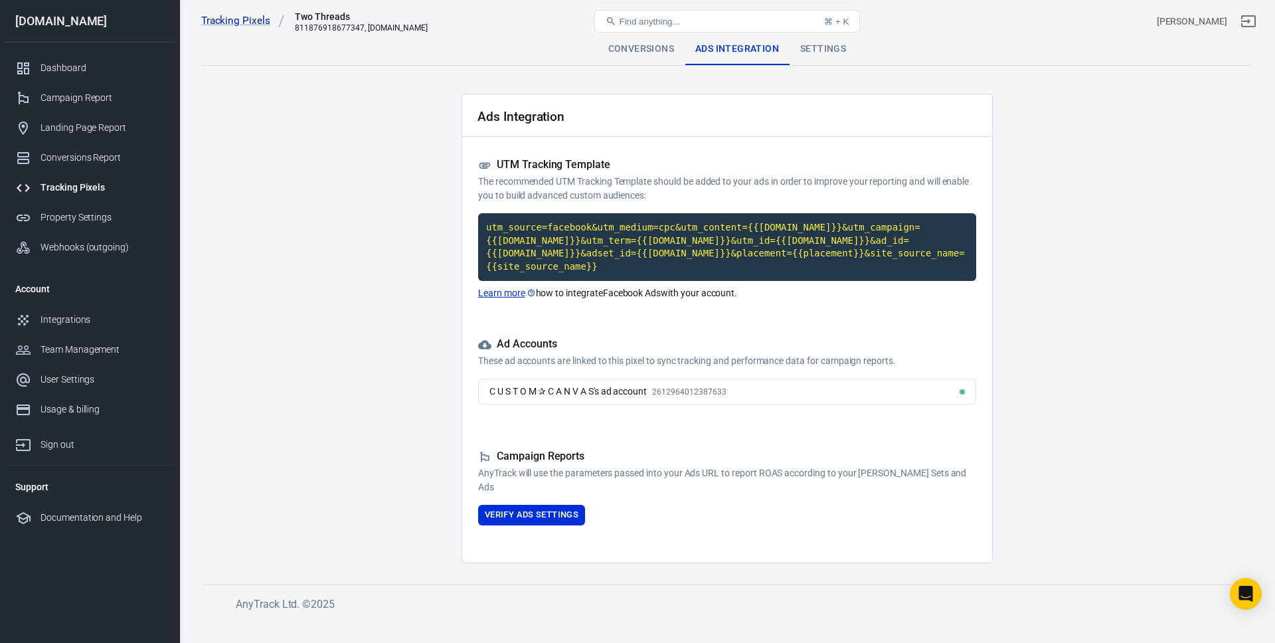
click at [520, 525] on div "Ads Integration UTM Tracking Template The recommended UTM Tracking Template sho…" at bounding box center [726, 328] width 531 height 469
click at [546, 519] on button "Verify Ads Settings" at bounding box center [531, 515] width 107 height 21
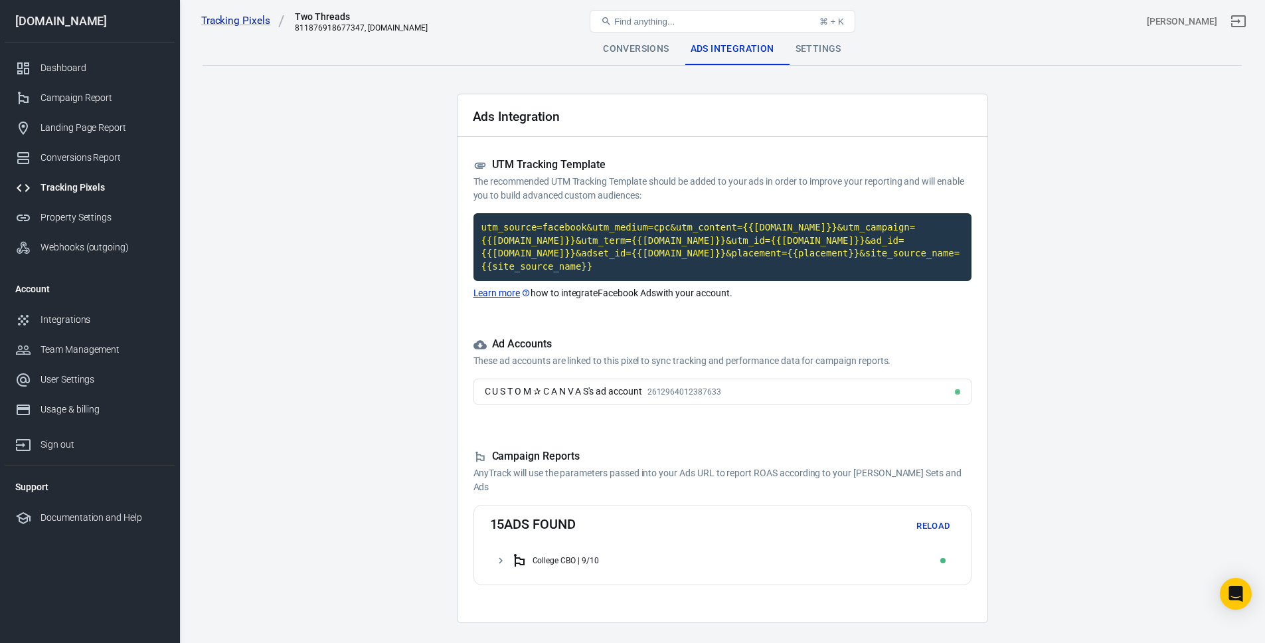
scroll to position [37, 0]
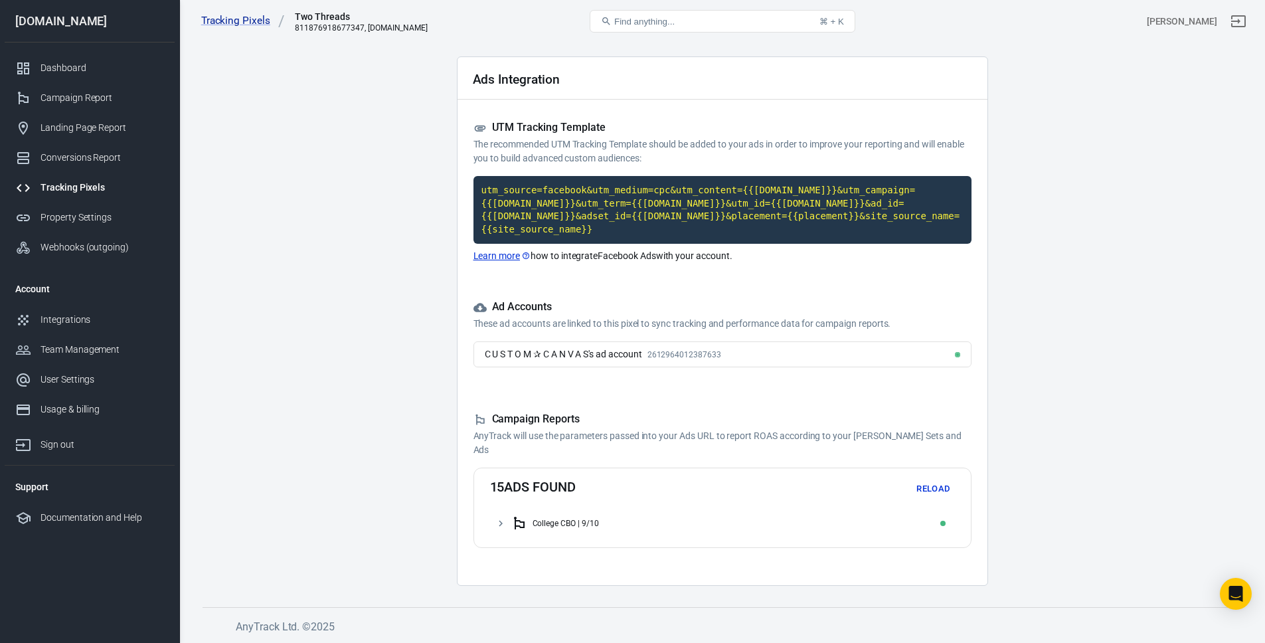
click at [926, 489] on button "Reload" at bounding box center [933, 489] width 42 height 21
click at [511, 527] on icon at bounding box center [519, 523] width 16 height 16
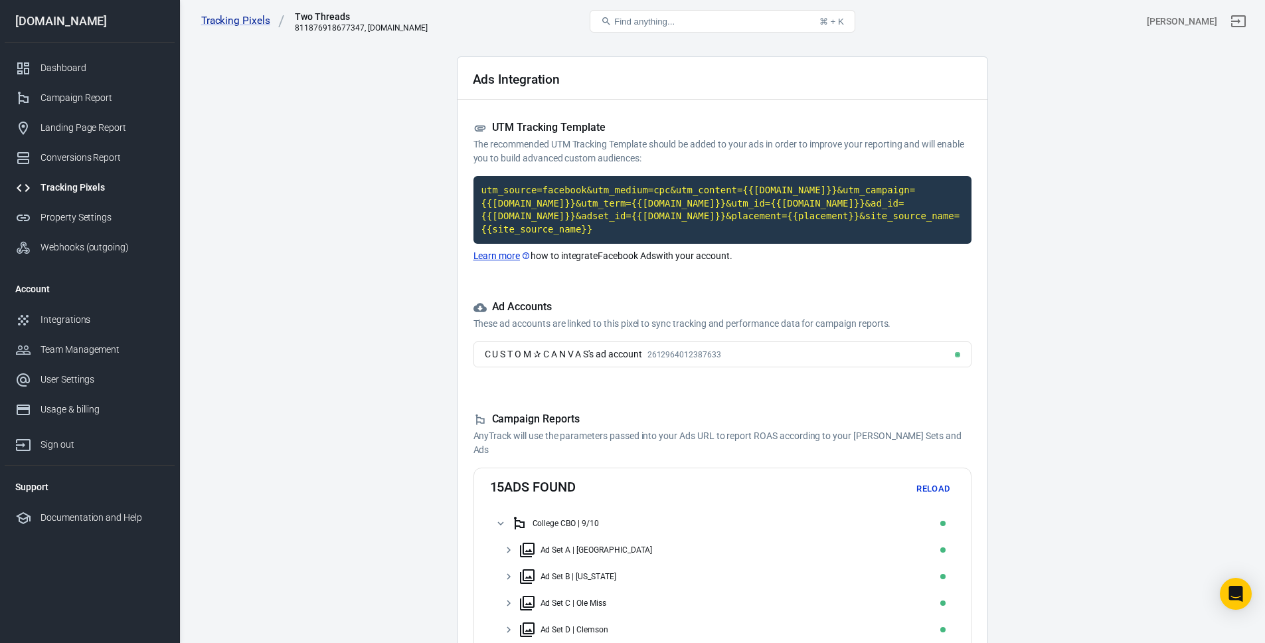
scroll to position [170, 0]
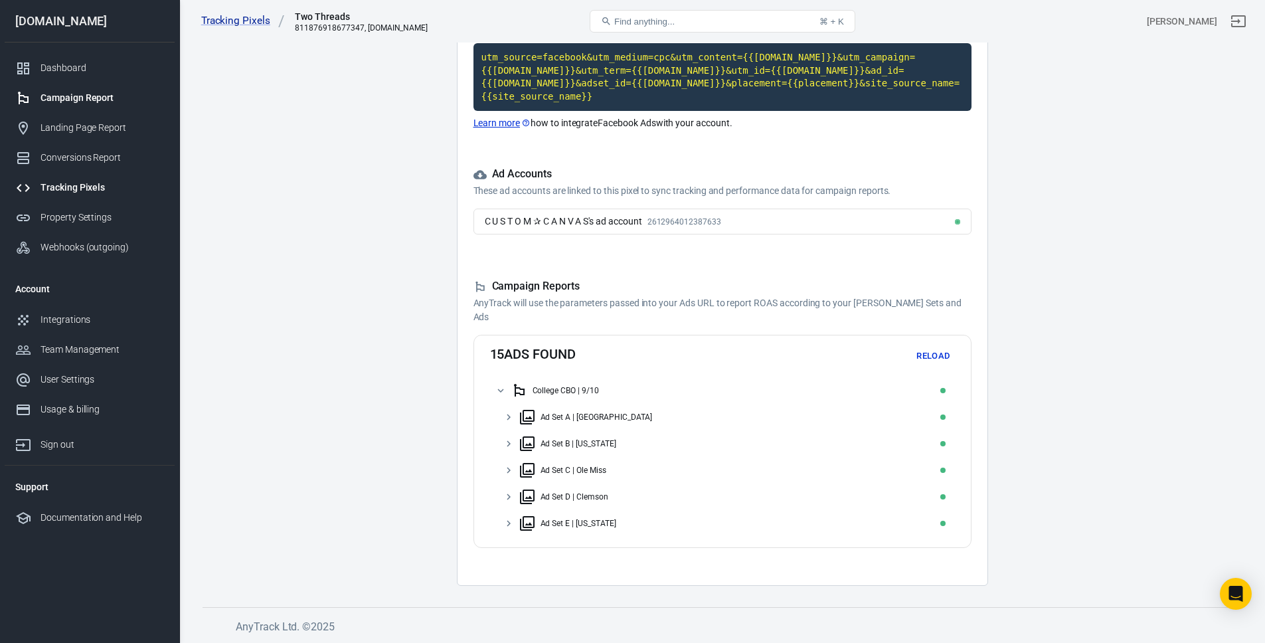
click at [54, 83] on link "Campaign Report" at bounding box center [90, 98] width 170 height 30
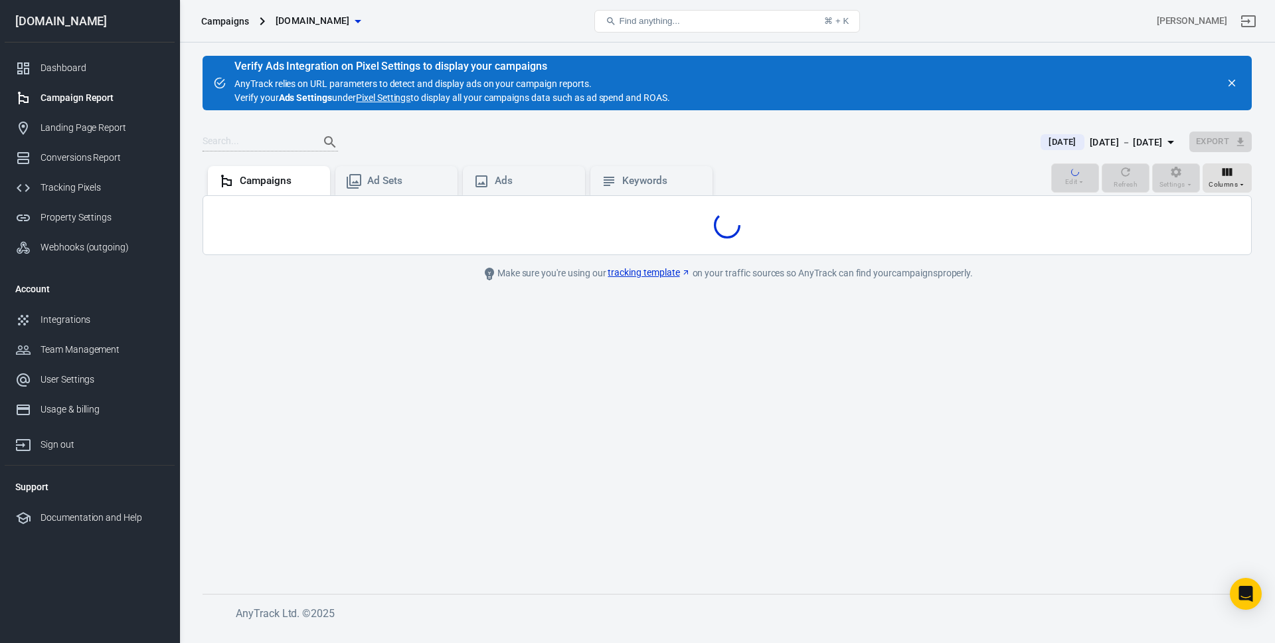
click at [56, 86] on link "Campaign Report" at bounding box center [90, 98] width 170 height 30
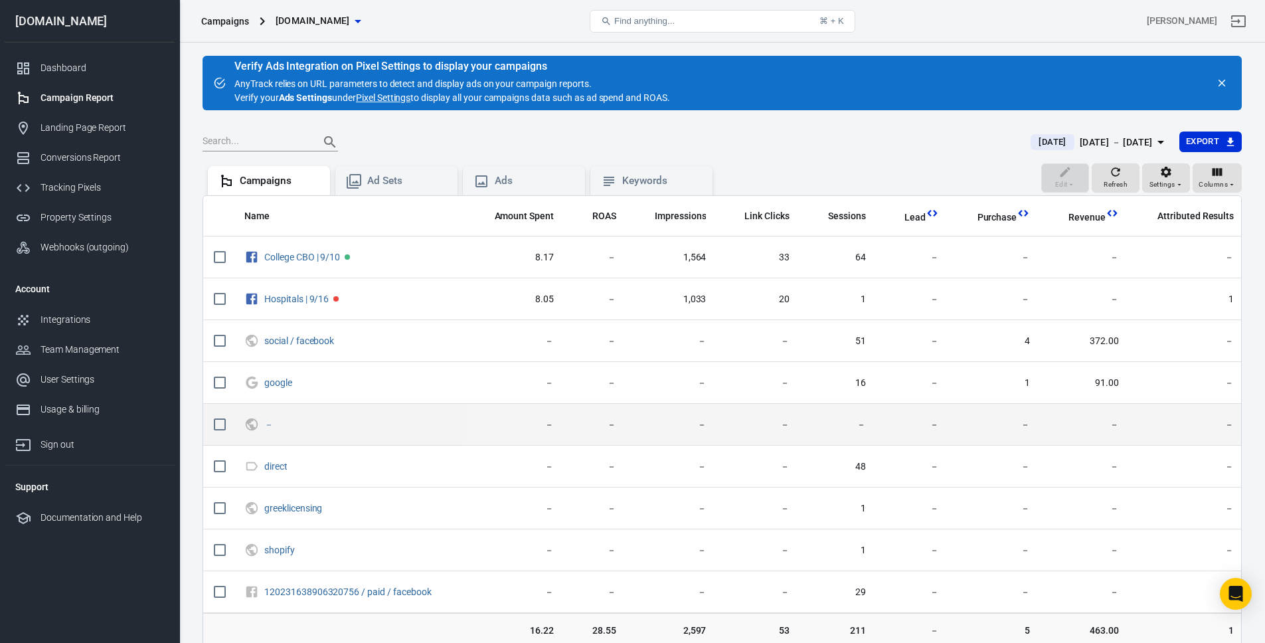
scroll to position [90, 0]
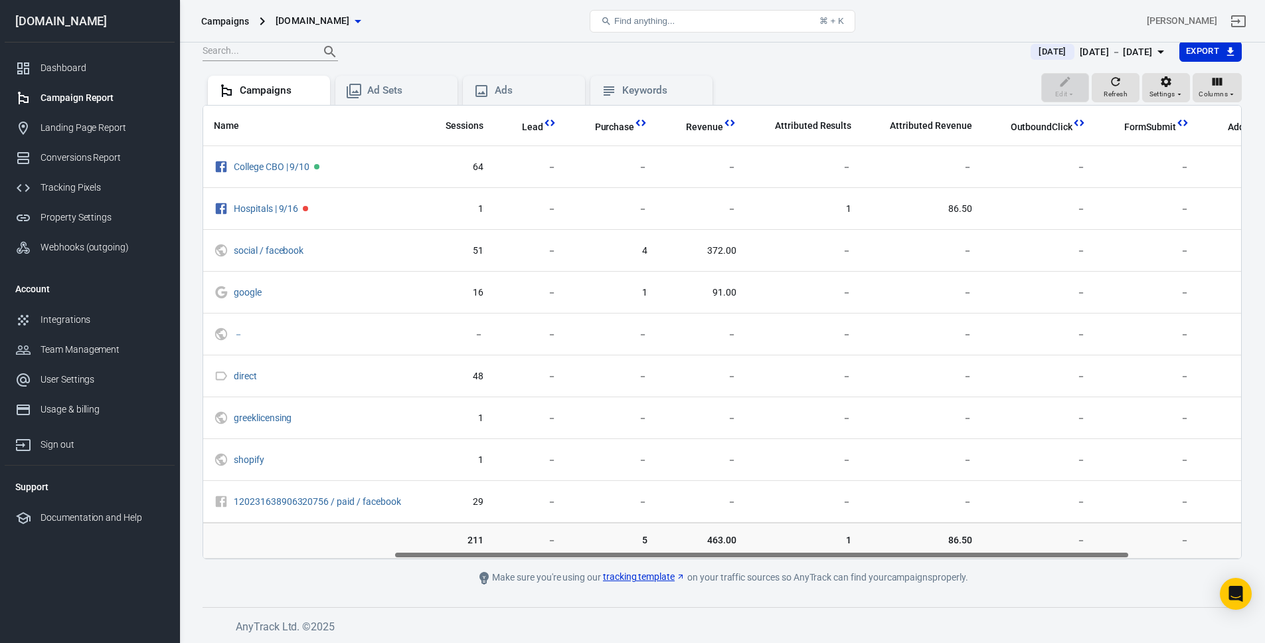
drag, startPoint x: 621, startPoint y: 557, endPoint x: 912, endPoint y: 562, distance: 290.9
click at [912, 562] on main "Verify Ads Integration on Pixel Settings to display your campaigns AnyTrack rel…" at bounding box center [722, 275] width 1039 height 620
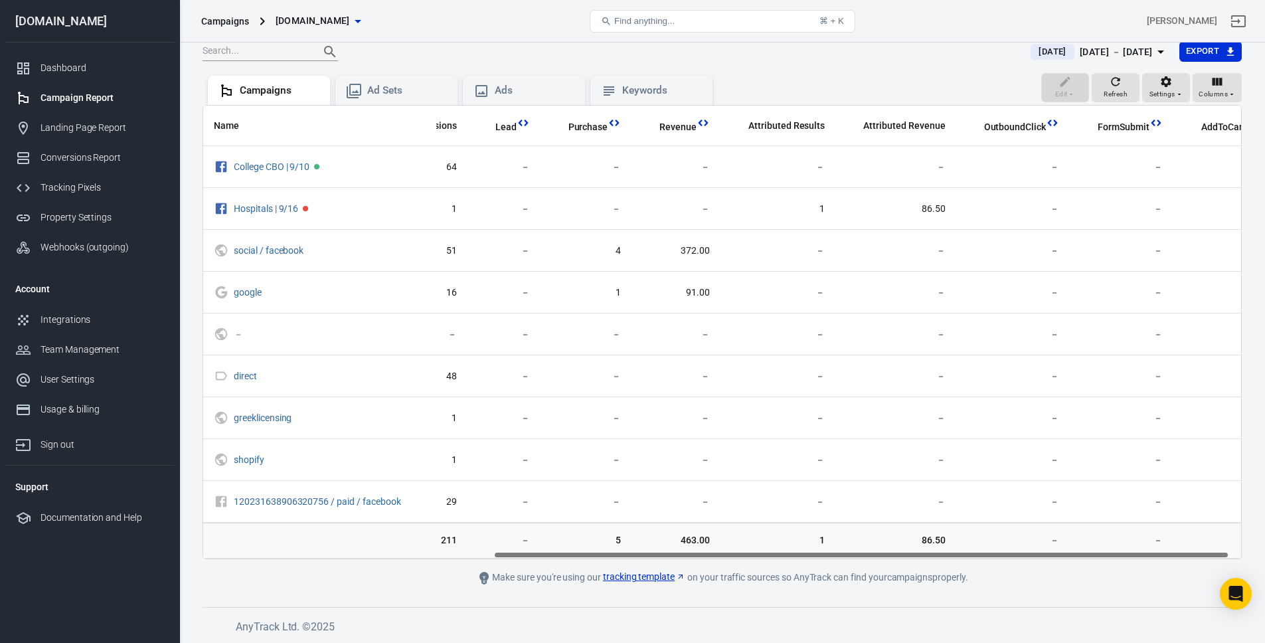
click at [822, 581] on div "Make sure you're using our tracking template on your traffic sources so AnyTrac…" at bounding box center [723, 578] width 598 height 16
click at [961, 580] on div "Make sure you're using our tracking template on your traffic sources so AnyTrac…" at bounding box center [723, 578] width 598 height 16
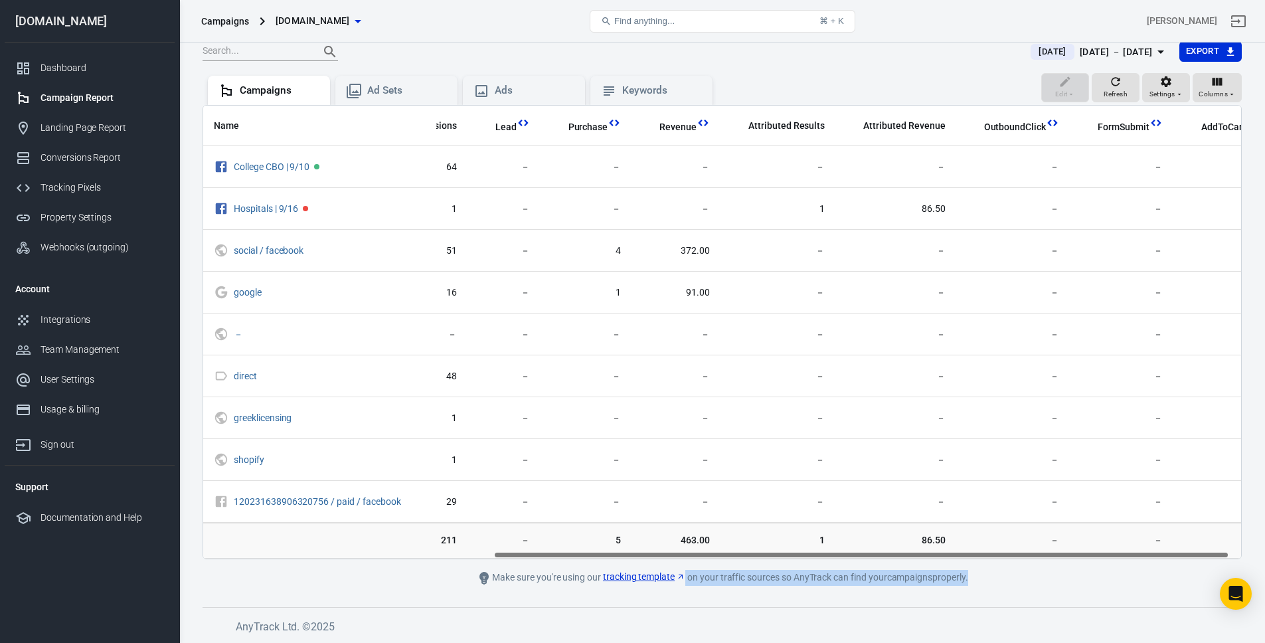
click at [961, 580] on div "Make sure you're using our tracking template on your traffic sources so AnyTrac…" at bounding box center [723, 578] width 598 height 16
click at [1011, 573] on div "Make sure you're using our tracking template on your traffic sources so AnyTrac…" at bounding box center [723, 578] width 598 height 16
drag, startPoint x: 995, startPoint y: 564, endPoint x: 1059, endPoint y: 562, distance: 64.5
click at [1059, 562] on main "Verify Ads Integration on Pixel Settings to display your campaigns AnyTrack rel…" at bounding box center [722, 275] width 1039 height 620
click at [674, 570] on link "tracking template" at bounding box center [644, 577] width 82 height 14
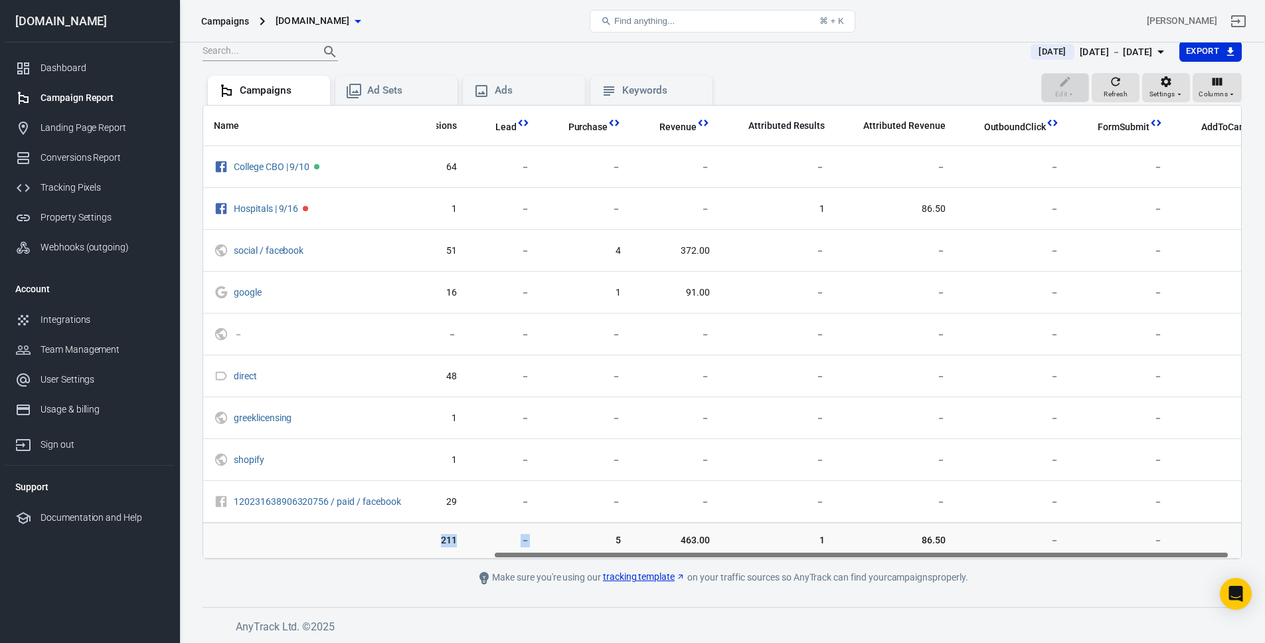
drag, startPoint x: 530, startPoint y: 548, endPoint x: 281, endPoint y: 545, distance: 249.0
click at [281, 545] on tr "16.22 28.55 2,597 53 211 － 5 463.00 1 86.50 － － 23" at bounding box center [531, 541] width 1475 height 36
click at [643, 559] on main "Verify Ads Integration on Pixel Settings to display your campaigns AnyTrack rel…" at bounding box center [722, 275] width 1039 height 620
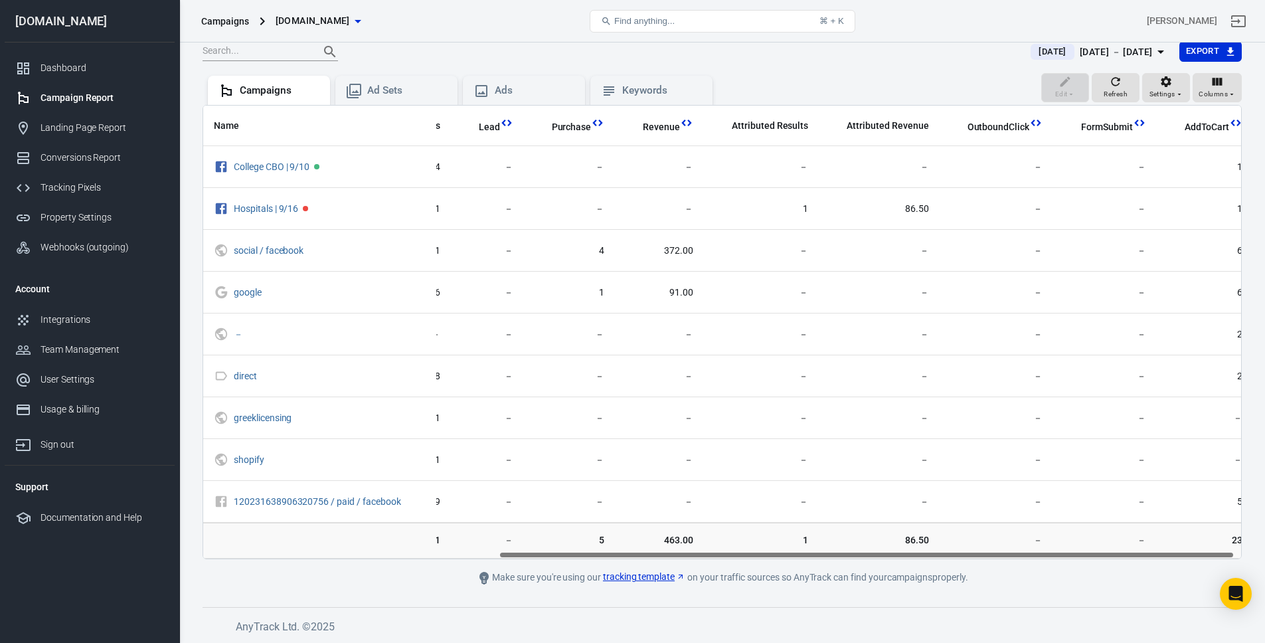
scroll to position [0, 0]
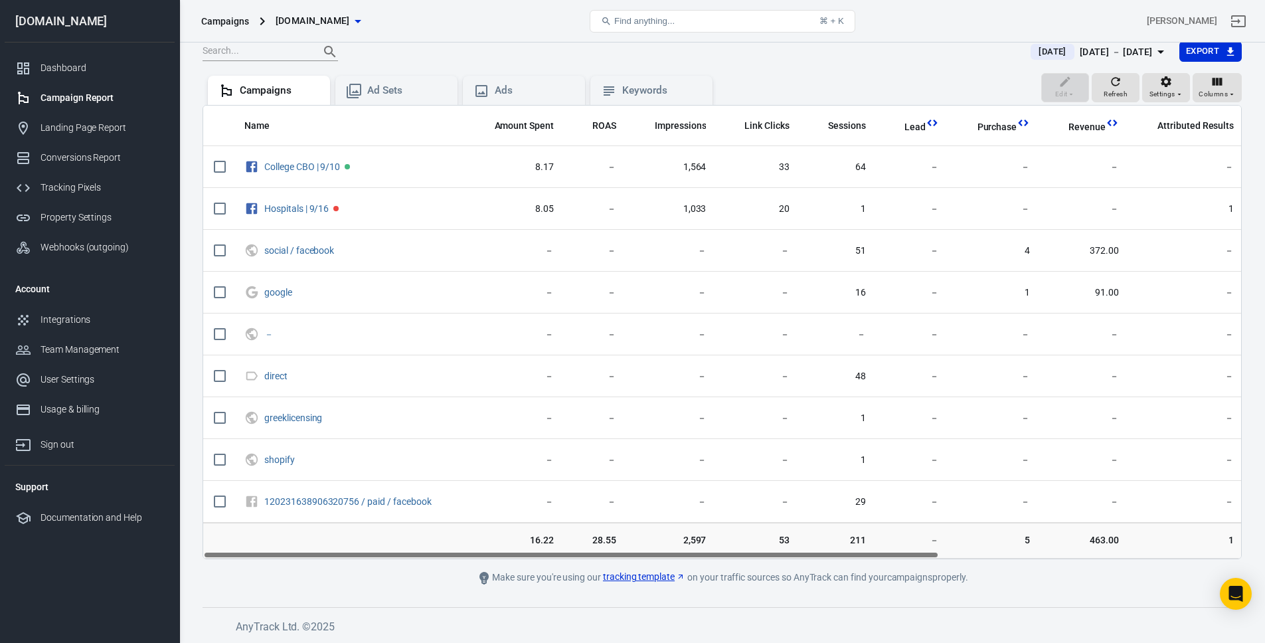
drag, startPoint x: 633, startPoint y: 555, endPoint x: 355, endPoint y: 570, distance: 278.6
click at [258, 542] on div "Name Amount Spent ROAS Impressions Link Clicks Sessions Lead Purchase Revenue A…" at bounding box center [722, 332] width 1039 height 454
click at [374, 580] on main "Verify Ads Integration on Pixel Settings to display your campaigns AnyTrack rel…" at bounding box center [722, 275] width 1039 height 620
click at [98, 252] on div "Webhooks (outgoing)" at bounding box center [102, 247] width 123 height 14
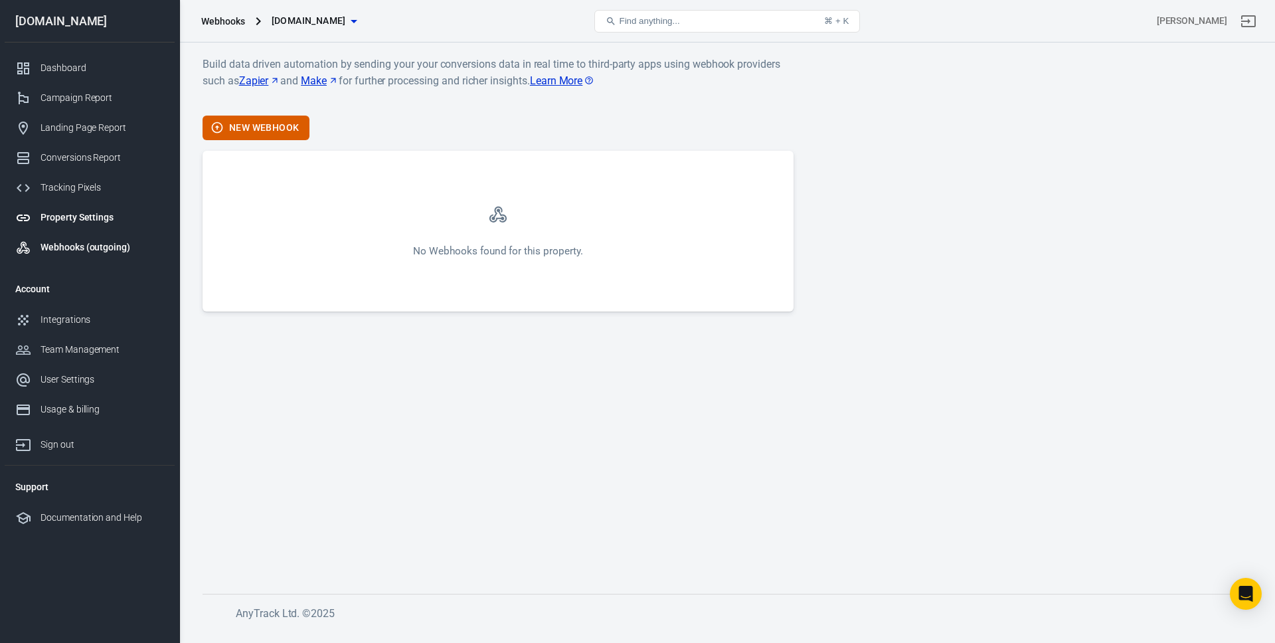
click at [94, 220] on div "Property Settings" at bounding box center [102, 217] width 123 height 14
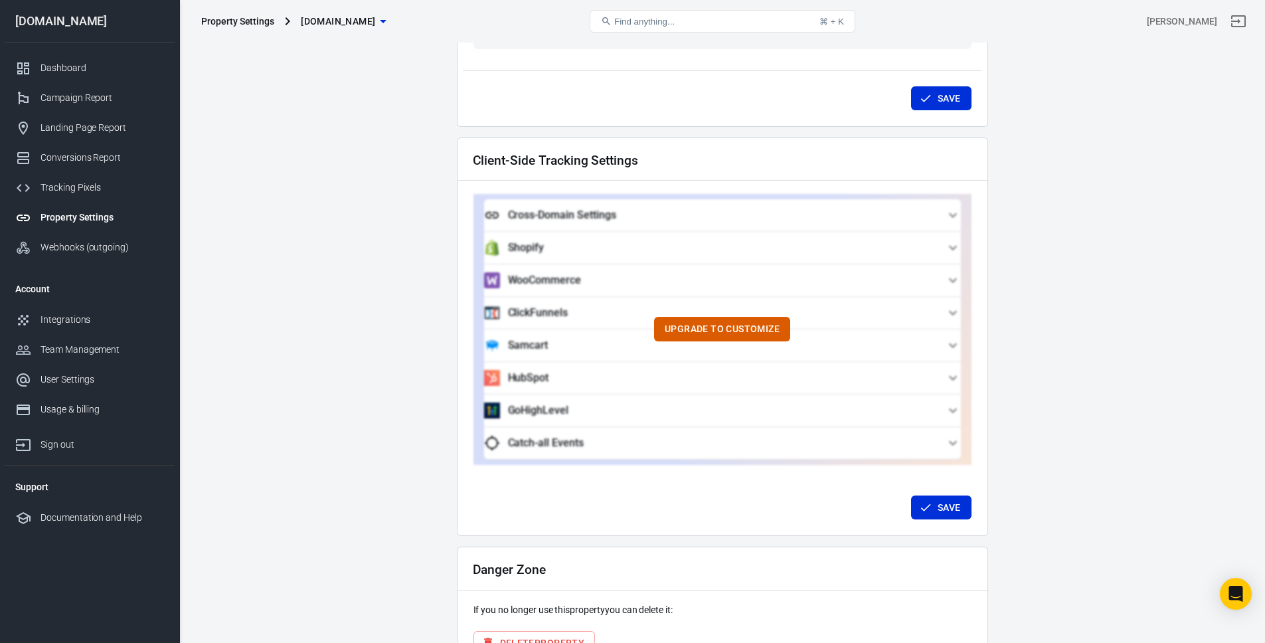
scroll to position [1160, 0]
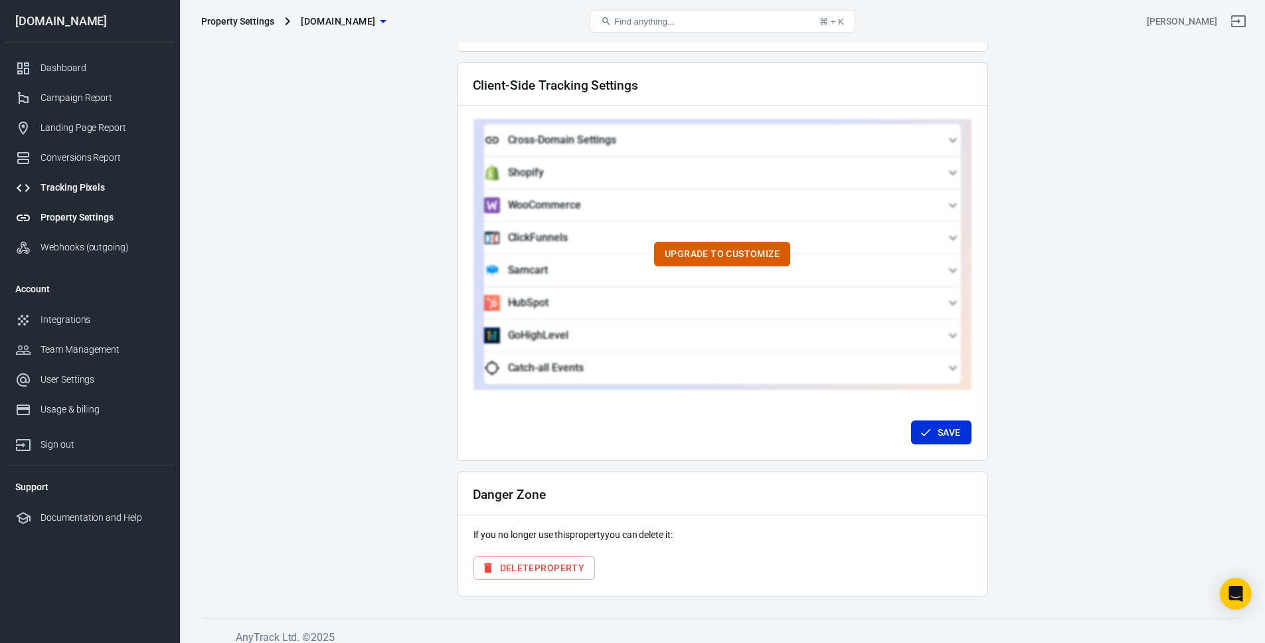
click at [100, 187] on div "Tracking Pixels" at bounding box center [102, 188] width 123 height 14
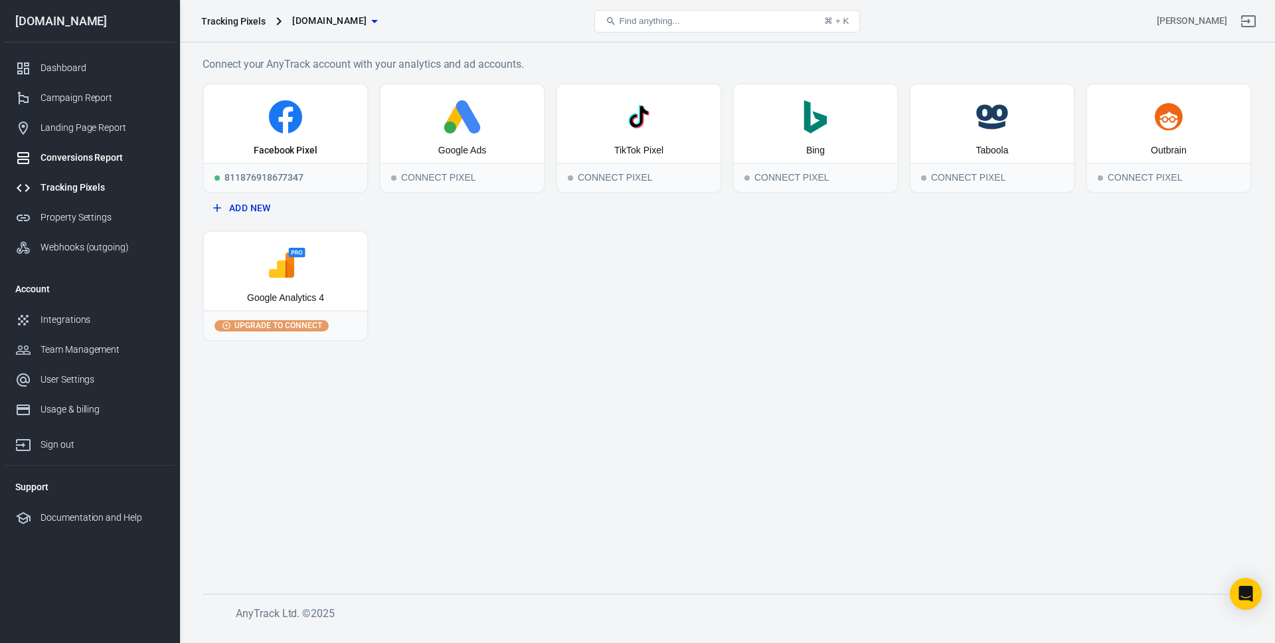
click at [108, 160] on div "Conversions Report" at bounding box center [102, 158] width 123 height 14
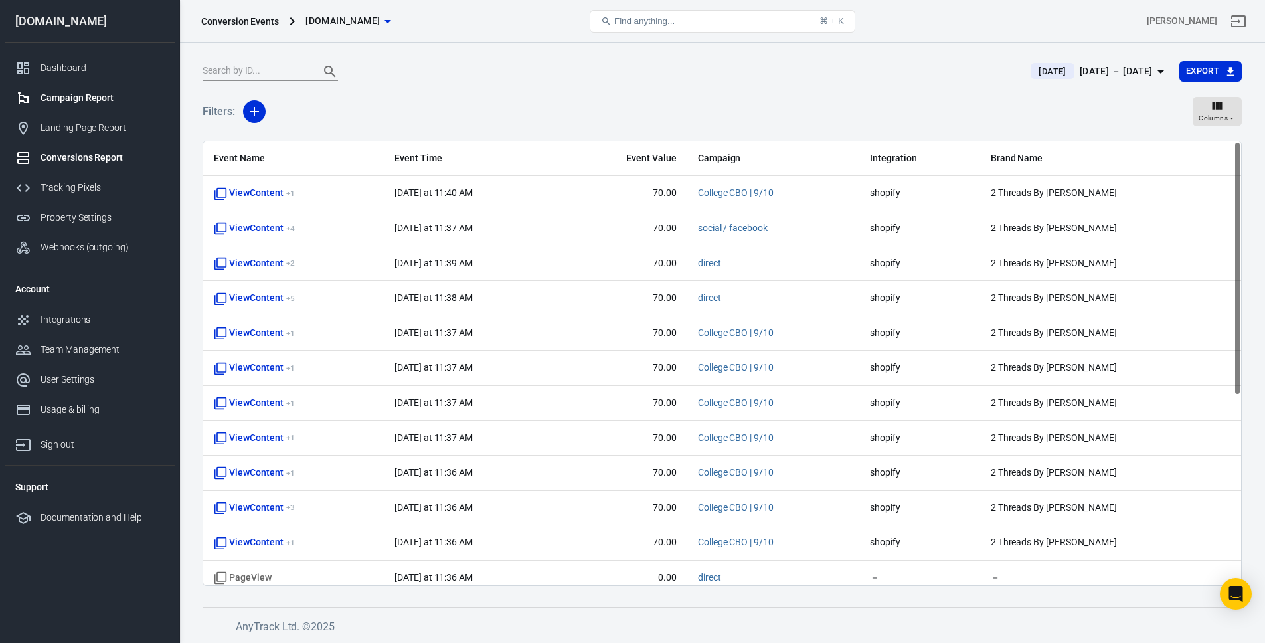
click at [116, 97] on div "Campaign Report" at bounding box center [102, 98] width 123 height 14
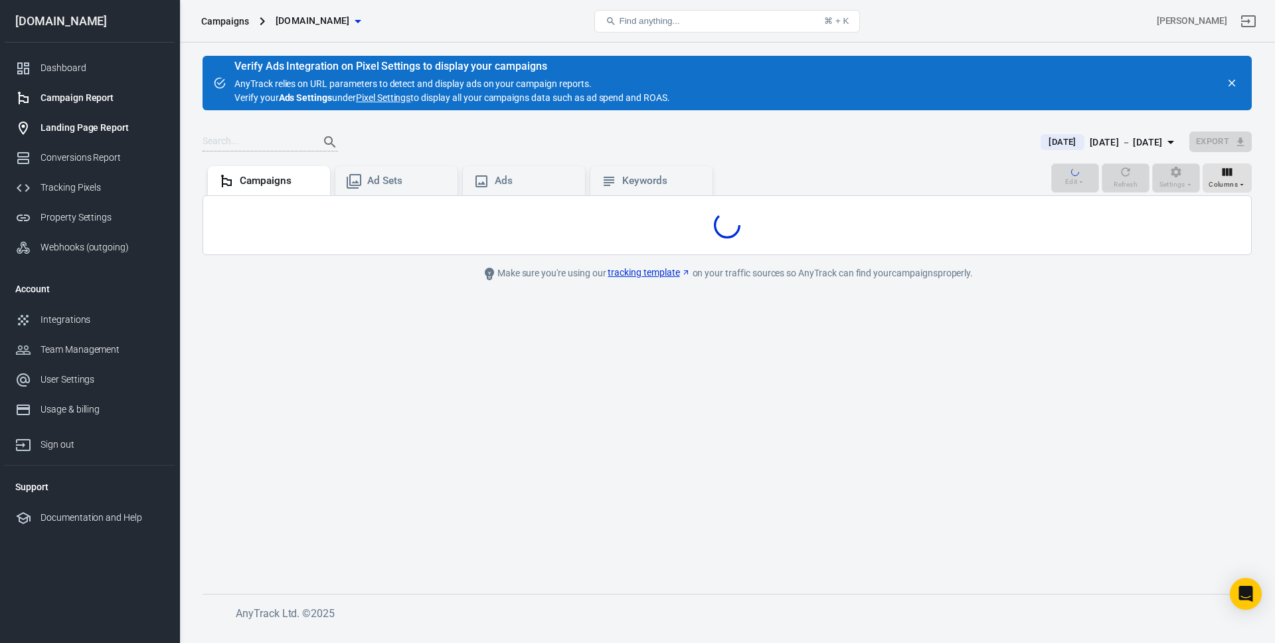
click at [108, 116] on link "Landing Page Report" at bounding box center [90, 128] width 170 height 30
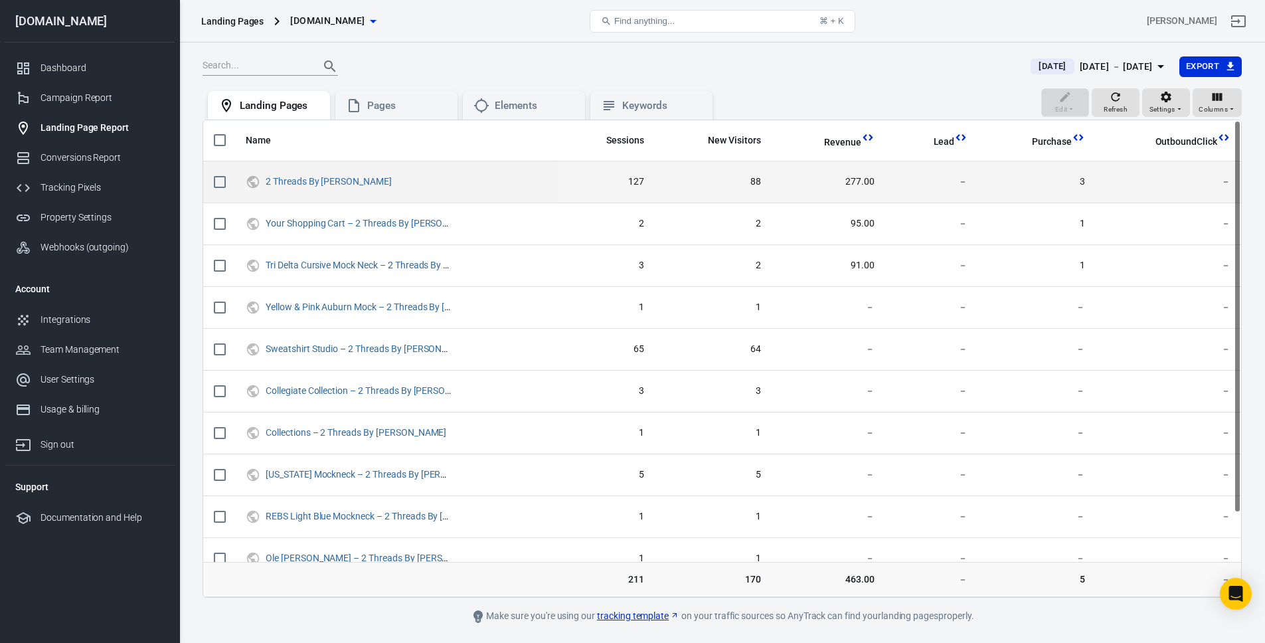
click at [834, 178] on span "277.00" at bounding box center [828, 181] width 92 height 13
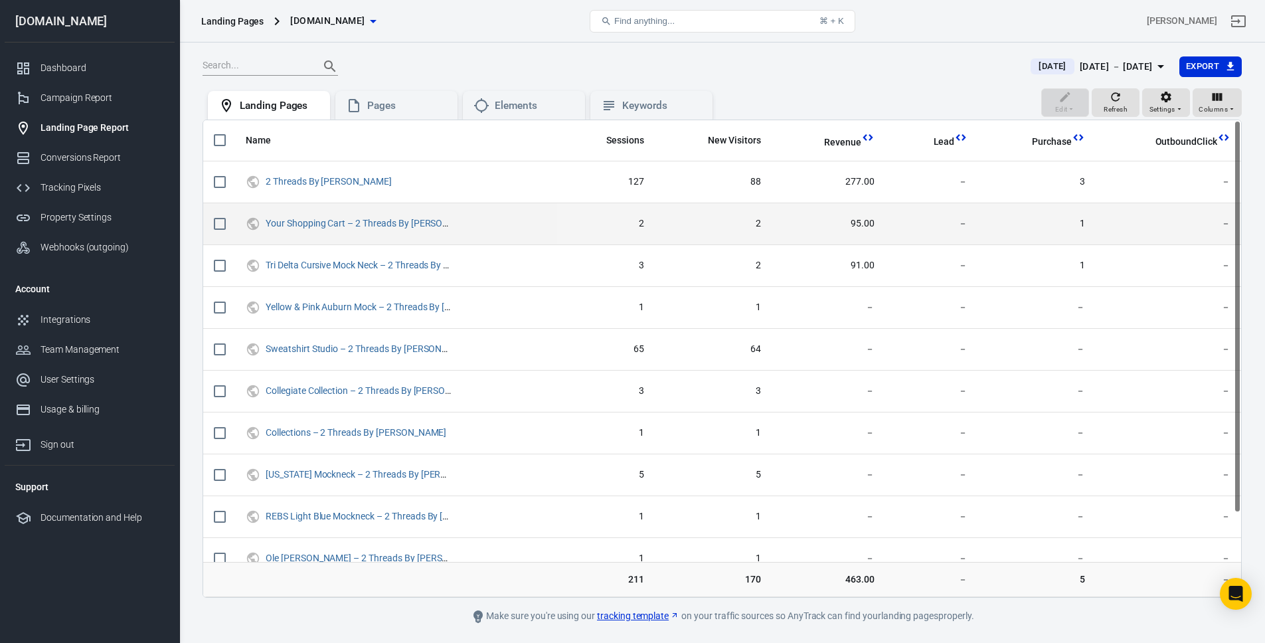
click at [862, 220] on span "95.00" at bounding box center [828, 223] width 92 height 13
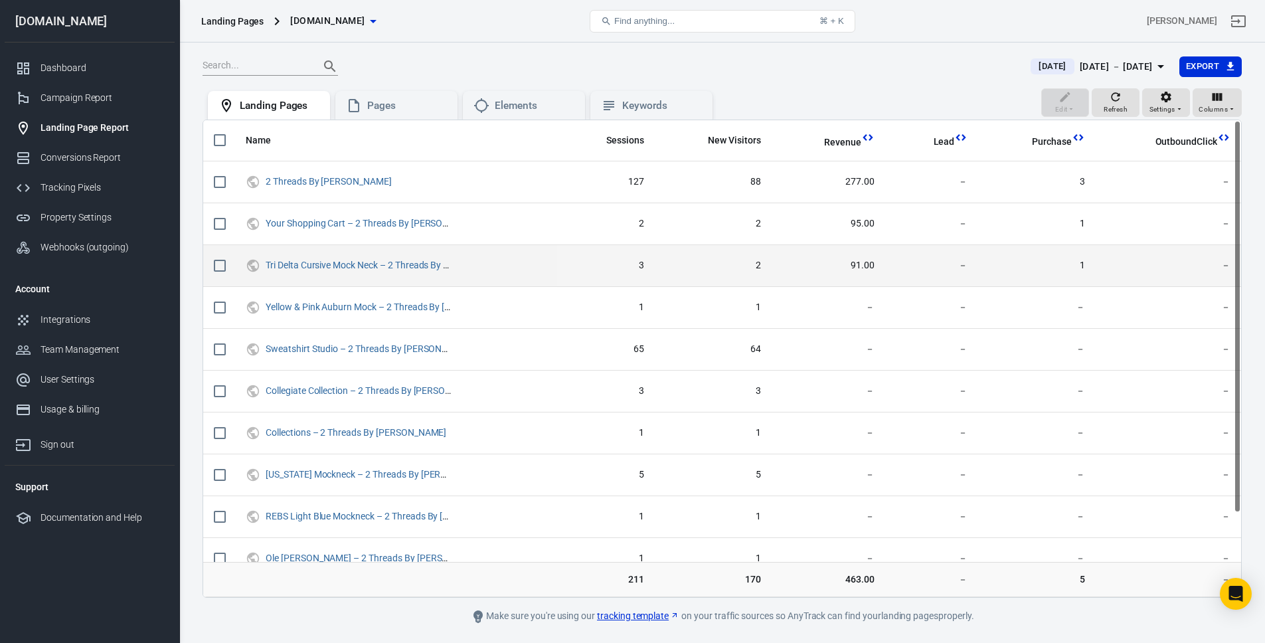
click at [864, 264] on span "91.00" at bounding box center [828, 265] width 92 height 13
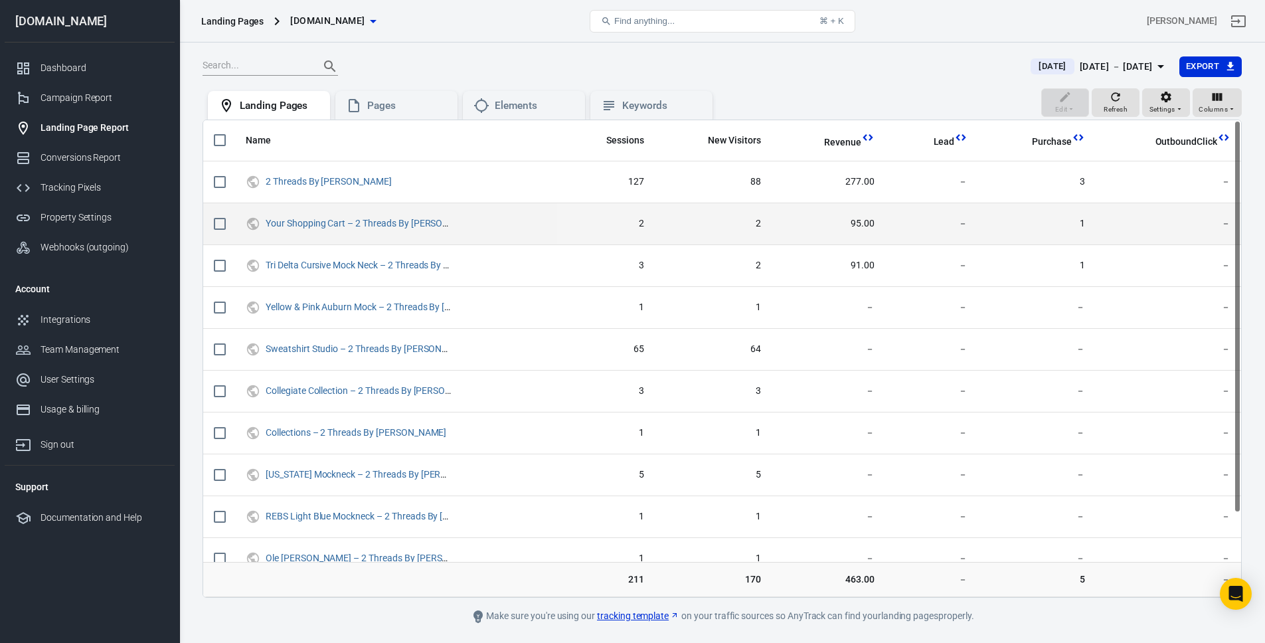
click at [864, 219] on span "95.00" at bounding box center [828, 223] width 92 height 13
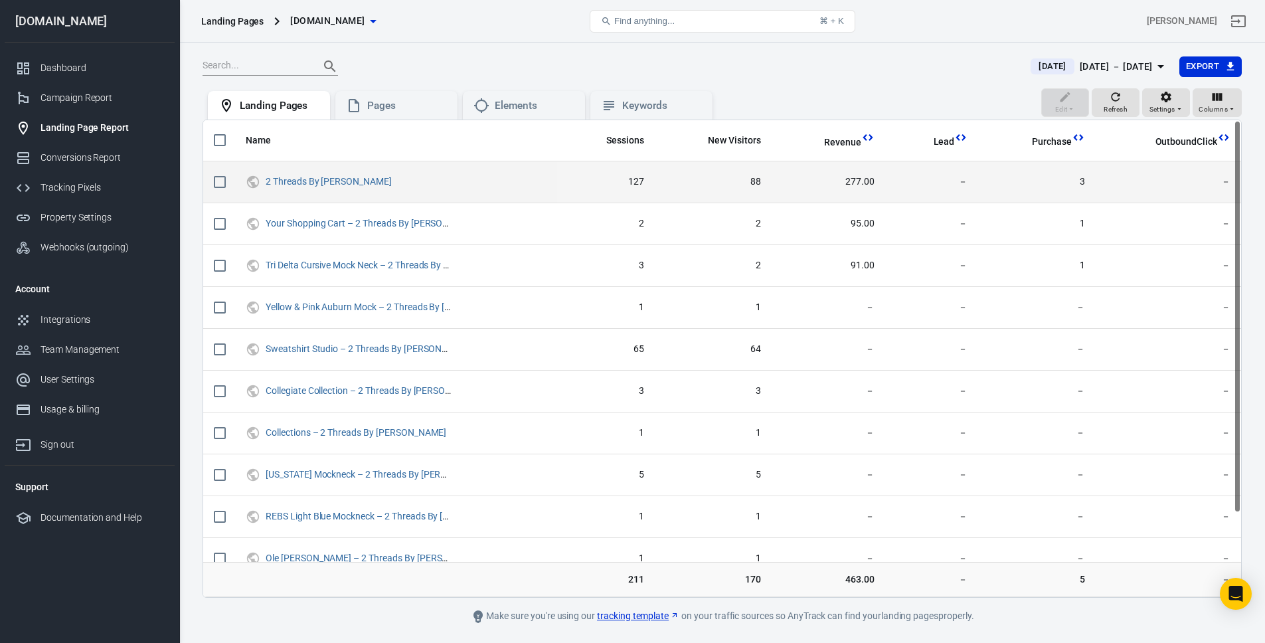
click at [862, 175] on span "277.00" at bounding box center [828, 181] width 92 height 13
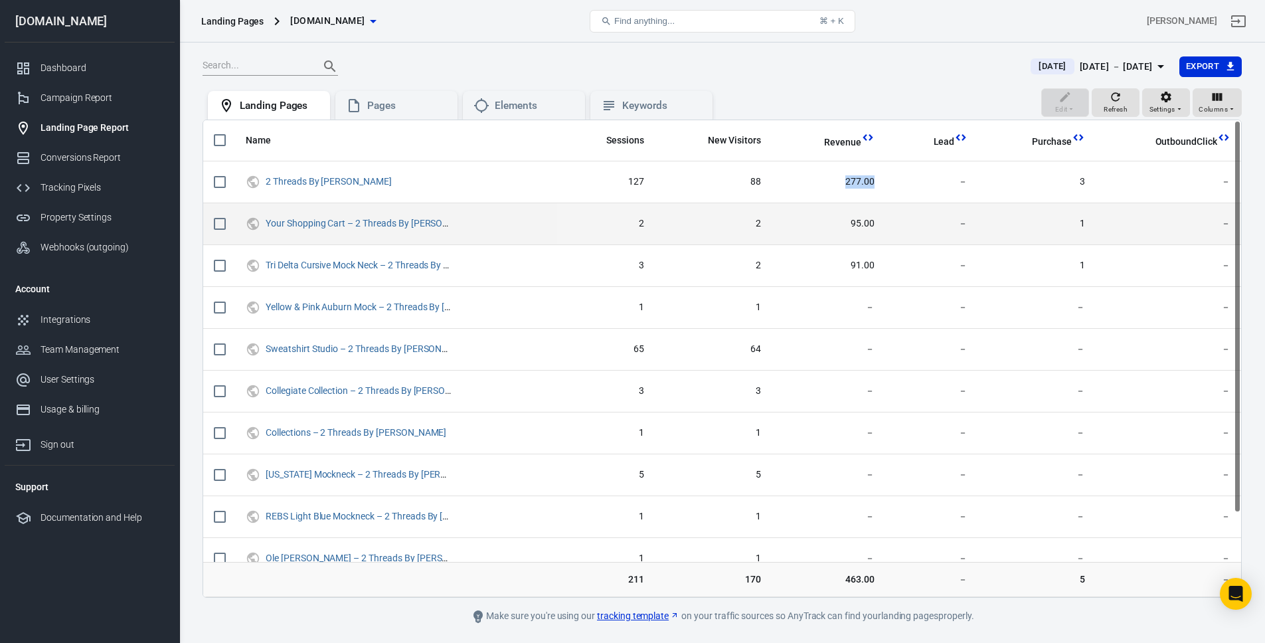
click at [864, 218] on span "95.00" at bounding box center [828, 223] width 92 height 13
click at [834, 225] on span "95.00" at bounding box center [828, 223] width 92 height 13
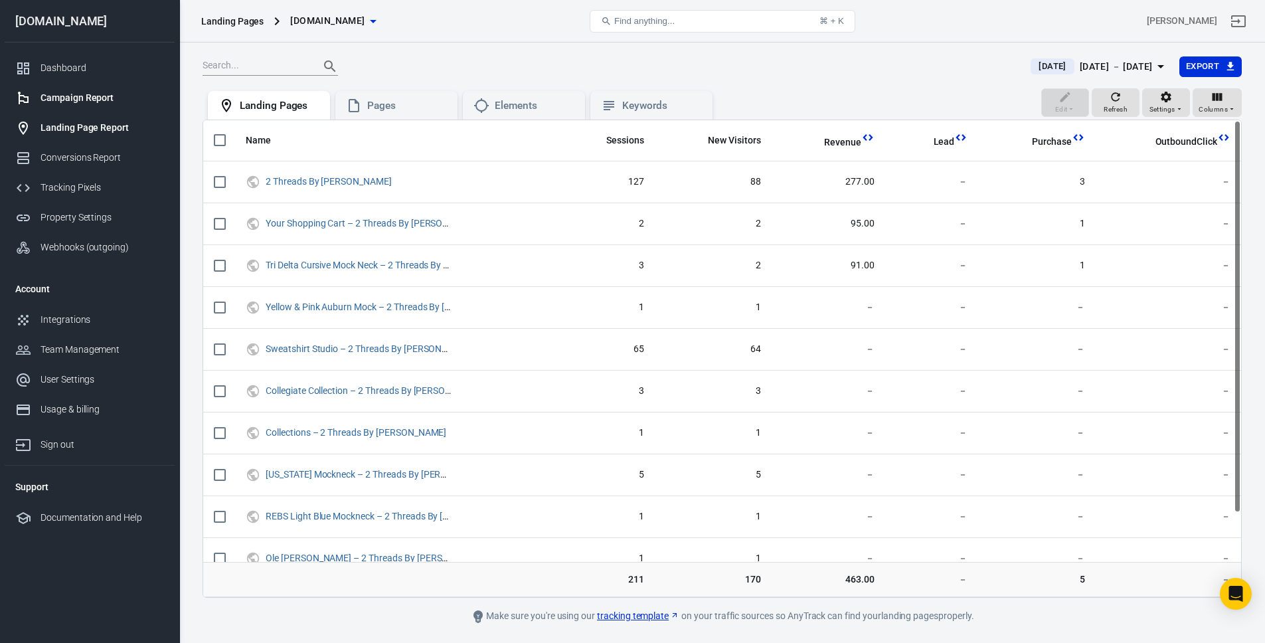
click at [88, 102] on div "Campaign Report" at bounding box center [102, 98] width 123 height 14
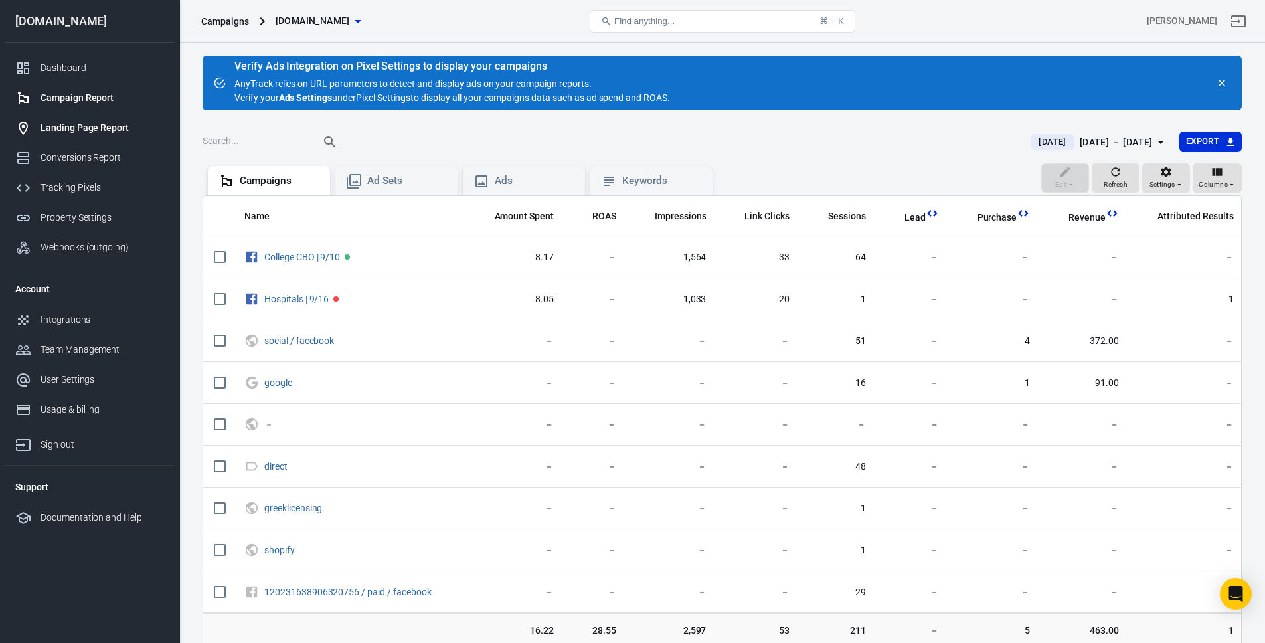
click at [133, 125] on div "Landing Page Report" at bounding box center [102, 128] width 123 height 14
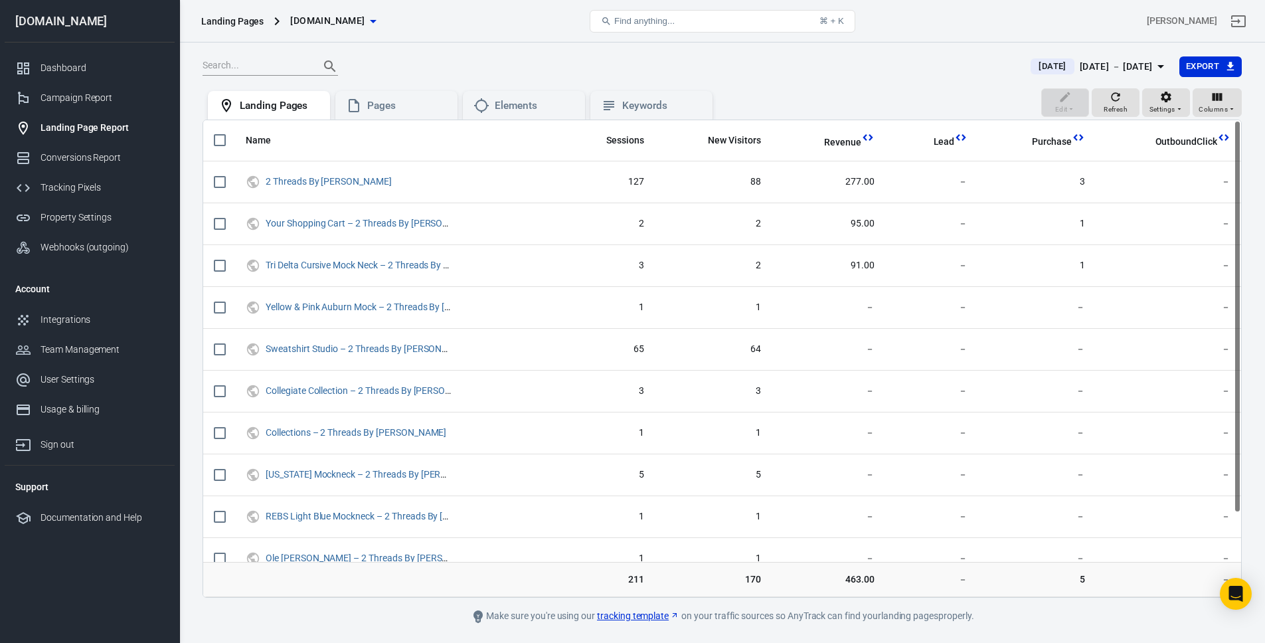
click at [399, 127] on th "Name" at bounding box center [396, 140] width 322 height 41
click at [399, 122] on th "Name" at bounding box center [396, 140] width 322 height 41
click at [408, 111] on div "Pages" at bounding box center [407, 106] width 80 height 14
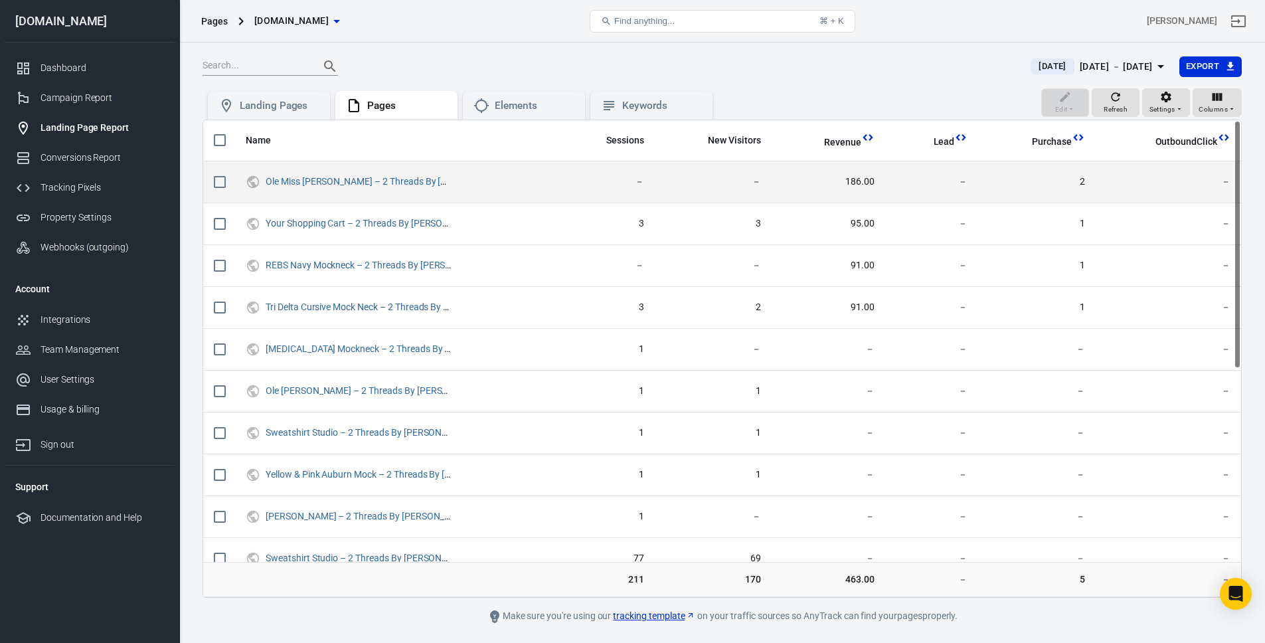
click at [868, 180] on span "186.00" at bounding box center [828, 181] width 92 height 13
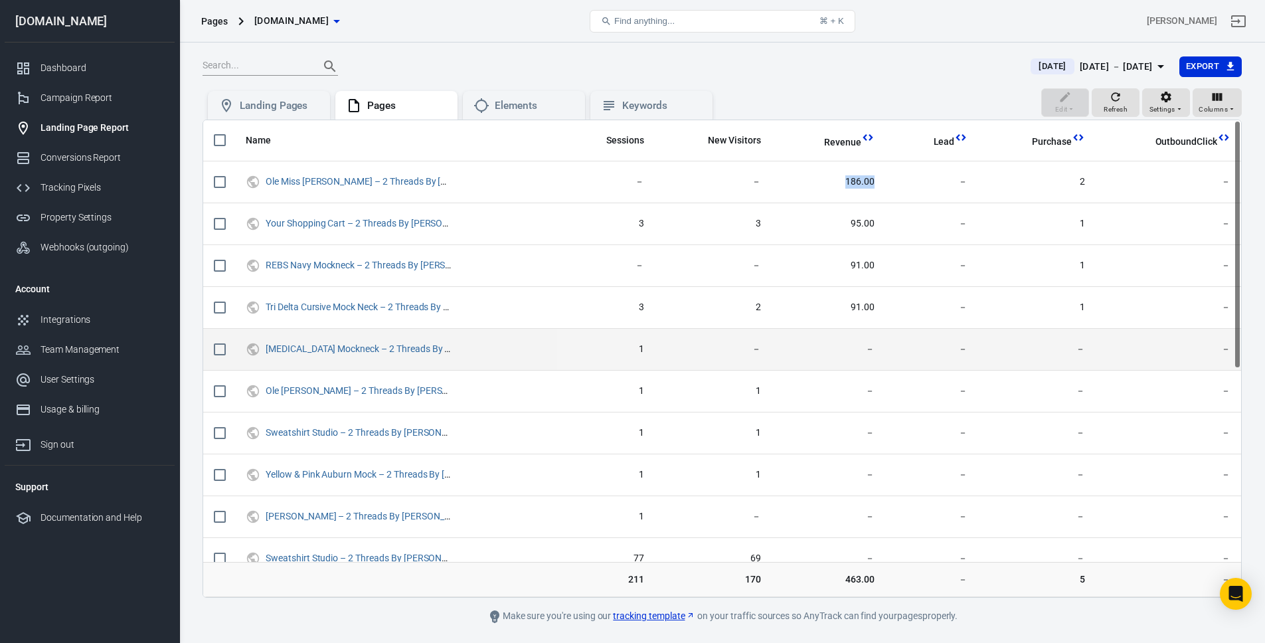
click at [817, 368] on td "－" at bounding box center [829, 350] width 114 height 42
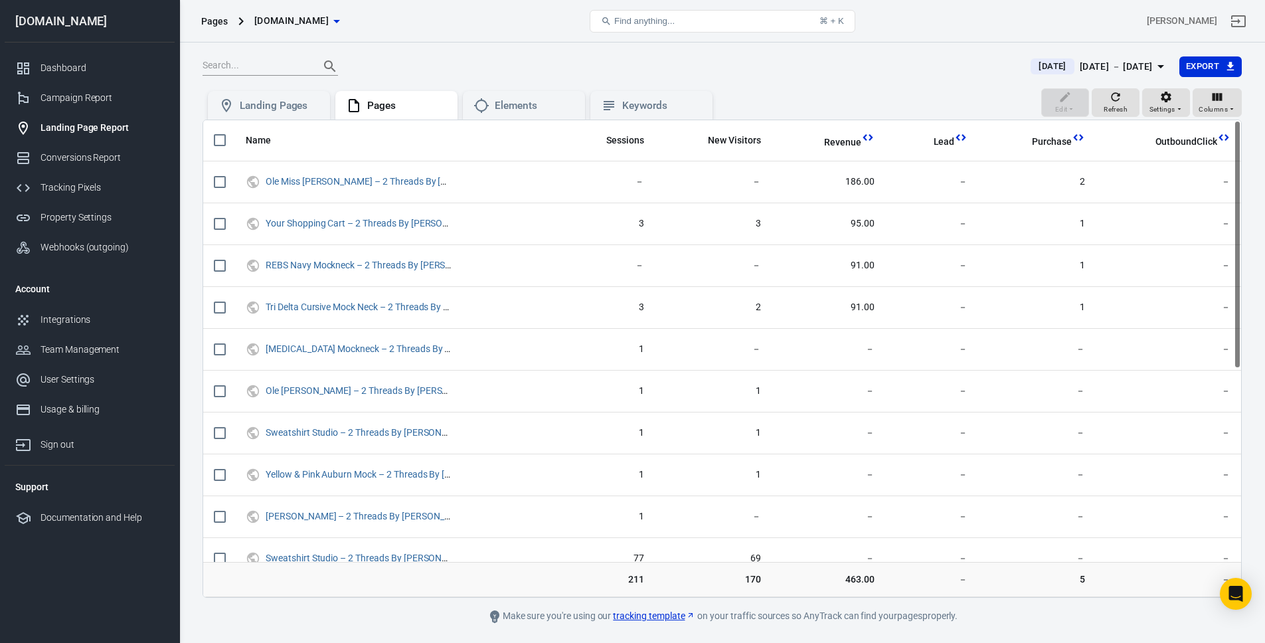
click at [2, 66] on nav "twothreadsbyedmonds.com Dashboard Campaign Report Landing Page Report Conversio…" at bounding box center [89, 321] width 179 height 643
click at [48, 83] on link "Campaign Report" at bounding box center [90, 98] width 170 height 30
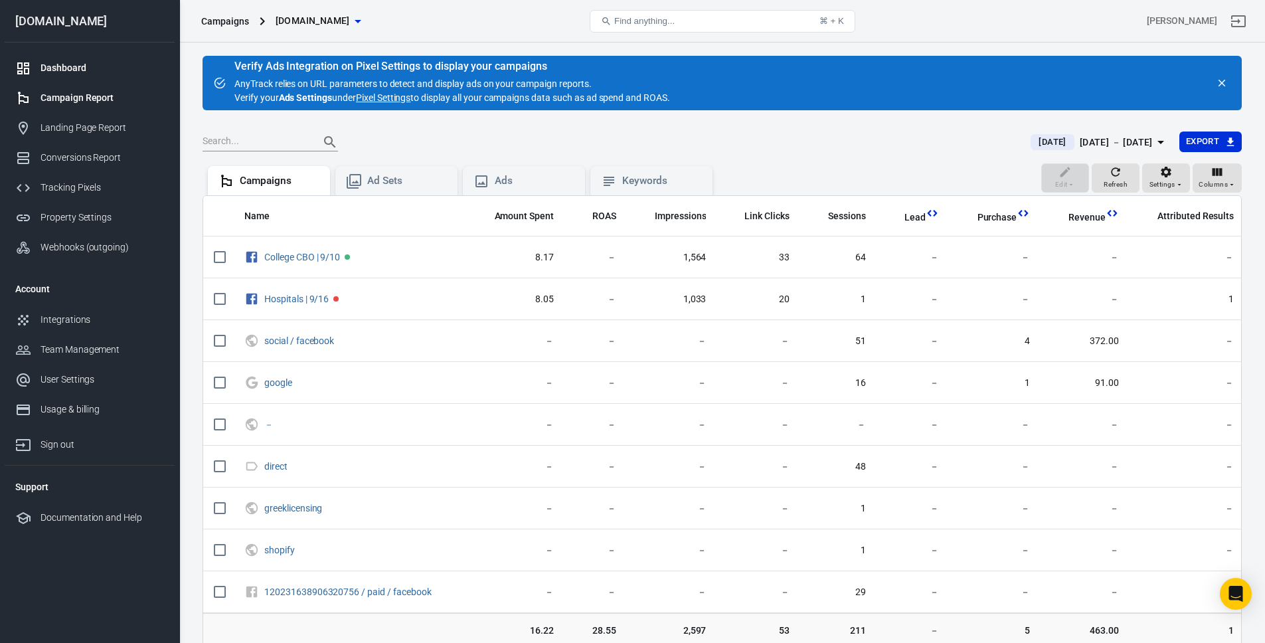
click at [79, 61] on div "Dashboard" at bounding box center [102, 68] width 123 height 14
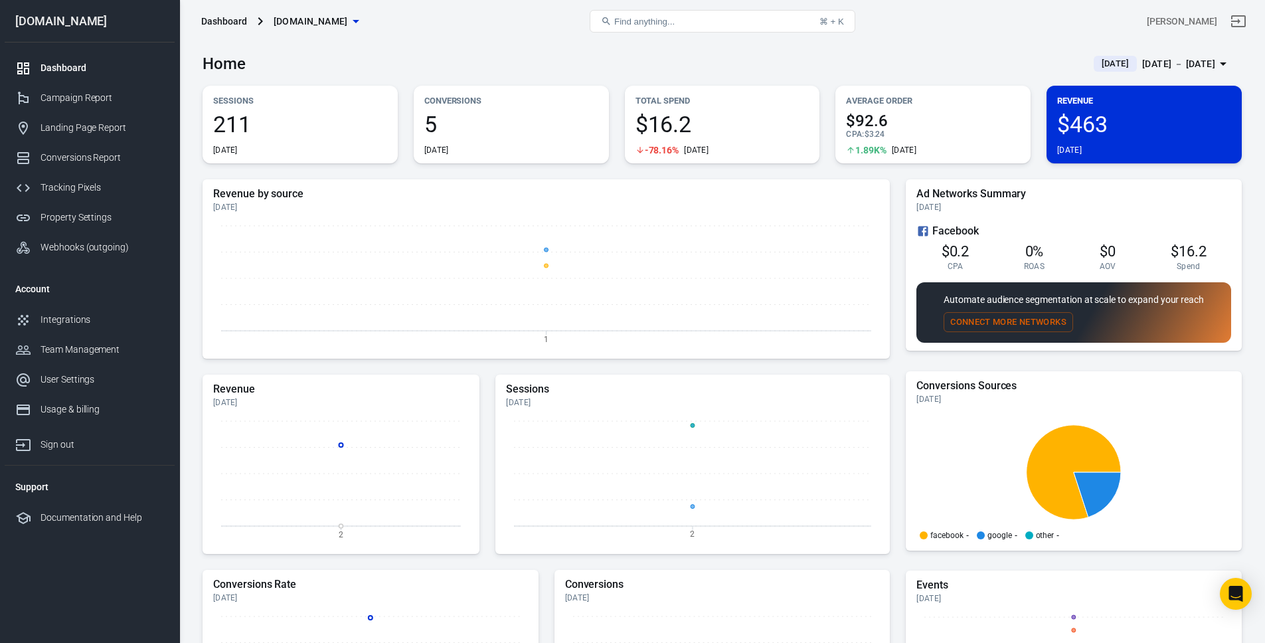
click at [896, 35] on div "Find anything... ⌘ + K" at bounding box center [721, 21] width 347 height 32
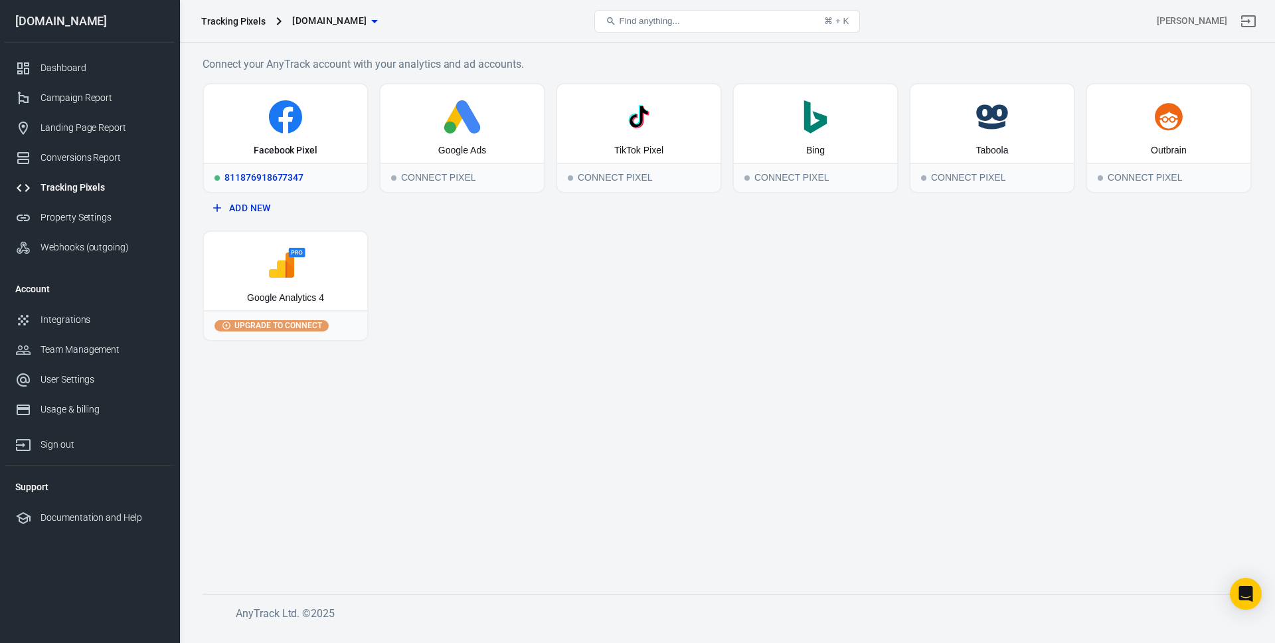
click at [236, 108] on icon at bounding box center [285, 116] width 153 height 33
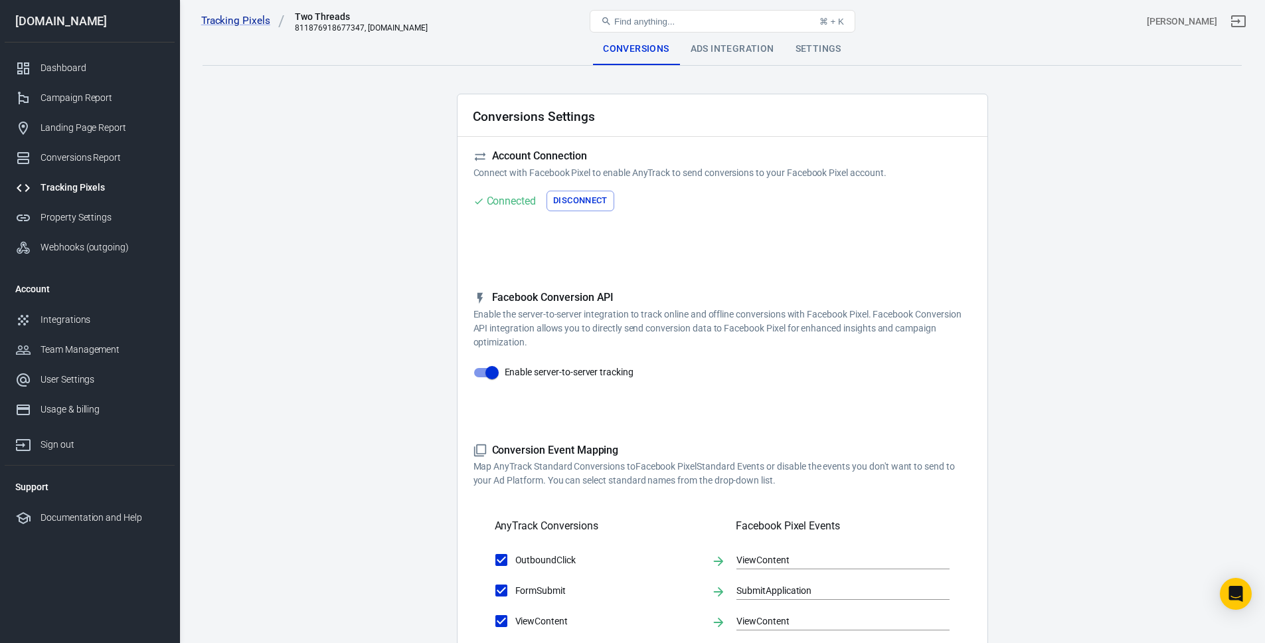
click at [736, 51] on div "Ads Integration" at bounding box center [732, 49] width 105 height 32
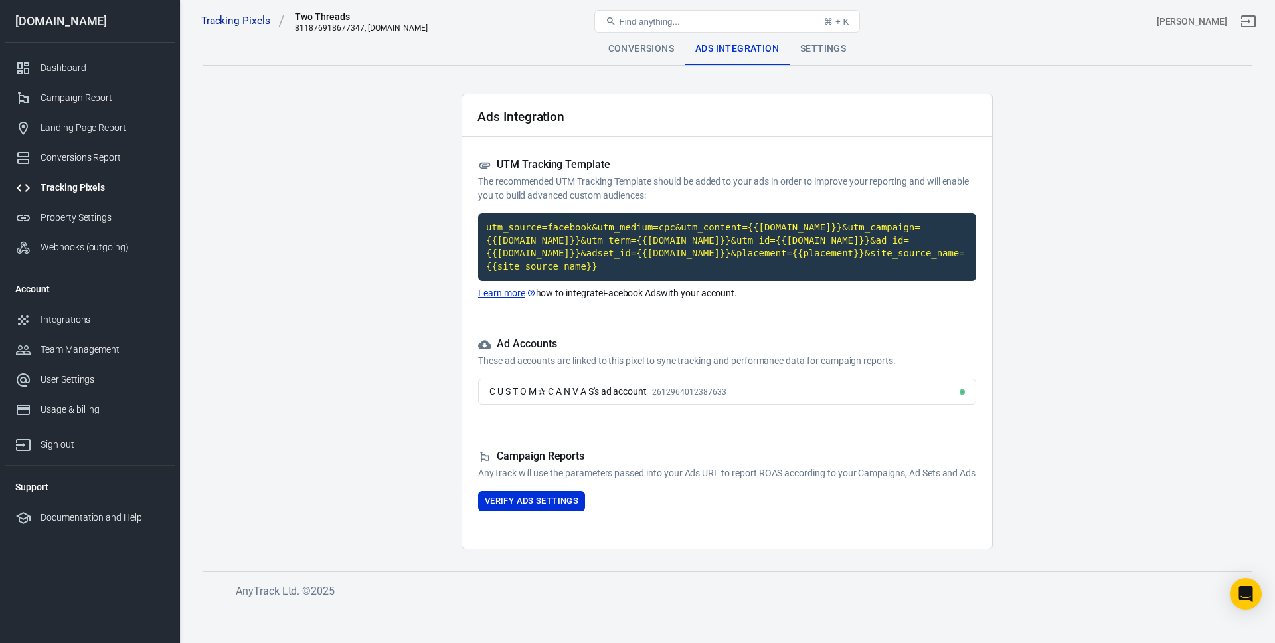
click at [827, 44] on div "Settings" at bounding box center [822, 49] width 67 height 32
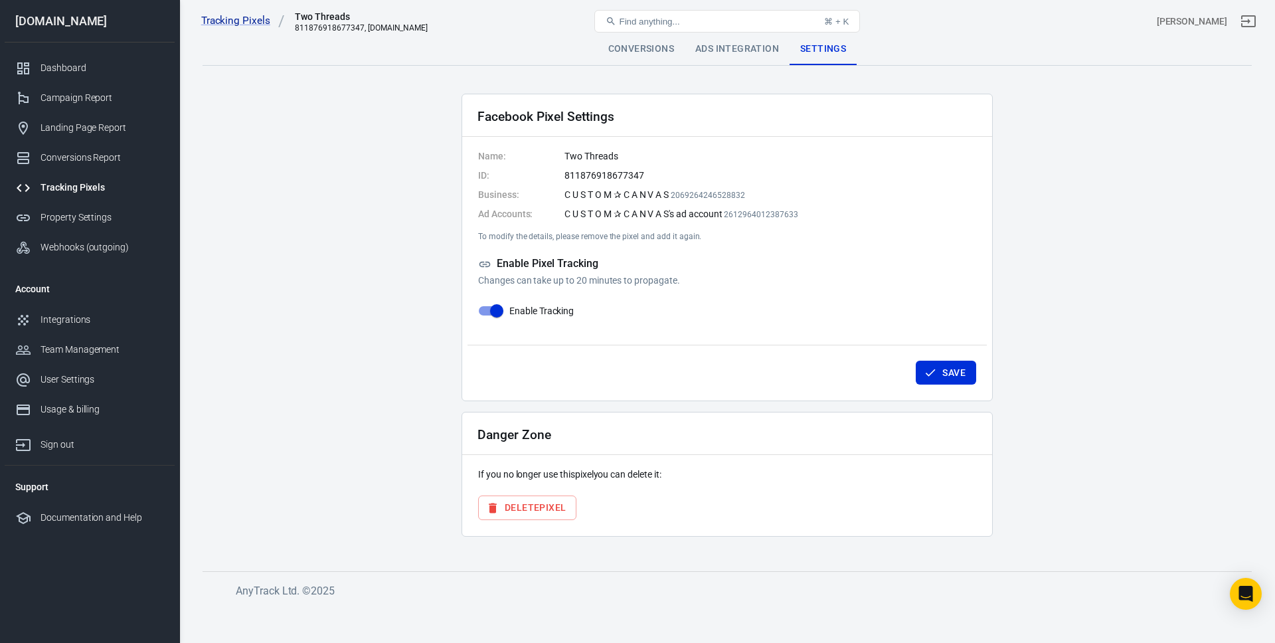
click at [766, 48] on div "Ads Integration" at bounding box center [737, 49] width 105 height 32
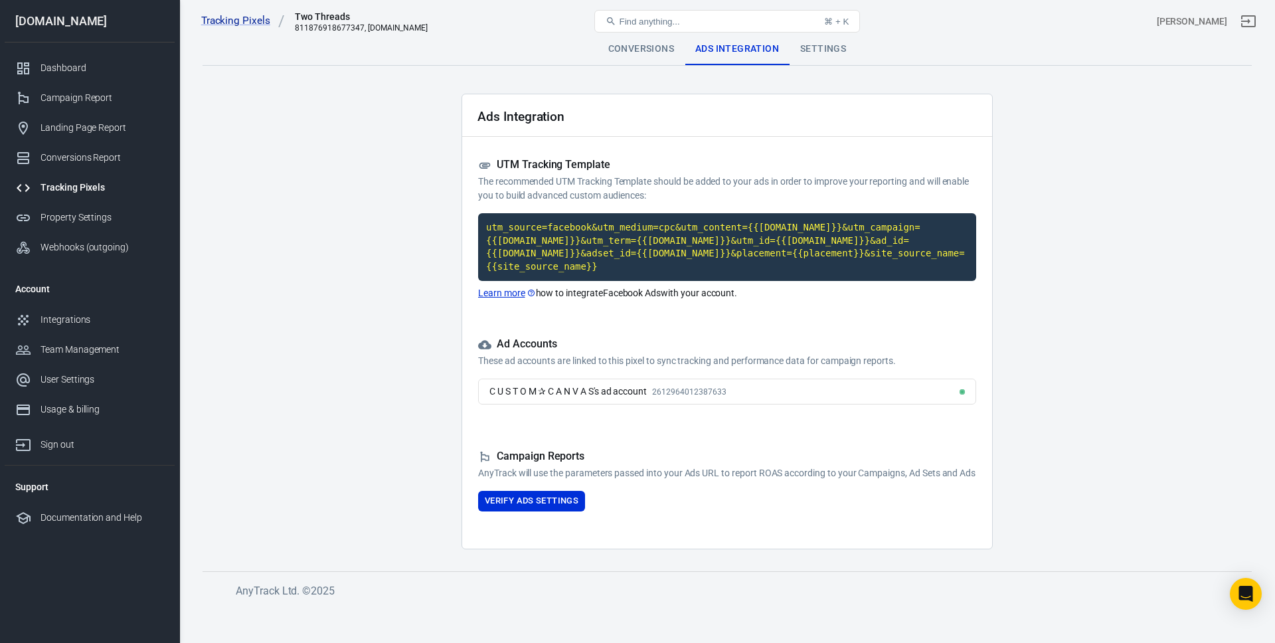
click at [636, 53] on div "Conversions" at bounding box center [641, 49] width 87 height 32
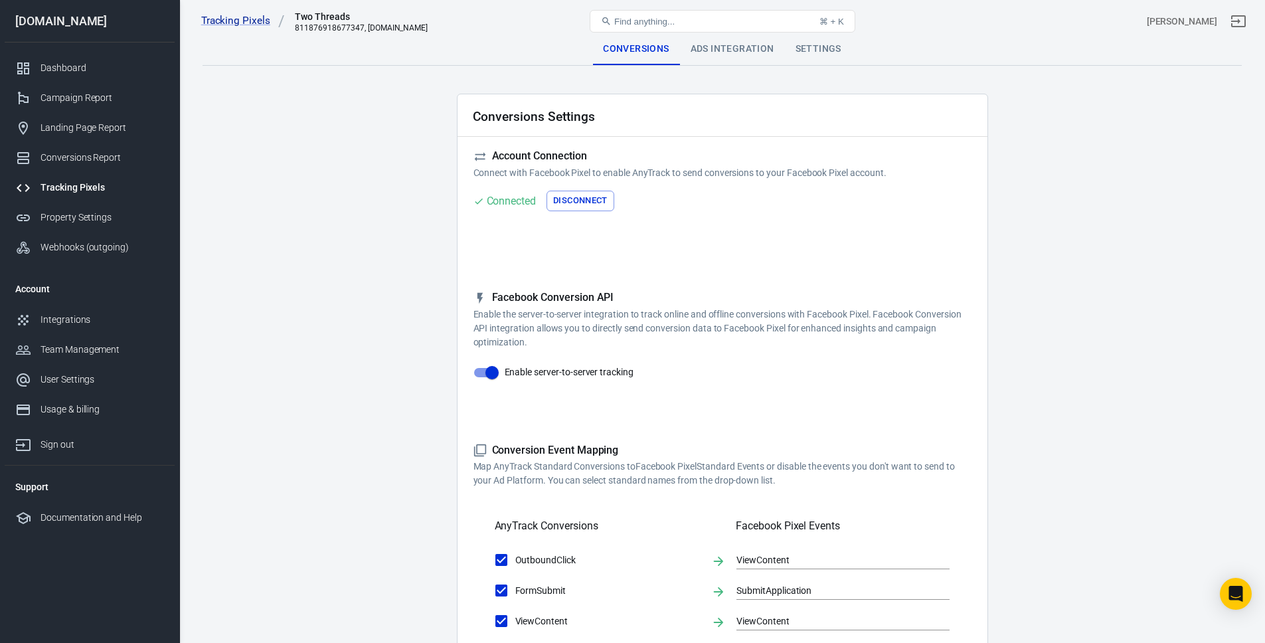
click at [289, 110] on main "Conversions Ads Integration Settings Conversions Settings Account Connection Co…" at bounding box center [722, 574] width 1039 height 1082
click at [63, 72] on div "Dashboard" at bounding box center [102, 68] width 123 height 14
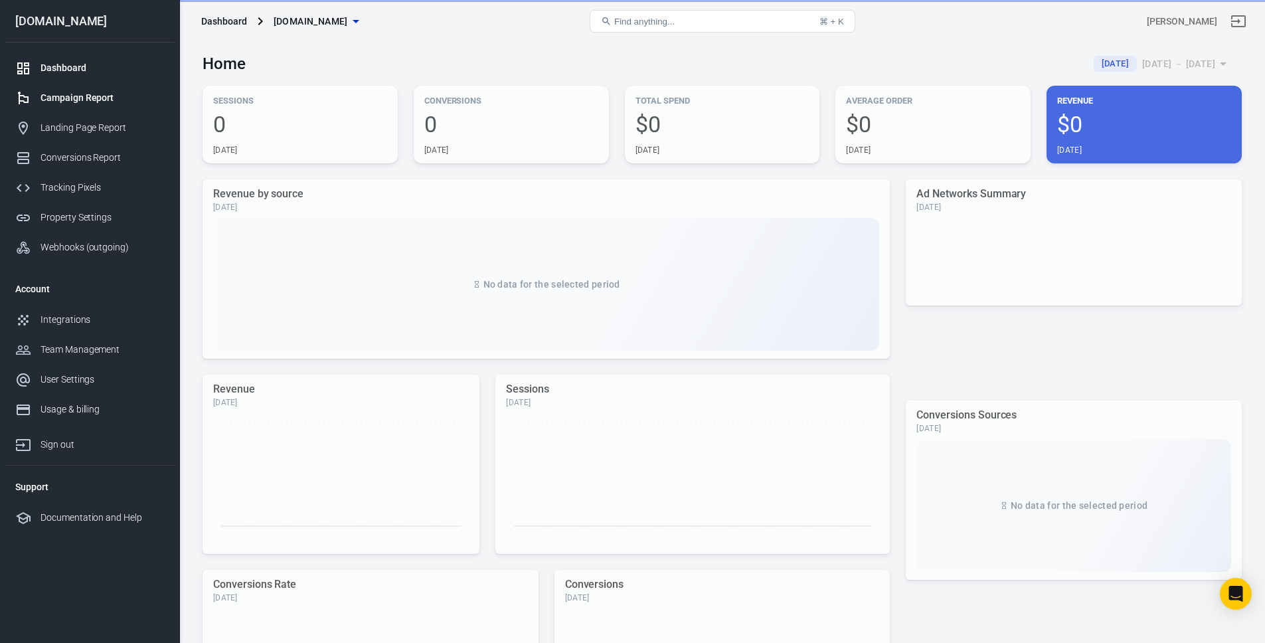
click at [114, 97] on div "Campaign Report" at bounding box center [102, 98] width 123 height 14
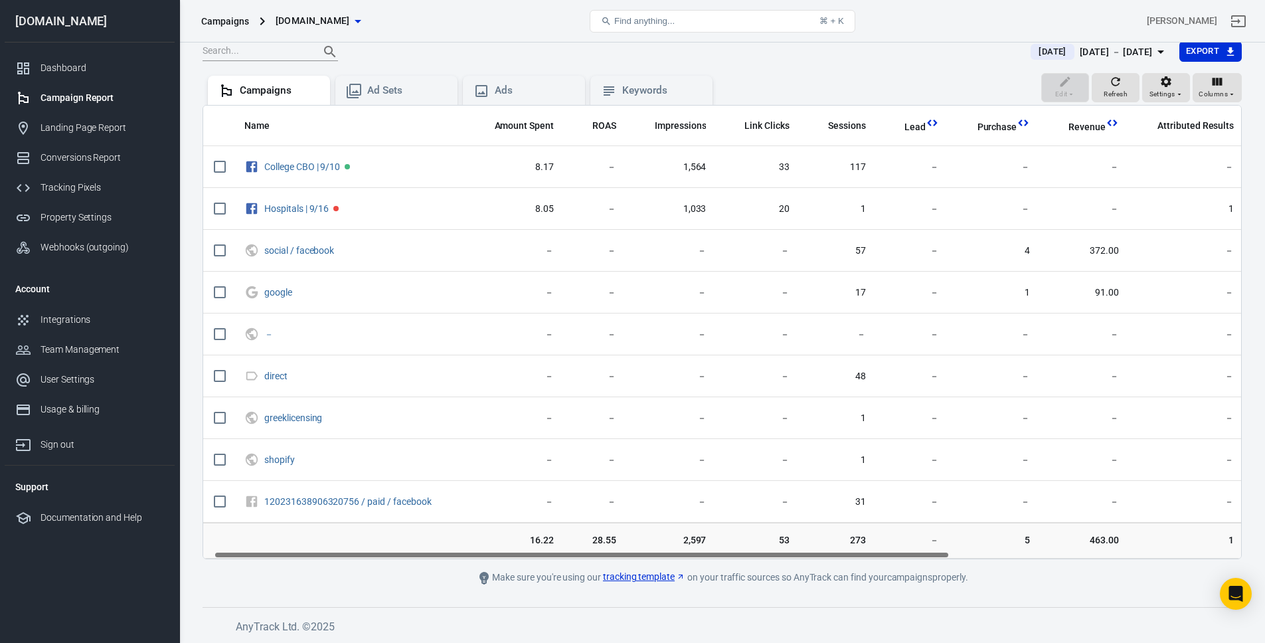
scroll to position [0, 23]
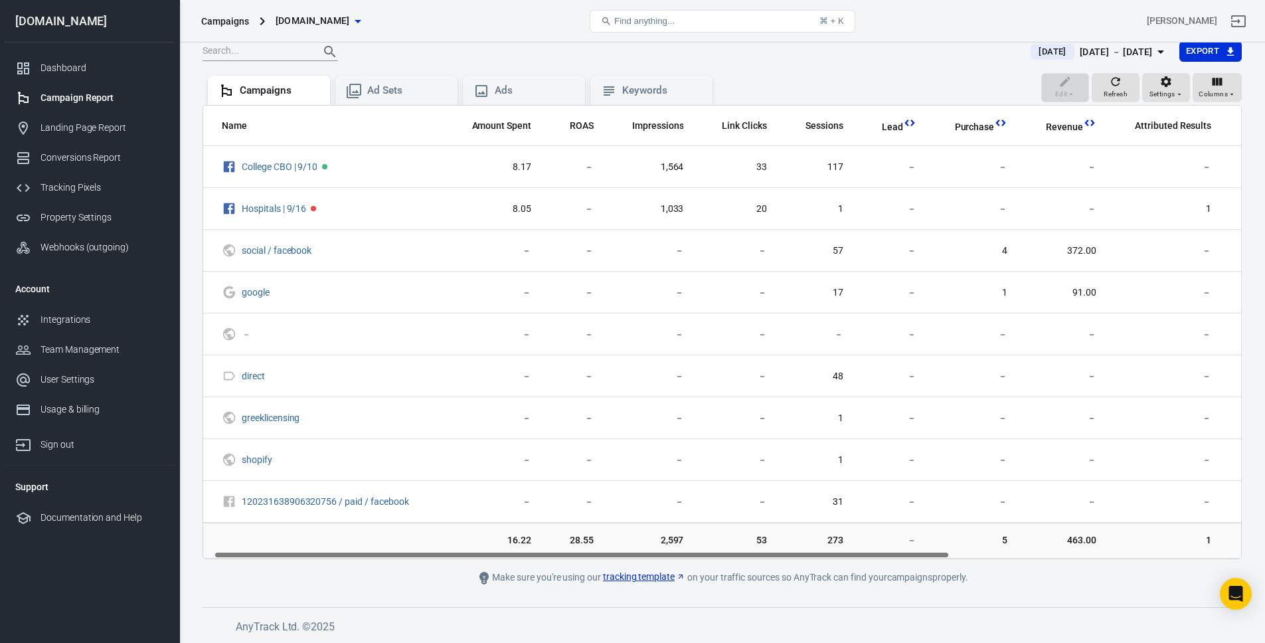
click at [539, 559] on main "Verify Ads Integration on Pixel Settings to display your campaigns AnyTrack rel…" at bounding box center [722, 275] width 1039 height 620
click at [328, 567] on main "Verify Ads Integration on Pixel Settings to display your campaigns AnyTrack rel…" at bounding box center [722, 275] width 1039 height 620
click at [348, 564] on main "Verify Ads Integration on Pixel Settings to display your campaigns AnyTrack rel…" at bounding box center [722, 275] width 1039 height 620
drag, startPoint x: 353, startPoint y: 563, endPoint x: 293, endPoint y: 564, distance: 59.8
click at [293, 564] on main "Verify Ads Integration on Pixel Settings to display your campaigns AnyTrack rel…" at bounding box center [722, 275] width 1039 height 620
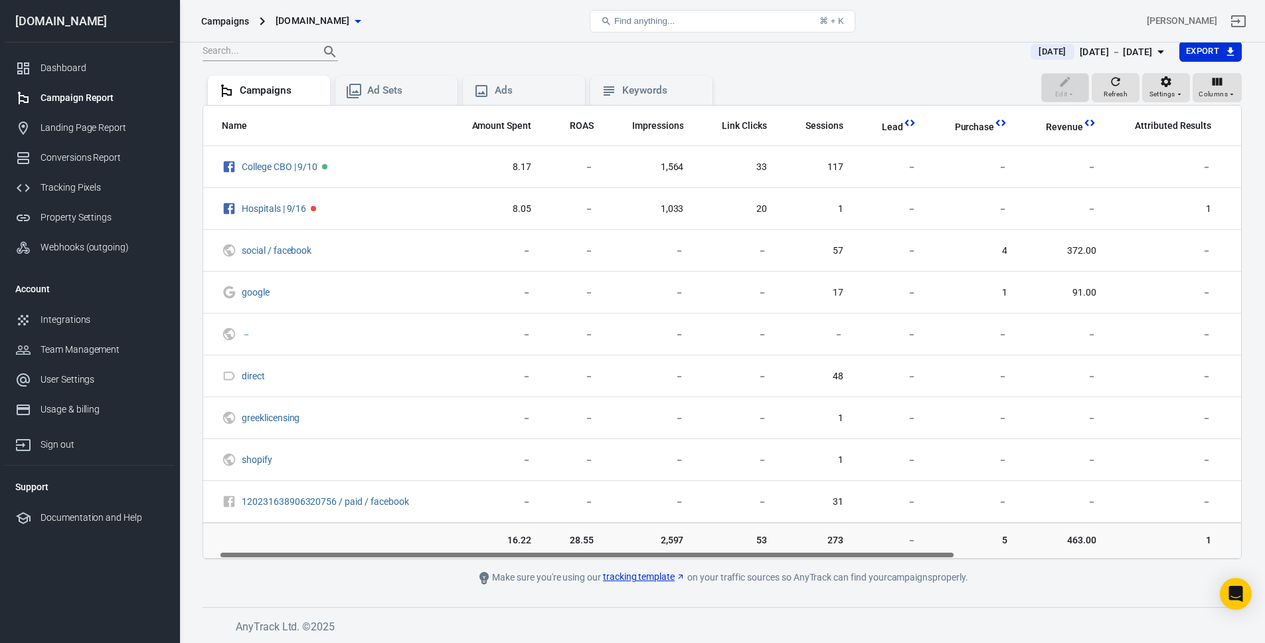
drag, startPoint x: 327, startPoint y: 562, endPoint x: 280, endPoint y: 565, distance: 47.2
click at [280, 565] on main "Verify Ads Integration on Pixel Settings to display your campaigns AnyTrack rel…" at bounding box center [722, 275] width 1039 height 620
drag, startPoint x: 341, startPoint y: 558, endPoint x: 314, endPoint y: 559, distance: 26.6
click at [314, 559] on main "Verify Ads Integration on Pixel Settings to display your campaigns AnyTrack rel…" at bounding box center [722, 275] width 1039 height 620
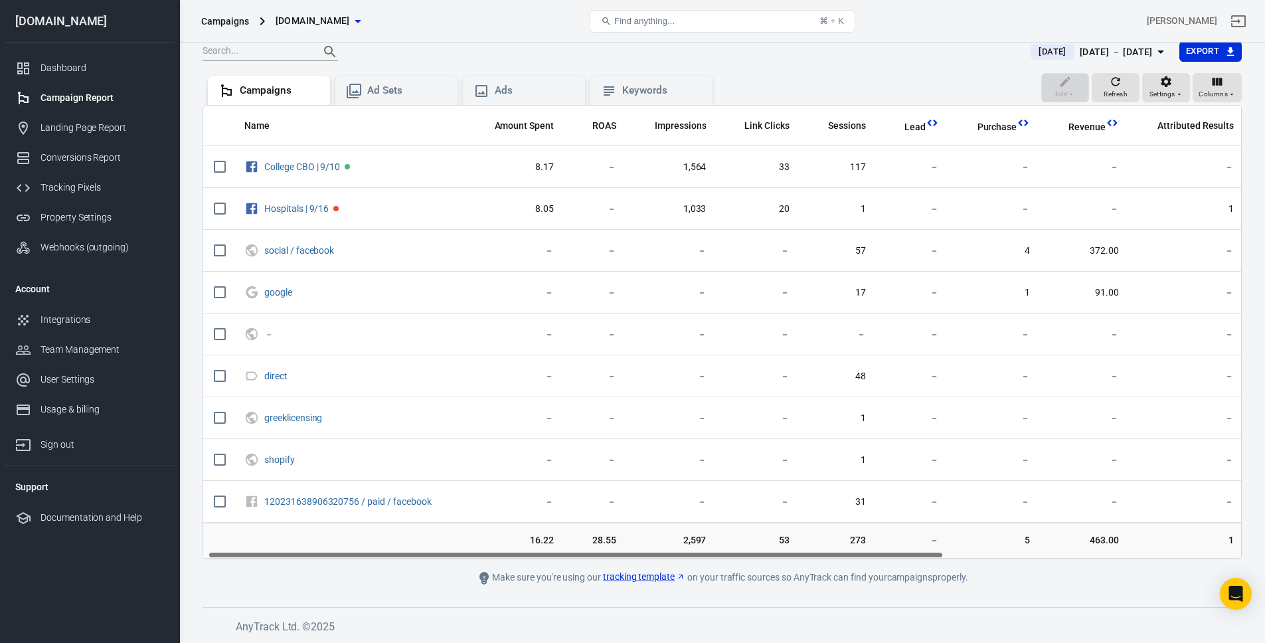
drag, startPoint x: 356, startPoint y: 552, endPoint x: 335, endPoint y: 554, distance: 20.7
click at [335, 554] on div "Name Amount Spent ROAS Impressions Link Clicks Sessions Lead Purchase Revenue A…" at bounding box center [722, 332] width 1038 height 453
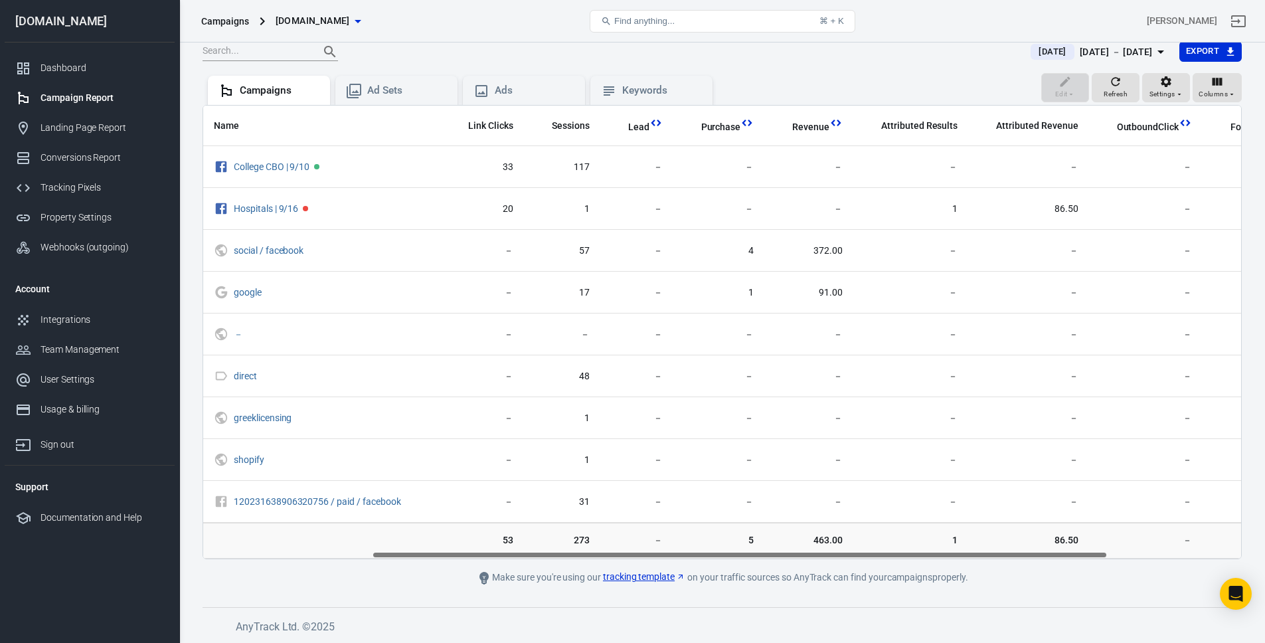
scroll to position [0, 426]
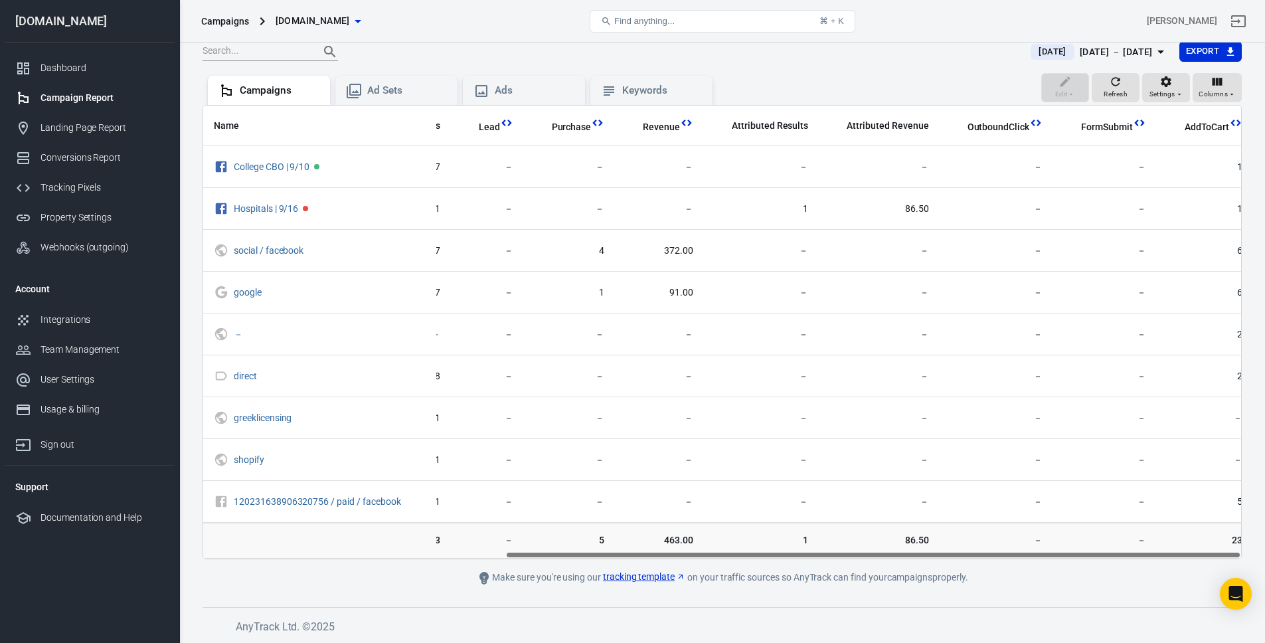
drag, startPoint x: 357, startPoint y: 552, endPoint x: 863, endPoint y: 549, distance: 506.6
click at [863, 549] on div "Name Amount Spent ROAS Impressions Link Clicks Sessions Lead Purchase Revenue A…" at bounding box center [722, 332] width 1039 height 454
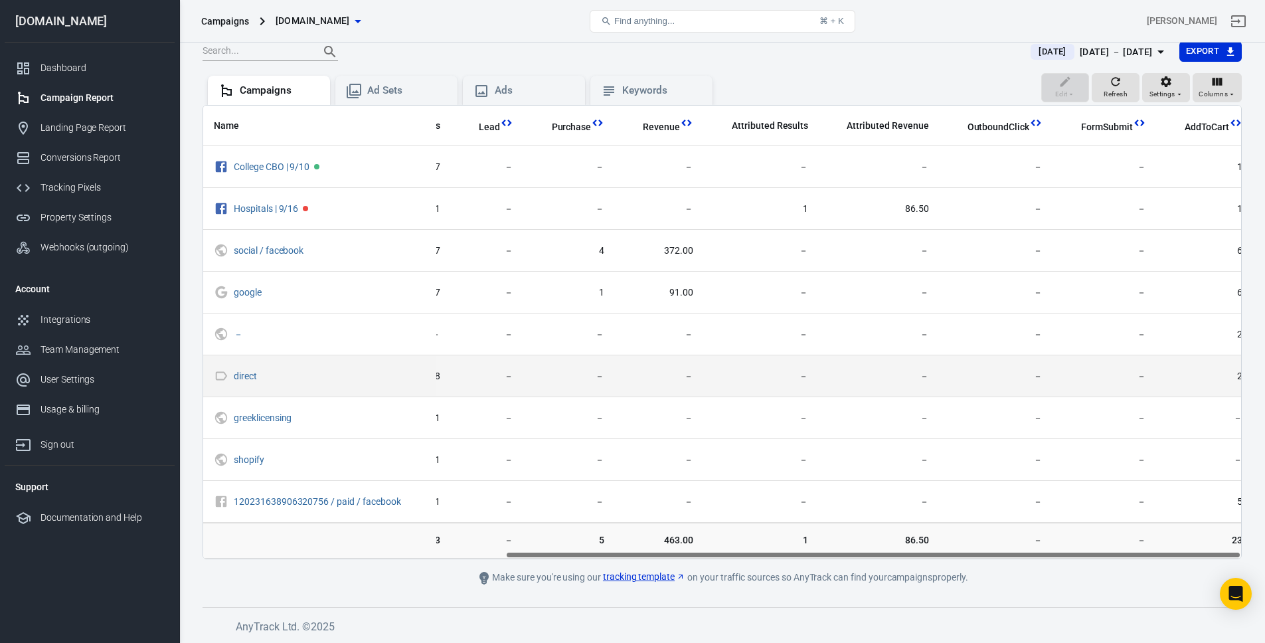
click at [1025, 358] on td "－" at bounding box center [996, 376] width 114 height 42
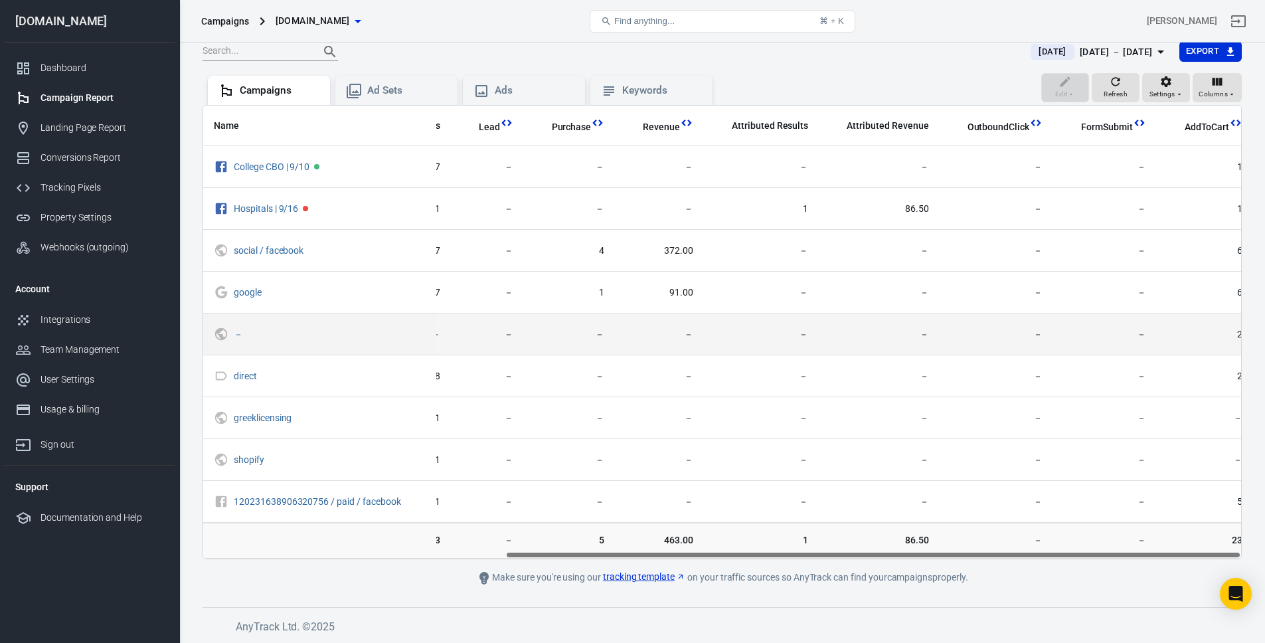
scroll to position [0, 0]
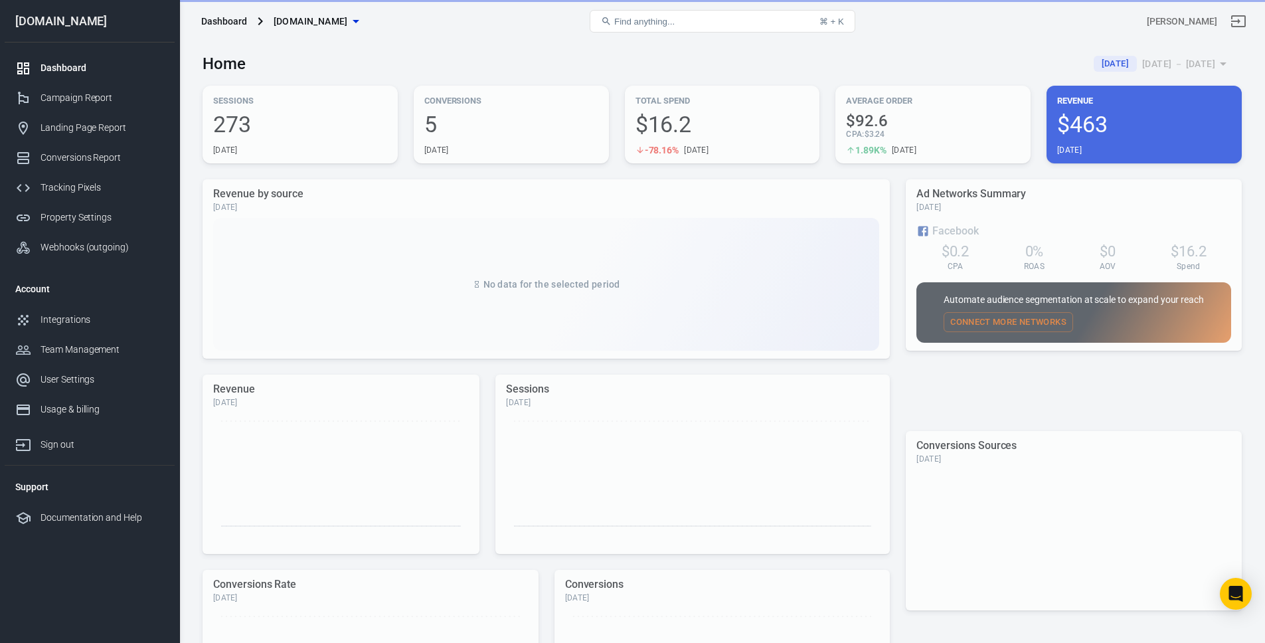
click at [579, 66] on div "Home [DATE] [DATE] － [DATE]" at bounding box center [722, 58] width 1039 height 33
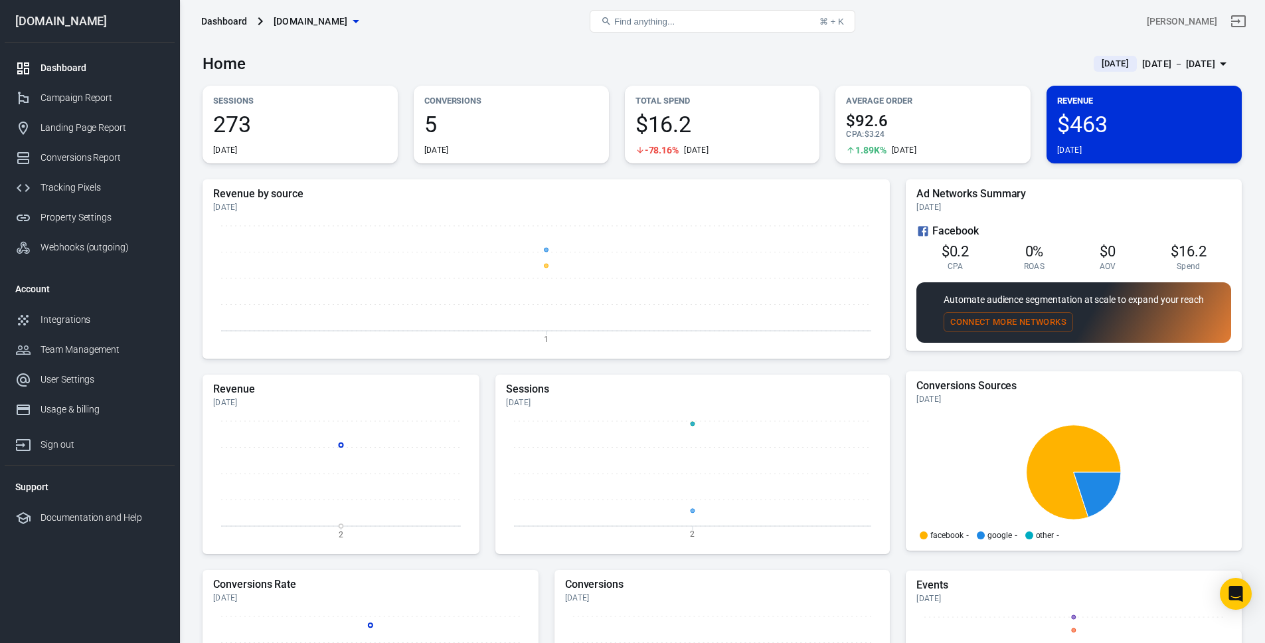
drag, startPoint x: 781, startPoint y: 62, endPoint x: 351, endPoint y: 19, distance: 432.4
click at [781, 62] on div "Home [DATE] [DATE] － [DATE]" at bounding box center [722, 58] width 1039 height 33
